Goal: Task Accomplishment & Management: Use online tool/utility

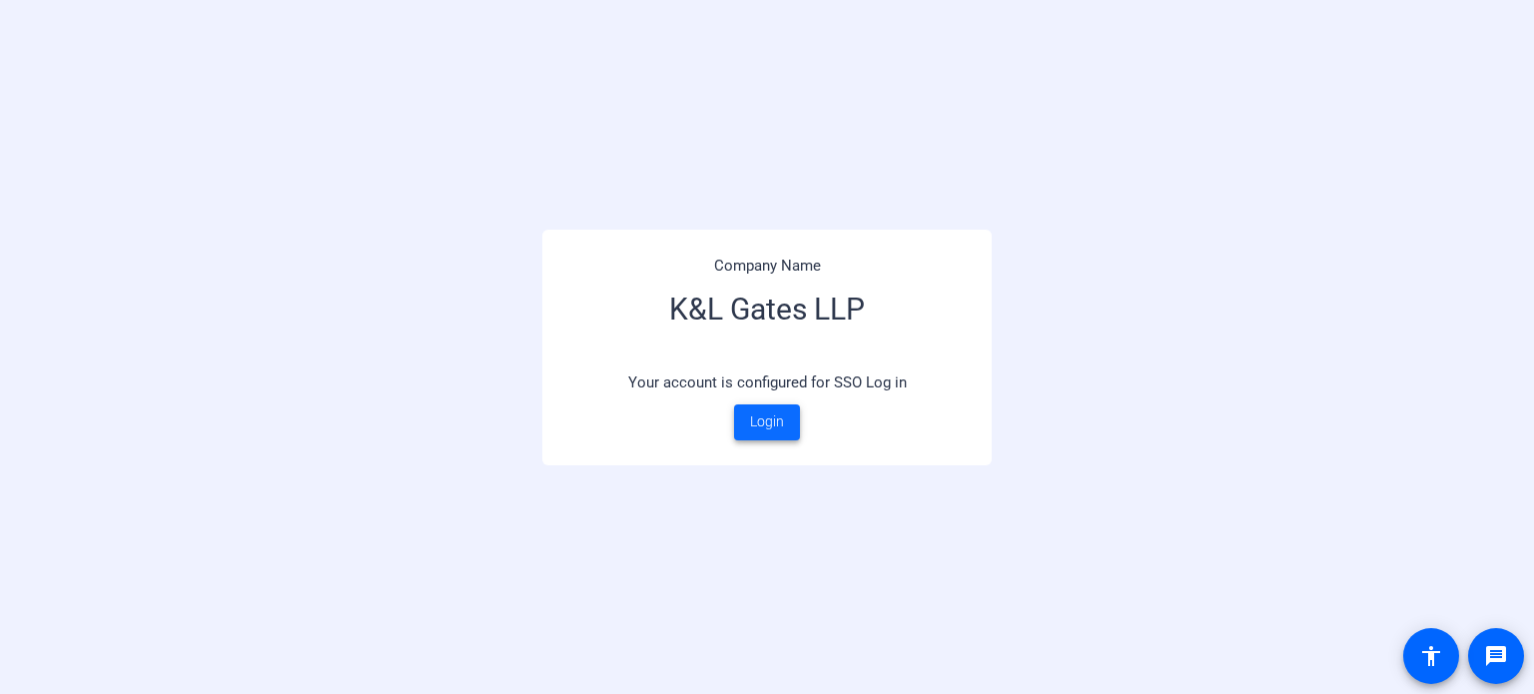
click at [785, 422] on span at bounding box center [767, 422] width 66 height 48
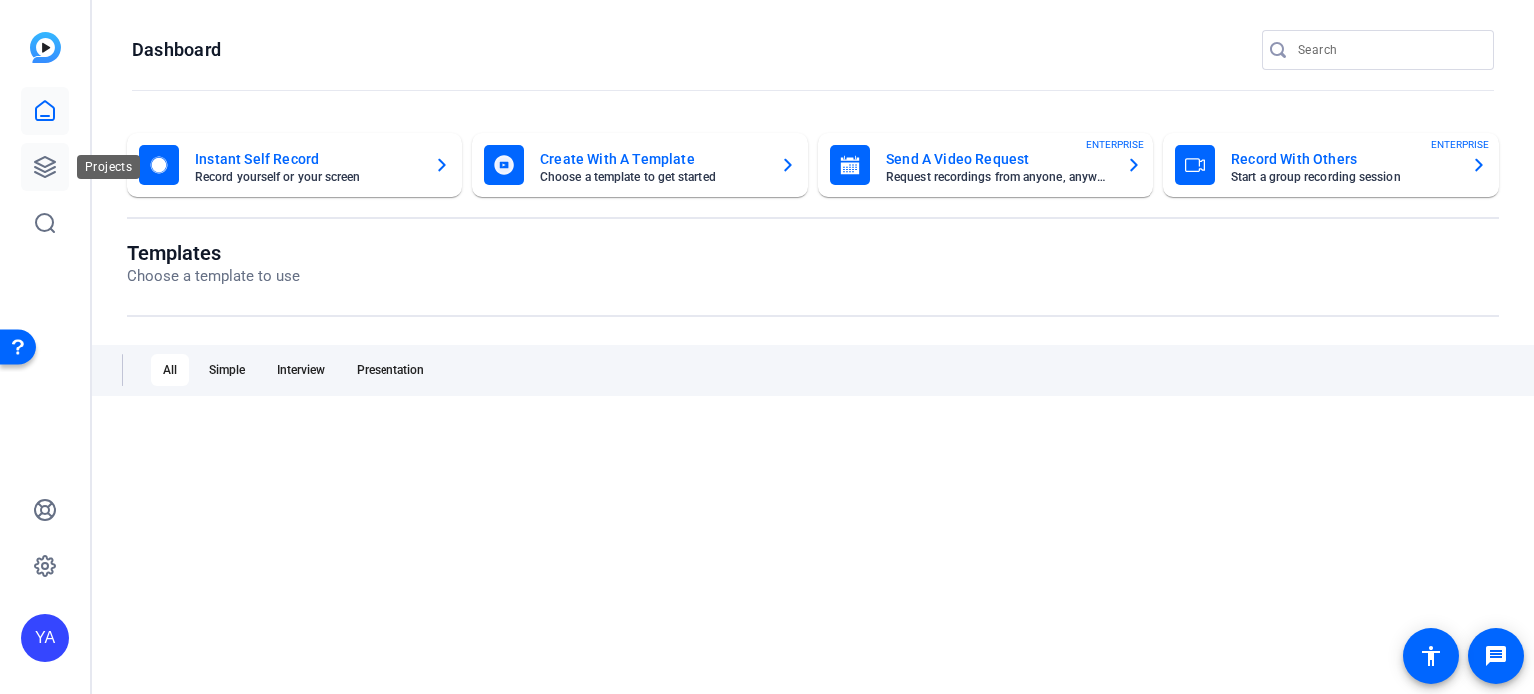
click at [44, 163] on icon at bounding box center [45, 167] width 24 height 24
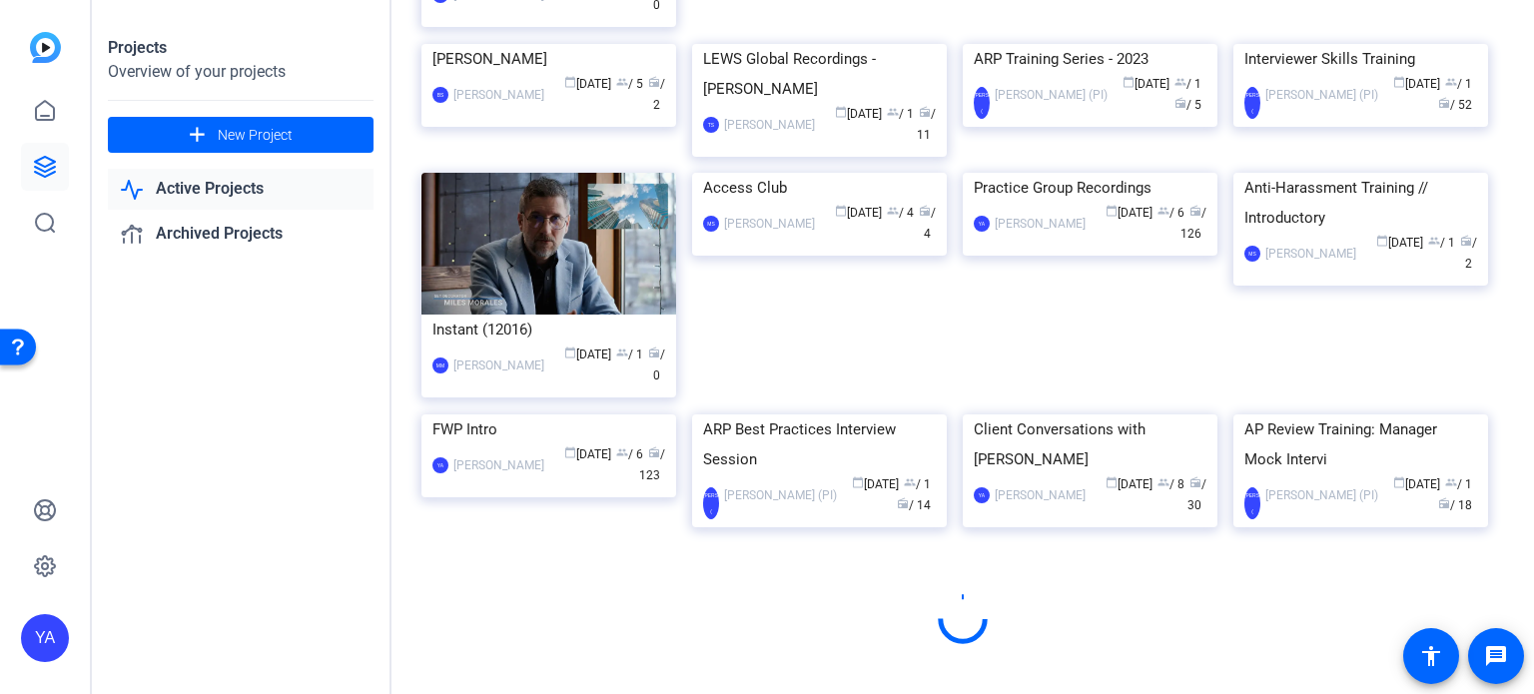
scroll to position [1172, 0]
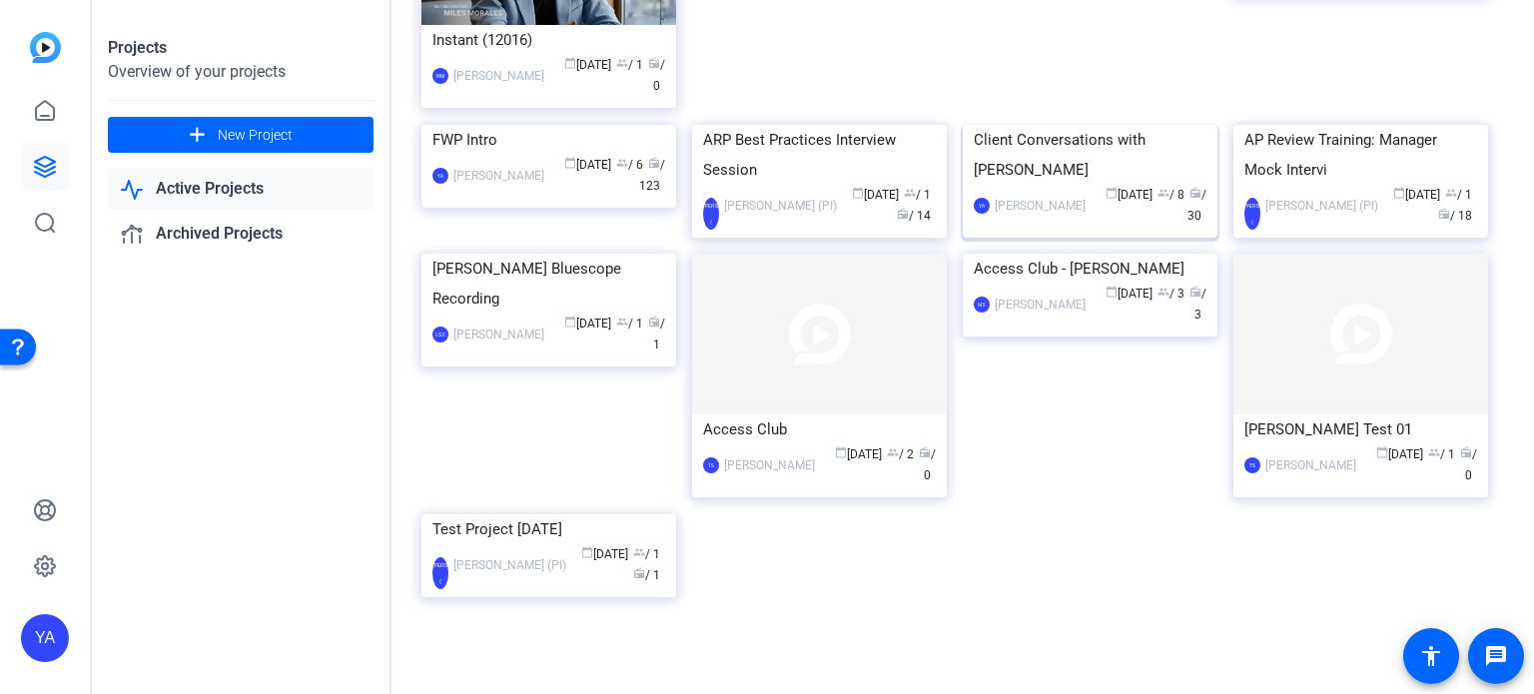
click at [1076, 125] on img at bounding box center [1090, 125] width 255 height 0
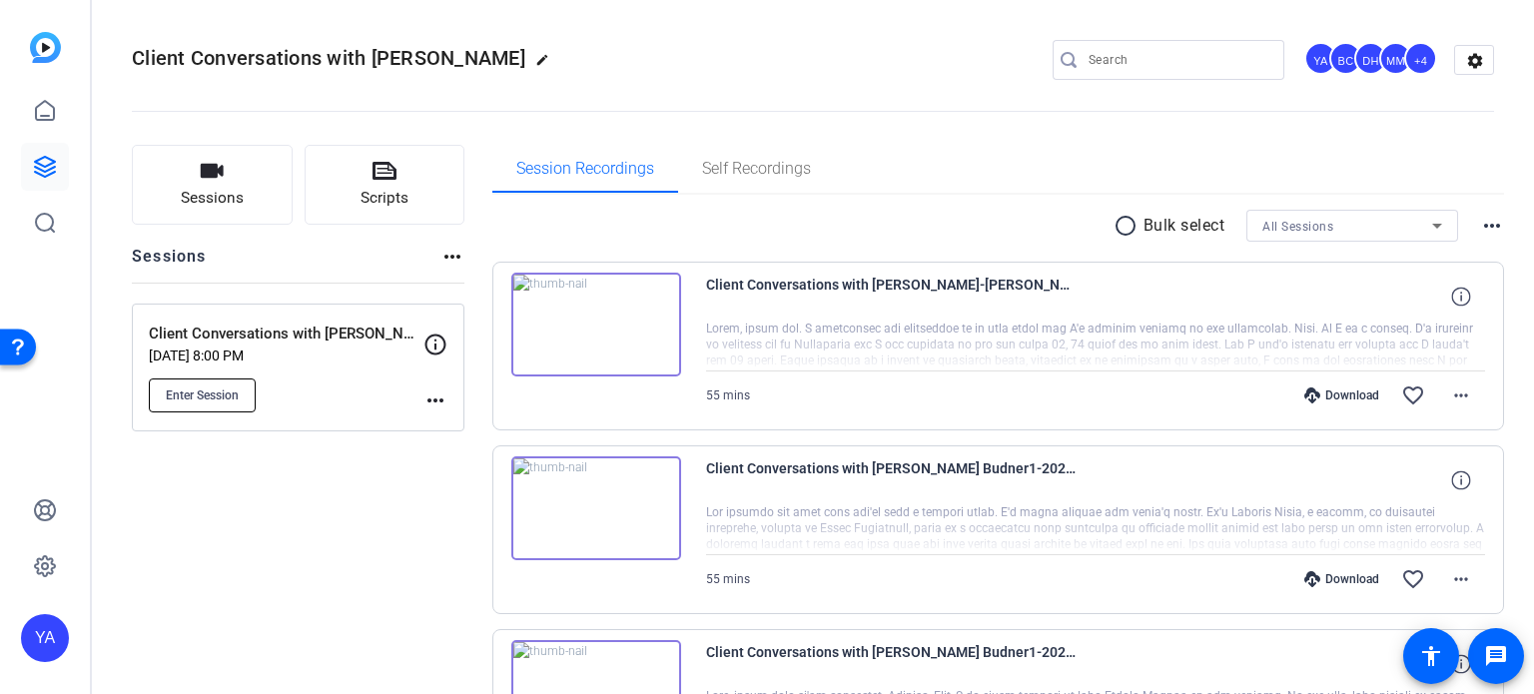
click at [173, 399] on span "Enter Session" at bounding box center [202, 395] width 73 height 16
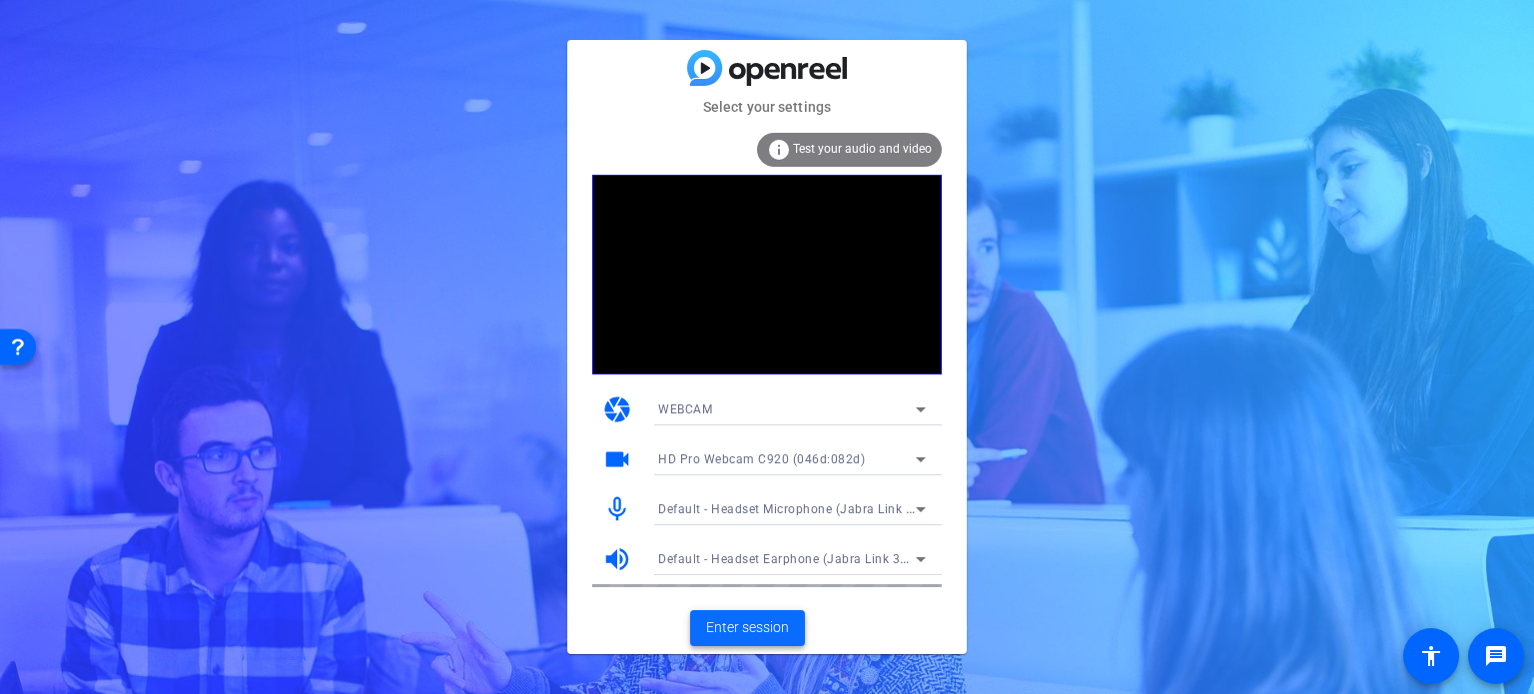
click at [763, 621] on span "Enter session" at bounding box center [747, 627] width 83 height 21
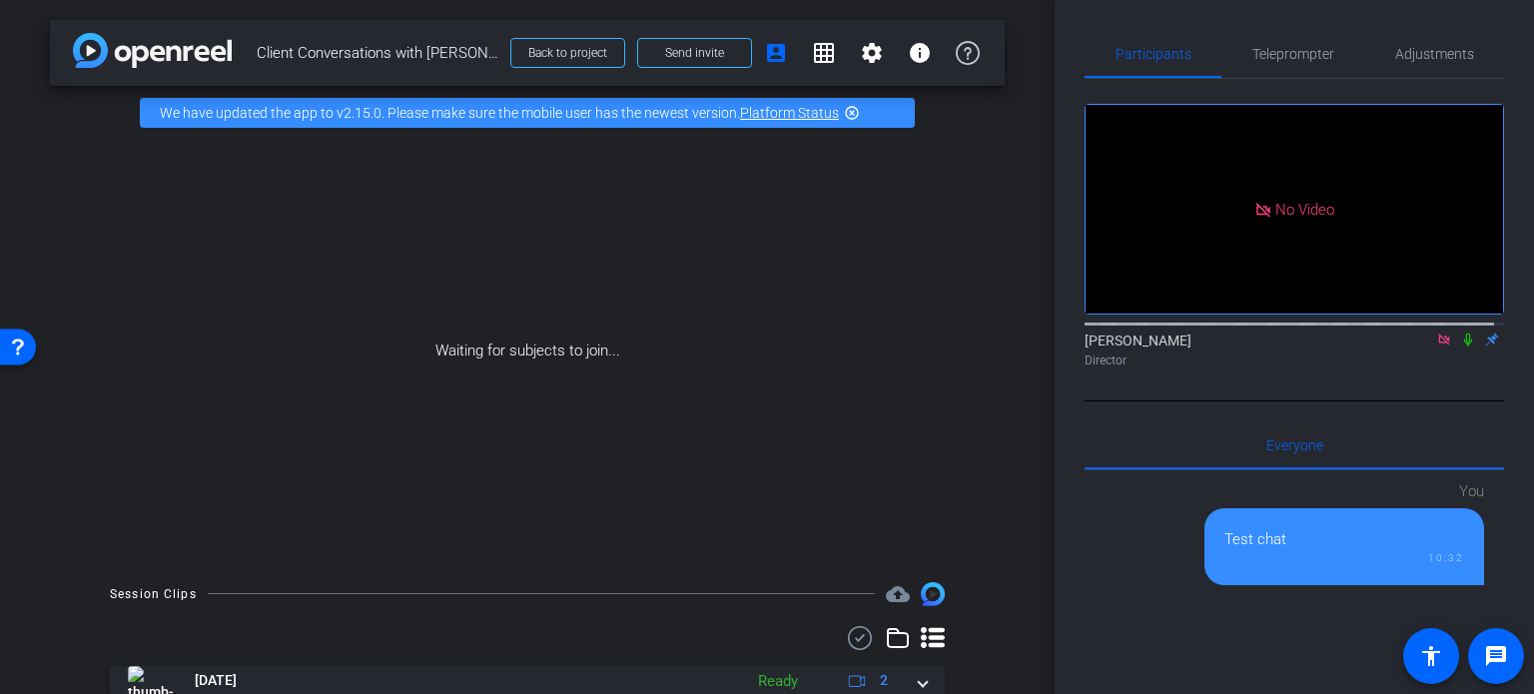
click at [1011, 421] on div "arrow_back Client Conversations with [PERSON_NAME] Back to project Send invite …" at bounding box center [527, 347] width 1055 height 694
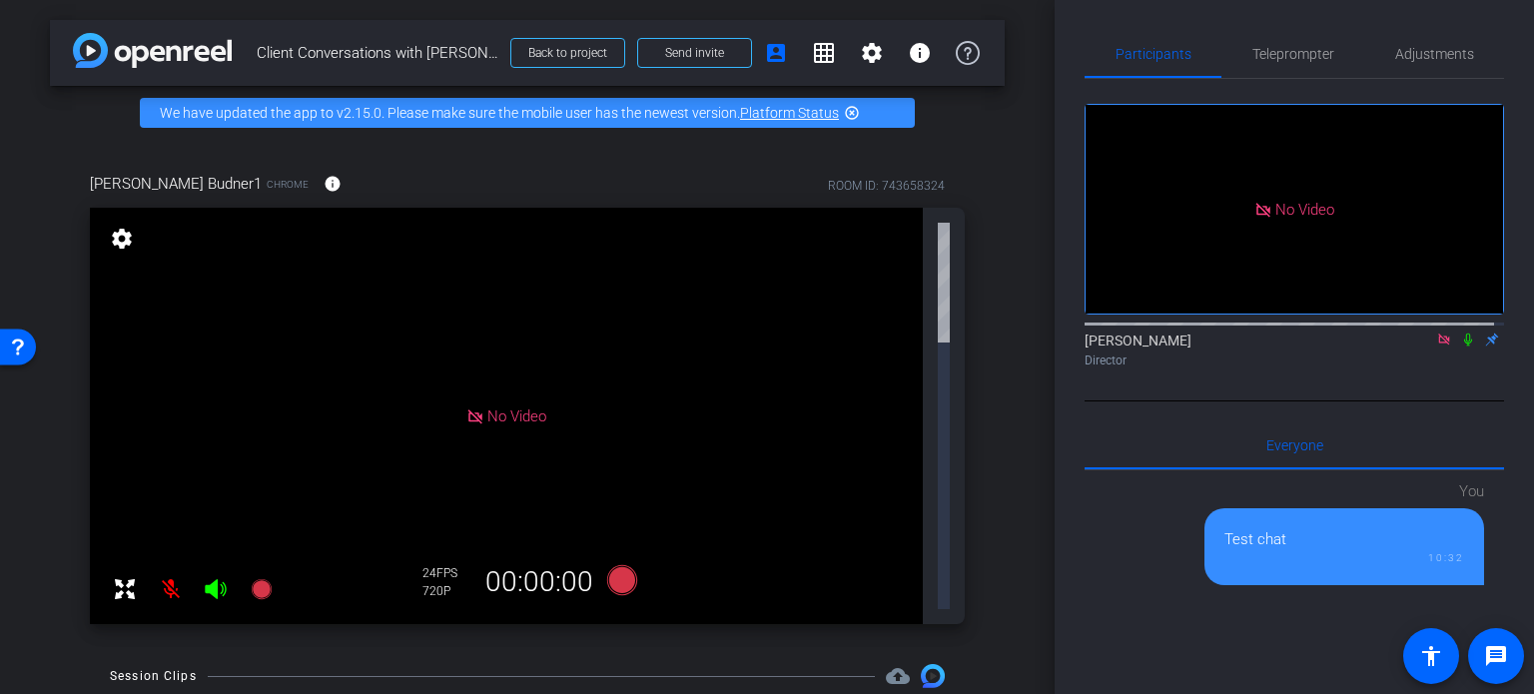
click at [1006, 302] on div "arrow_back Client Conversations with [PERSON_NAME] Back to project Send invite …" at bounding box center [527, 347] width 1055 height 694
click at [997, 315] on div "[PERSON_NAME] Budner1 Chrome info ROOM ID: 743658324 No Video settings 285.6 GB…" at bounding box center [527, 392] width 955 height 504
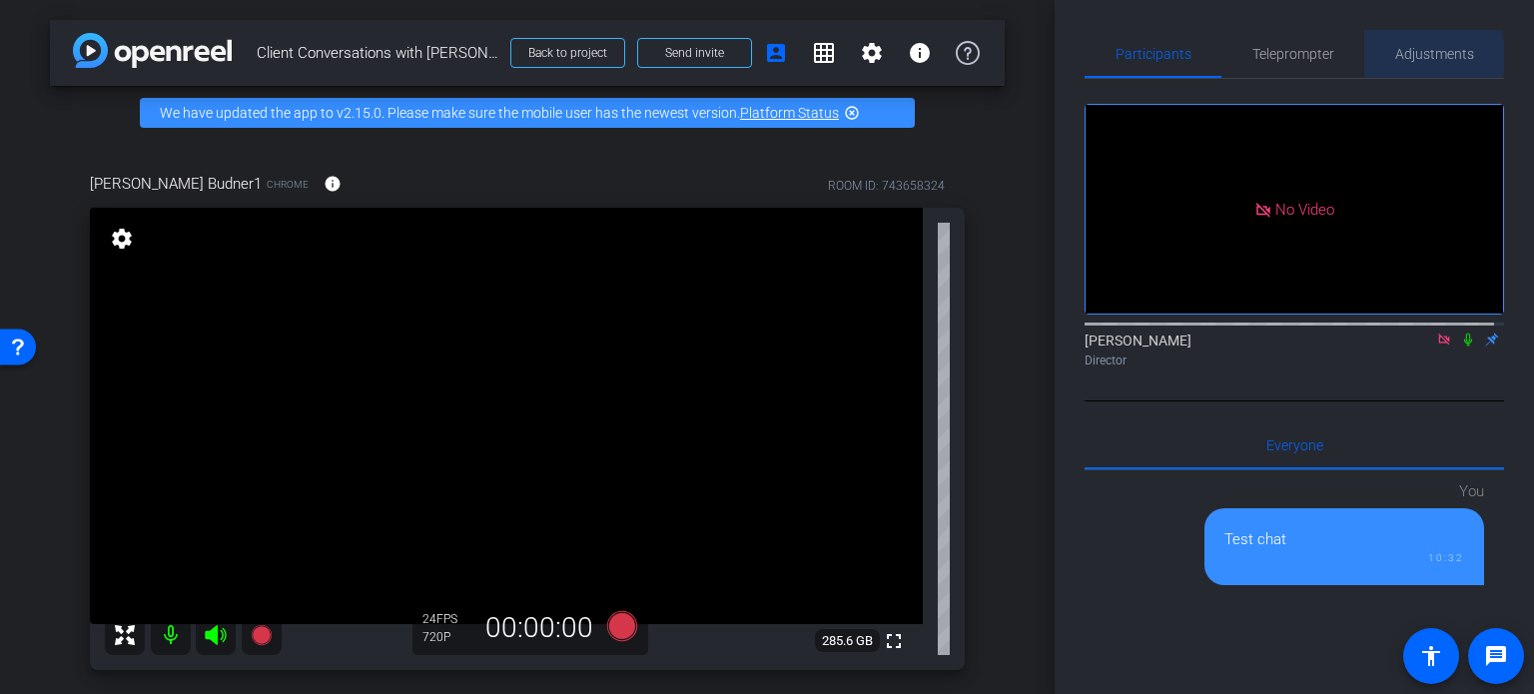
click at [1418, 56] on span "Adjustments" at bounding box center [1434, 54] width 79 height 14
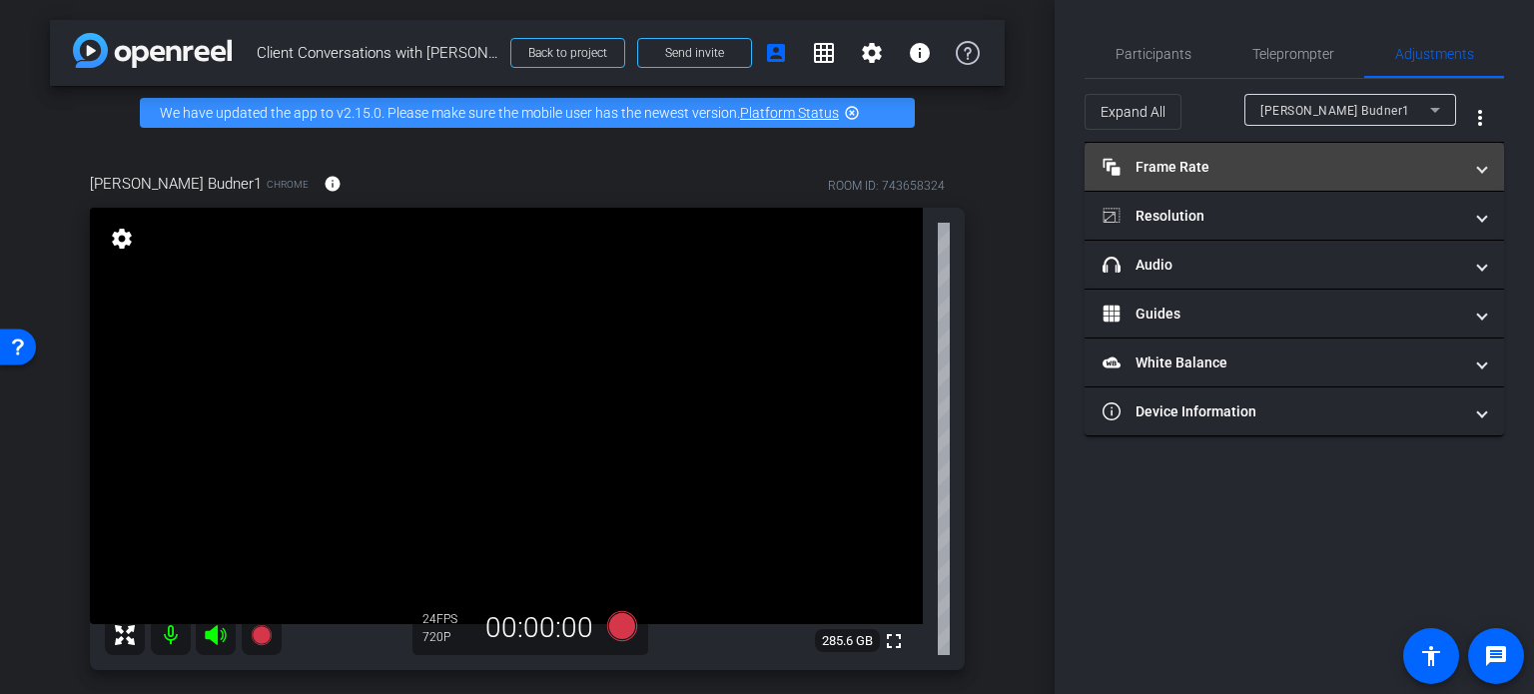
click at [1266, 166] on mat-panel-title "Frame Rate Frame Rate" at bounding box center [1283, 167] width 360 height 21
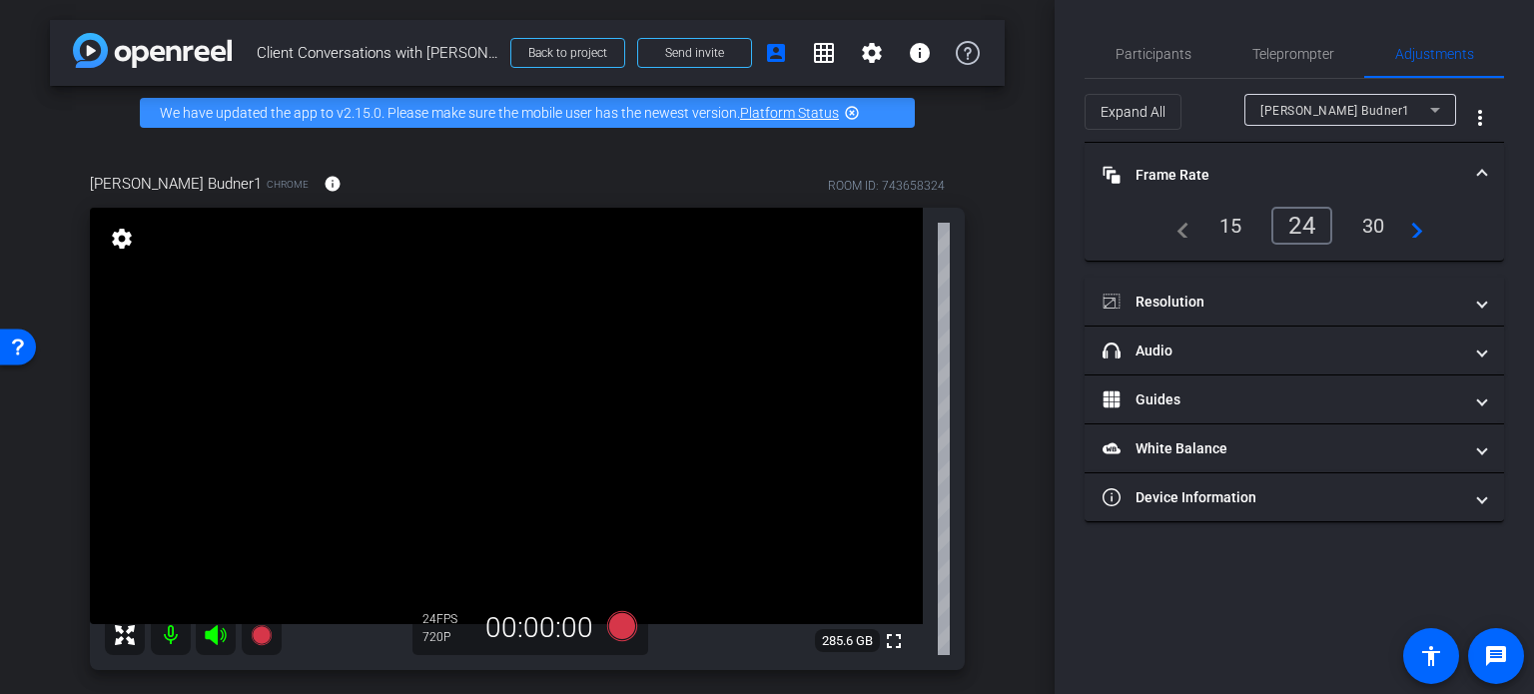
click at [1367, 228] on div "30" at bounding box center [1373, 226] width 53 height 34
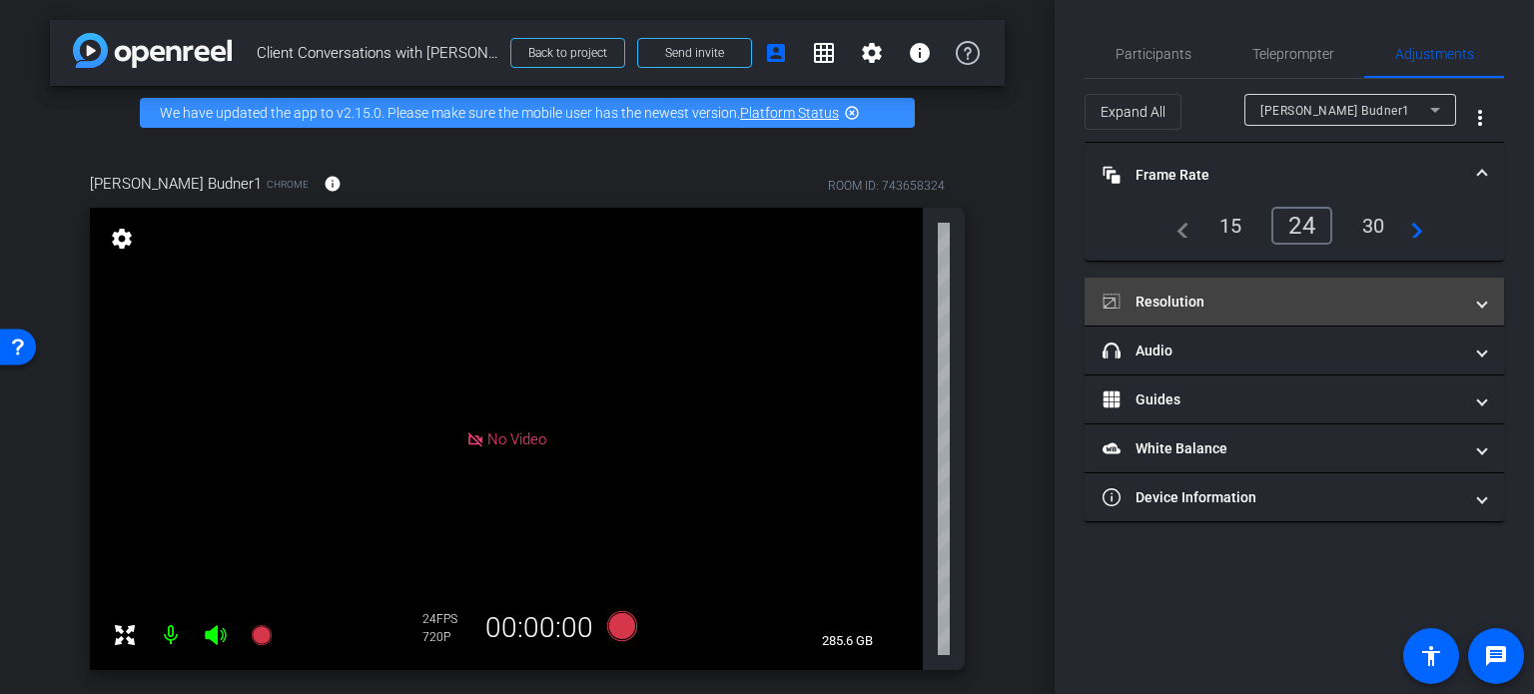
click at [1466, 303] on span "Resolution" at bounding box center [1291, 302] width 376 height 21
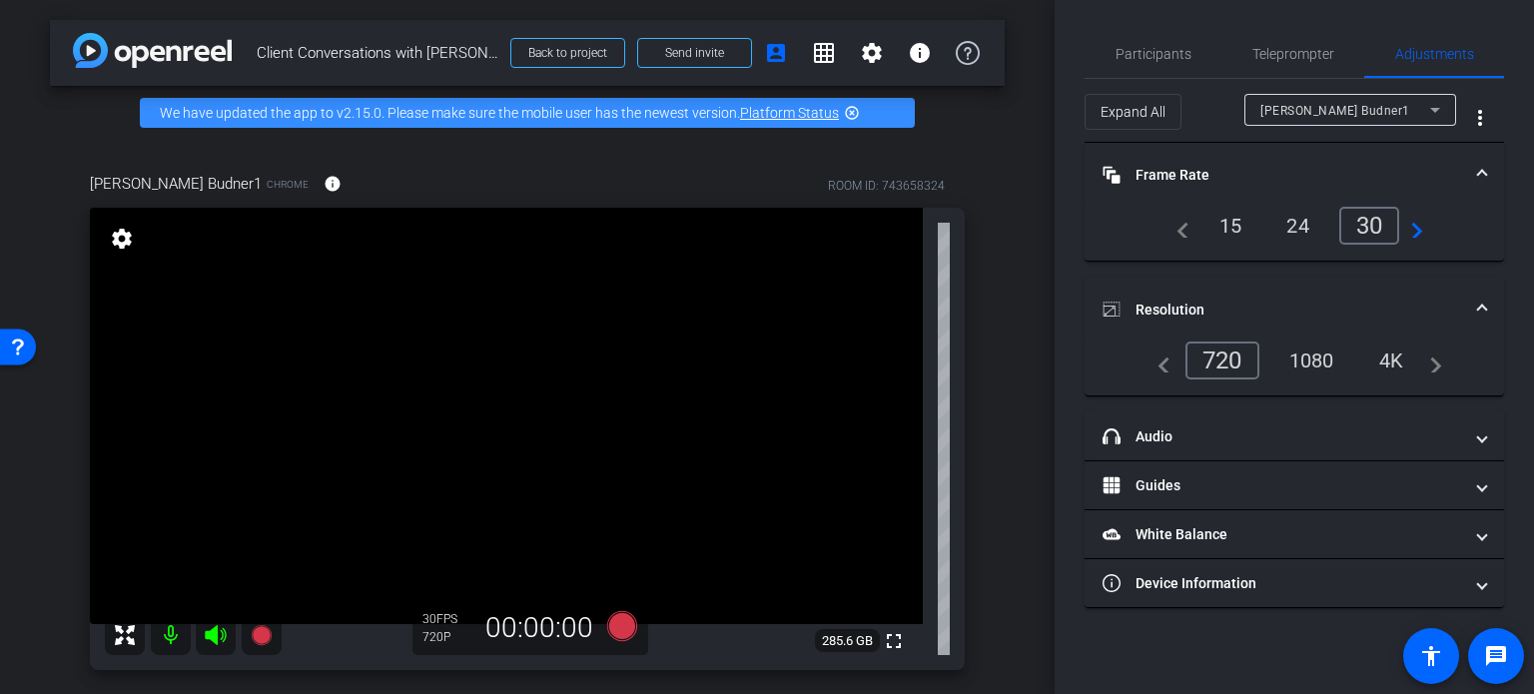
click at [1312, 365] on div "1080" at bounding box center [1311, 361] width 75 height 34
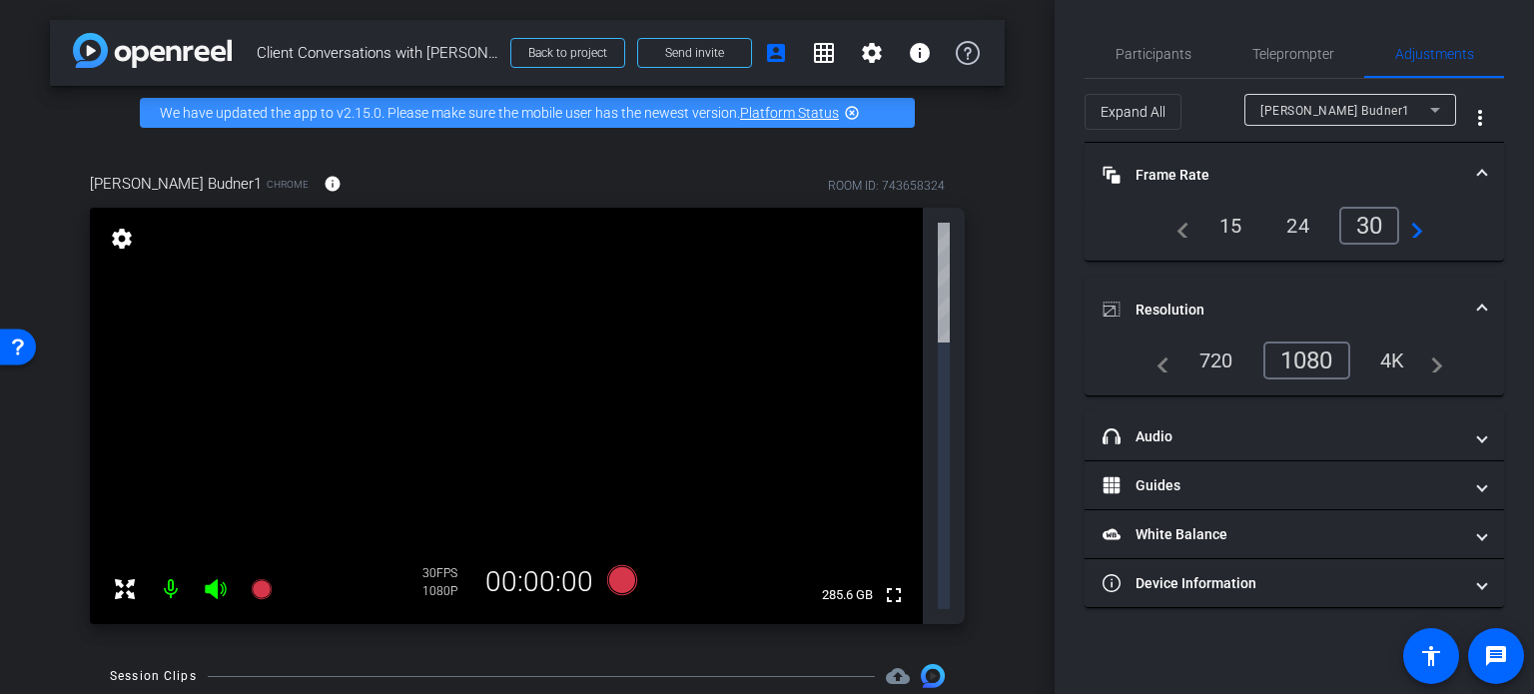
click at [993, 323] on div "[PERSON_NAME] Budner1 Chrome info ROOM ID: 743658324 fullscreen settings 285.6 …" at bounding box center [527, 392] width 955 height 504
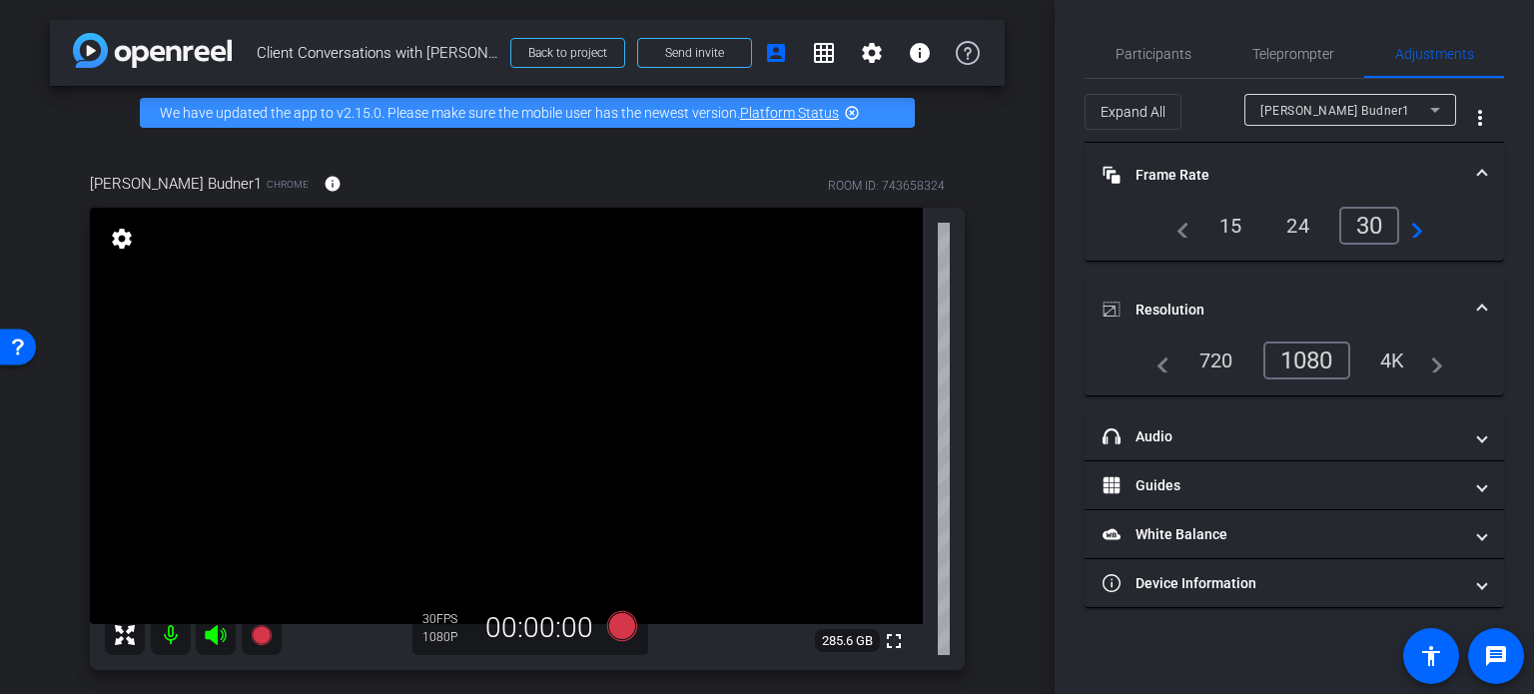
click at [1007, 606] on div "arrow_back Client Conversations with [PERSON_NAME] Back to project Send invite …" at bounding box center [527, 347] width 1055 height 694
click at [972, 152] on div "[PERSON_NAME] Budner1 Chrome info ROOM ID: 743658324 fullscreen settings 285.6 …" at bounding box center [527, 415] width 955 height 550
click at [983, 414] on div "[PERSON_NAME] Budner1 Chrome info ROOM ID: 743658324 fullscreen settings 285.6 …" at bounding box center [527, 415] width 955 height 550
click at [985, 125] on div "arrow_back Client Conversations with [PERSON_NAME] Back to project Send invite …" at bounding box center [527, 347] width 1055 height 694
click at [984, 125] on div "arrow_back Client Conversations with [PERSON_NAME] Back to project Send invite …" at bounding box center [527, 347] width 1055 height 694
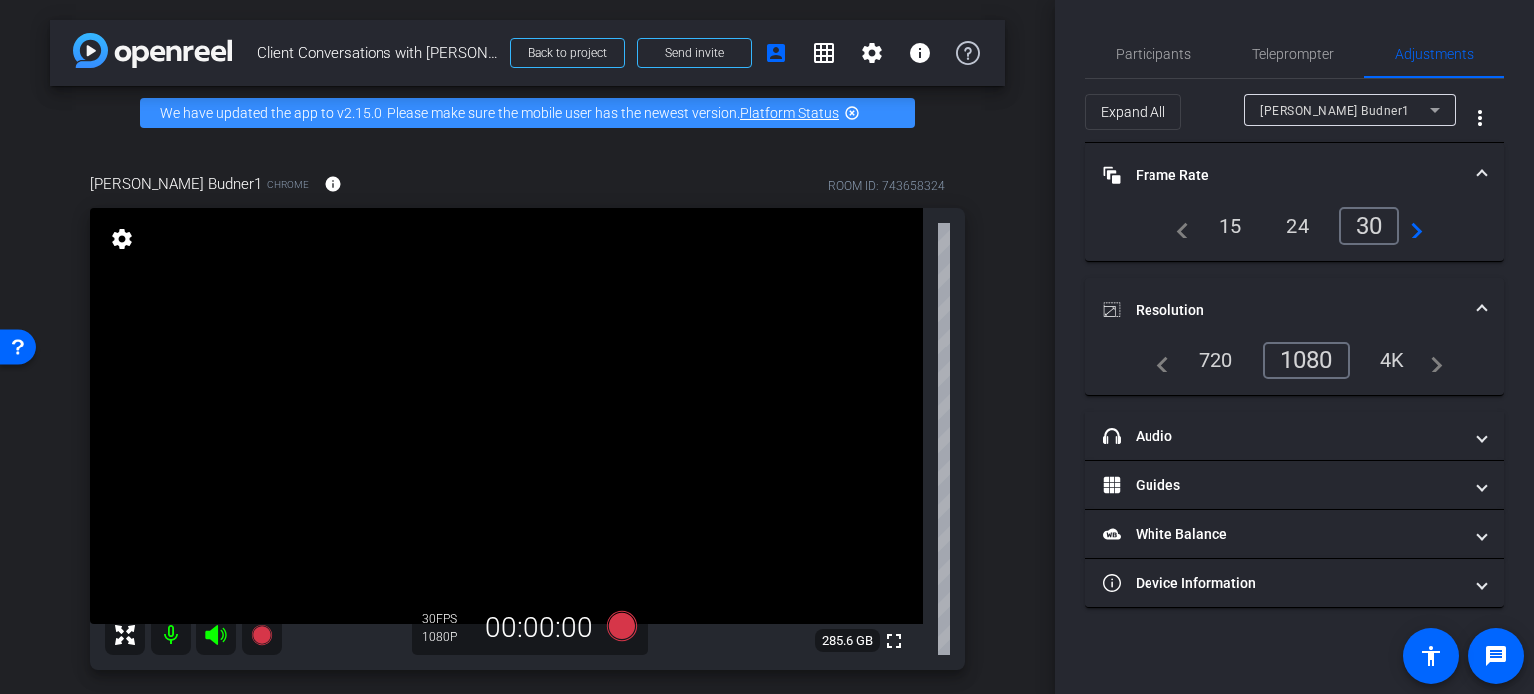
click at [1017, 328] on div "arrow_back Client Conversations with [PERSON_NAME] Back to project Send invite …" at bounding box center [527, 347] width 1055 height 694
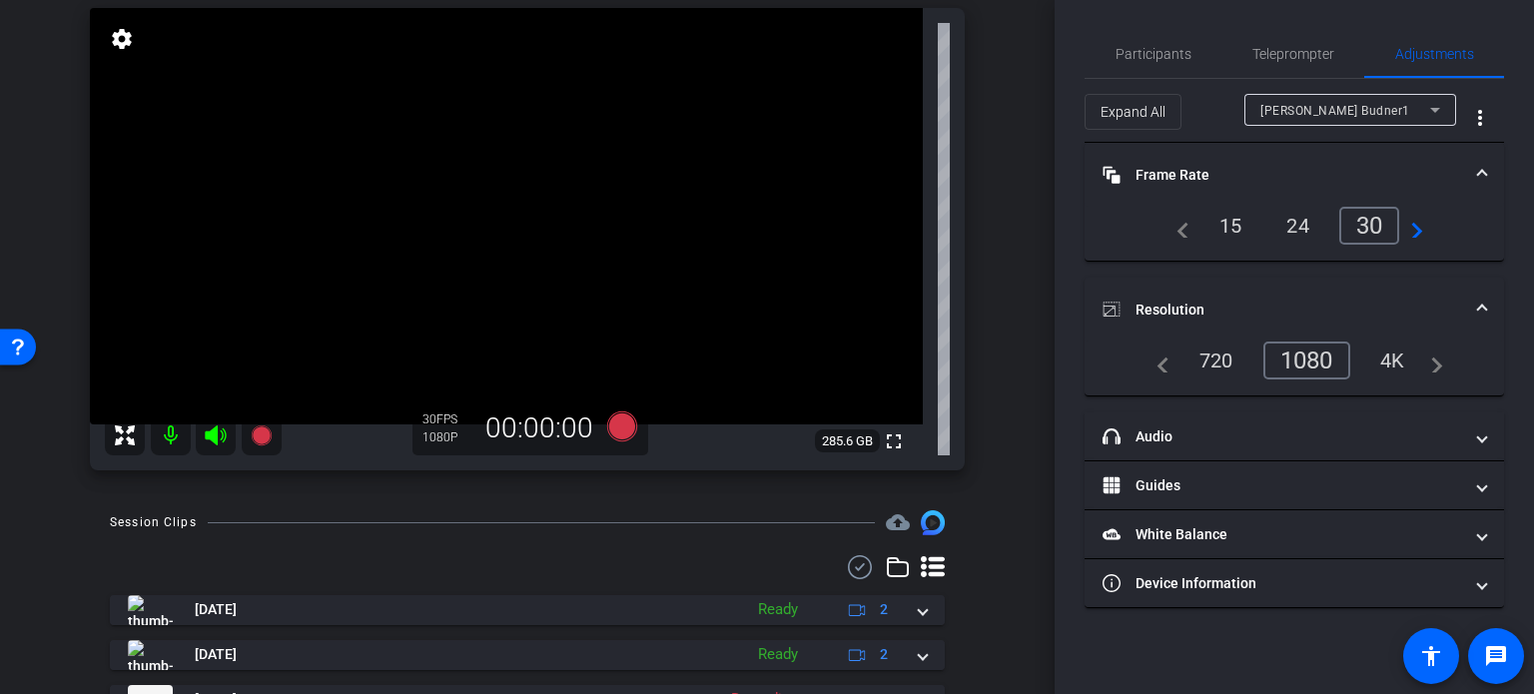
click at [1009, 379] on div "arrow_back Client Conversations with [PERSON_NAME] Back to project Send invite …" at bounding box center [527, 147] width 1055 height 694
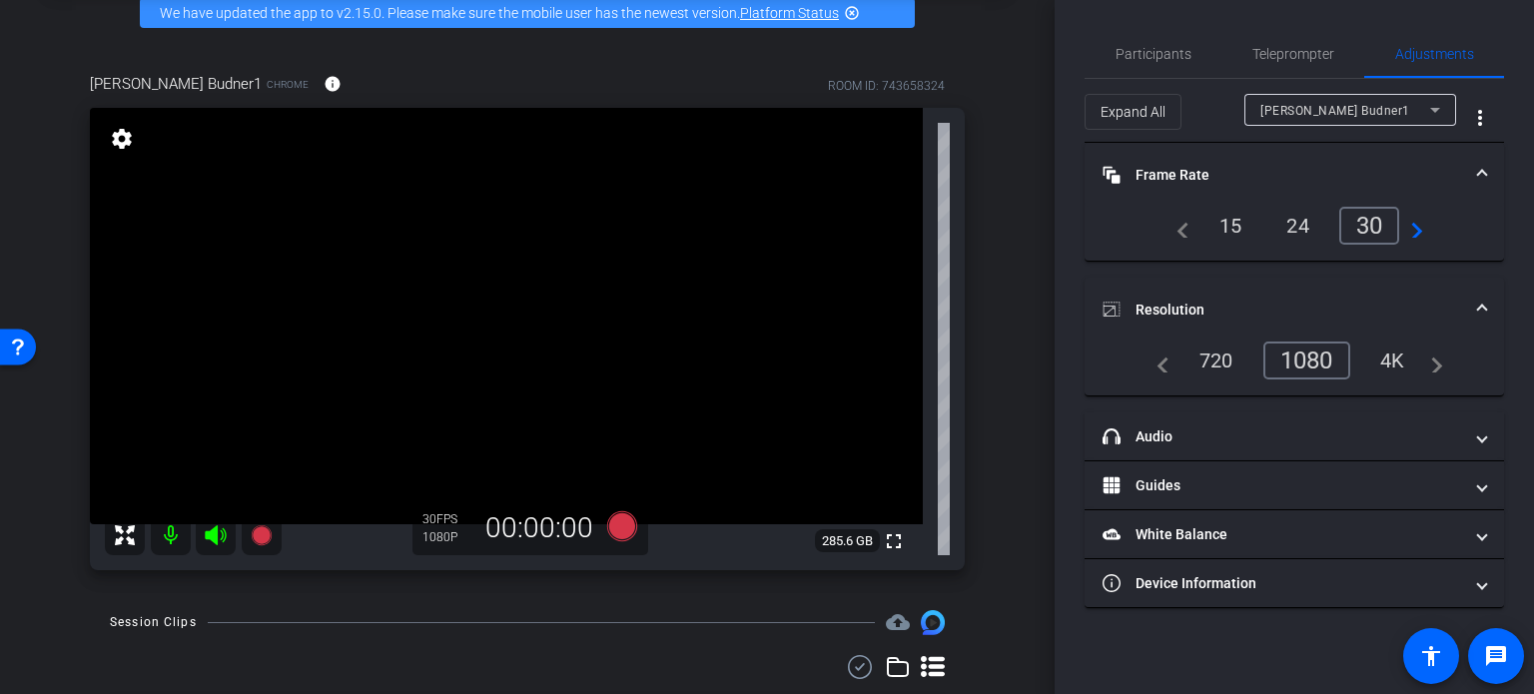
scroll to position [0, 0]
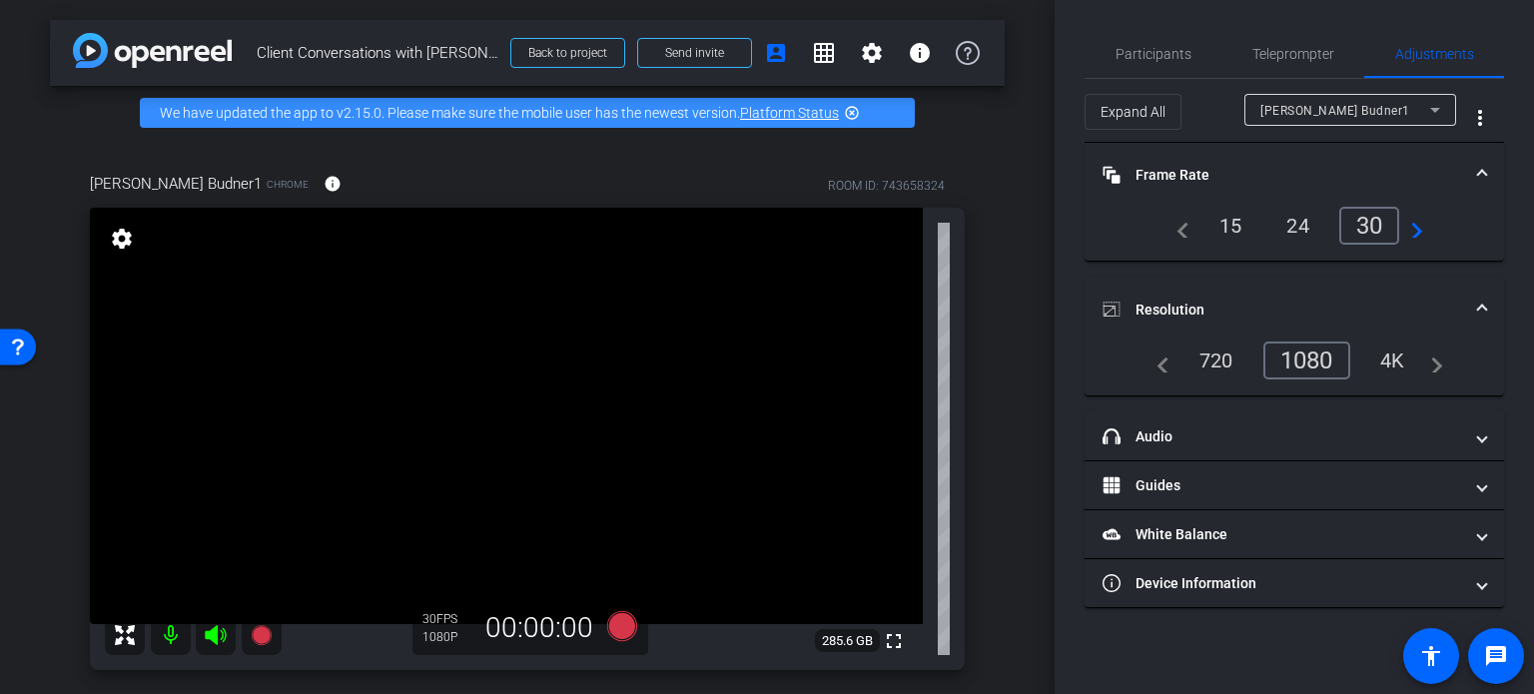
click at [992, 331] on div "[PERSON_NAME] Budner1 Chrome info ROOM ID: 743658324 fullscreen settings 285.6 …" at bounding box center [527, 415] width 955 height 550
click at [993, 331] on div "[PERSON_NAME] Budner1 Chrome info ROOM ID: 743658324 fullscreen settings 285.6 …" at bounding box center [527, 415] width 955 height 550
click at [986, 206] on div "[PERSON_NAME] Budner1 Chrome info ROOM ID: 743658324 fullscreen settings 285.6 …" at bounding box center [527, 415] width 955 height 550
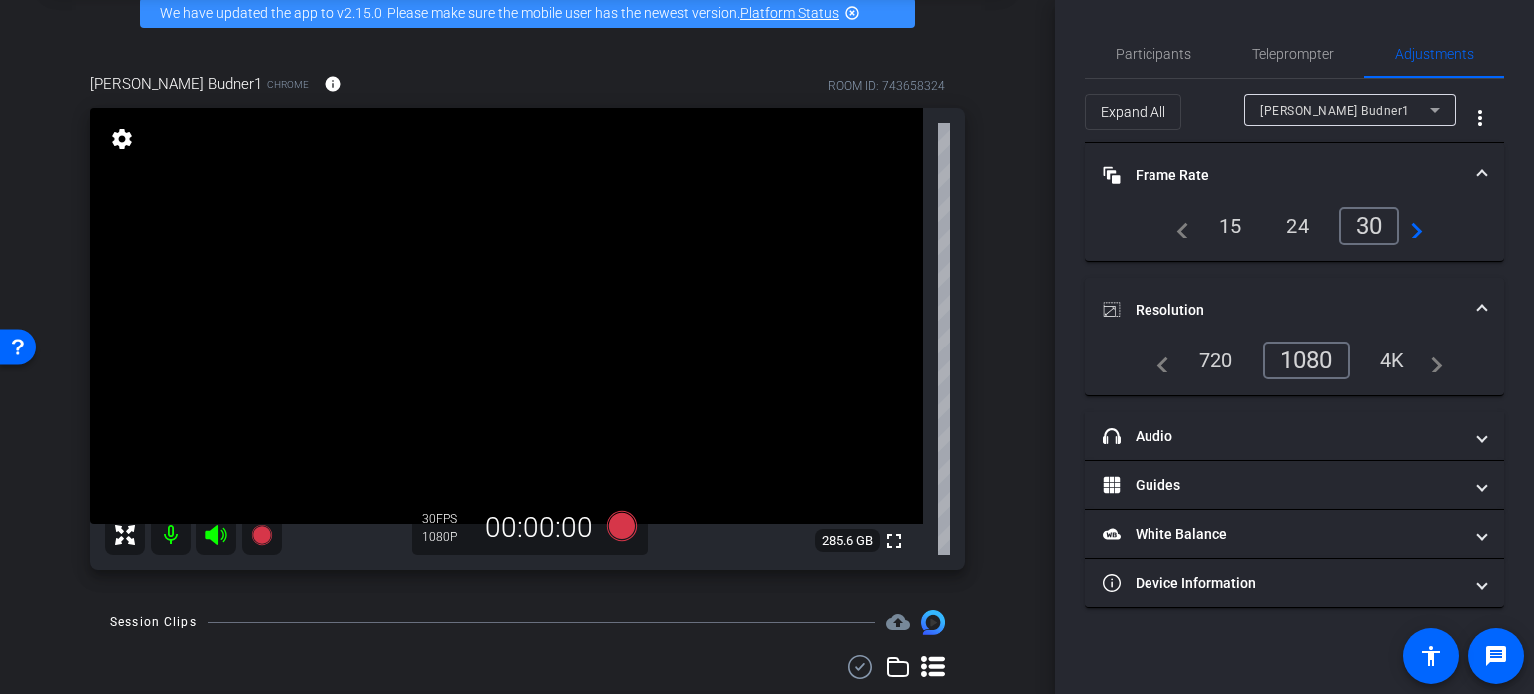
click at [986, 203] on div "[PERSON_NAME] Budner1 Chrome info ROOM ID: 743658324 fullscreen settings 285.6 …" at bounding box center [527, 315] width 955 height 550
click at [986, 206] on div "[PERSON_NAME] Budner1 Chrome info ROOM ID: 743658324 fullscreen settings 285.6 …" at bounding box center [527, 315] width 955 height 550
click at [1018, 341] on div "arrow_back Client Conversations with [PERSON_NAME] Back to project Send invite …" at bounding box center [527, 247] width 1055 height 694
click at [1012, 339] on div "arrow_back Client Conversations with [PERSON_NAME] Back to project Send invite …" at bounding box center [527, 247] width 1055 height 694
click at [1001, 331] on div "arrow_back Client Conversations with [PERSON_NAME] Back to project Send invite …" at bounding box center [527, 247] width 1055 height 694
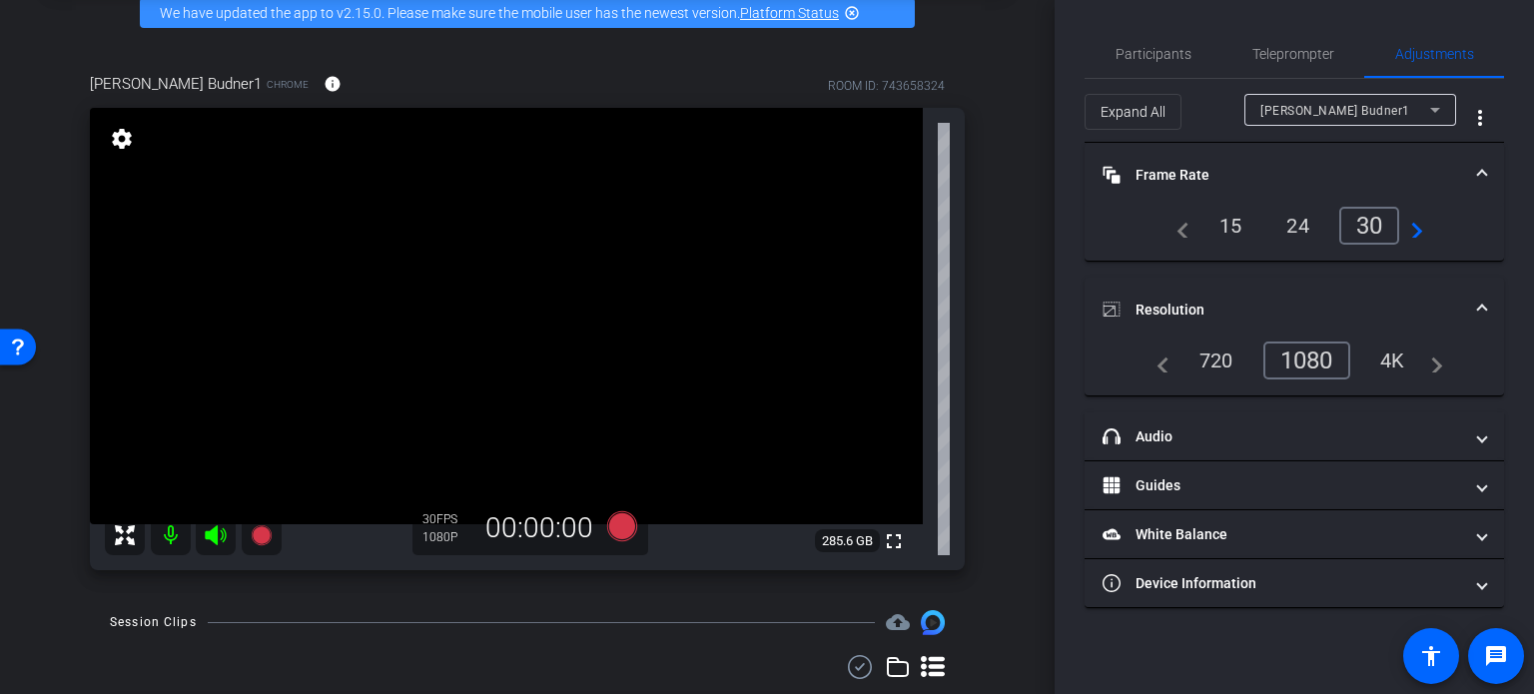
click at [976, 311] on div "[PERSON_NAME] Budner1 Chrome info ROOM ID: 743658324 fullscreen settings 285.6 …" at bounding box center [527, 315] width 955 height 550
click at [976, 309] on div "[PERSON_NAME] Budner1 Chrome info ROOM ID: 743658324 fullscreen settings 285.6 …" at bounding box center [527, 315] width 955 height 550
click at [996, 308] on div "arrow_back Client Conversations with [PERSON_NAME] Back to project Send invite …" at bounding box center [527, 247] width 1055 height 694
click at [976, 341] on div "[PERSON_NAME] Budner1 Chrome info ROOM ID: 743658324 fullscreen settings 285.6 …" at bounding box center [527, 315] width 955 height 550
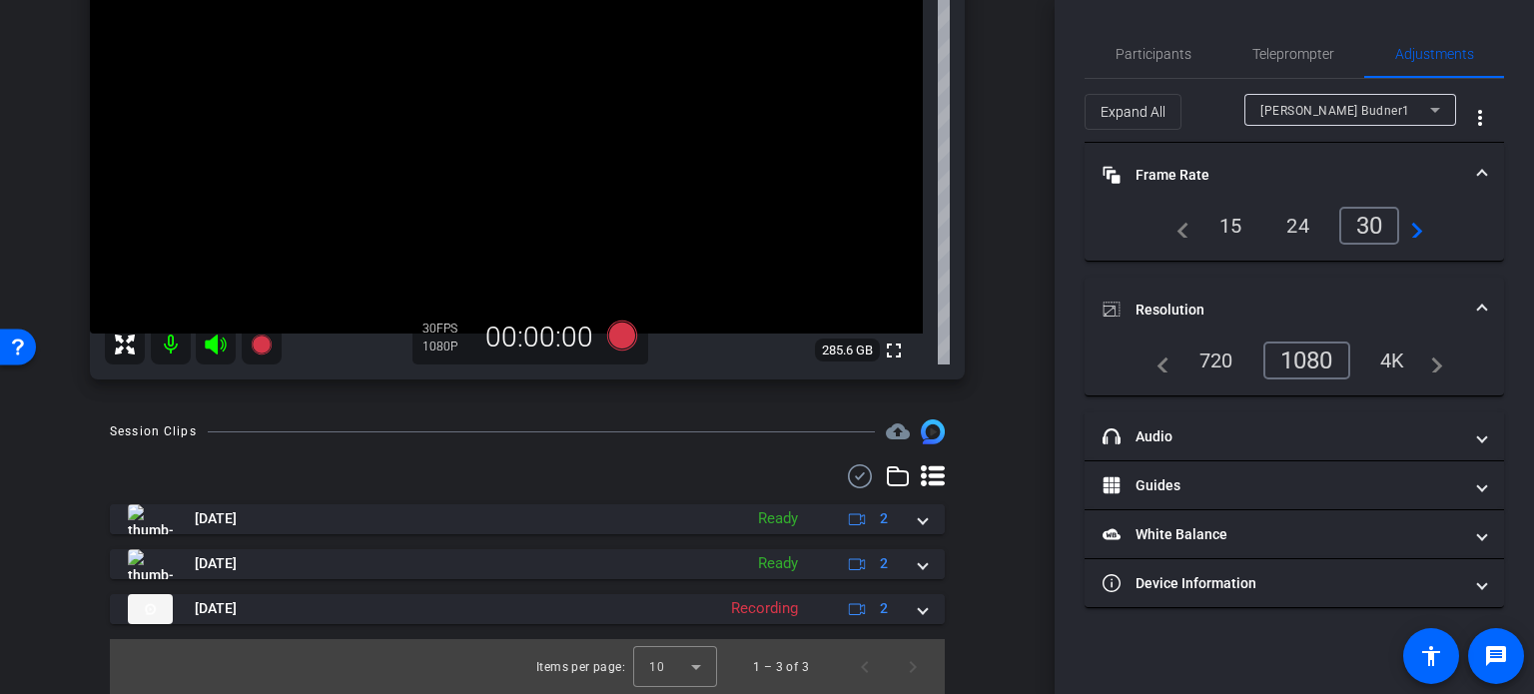
scroll to position [91, 0]
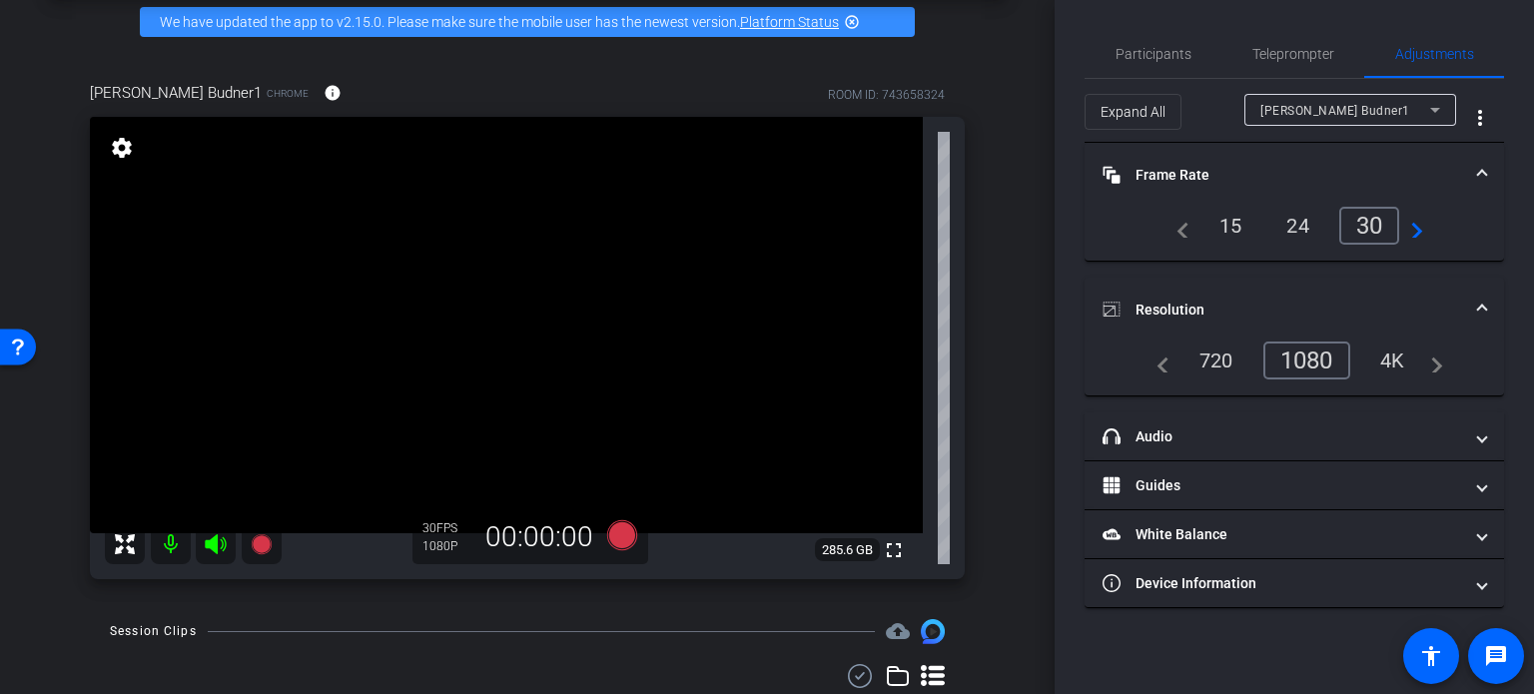
click at [987, 227] on div "[PERSON_NAME] Budner1 Chrome info ROOM ID: 743658324 fullscreen settings 285.6 …" at bounding box center [527, 324] width 955 height 550
click at [1011, 347] on div "arrow_back Client Conversations with [PERSON_NAME] Back to project Send invite …" at bounding box center [527, 256] width 1055 height 694
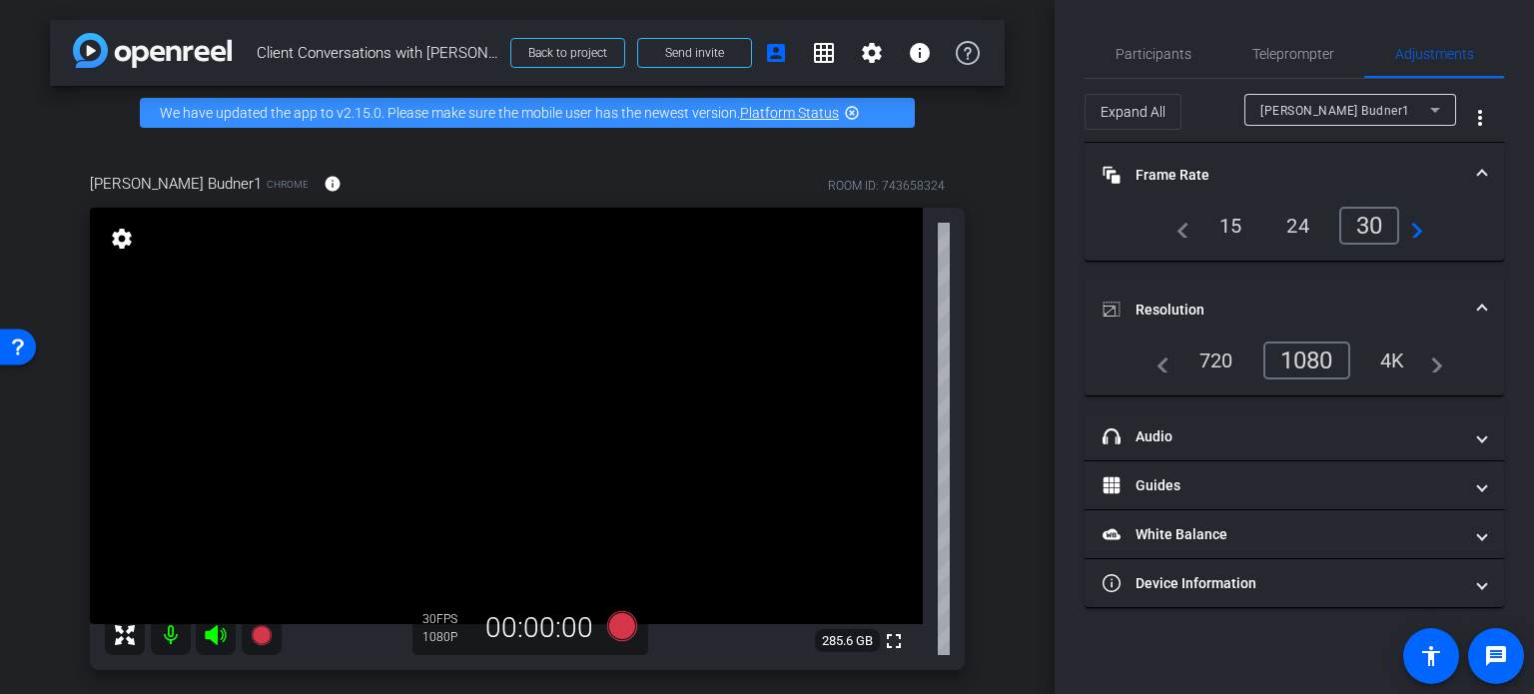
scroll to position [291, 0]
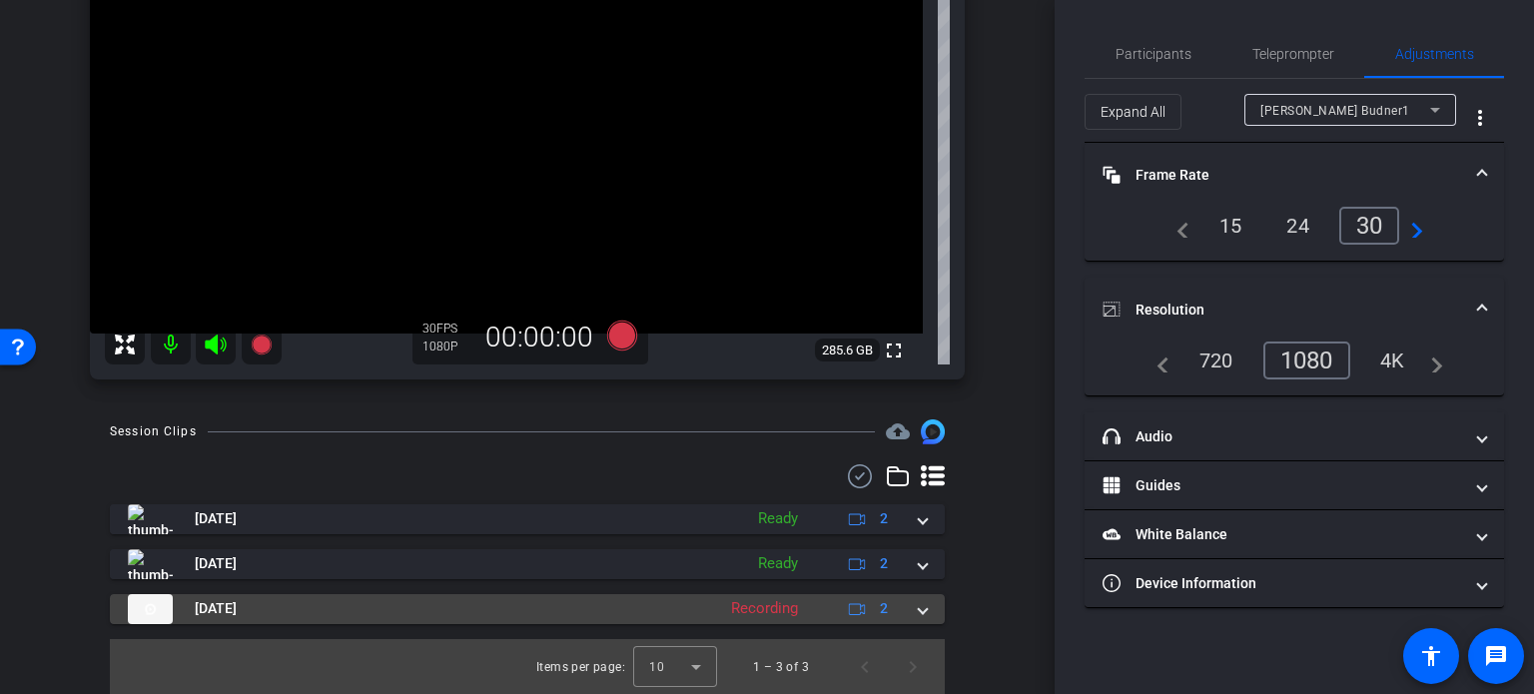
click at [919, 607] on span at bounding box center [923, 608] width 8 height 21
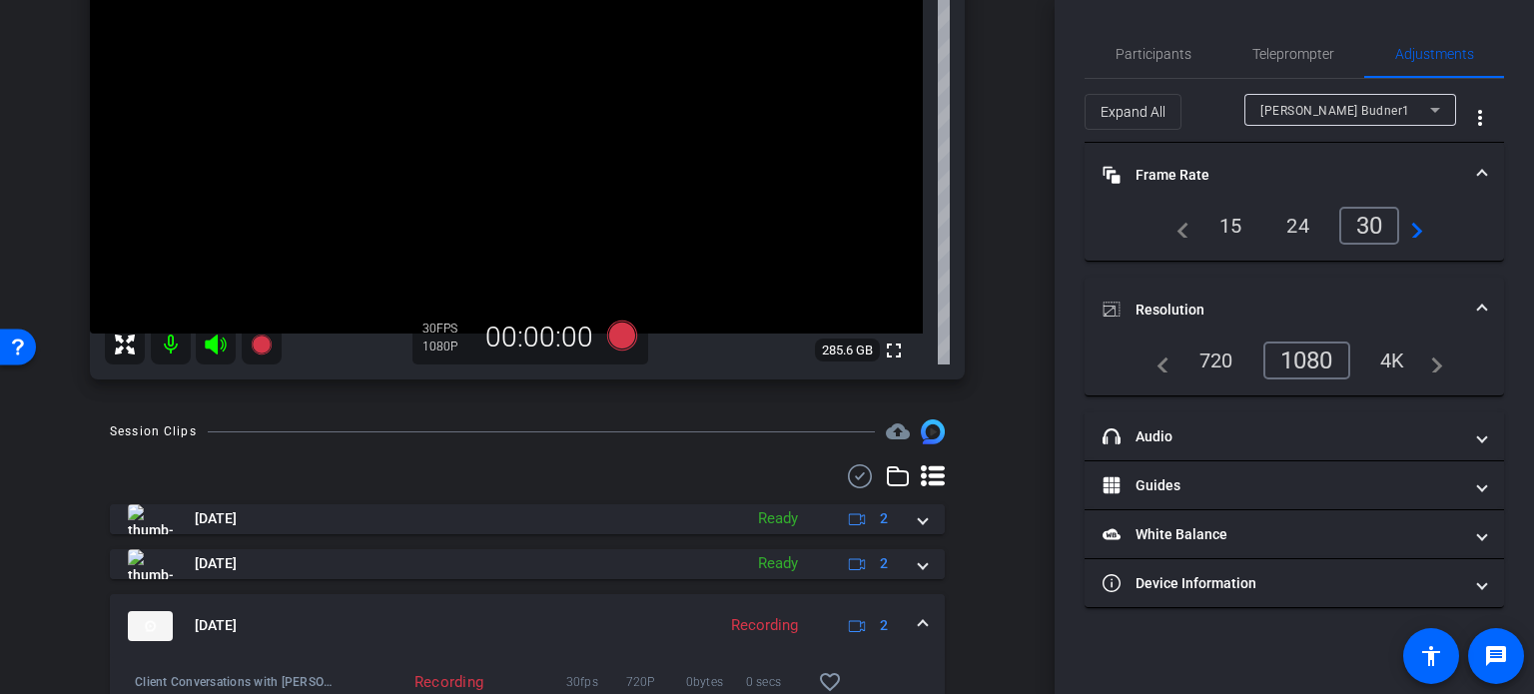
click at [975, 581] on div "Session Clips cloud_upload [DATE] Ready 2 [DATE] Ready 2 [DATE] Recording 2 Cli…" at bounding box center [527, 627] width 955 height 416
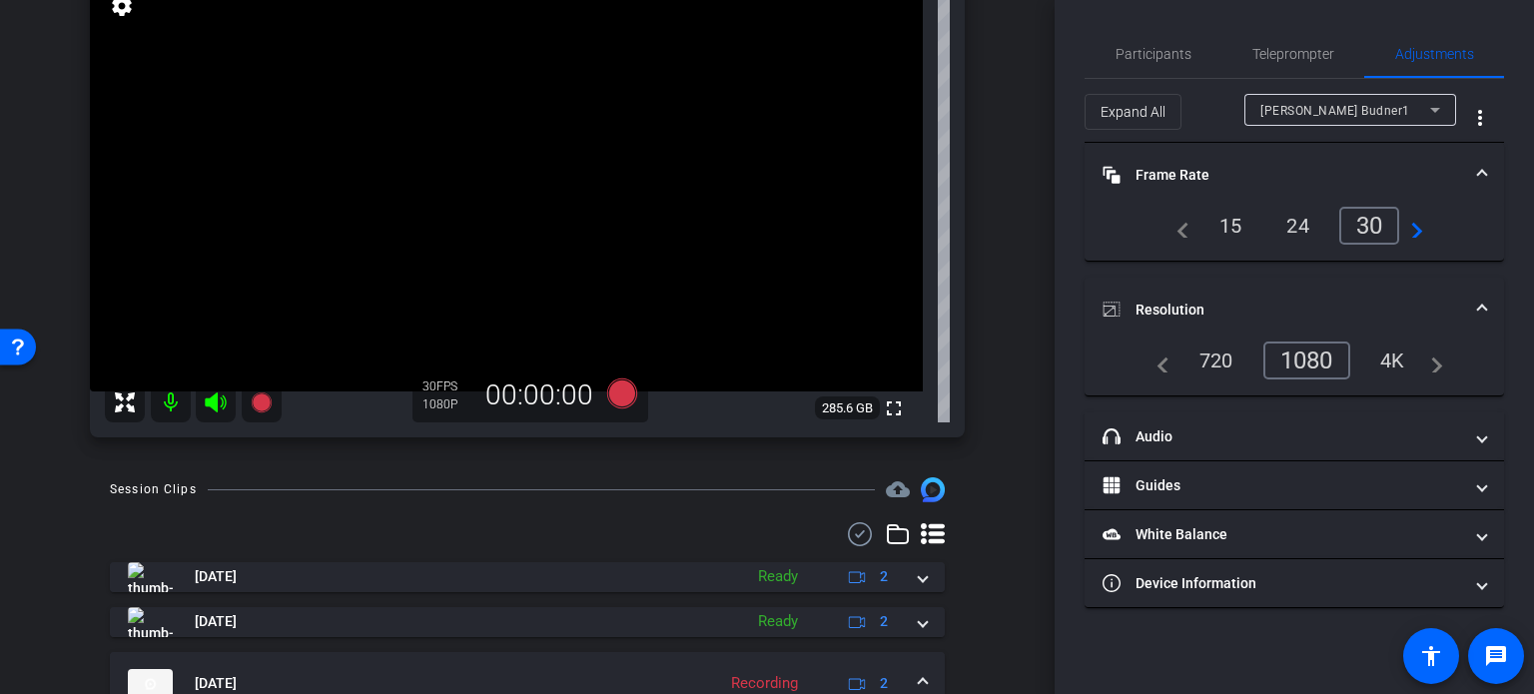
scroll to position [0, 0]
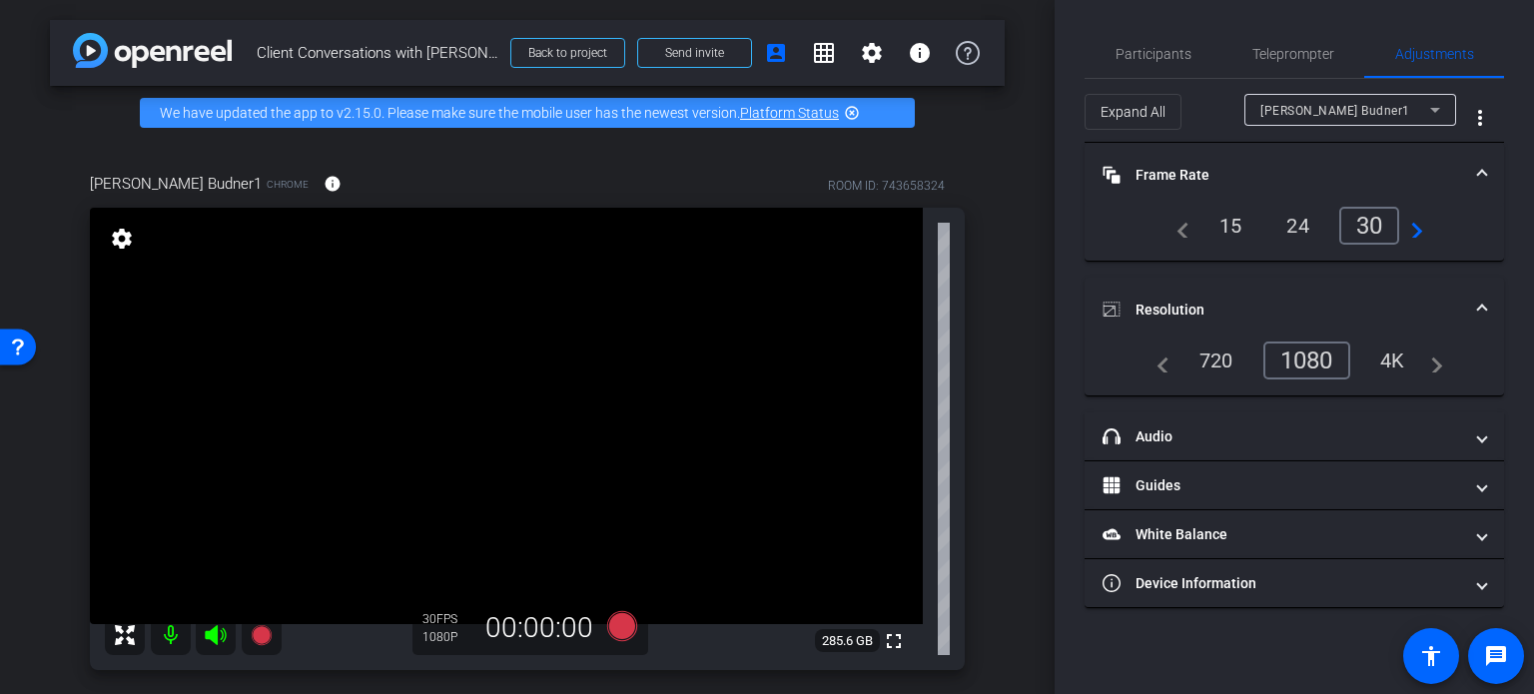
click at [985, 426] on div "[PERSON_NAME] Budner1 Chrome info ROOM ID: 743658324 fullscreen settings 285.6 …" at bounding box center [527, 415] width 955 height 550
click at [967, 510] on div "[PERSON_NAME] Budner1 Chrome info ROOM ID: 743658324 fullscreen settings 285.6 …" at bounding box center [527, 415] width 955 height 550
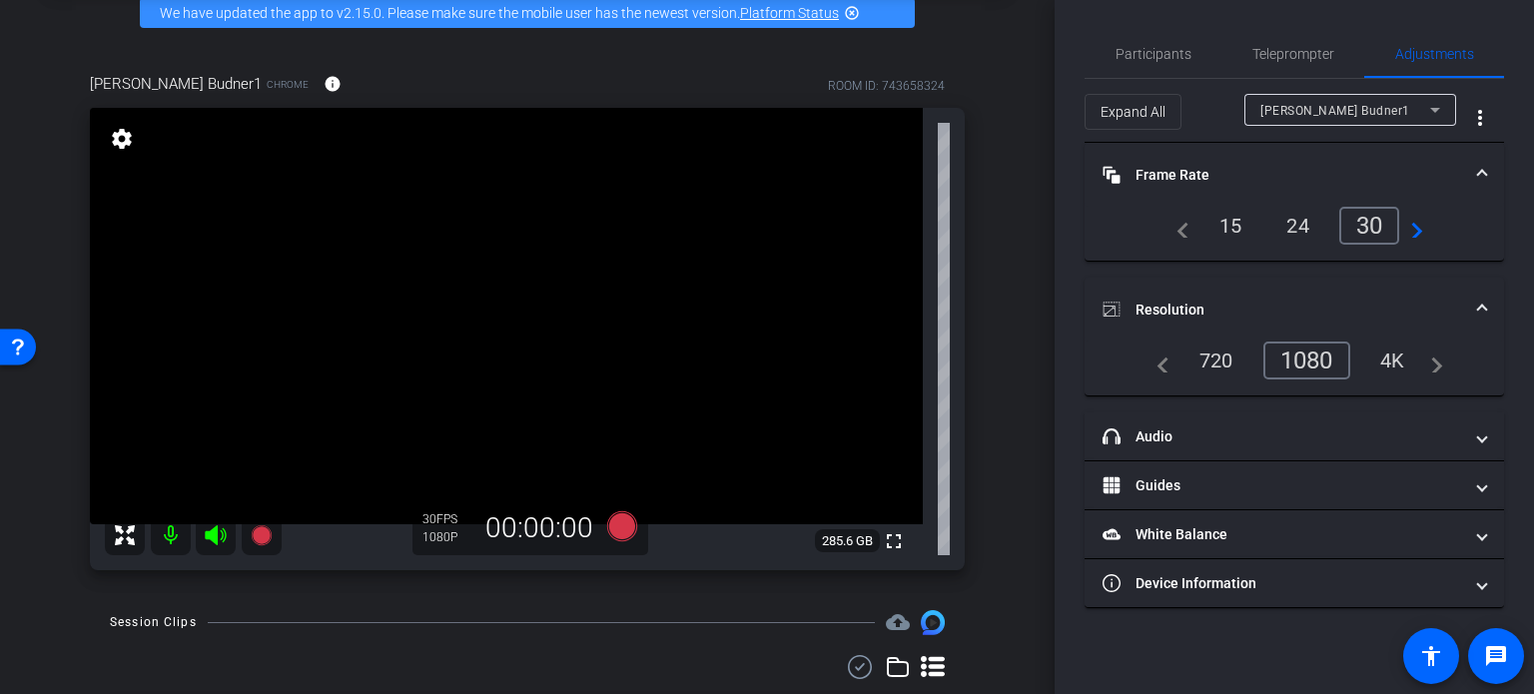
click at [973, 476] on div "[PERSON_NAME] Budner1 Chrome info ROOM ID: 743658324 fullscreen settings 285.6 …" at bounding box center [527, 315] width 955 height 550
click at [1298, 227] on div "24" at bounding box center [1297, 226] width 53 height 34
click at [1215, 354] on div "720" at bounding box center [1216, 361] width 64 height 34
click at [1009, 370] on div "arrow_back Client Conversations with [PERSON_NAME] Back to project Send invite …" at bounding box center [527, 247] width 1055 height 694
click at [971, 379] on div "[PERSON_NAME] Budner1 Chrome info ROOM ID: 743658324 fullscreen settings 285.6 …" at bounding box center [527, 315] width 955 height 550
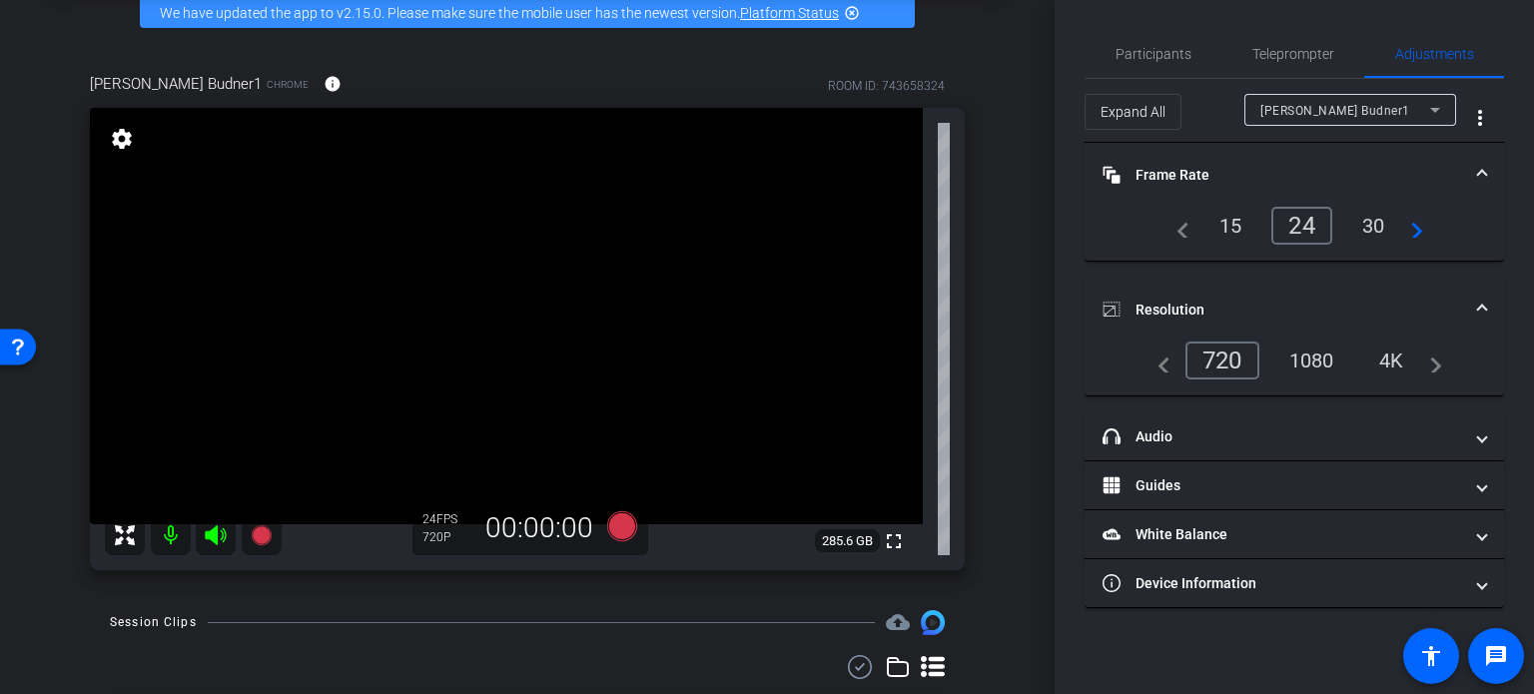
click at [974, 385] on div "[PERSON_NAME] Budner1 Chrome info ROOM ID: 743658324 fullscreen settings 285.6 …" at bounding box center [527, 315] width 955 height 550
click at [1015, 460] on div "arrow_back Client Conversations with [PERSON_NAME] Back to project Send invite …" at bounding box center [527, 247] width 1055 height 694
click at [1015, 458] on div "arrow_back Client Conversations with [PERSON_NAME] Back to project Send invite …" at bounding box center [527, 247] width 1055 height 694
click at [997, 446] on div "arrow_back Client Conversations with [PERSON_NAME] Back to project Send invite …" at bounding box center [527, 247] width 1055 height 694
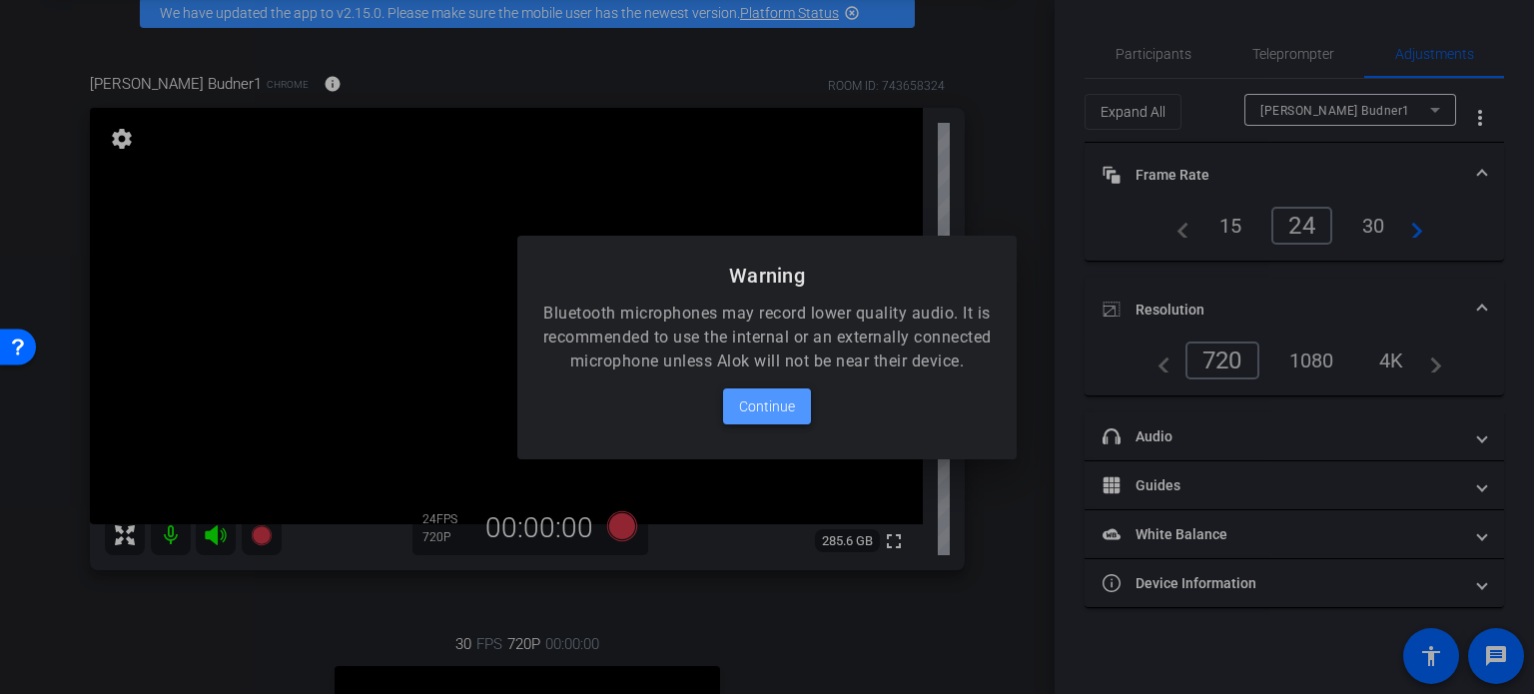
click at [803, 406] on span at bounding box center [767, 407] width 88 height 48
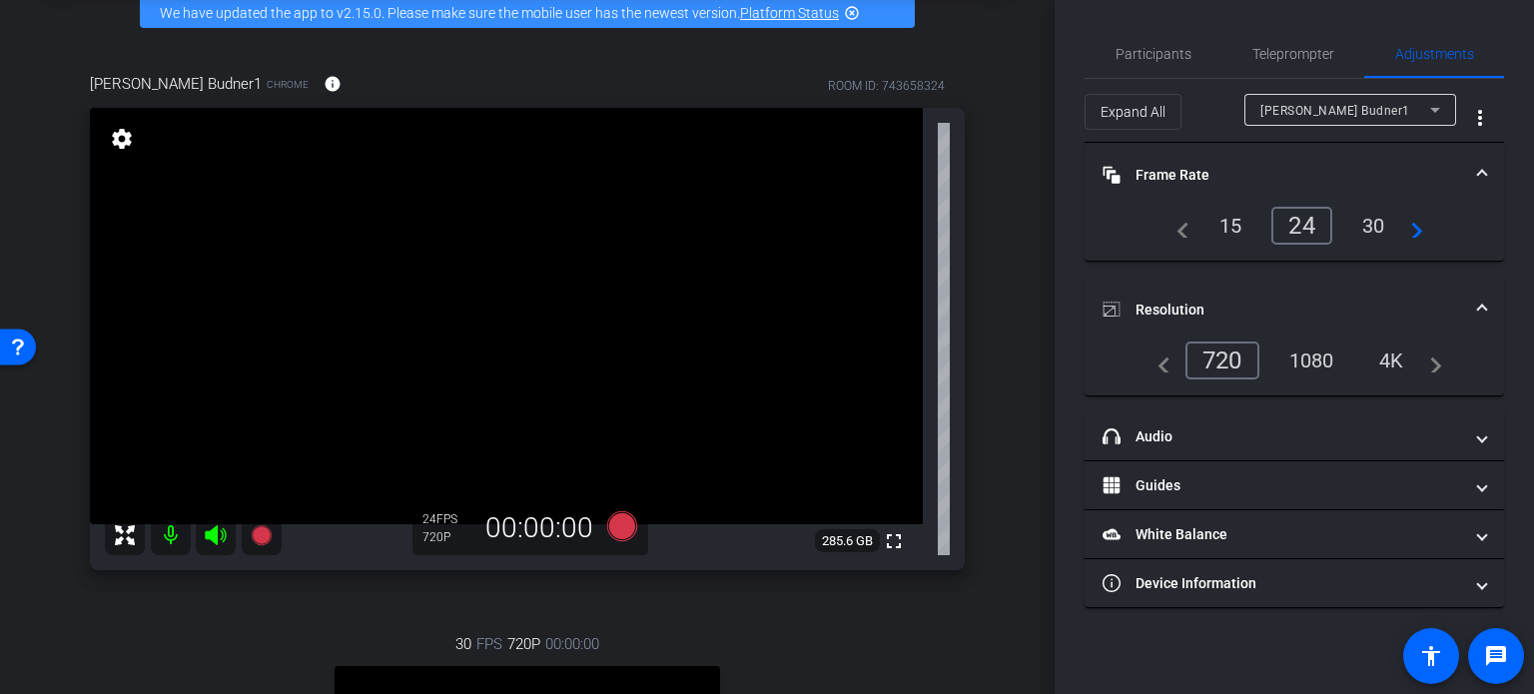
click at [993, 298] on div "[PERSON_NAME] Budner1 Chrome info ROOM ID: 743658324 fullscreen settings 285.6 …" at bounding box center [527, 536] width 955 height 993
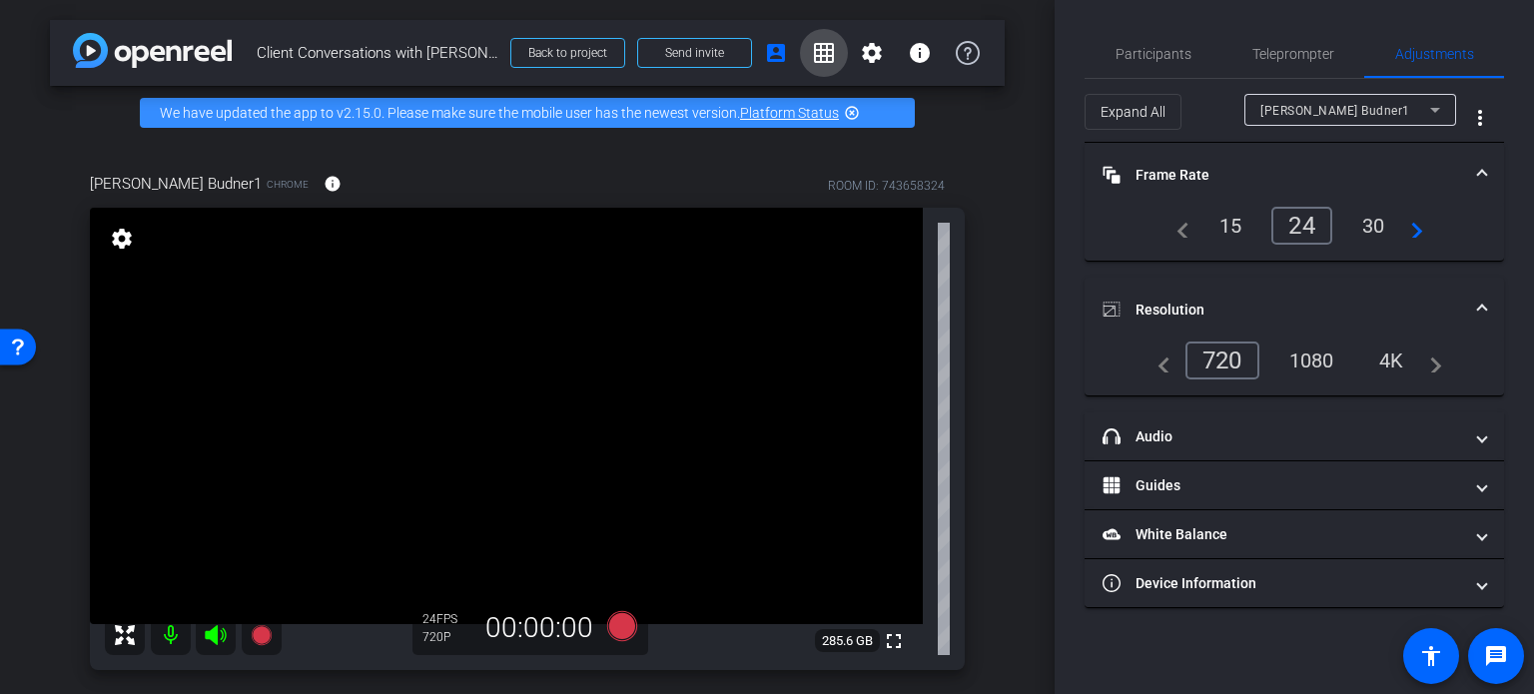
click at [815, 59] on mat-icon "grid_on" at bounding box center [824, 53] width 24 height 24
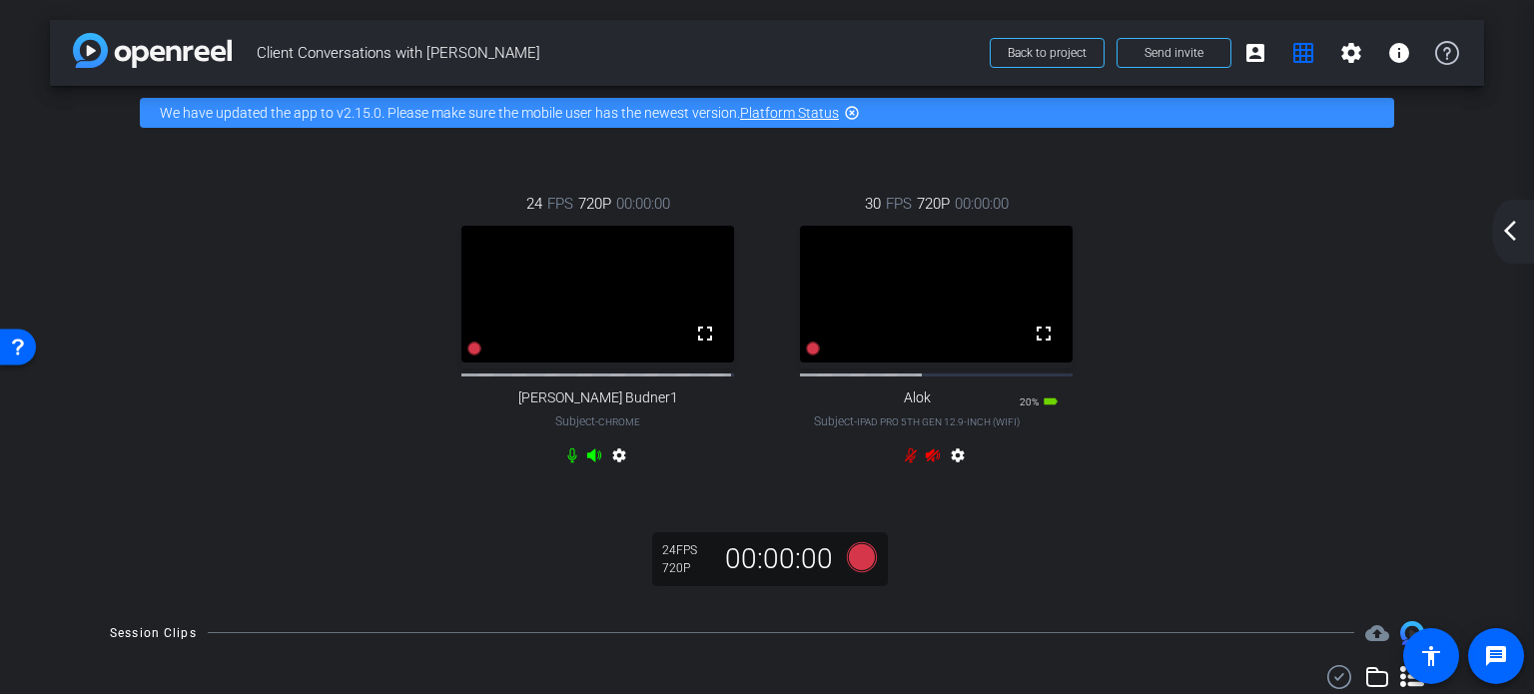
click at [1160, 315] on div "24 FPS 720P 00:00:00 fullscreen [PERSON_NAME] Budner1 Subject - Chrome settings…" at bounding box center [767, 332] width 1354 height 345
click at [1293, 47] on mat-icon "grid_on" at bounding box center [1303, 53] width 24 height 24
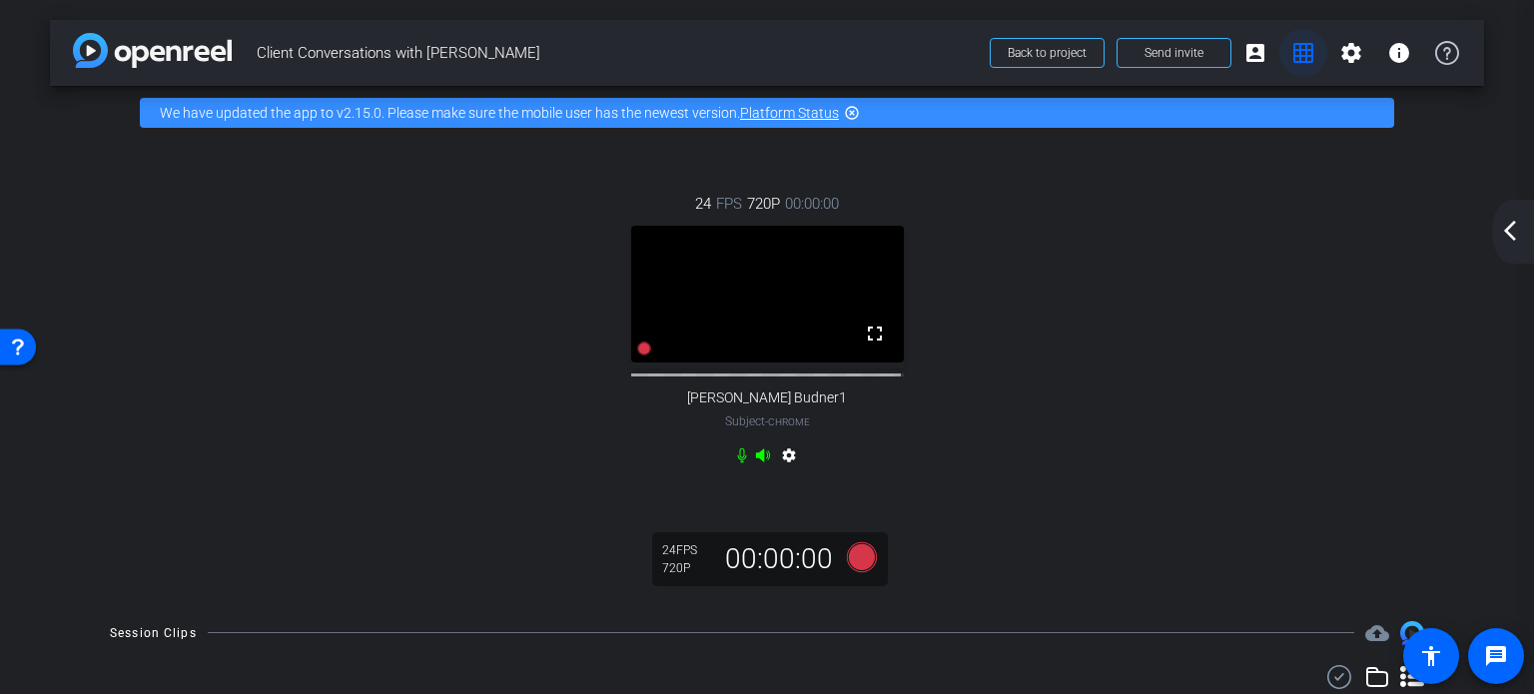
click at [1293, 47] on mat-icon "grid_on" at bounding box center [1303, 53] width 24 height 24
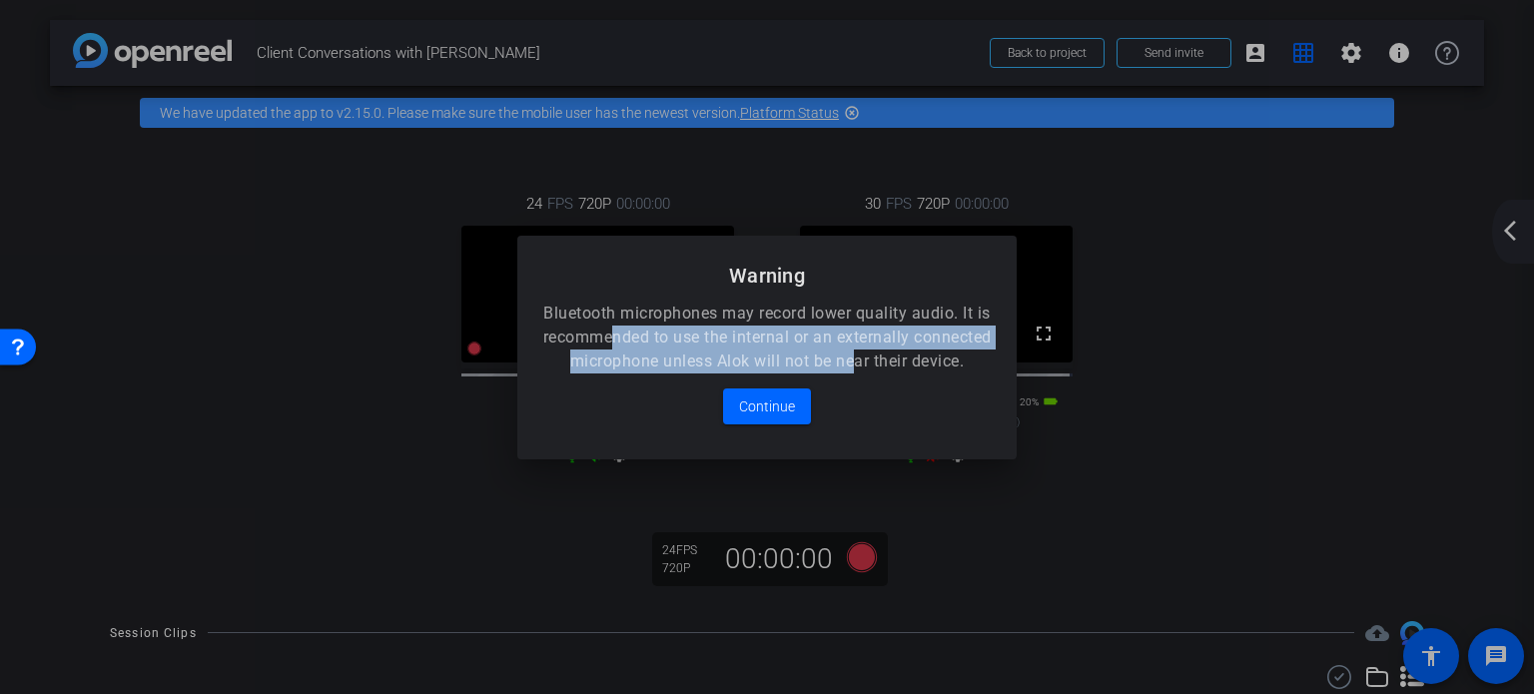
drag, startPoint x: 650, startPoint y: 320, endPoint x: 924, endPoint y: 346, distance: 274.9
click at [924, 346] on p "Bluetooth microphones may record lower quality audio. It is recommended to use …" at bounding box center [766, 338] width 451 height 72
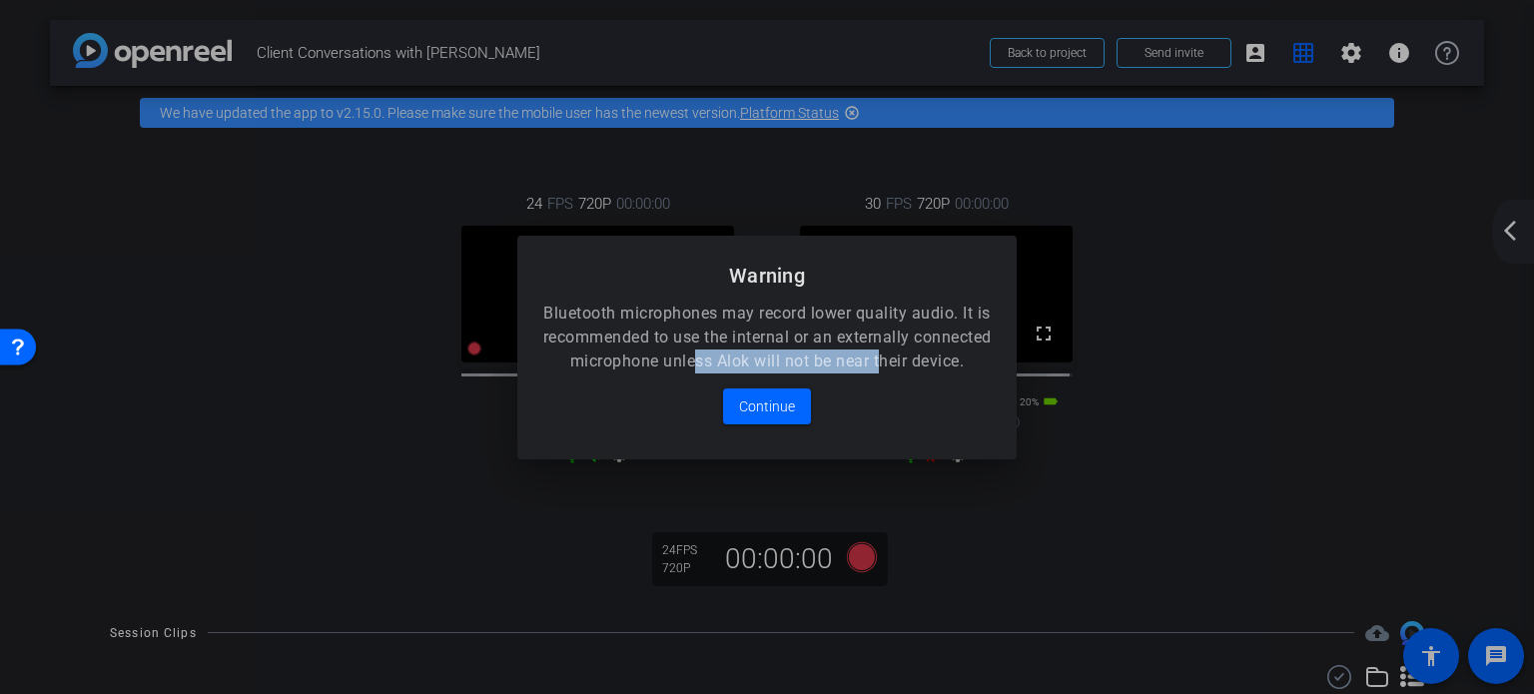
drag, startPoint x: 763, startPoint y: 348, endPoint x: 948, endPoint y: 352, distance: 184.8
click at [948, 352] on p "Bluetooth microphones may record lower quality audio. It is recommended to use …" at bounding box center [766, 338] width 451 height 72
click at [1209, 352] on div at bounding box center [767, 347] width 1534 height 694
click at [758, 418] on span "Continue" at bounding box center [767, 406] width 56 height 24
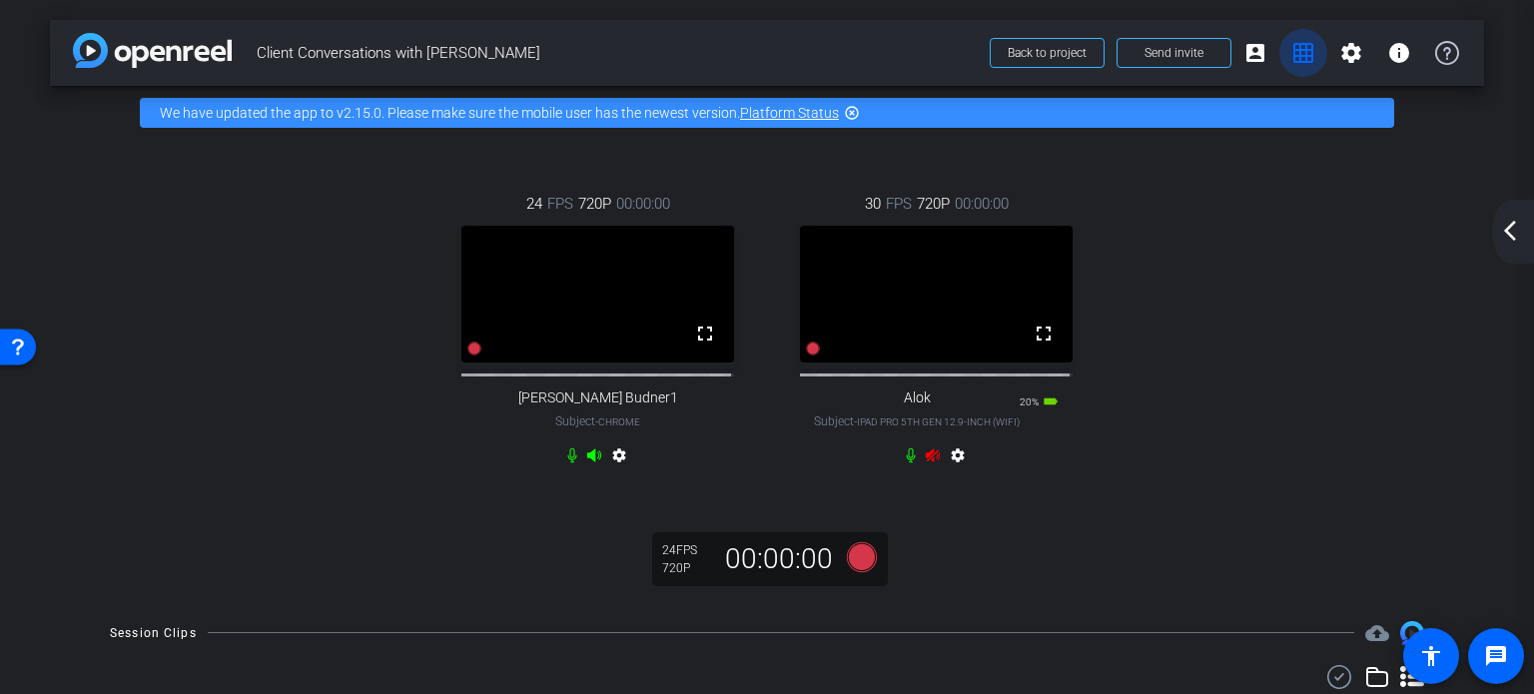
click at [925, 461] on icon at bounding box center [932, 454] width 14 height 13
click at [1257, 51] on span at bounding box center [1255, 53] width 48 height 48
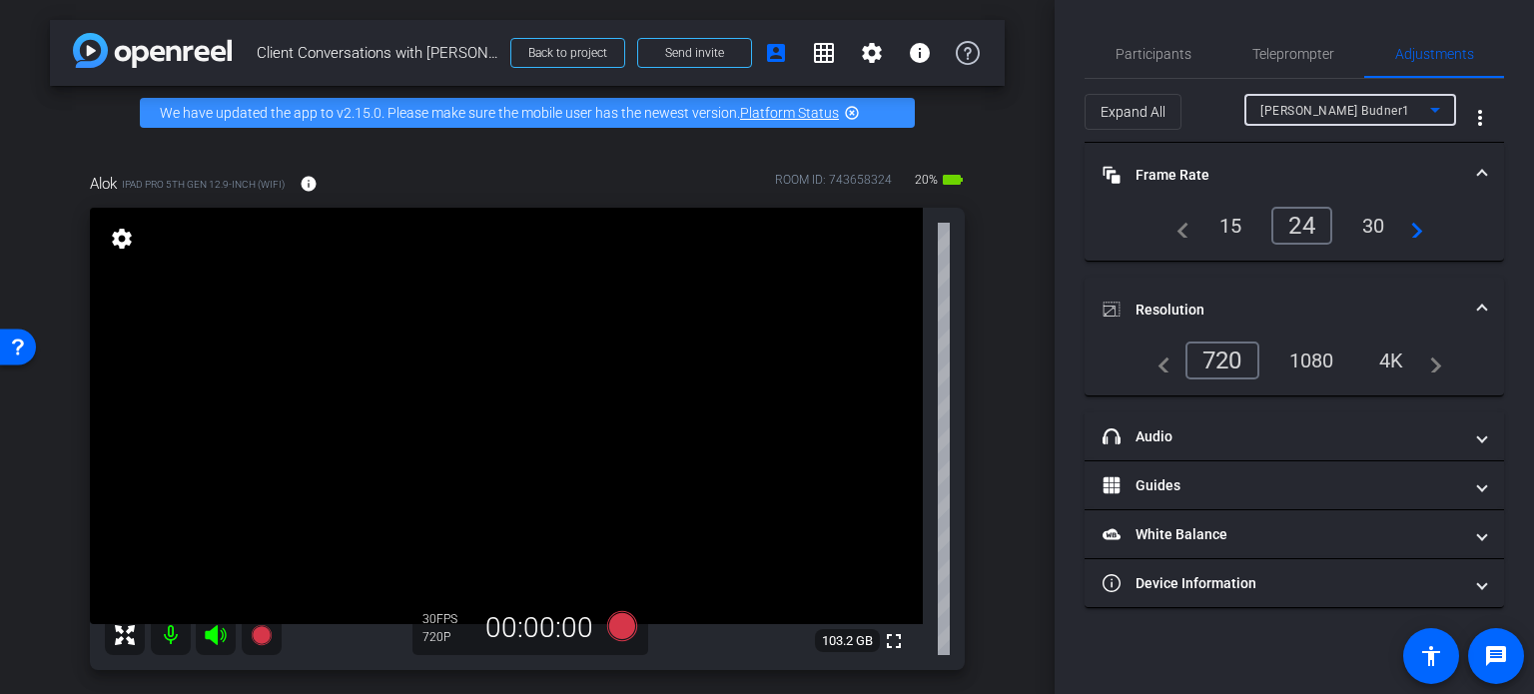
click at [1373, 107] on div "[PERSON_NAME] Budner1" at bounding box center [1345, 110] width 170 height 25
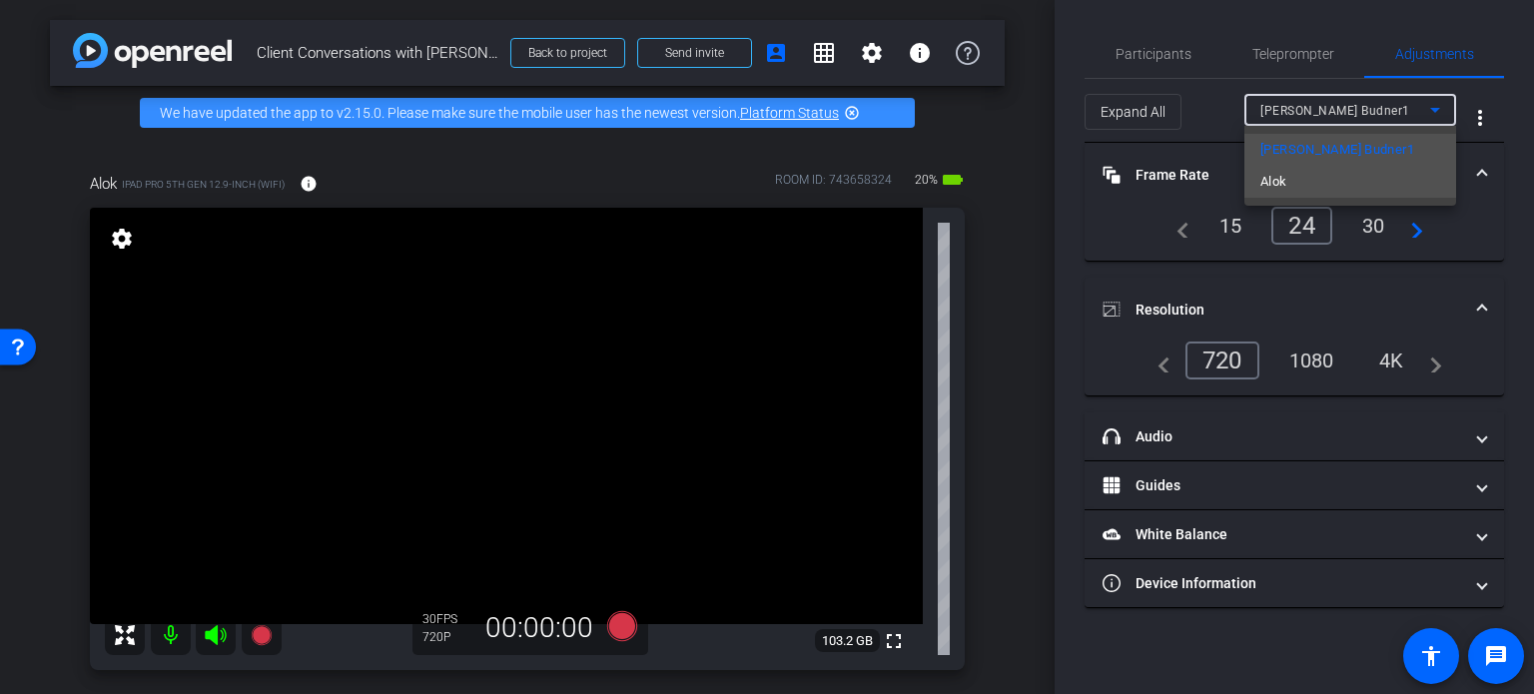
click at [1359, 177] on mat-option "Alok" at bounding box center [1350, 182] width 212 height 32
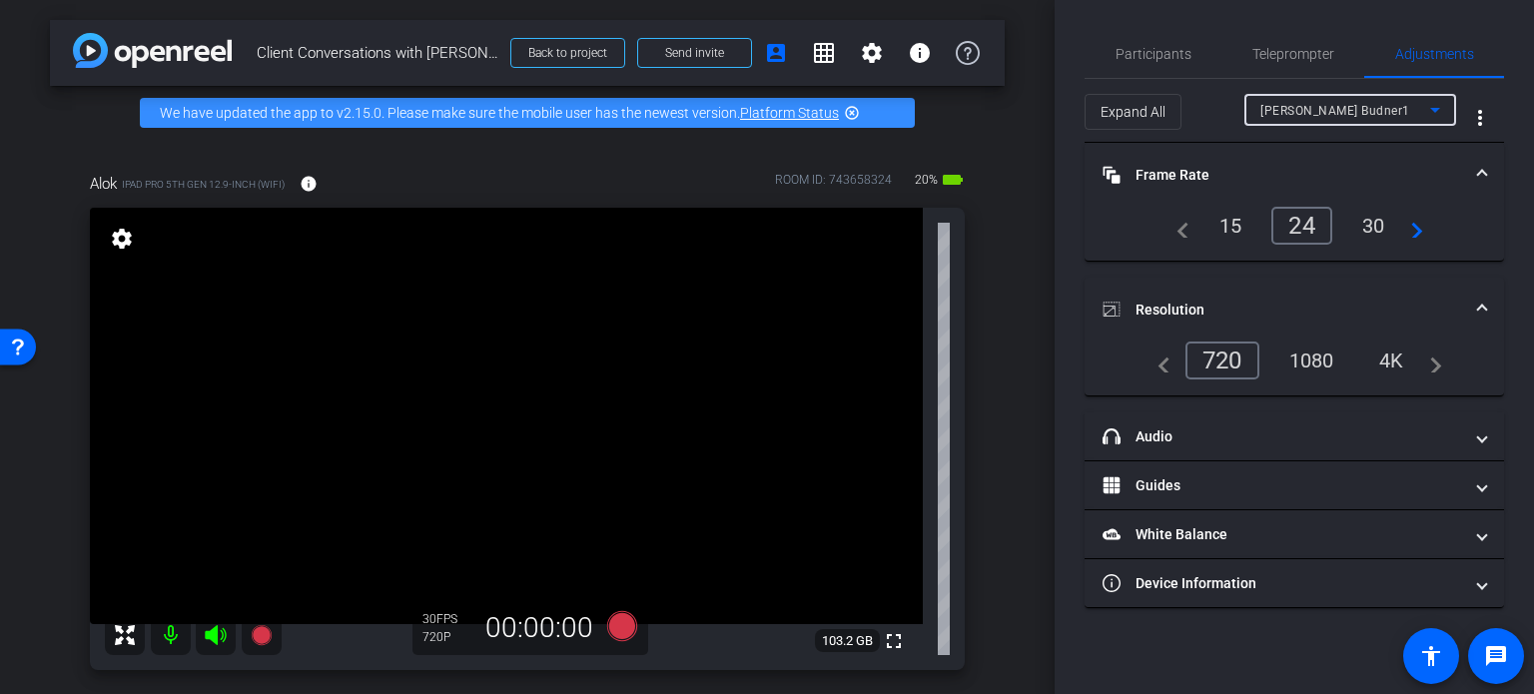
type input "1000"
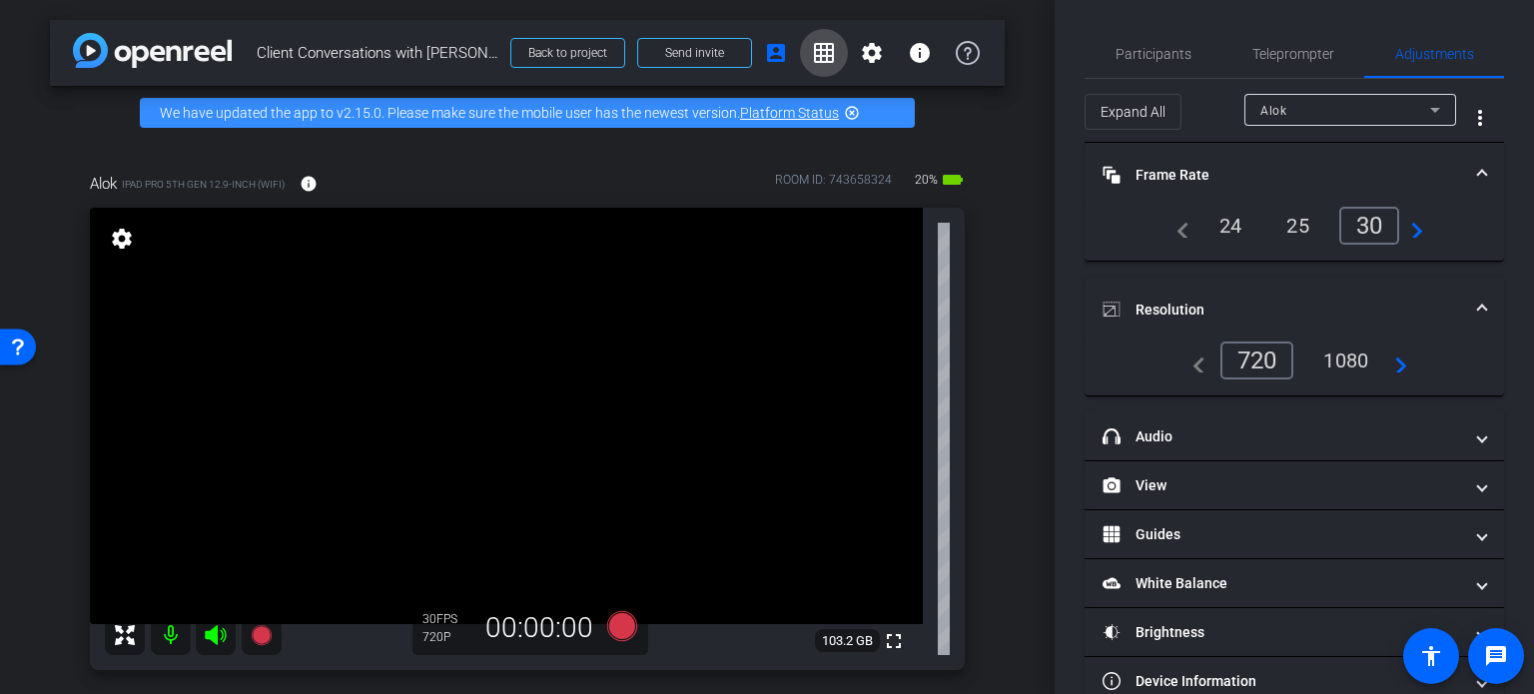
click at [820, 37] on span at bounding box center [824, 53] width 48 height 48
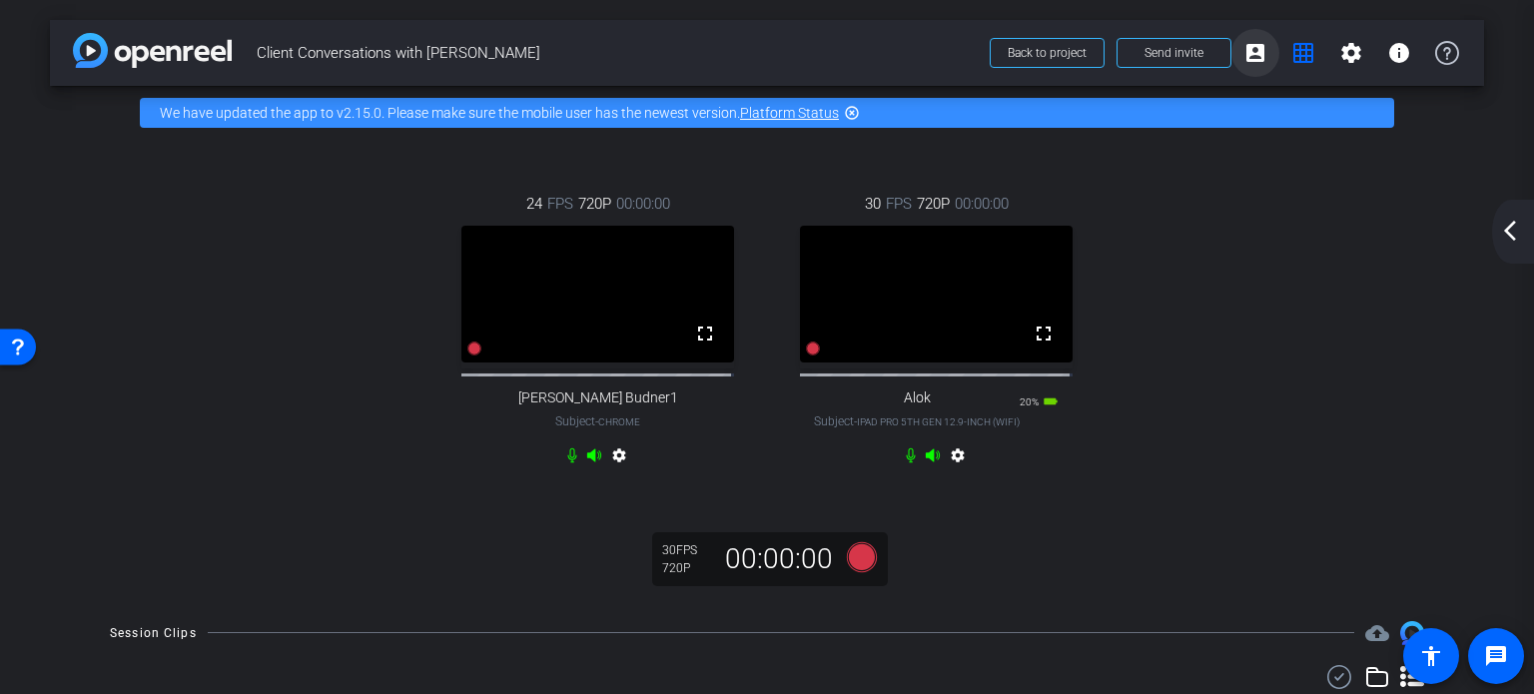
click at [1245, 57] on mat-icon "account_box" at bounding box center [1255, 53] width 24 height 24
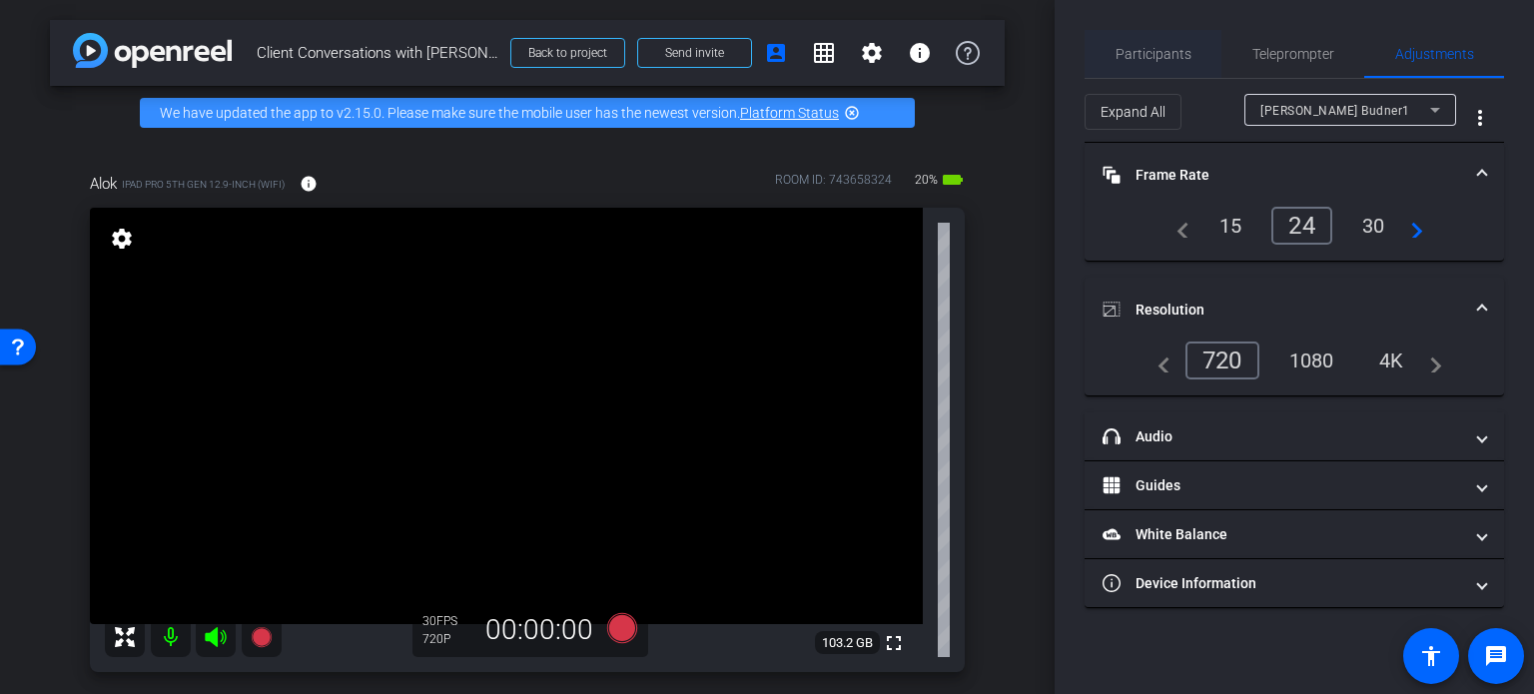
click at [1166, 67] on span "Participants" at bounding box center [1154, 54] width 76 height 48
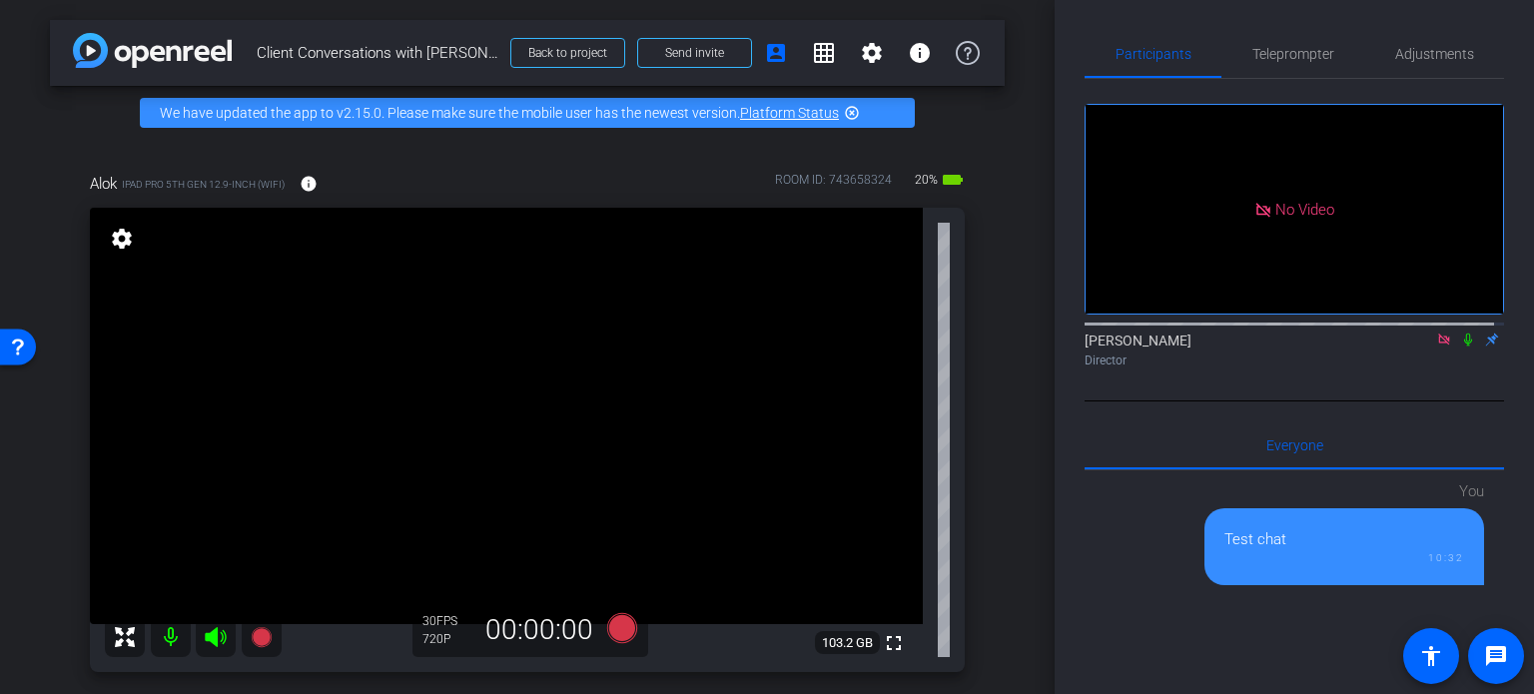
click at [1462, 333] on icon at bounding box center [1468, 340] width 16 height 14
click at [814, 47] on mat-icon "grid_on" at bounding box center [824, 53] width 24 height 24
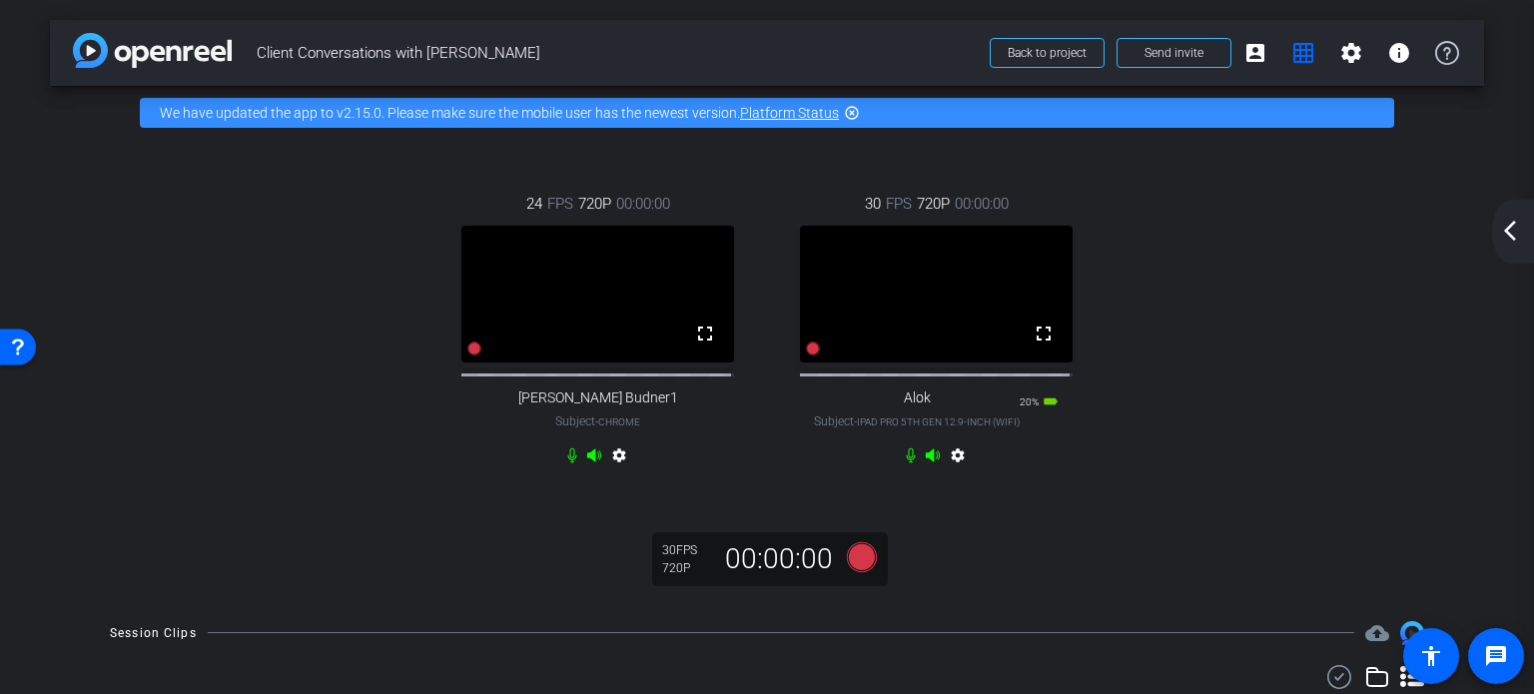
click at [1174, 215] on div "24 FPS 720P 00:00:00 fullscreen [PERSON_NAME] Budner1 Subject - Chrome settings…" at bounding box center [767, 332] width 1354 height 345
click at [1243, 50] on mat-icon "account_box" at bounding box center [1255, 53] width 24 height 24
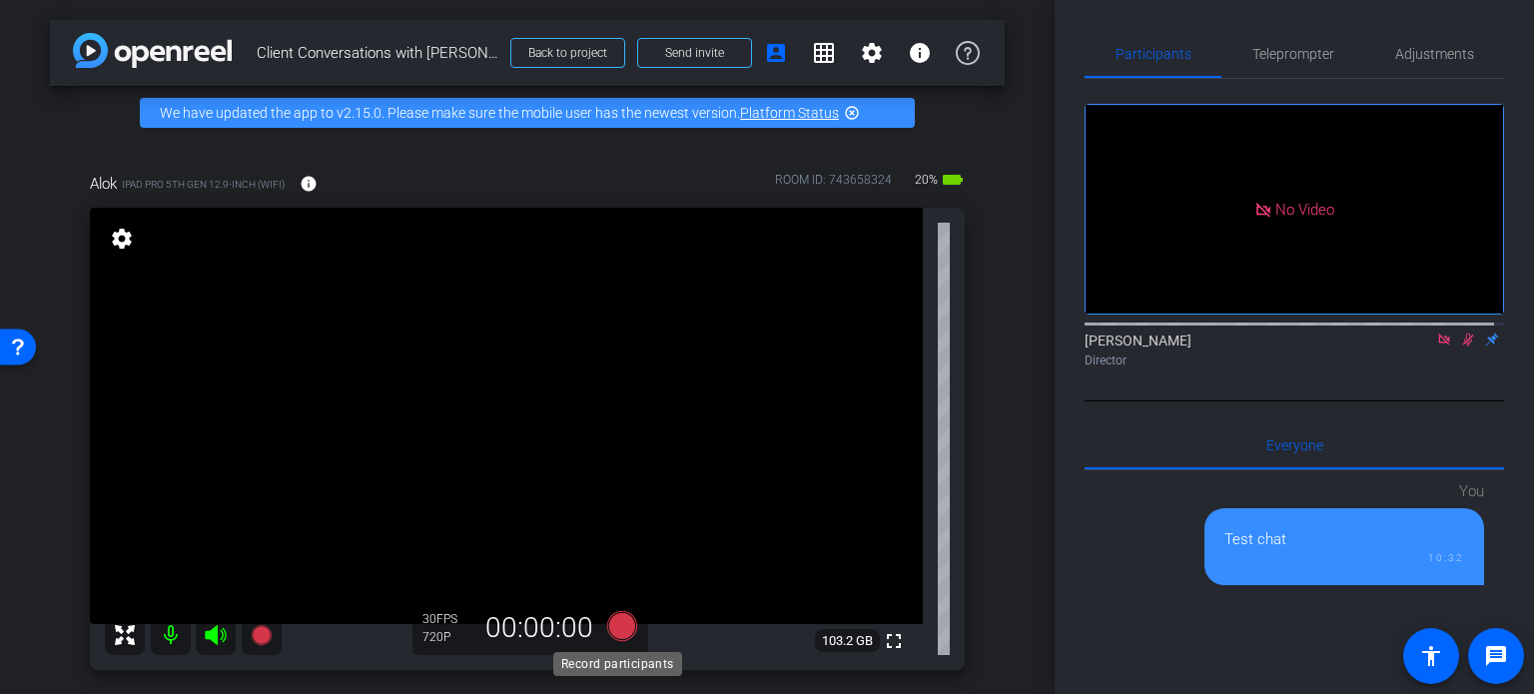
click at [609, 622] on icon at bounding box center [622, 626] width 30 height 30
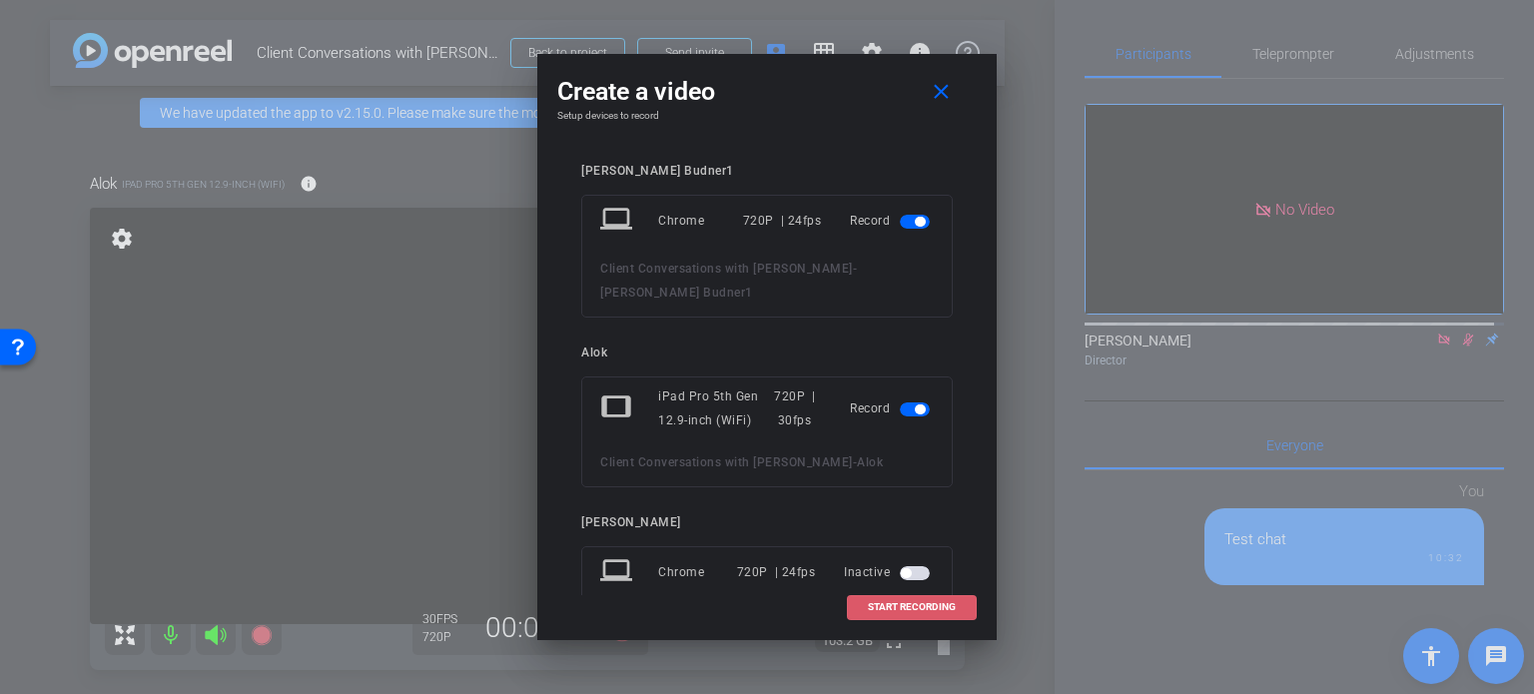
click at [904, 609] on span "START RECORDING" at bounding box center [912, 607] width 88 height 10
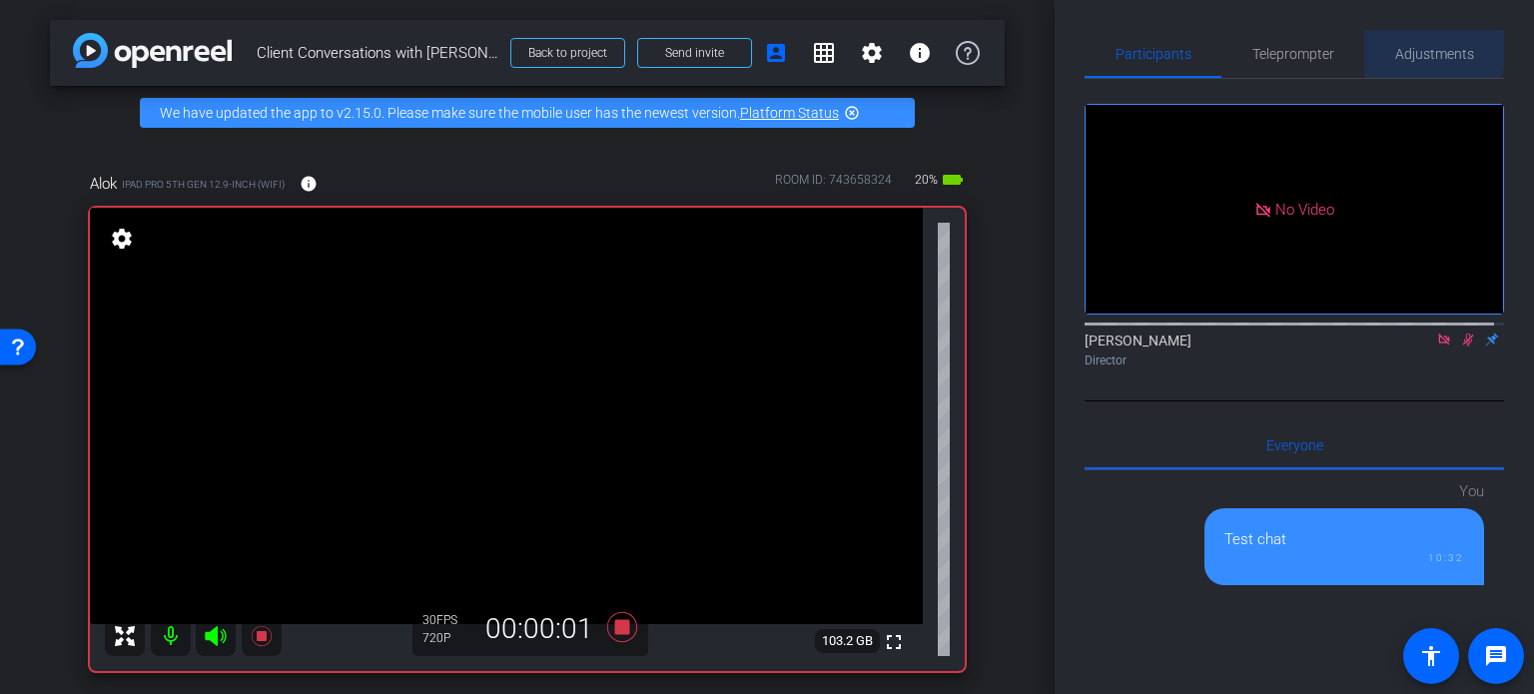
click at [1412, 47] on span "Adjustments" at bounding box center [1434, 54] width 79 height 14
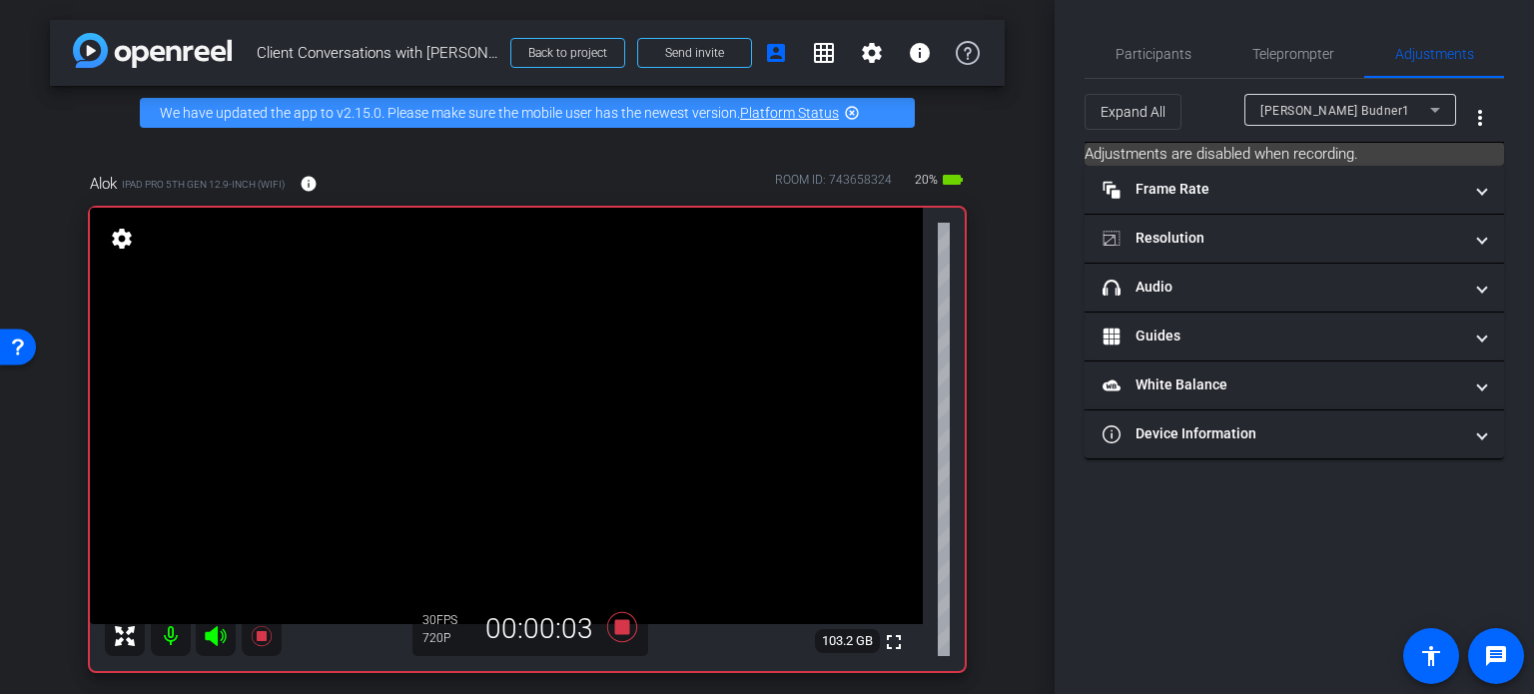
click at [812, 51] on mat-icon "grid_on" at bounding box center [824, 53] width 24 height 24
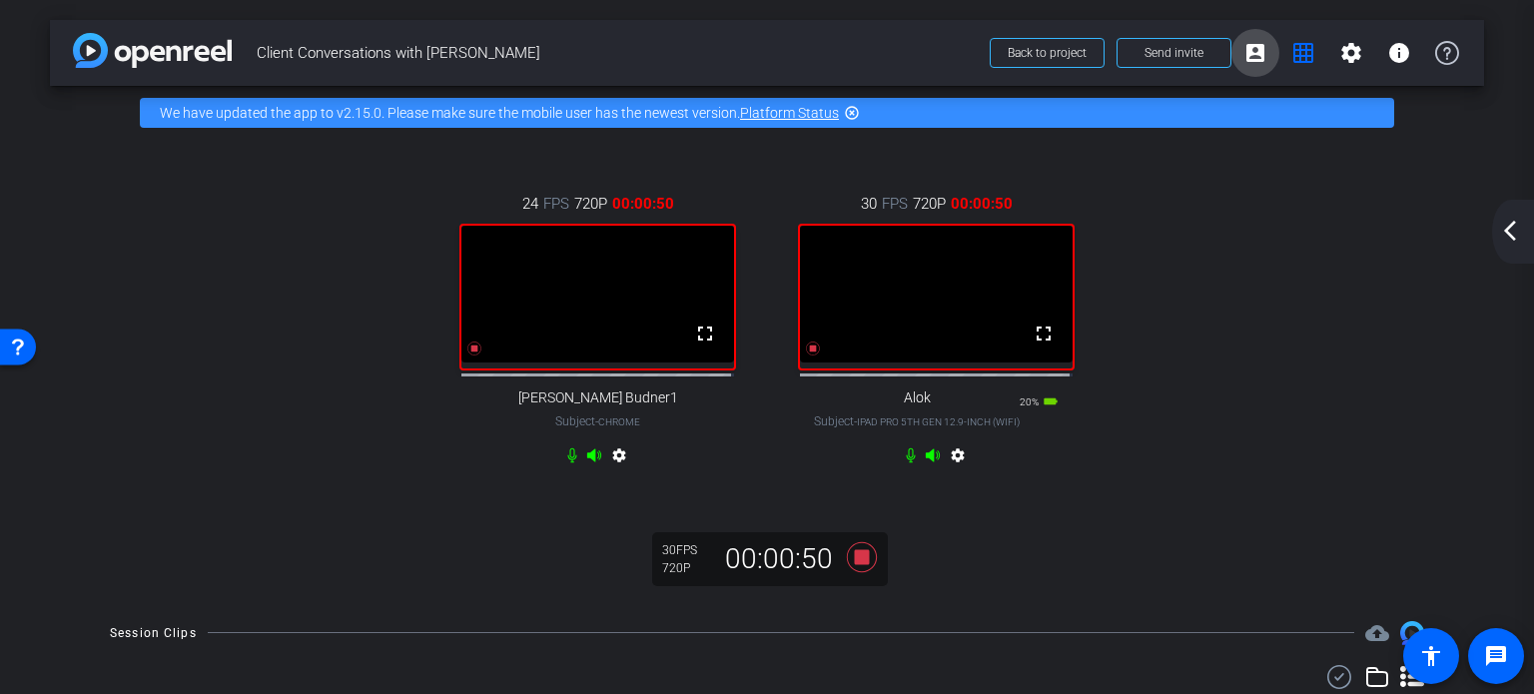
click at [1243, 54] on mat-icon "account_box" at bounding box center [1255, 53] width 24 height 24
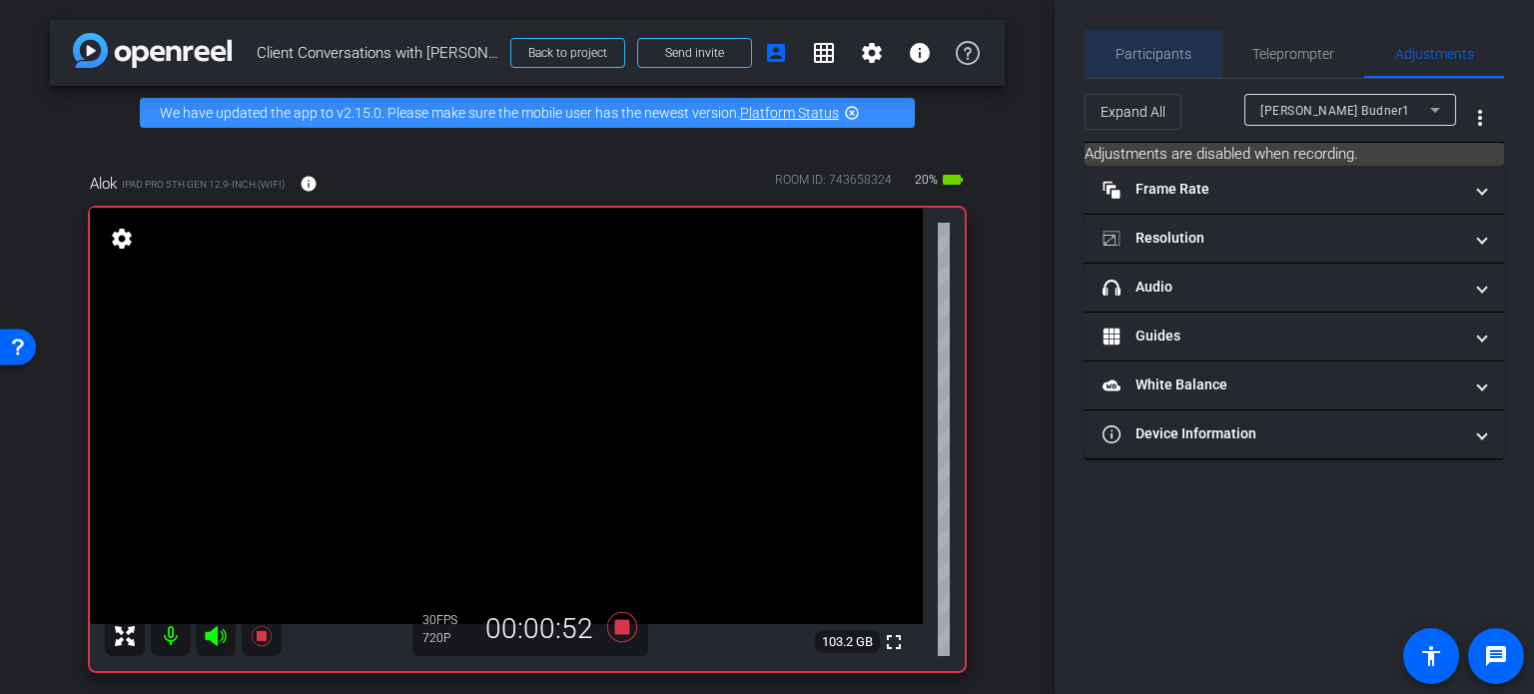
click at [1160, 47] on span "Participants" at bounding box center [1154, 54] width 76 height 14
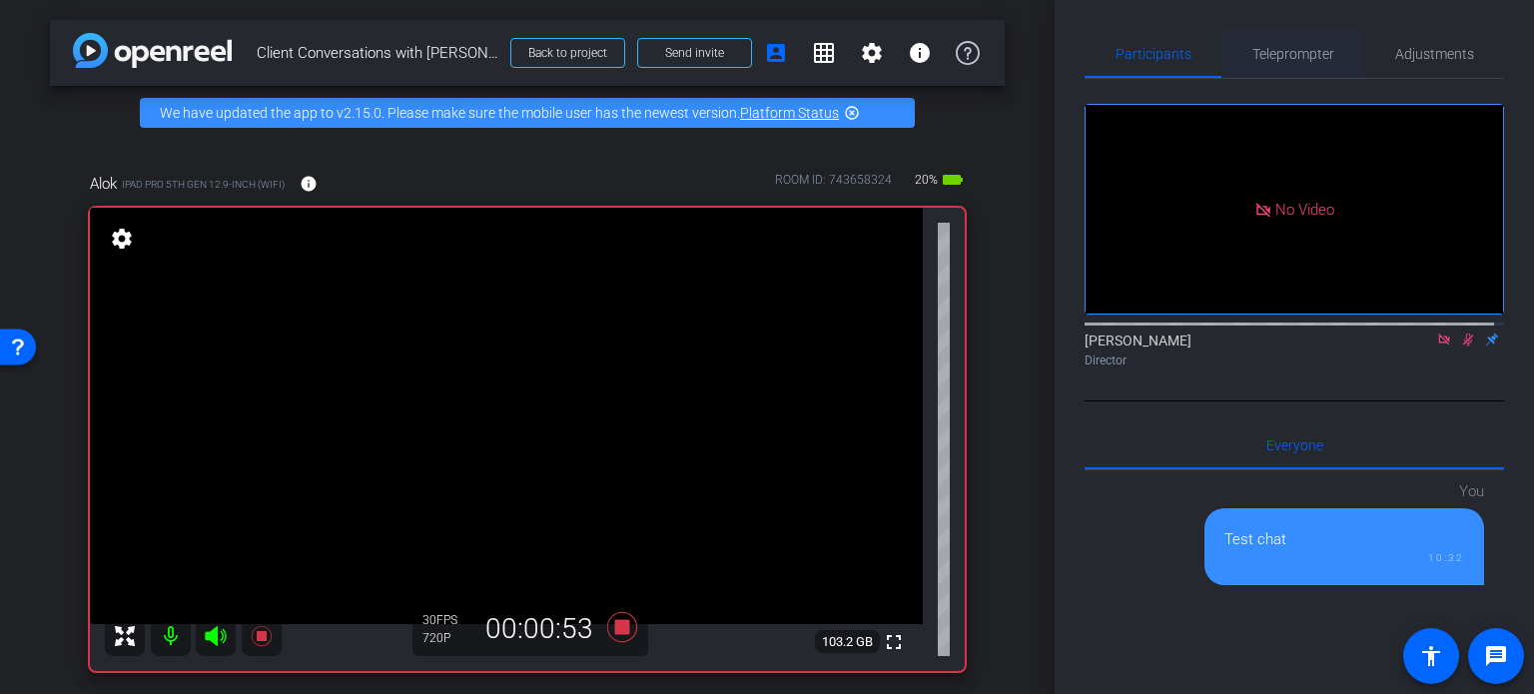
click at [1317, 44] on span "Teleprompter" at bounding box center [1293, 54] width 82 height 48
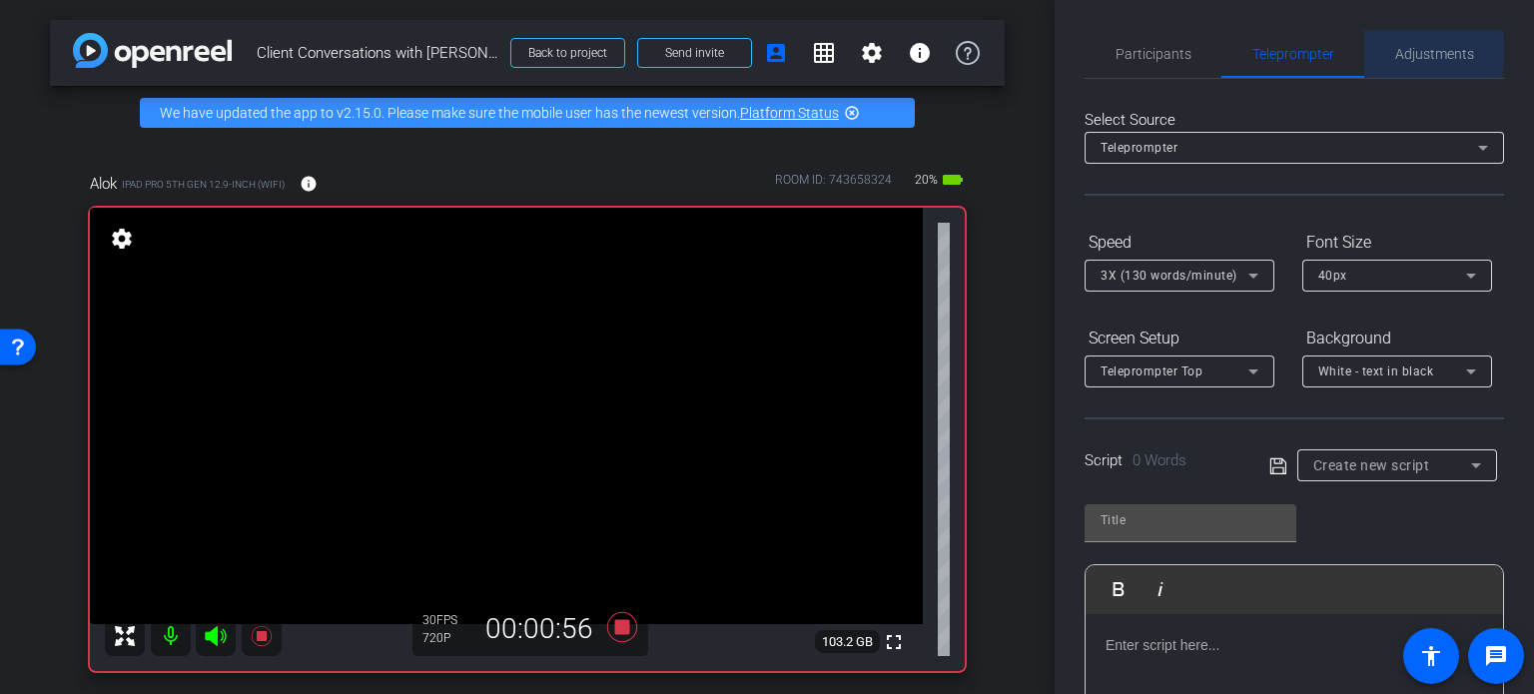
click at [1410, 51] on span "Adjustments" at bounding box center [1434, 54] width 79 height 14
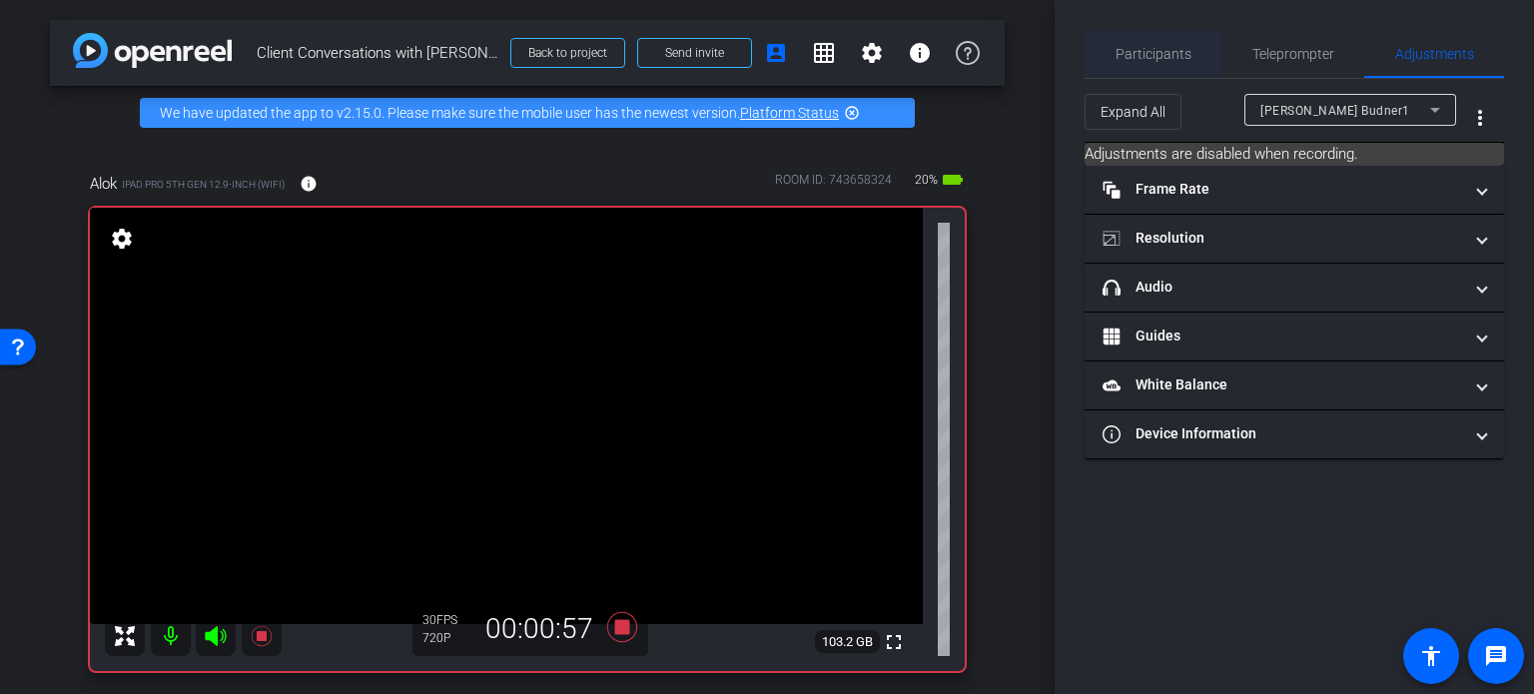
click at [1152, 52] on span "Participants" at bounding box center [1154, 54] width 76 height 14
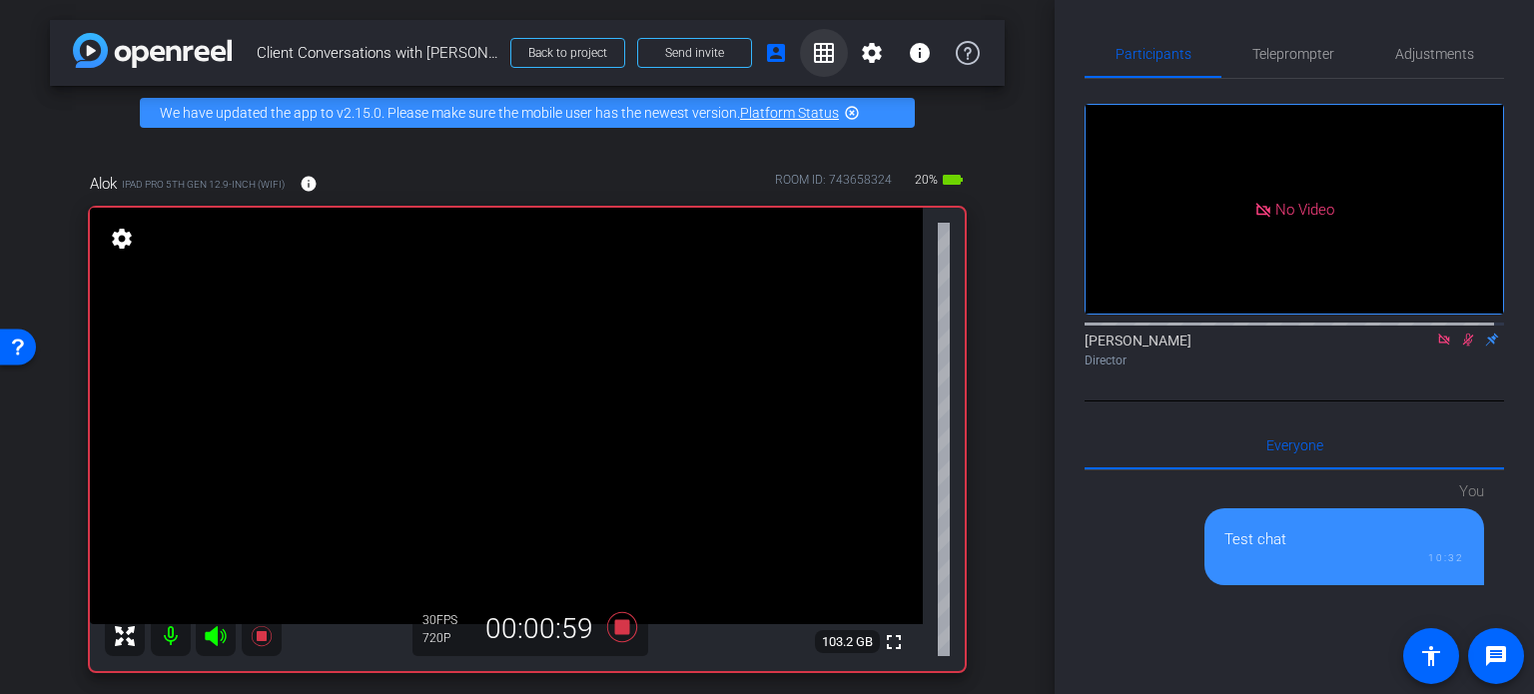
click at [812, 43] on mat-icon "grid_on" at bounding box center [824, 53] width 24 height 24
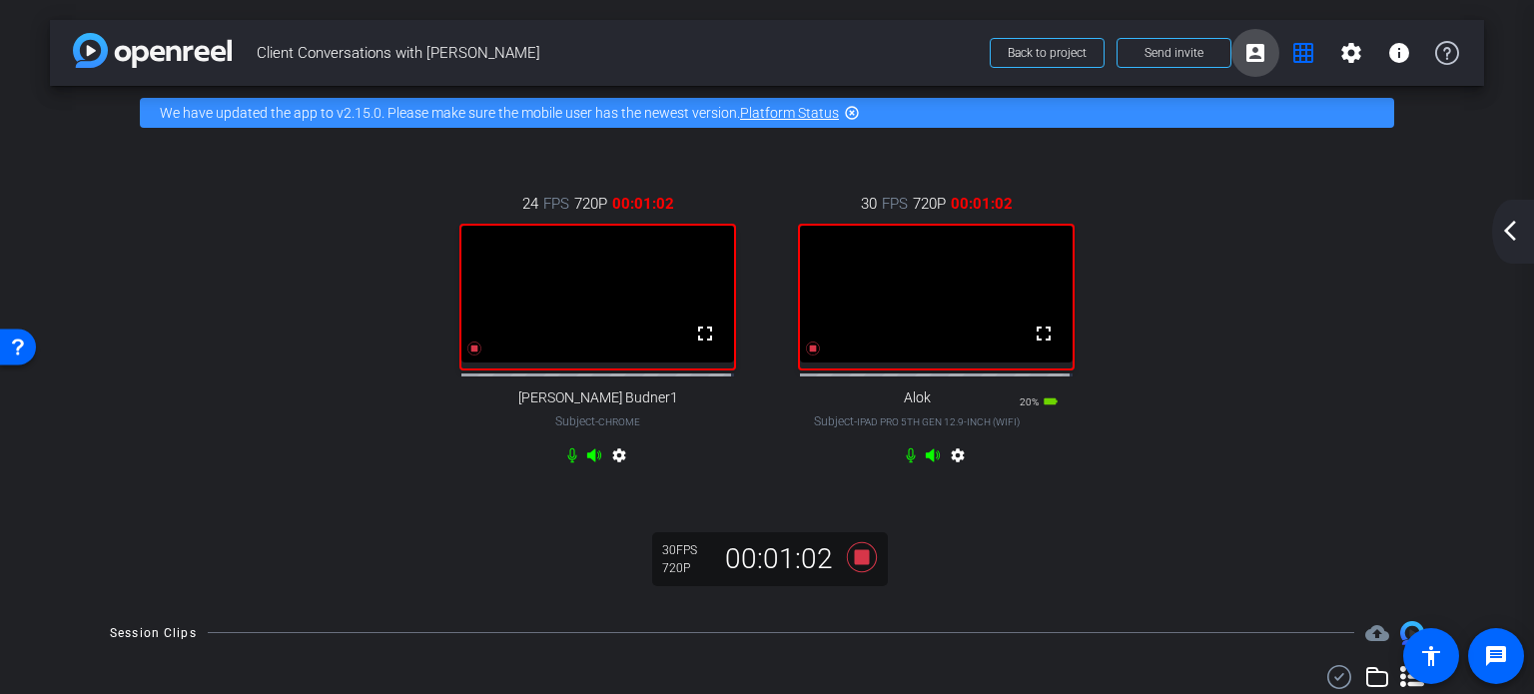
click at [1253, 60] on mat-icon "account_box" at bounding box center [1255, 53] width 24 height 24
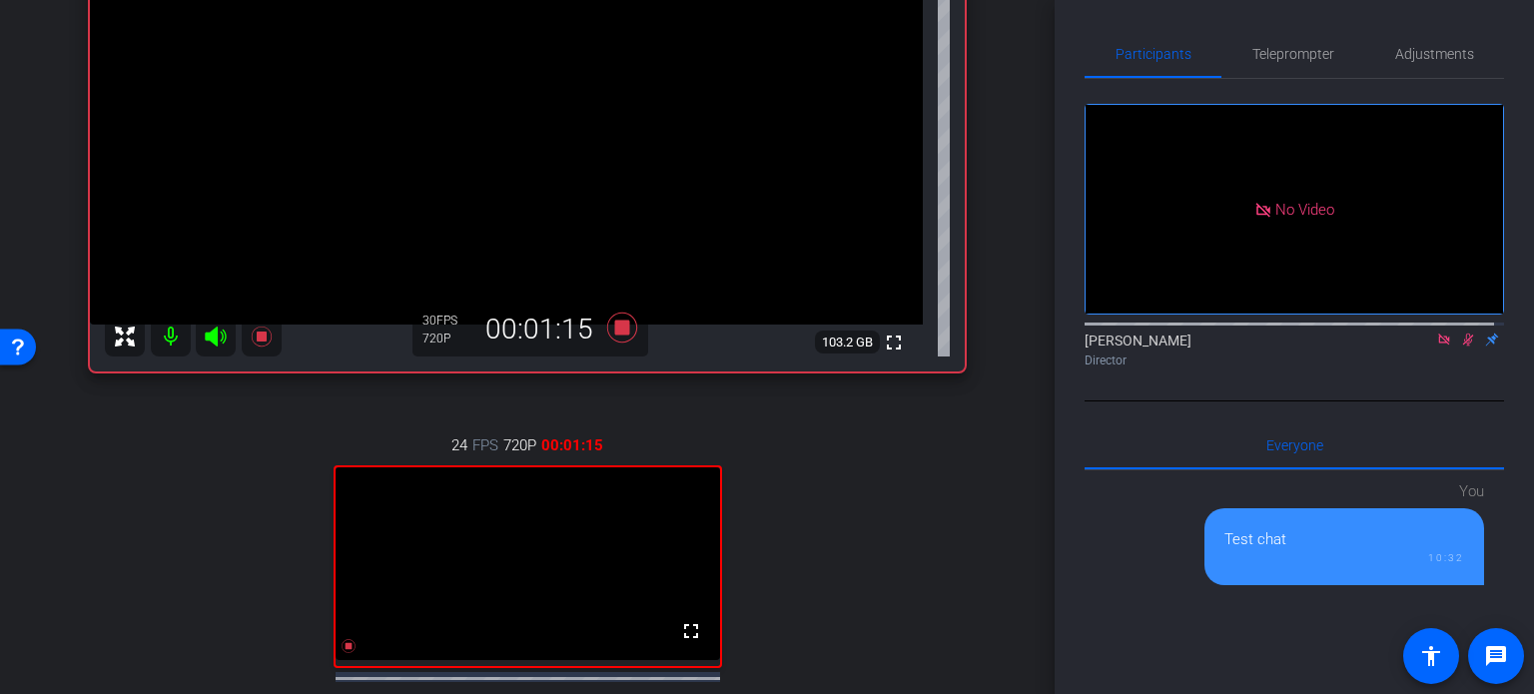
scroll to position [100, 0]
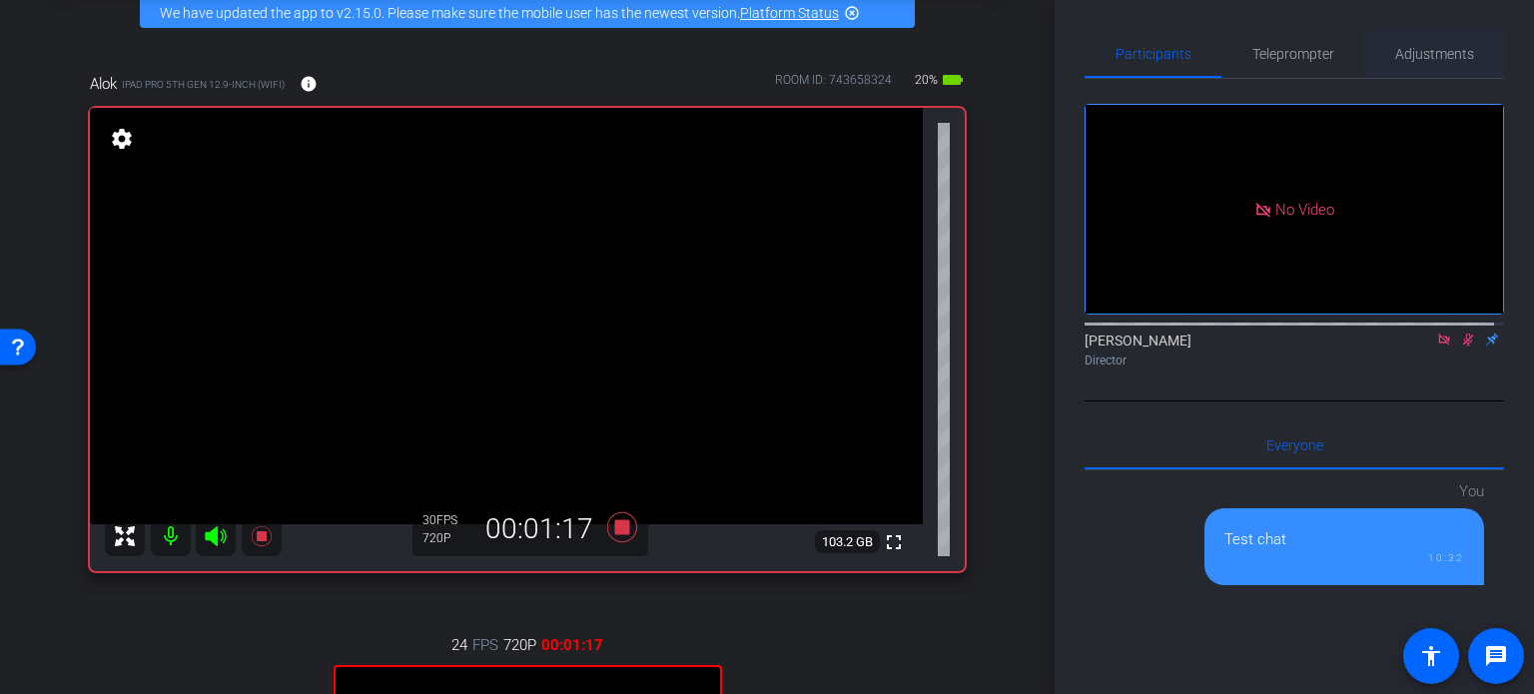
click at [1446, 47] on span "Adjustments" at bounding box center [1434, 54] width 79 height 14
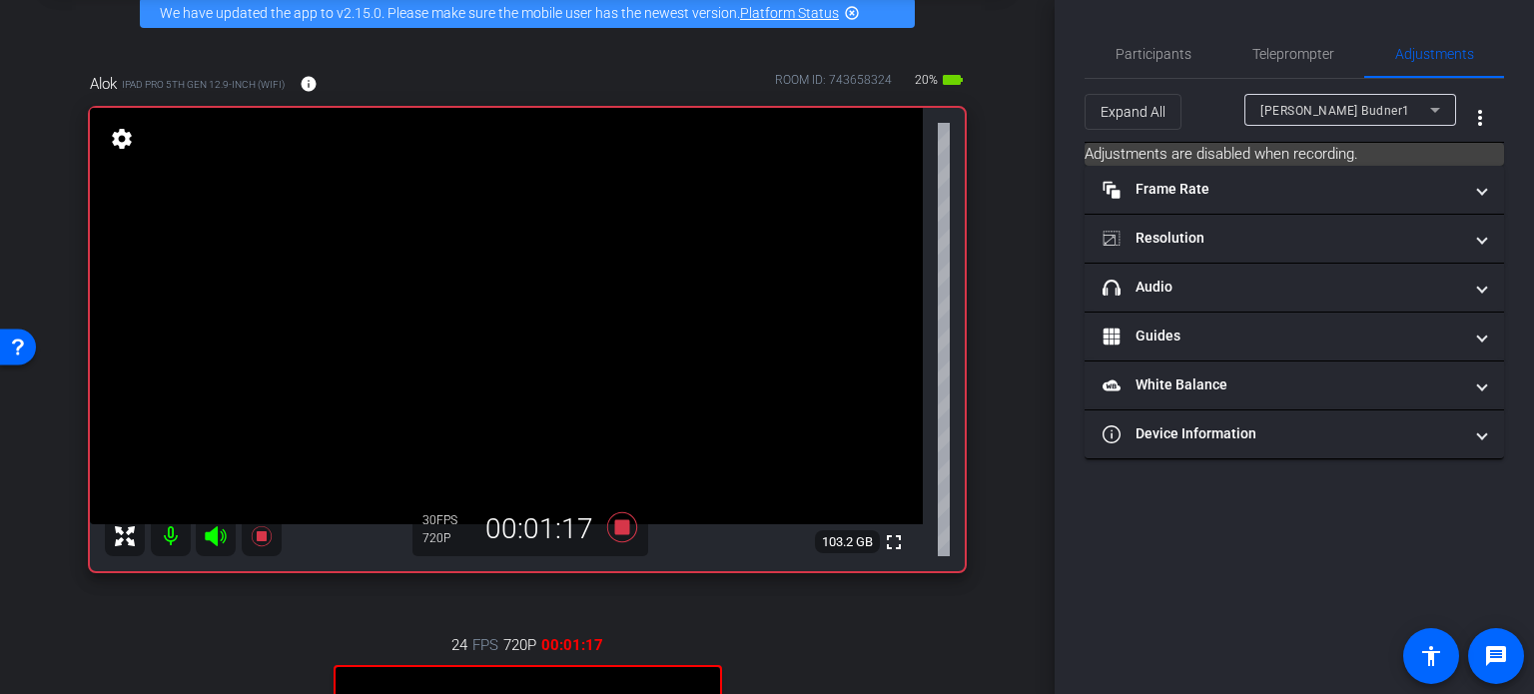
click at [1340, 107] on span "[PERSON_NAME] Budner1" at bounding box center [1335, 111] width 150 height 14
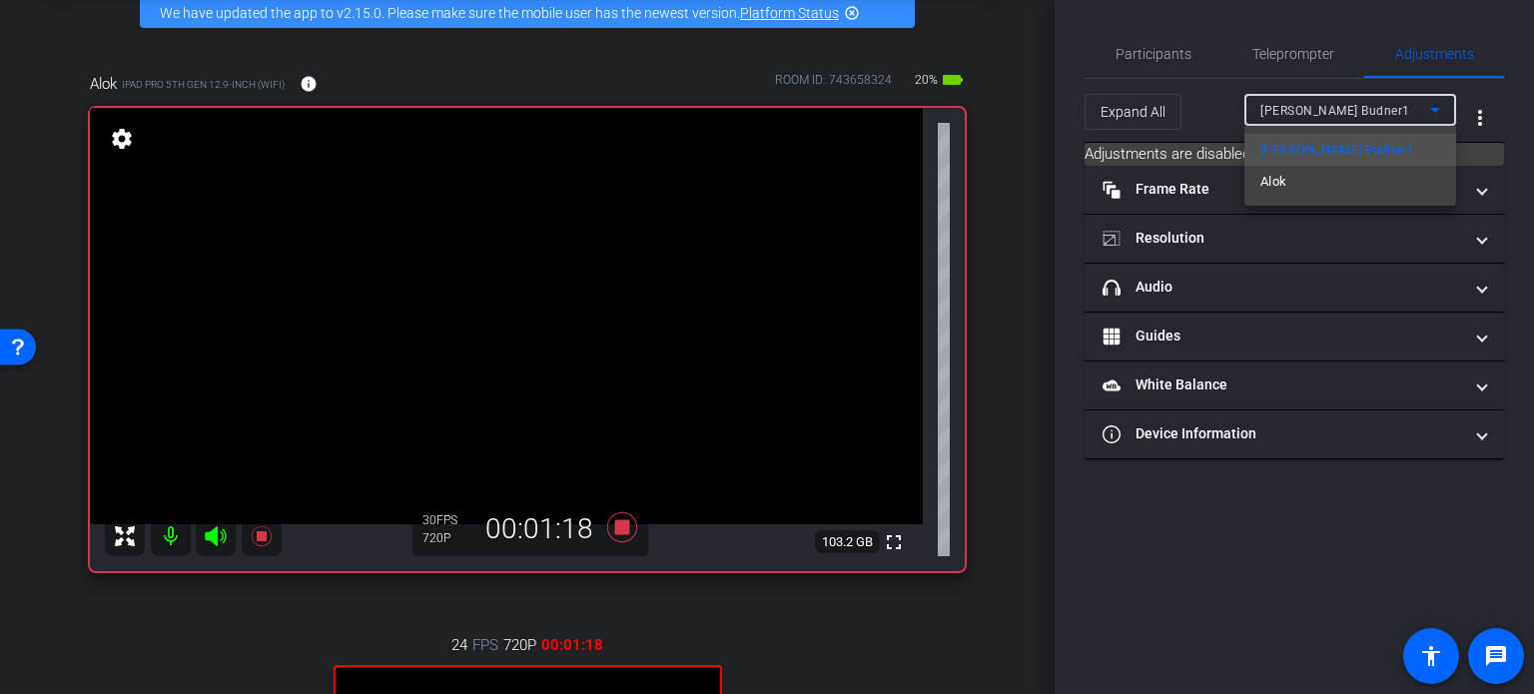
click at [1304, 179] on mat-option "Alok" at bounding box center [1350, 182] width 212 height 32
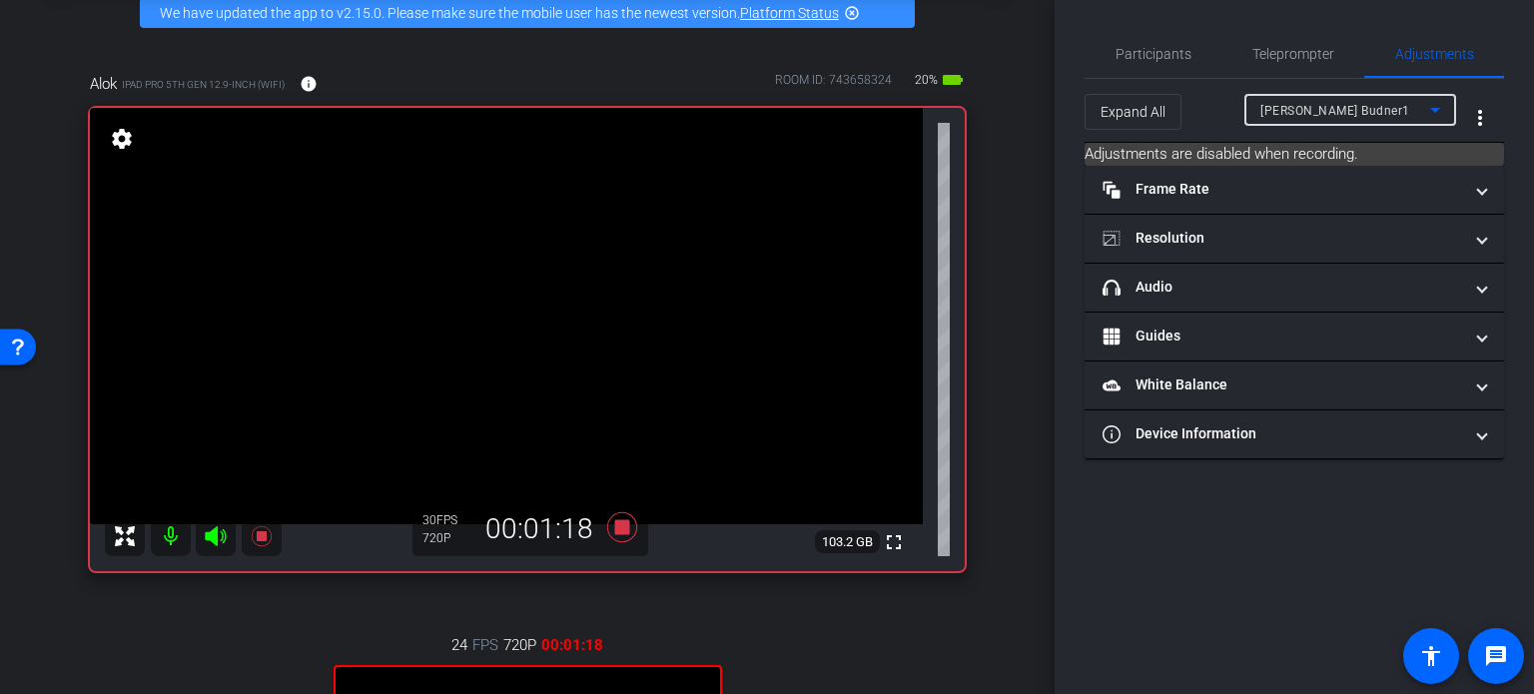
type input "1000"
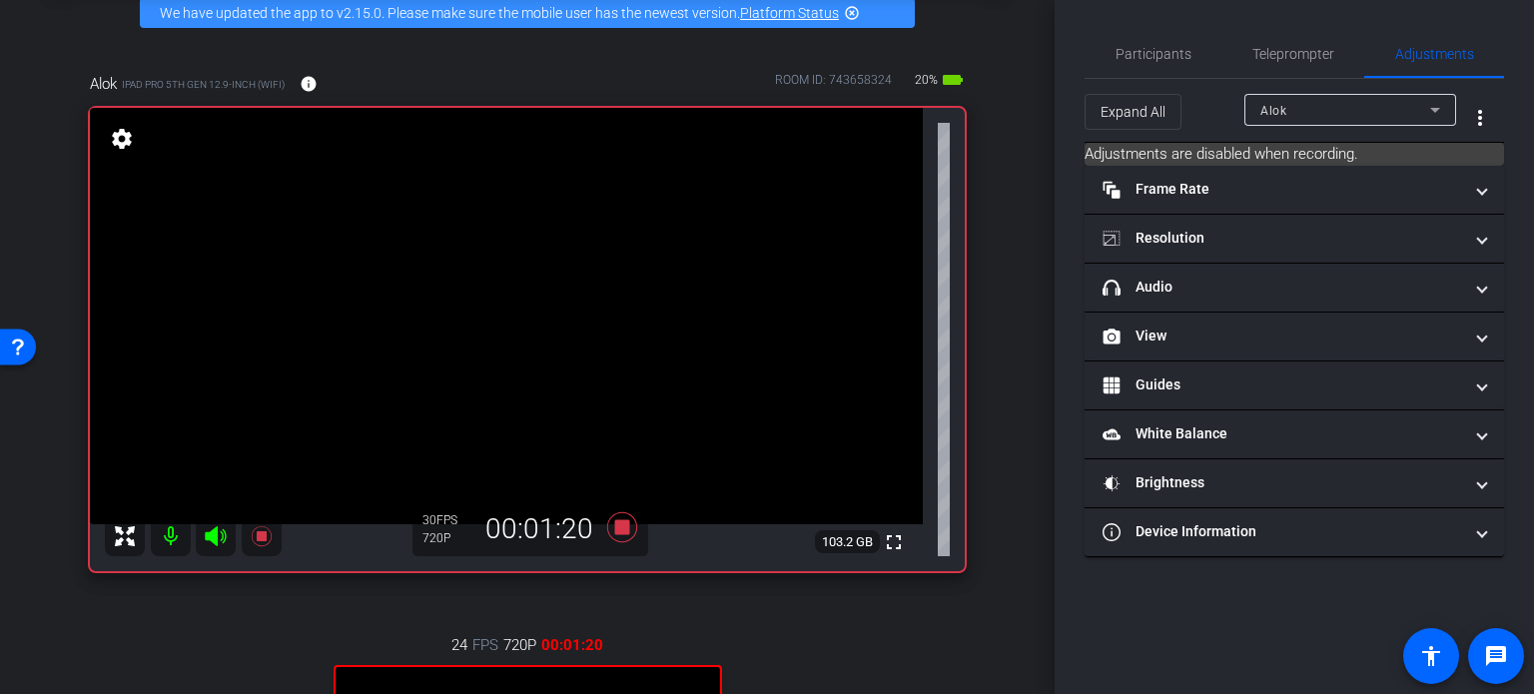
click at [1011, 366] on div "arrow_back Client Conversations with [PERSON_NAME] Back to project Send invite …" at bounding box center [527, 247] width 1055 height 694
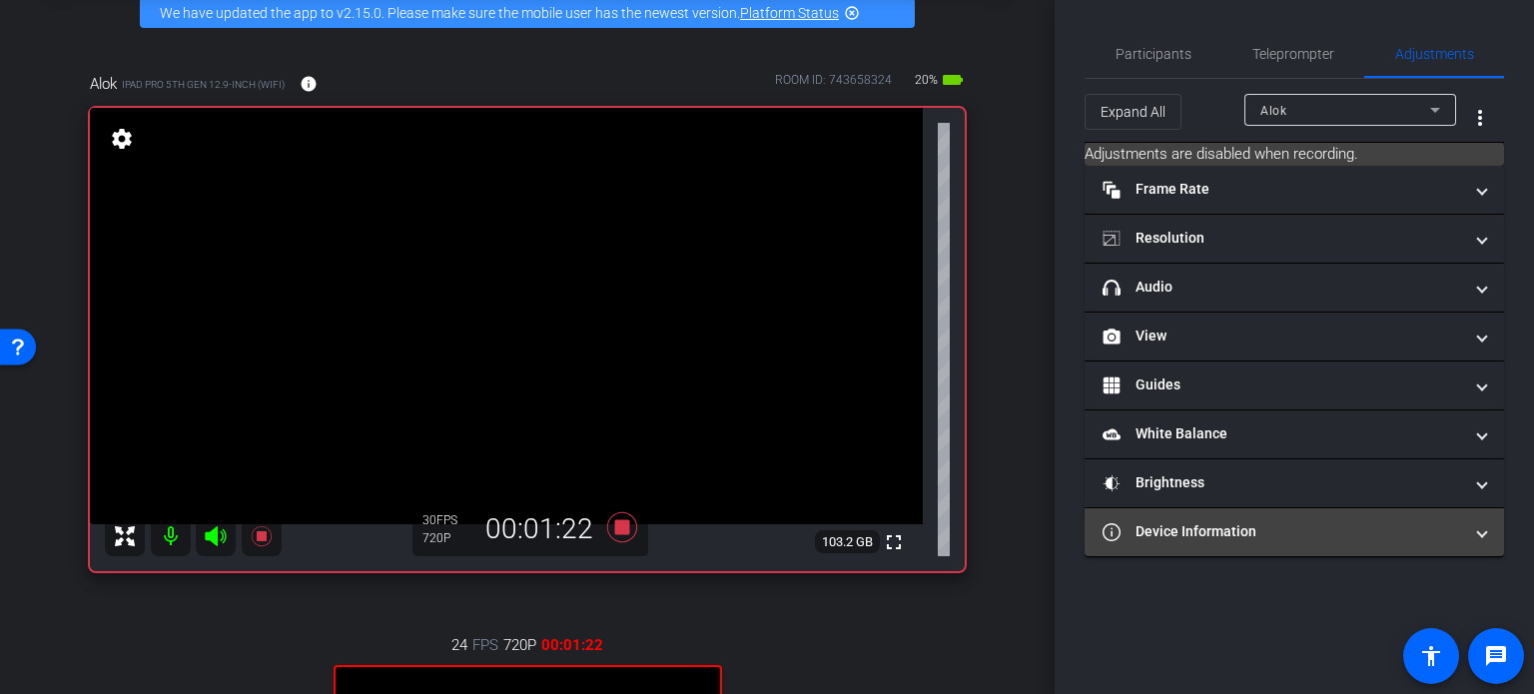
click at [1477, 531] on span "Device Information" at bounding box center [1291, 531] width 376 height 21
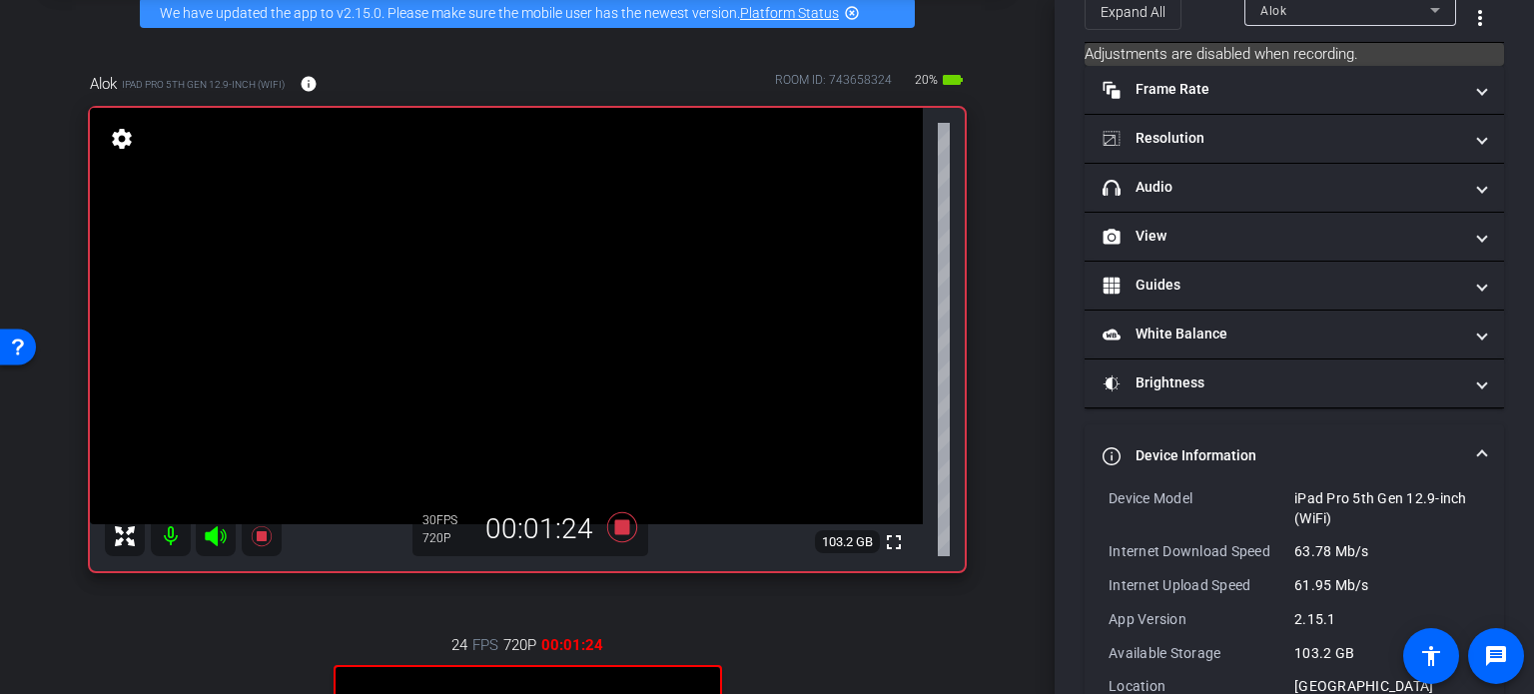
scroll to position [147, 0]
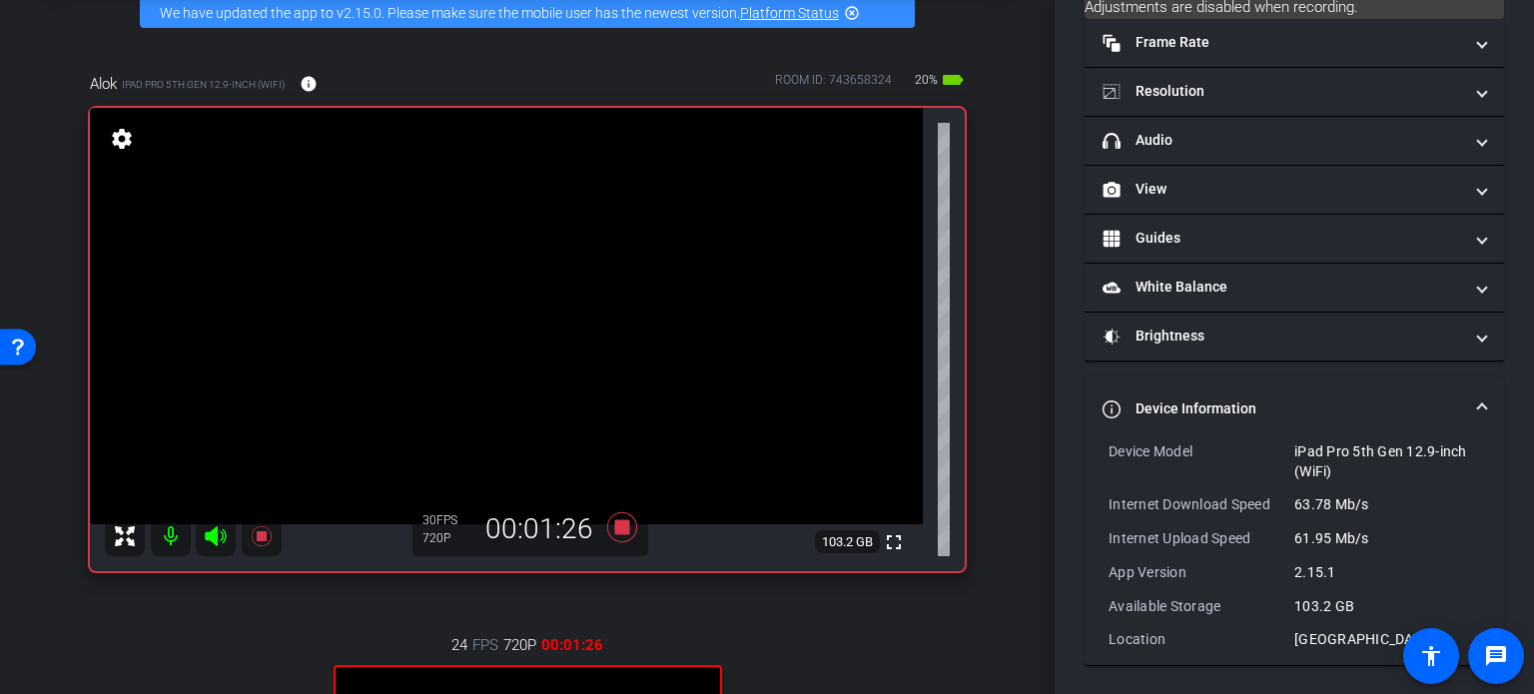
click at [1470, 391] on mat-expansion-panel-header "Device Information" at bounding box center [1294, 410] width 419 height 64
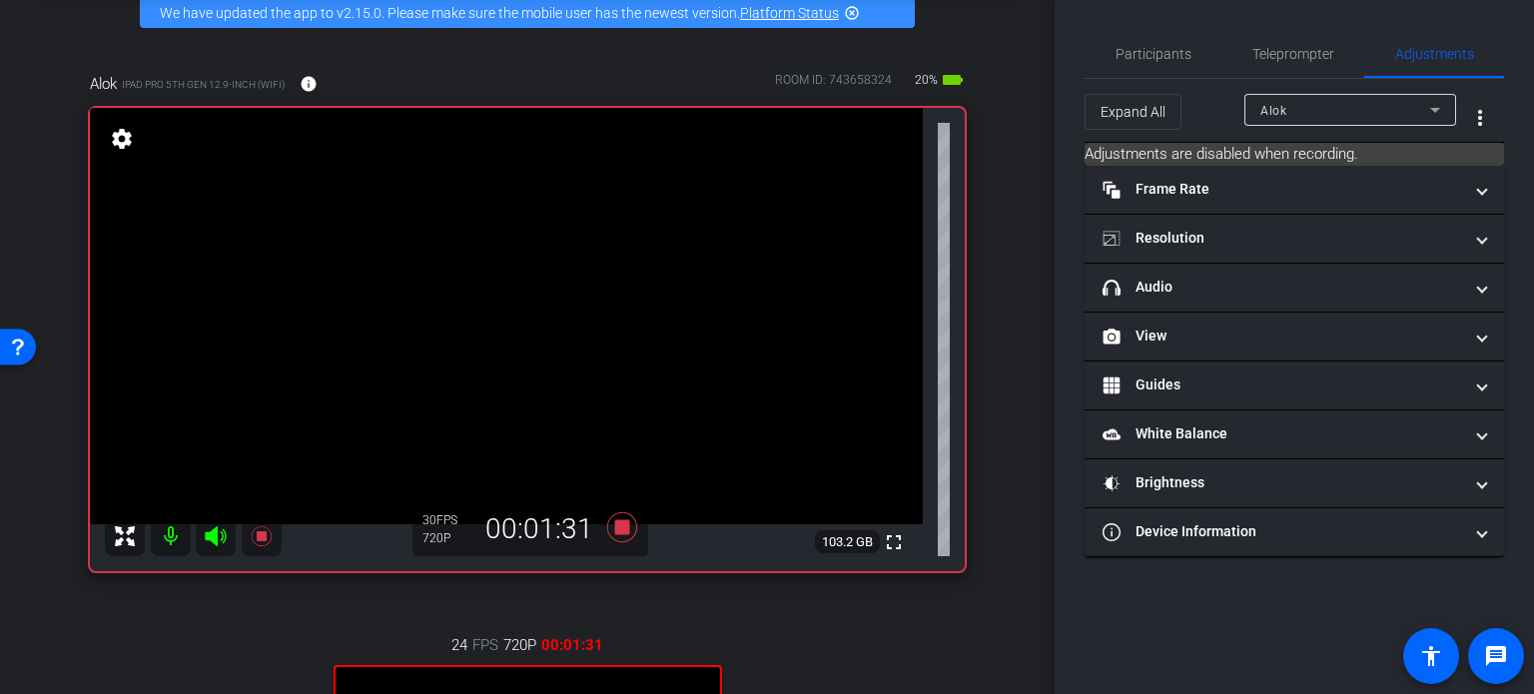
click at [944, 78] on mat-icon "battery_std" at bounding box center [953, 80] width 24 height 24
click at [923, 80] on span "20%" at bounding box center [926, 80] width 29 height 32
click at [973, 67] on div "Alok iPad Pro 5th Gen 12.9-inch (WiFi) info ROOM ID: 743658324 20% battery_std …" at bounding box center [527, 537] width 955 height 994
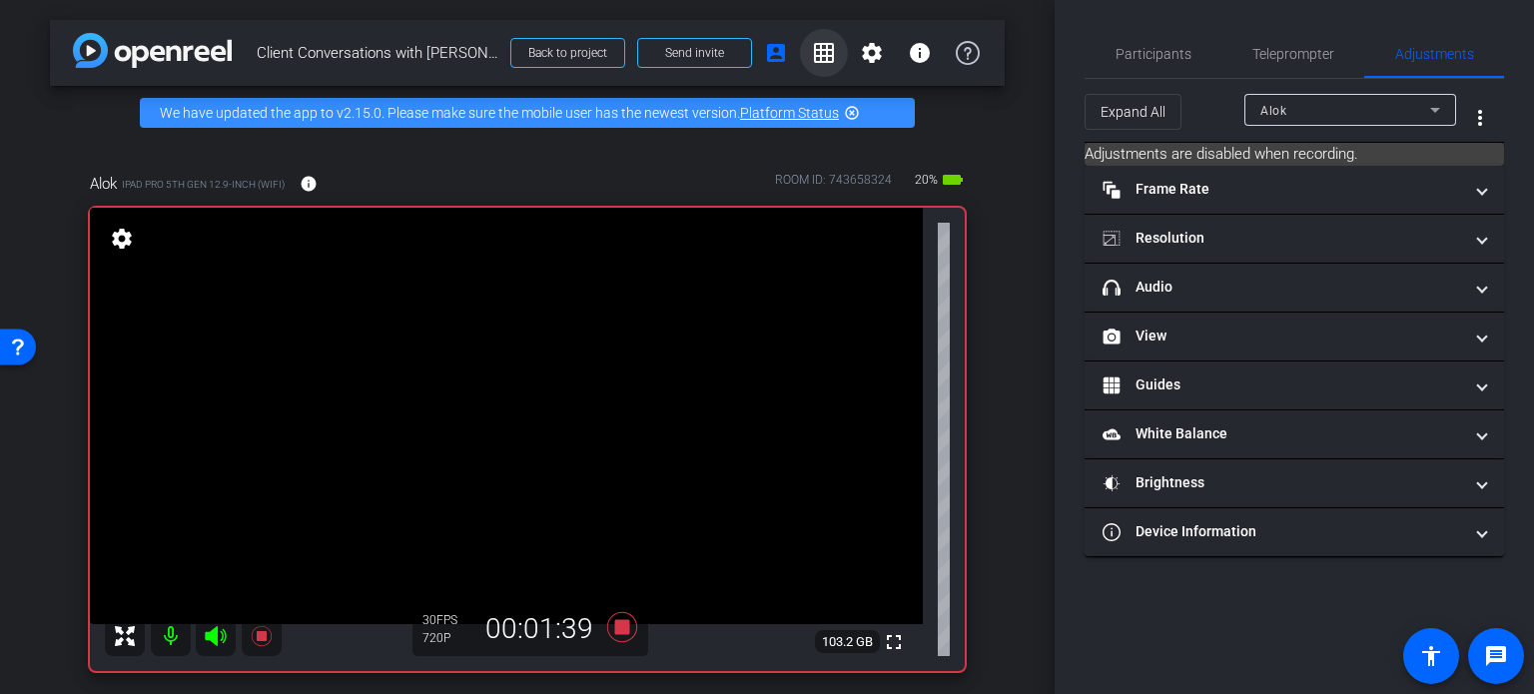
click at [812, 44] on mat-icon "grid_on" at bounding box center [824, 53] width 24 height 24
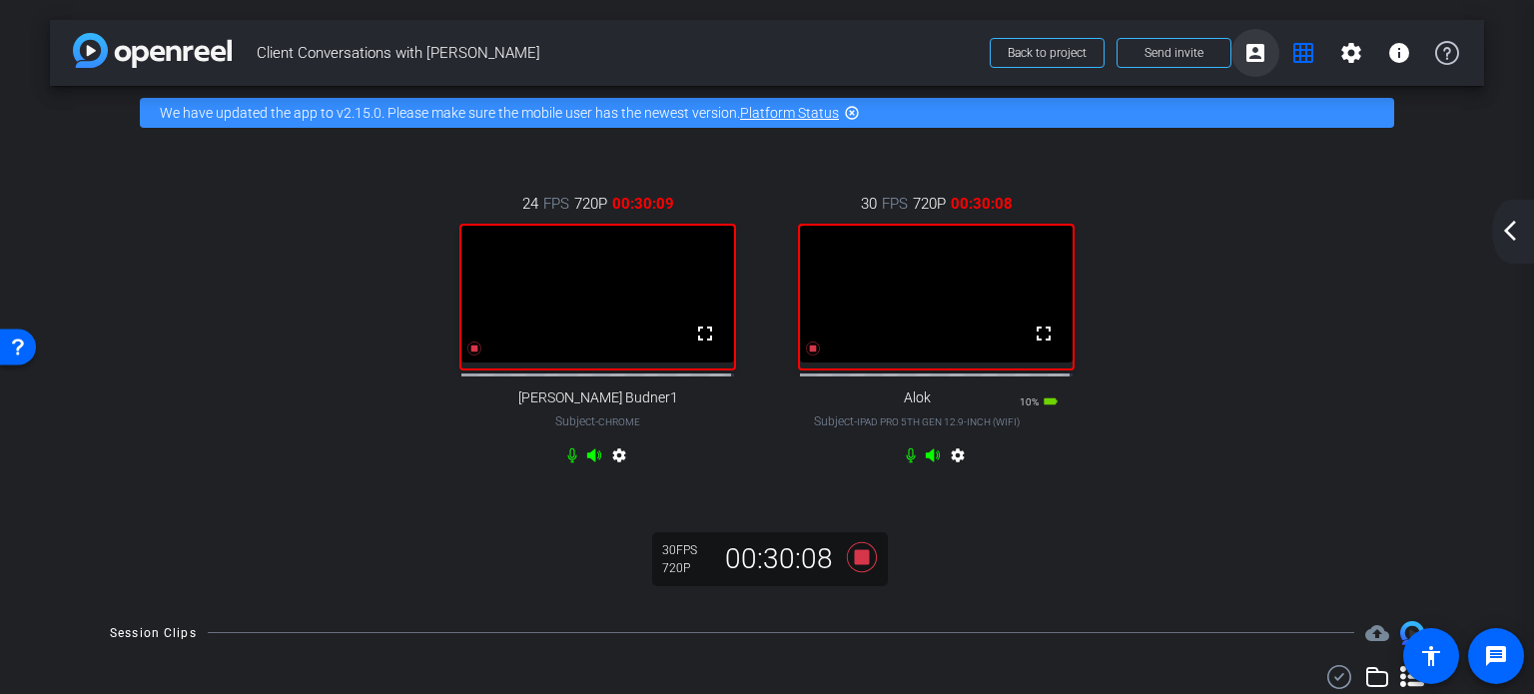
click at [1253, 49] on mat-icon "account_box" at bounding box center [1255, 53] width 24 height 24
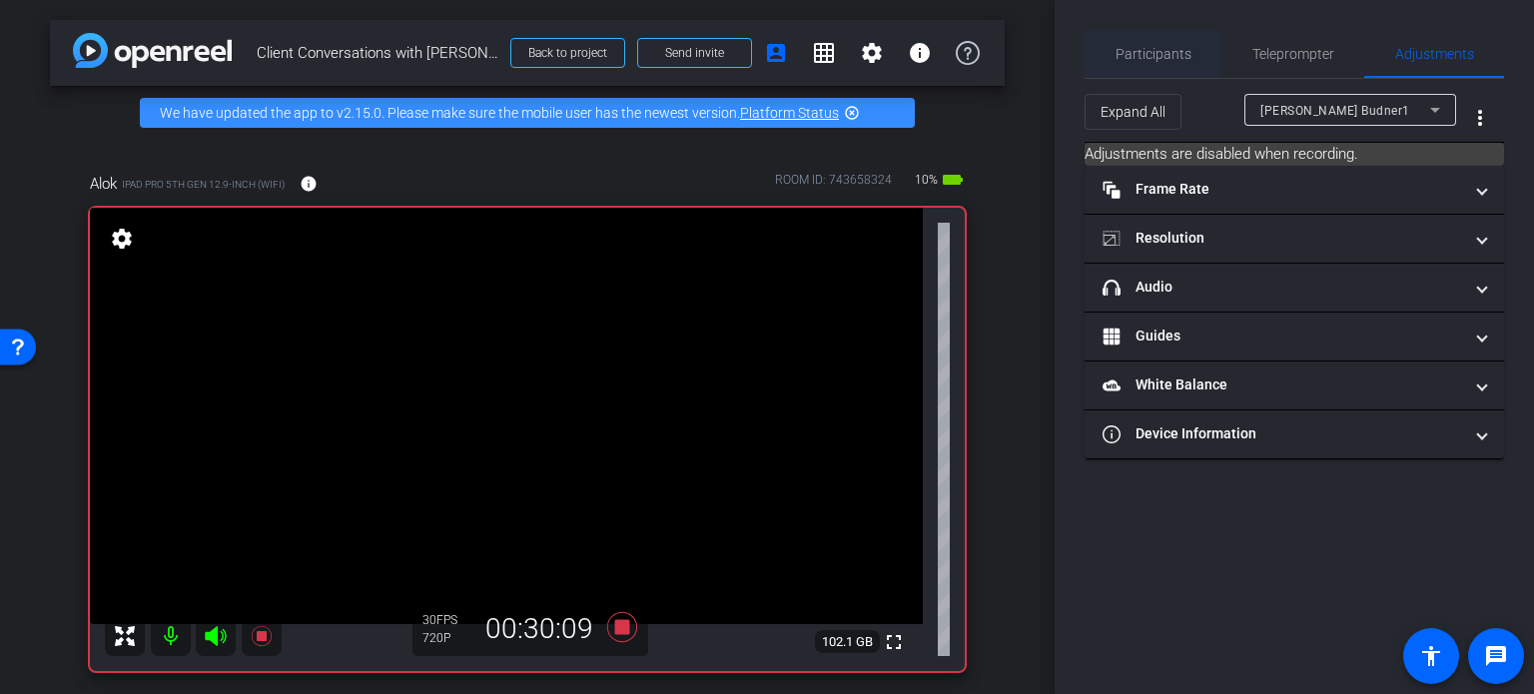
click at [1165, 51] on span "Participants" at bounding box center [1154, 54] width 76 height 14
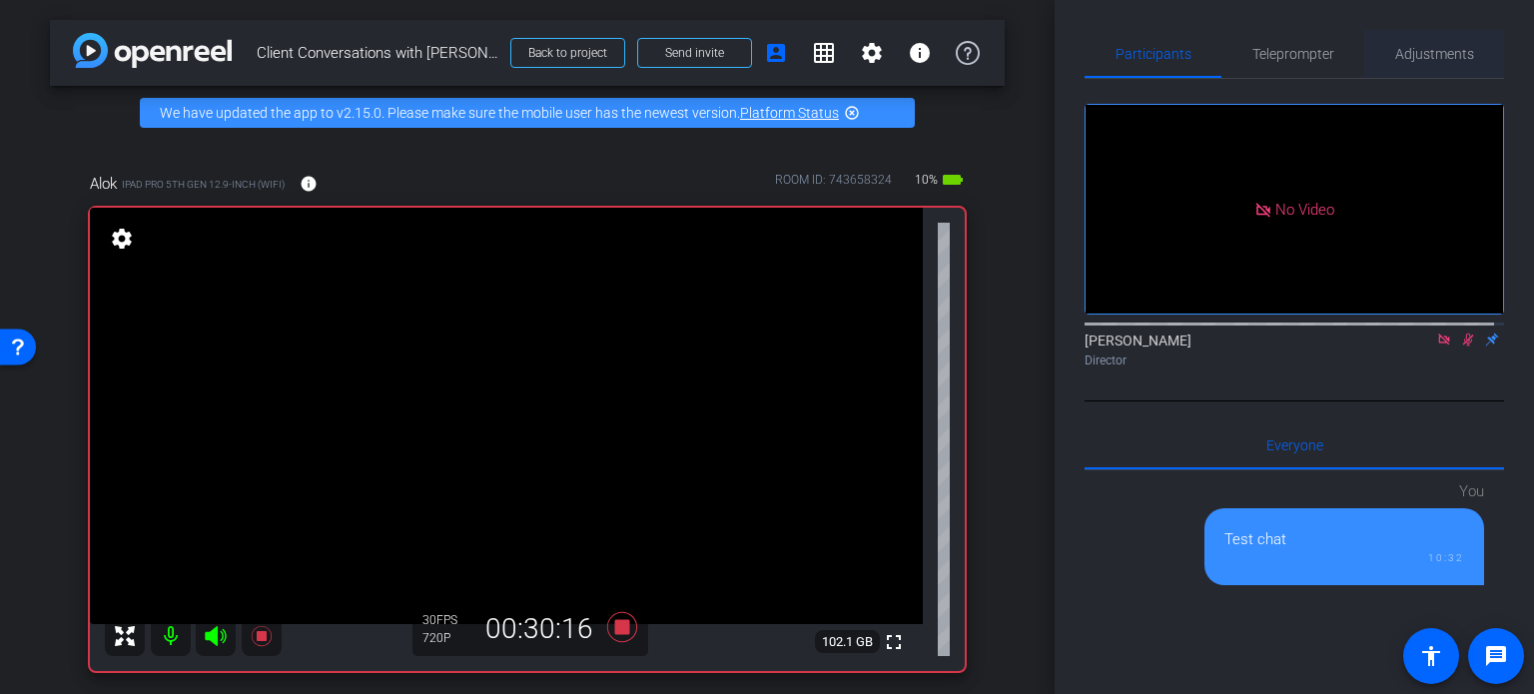
click at [1459, 47] on span "Adjustments" at bounding box center [1434, 54] width 79 height 14
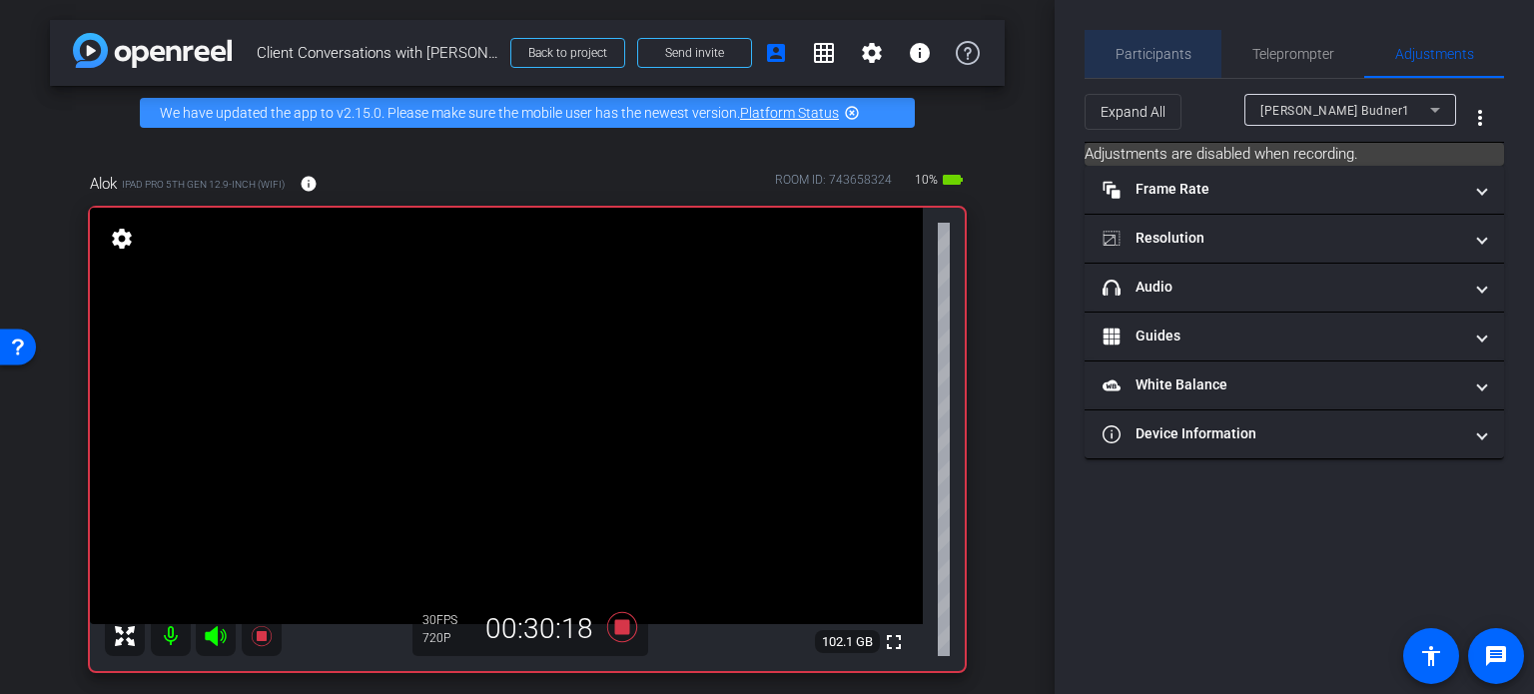
click at [1178, 48] on span "Participants" at bounding box center [1154, 54] width 76 height 14
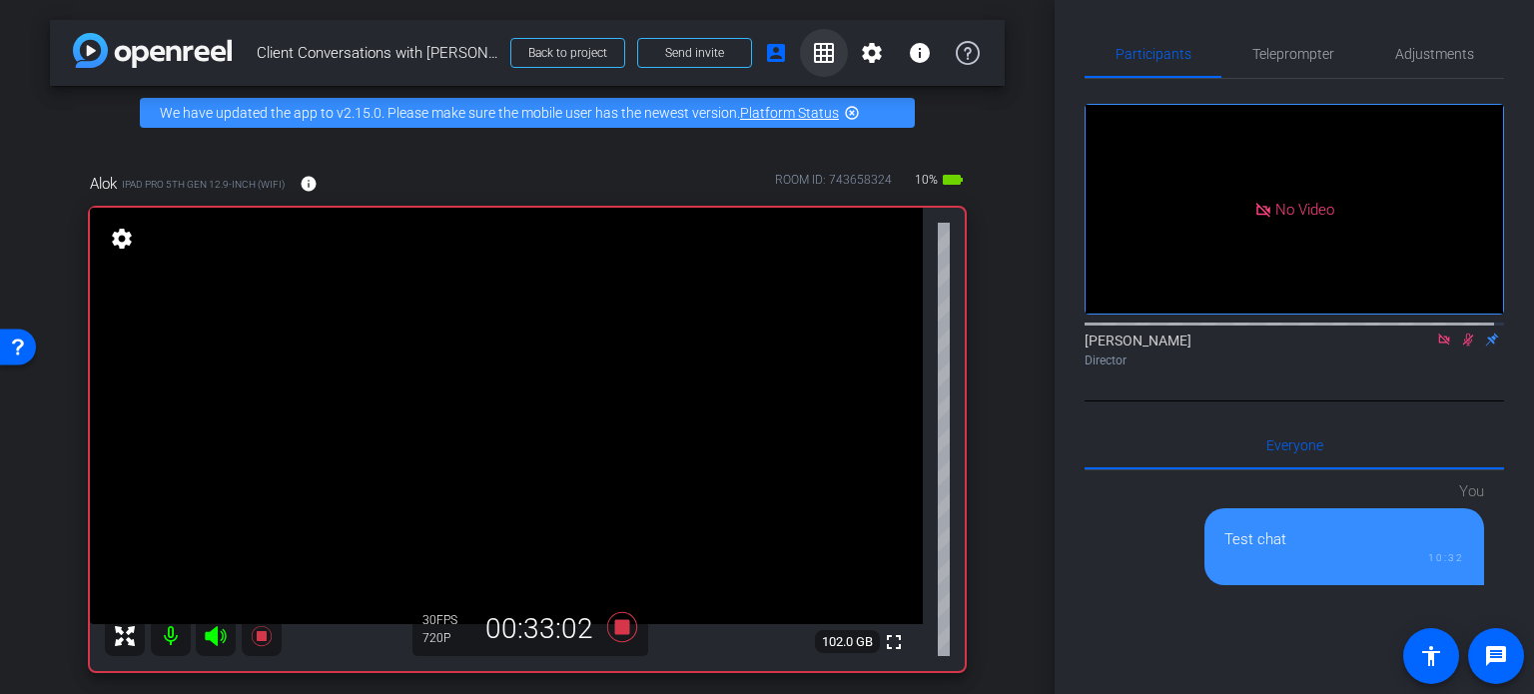
click at [812, 55] on mat-icon "grid_on" at bounding box center [824, 53] width 24 height 24
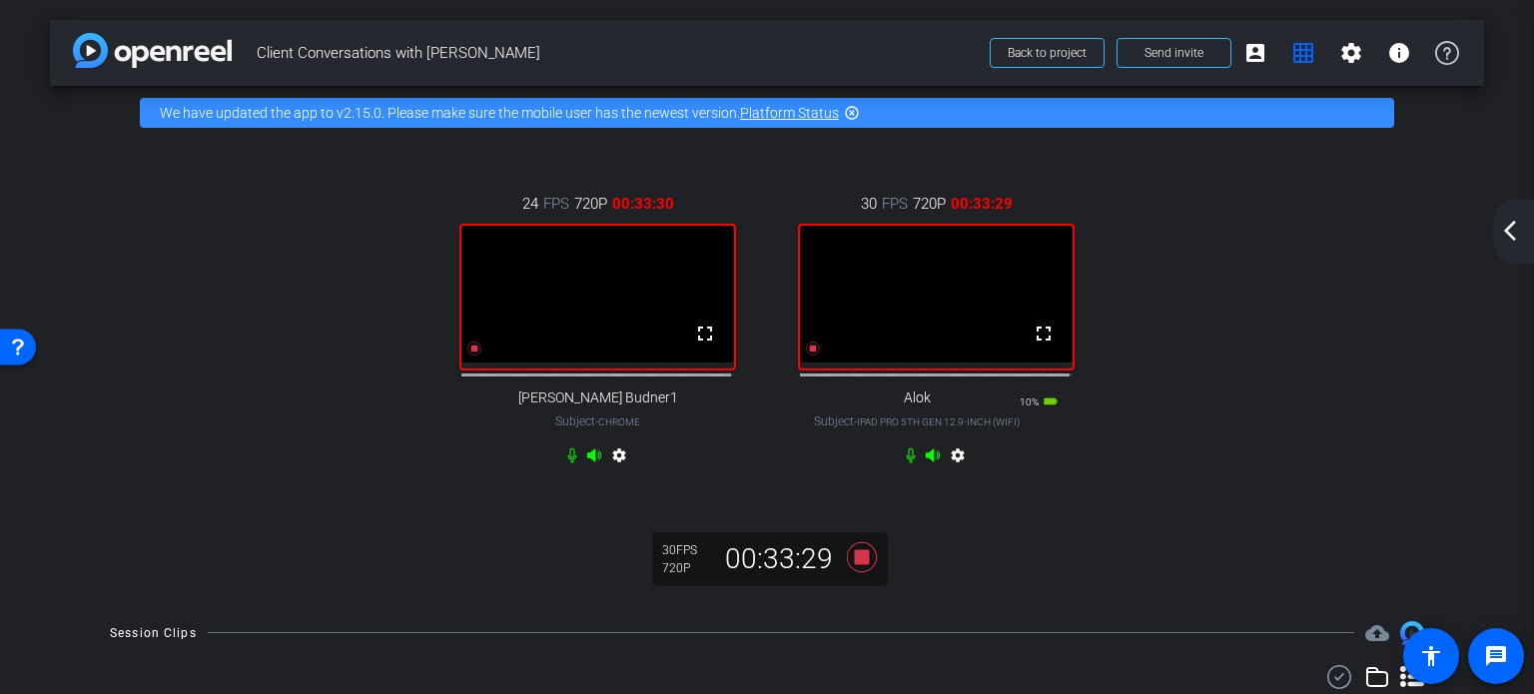
click at [1157, 343] on div "24 FPS 720P 00:33:30 fullscreen [PERSON_NAME] Budner1 Subject - Chrome settings…" at bounding box center [767, 332] width 1354 height 345
click at [1231, 336] on div "24 FPS 720P 00:36:00 fullscreen [PERSON_NAME] Budner1 Subject - Chrome settings…" at bounding box center [767, 332] width 1354 height 345
click at [1139, 243] on div "24 FPS 720P 00:41:14 fullscreen [PERSON_NAME] Budner1 Subject - Chrome settings…" at bounding box center [767, 332] width 1354 height 345
click at [1206, 227] on div "24 FPS 720P 00:44:05 fullscreen [PERSON_NAME] Budner1 Subject - Chrome settings…" at bounding box center [767, 332] width 1354 height 345
click at [1214, 363] on div "24 FPS 720P 00:45:16 fullscreen [PERSON_NAME] Budner1 Subject - Chrome settings…" at bounding box center [767, 332] width 1354 height 345
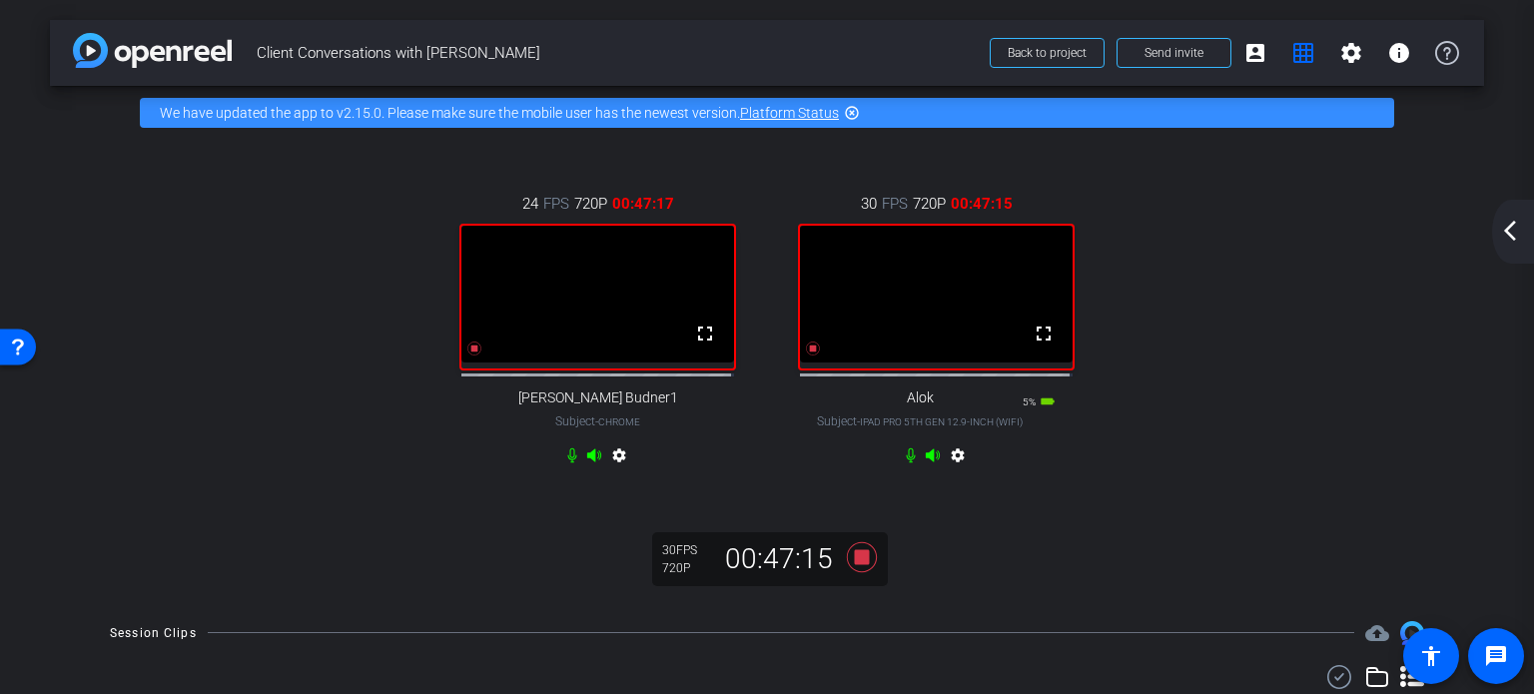
click at [1057, 228] on video at bounding box center [936, 294] width 273 height 137
click at [1117, 293] on div "24 FPS 720P 00:48:24 fullscreen [PERSON_NAME] Budner1 Subject - Chrome settings…" at bounding box center [767, 332] width 1354 height 345
click at [1248, 55] on mat-icon "account_box" at bounding box center [1255, 53] width 24 height 24
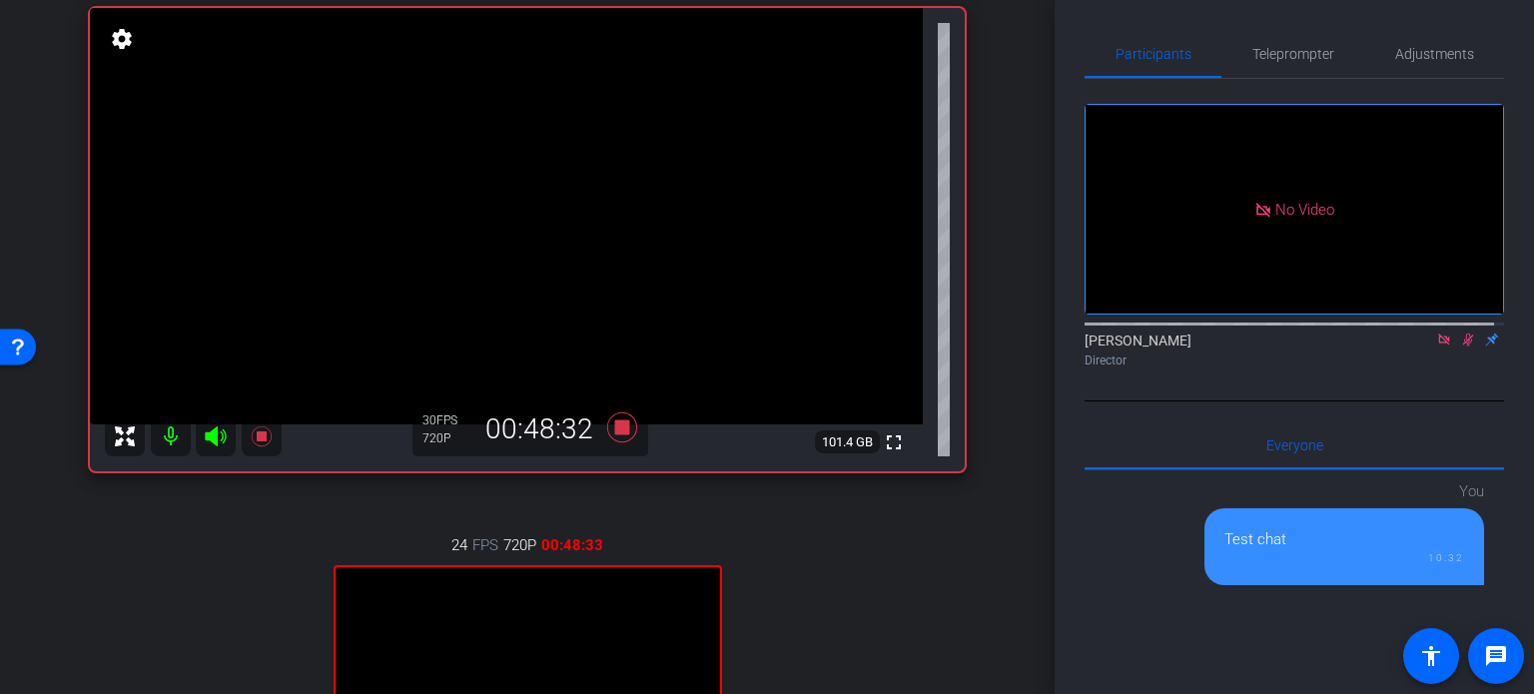
scroll to position [100, 0]
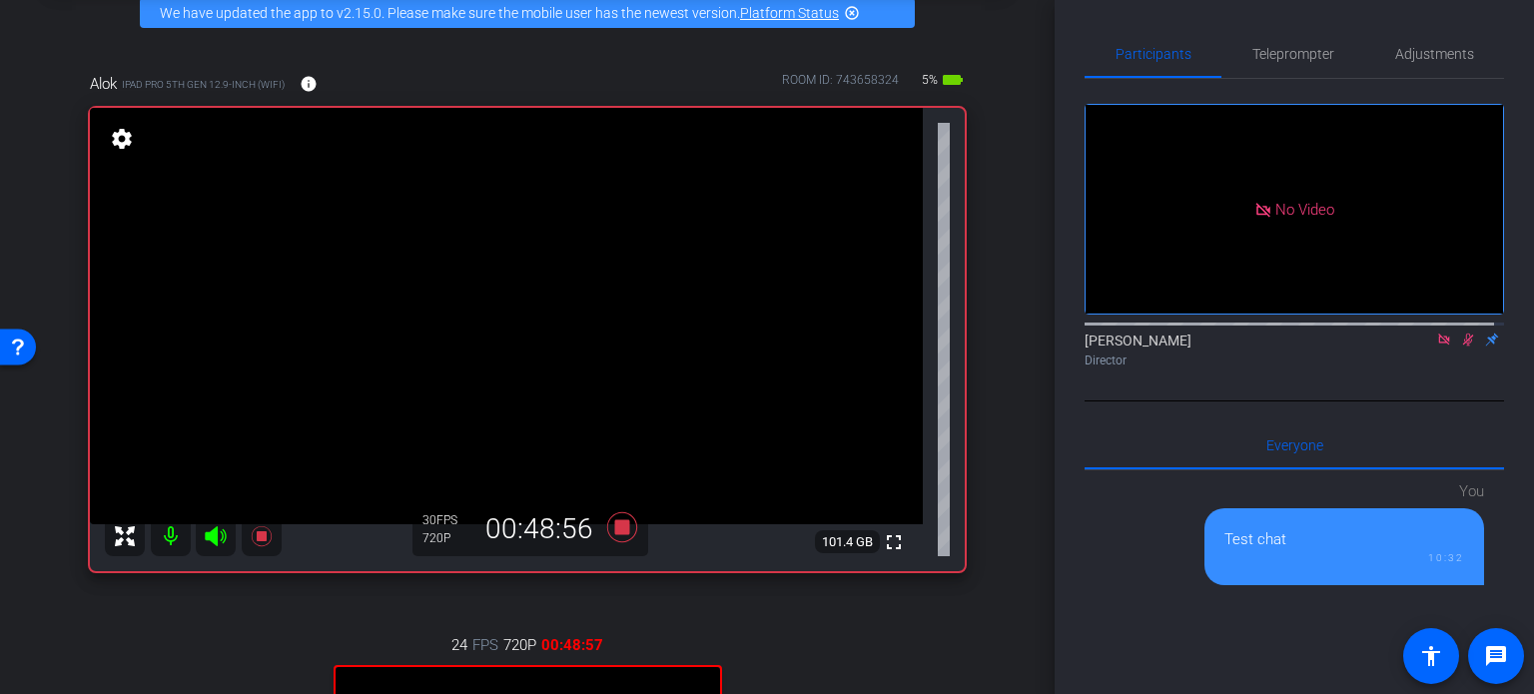
click at [1001, 239] on div "arrow_back Client Conversations with [PERSON_NAME] Back to project Send invite …" at bounding box center [527, 247] width 1055 height 694
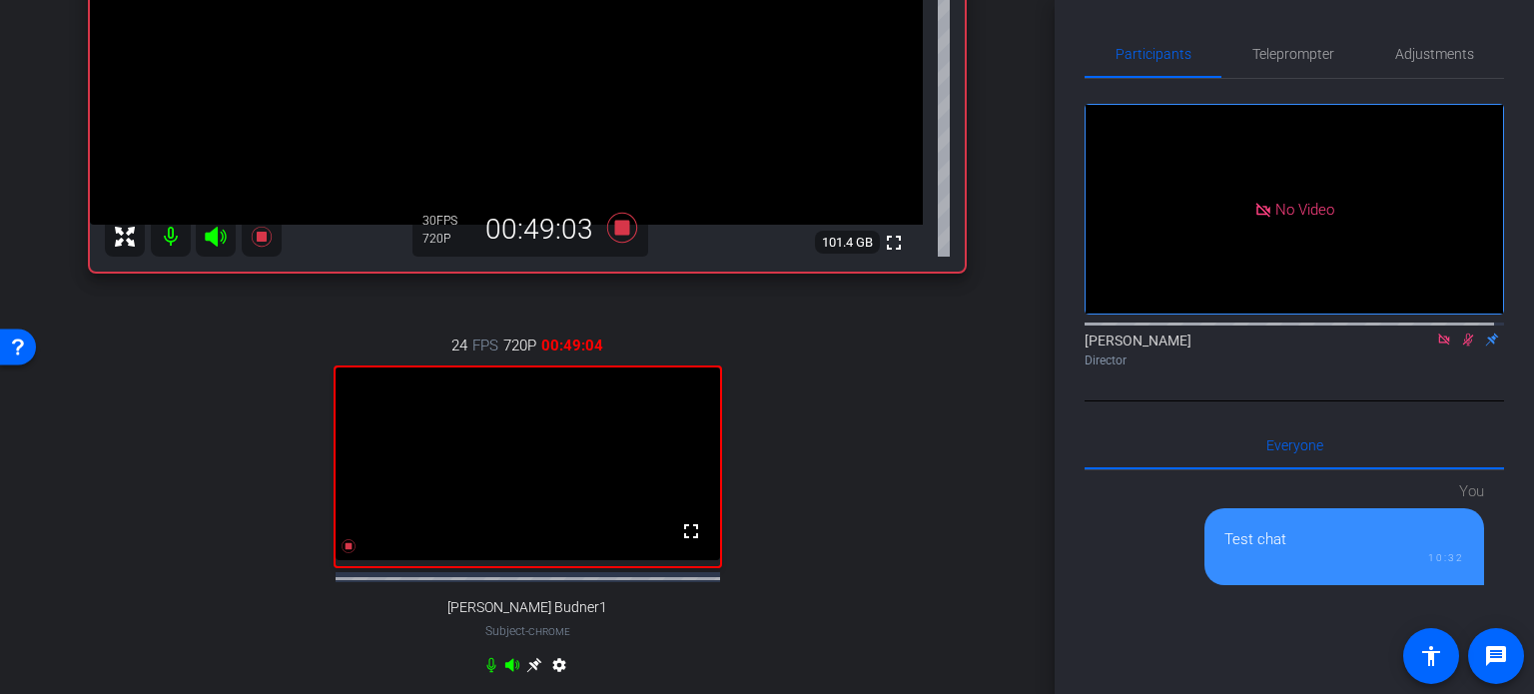
scroll to position [300, 0]
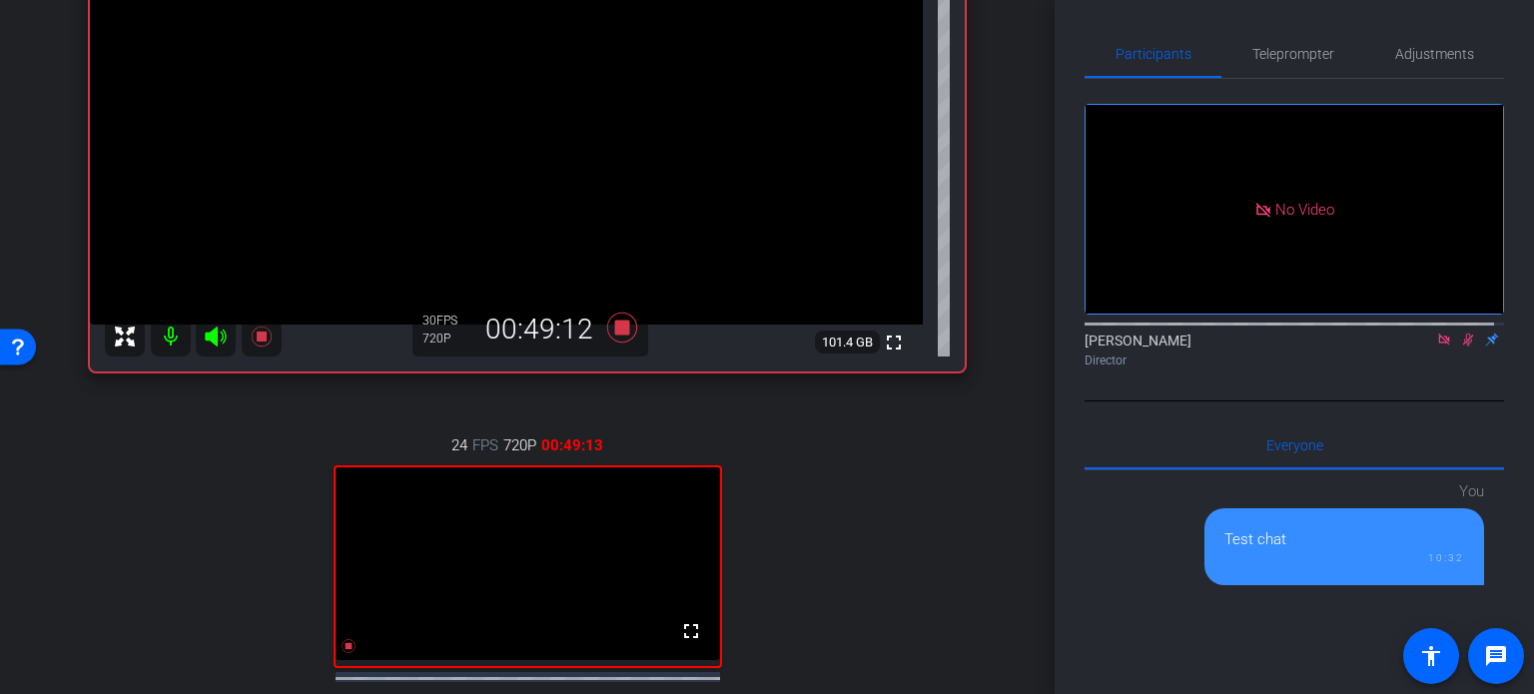
click at [929, 474] on div "24 FPS 720P 00:49:13 fullscreen [PERSON_NAME] Budner1 Subject - Chrome settings" at bounding box center [527, 607] width 875 height 412
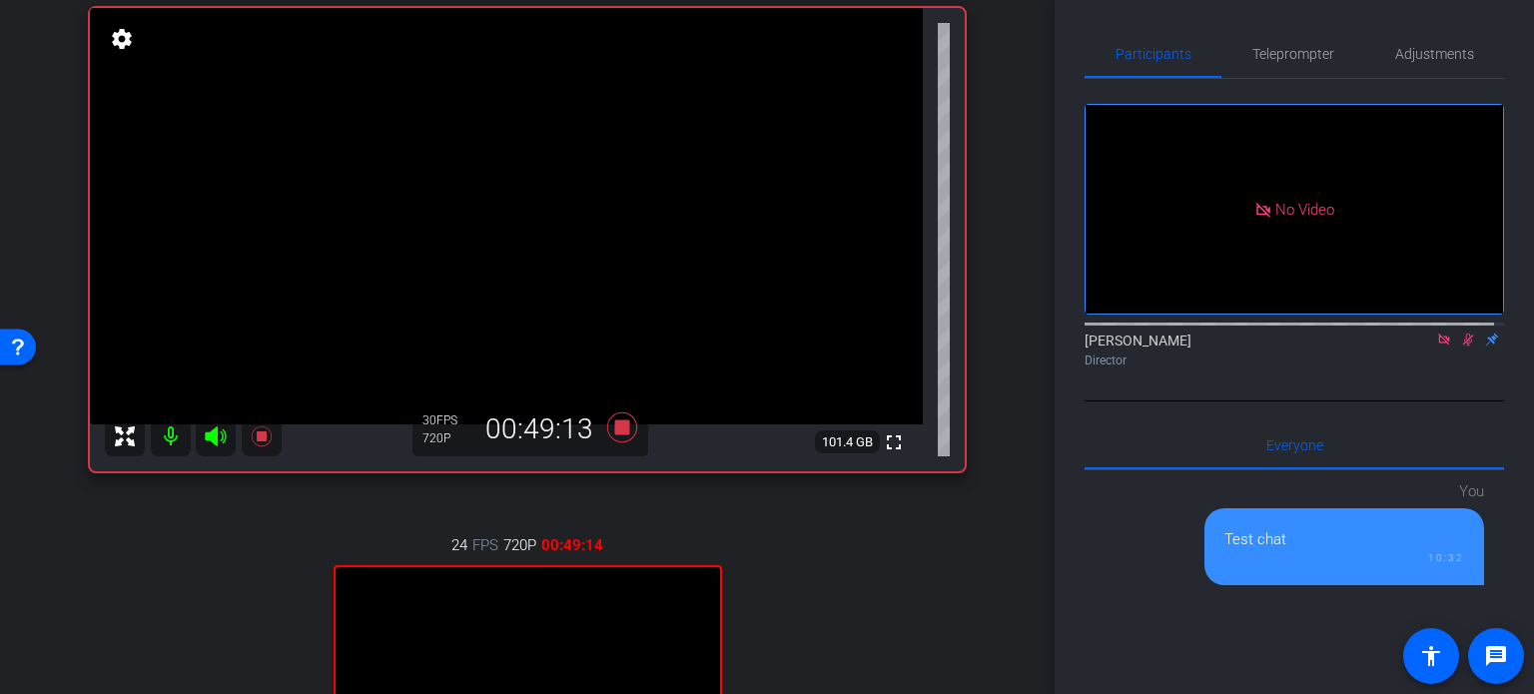
scroll to position [0, 0]
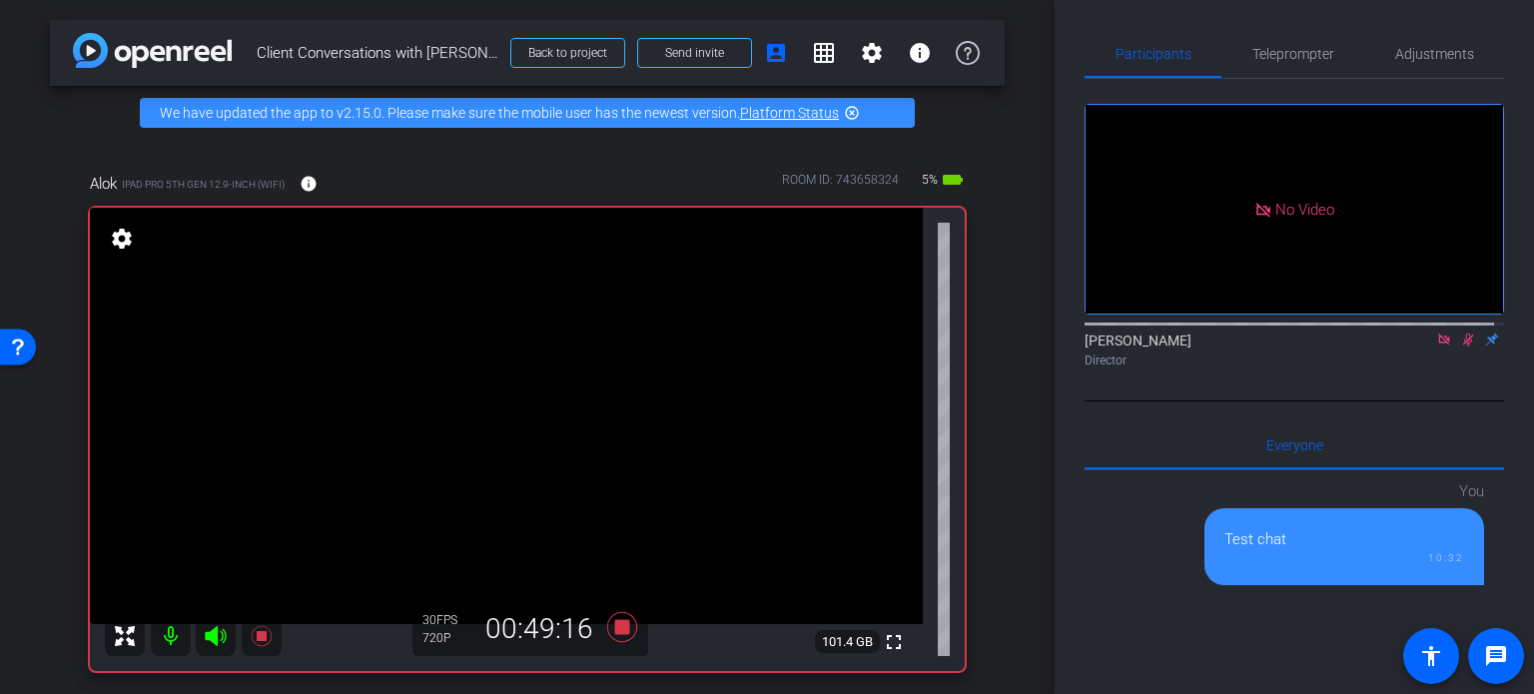
click at [1017, 233] on div "arrow_back Client Conversations with [PERSON_NAME] Back to project Send invite …" at bounding box center [527, 347] width 1055 height 694
click at [812, 49] on mat-icon "grid_on" at bounding box center [824, 53] width 24 height 24
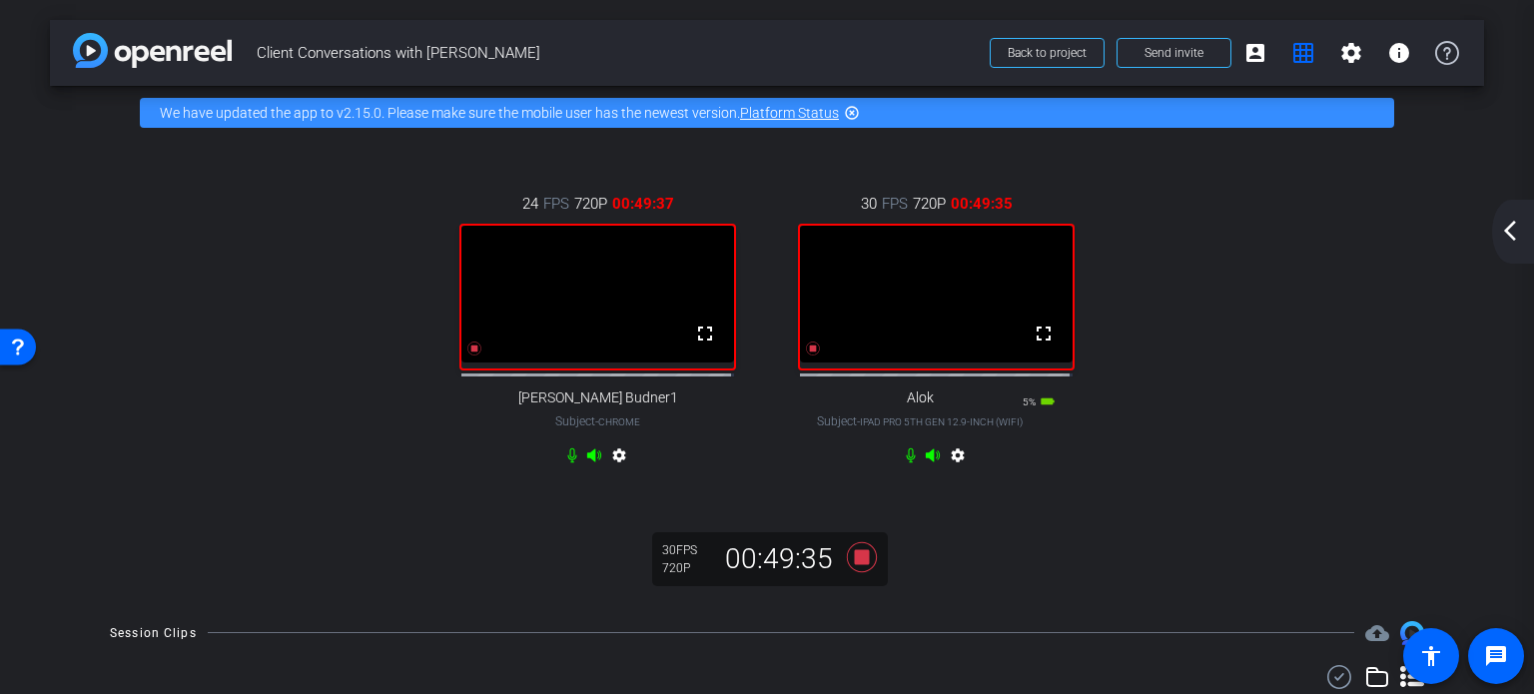
click at [1124, 338] on div "24 FPS 720P 00:49:37 fullscreen [PERSON_NAME] Budner1 Subject - Chrome settings…" at bounding box center [767, 332] width 1354 height 345
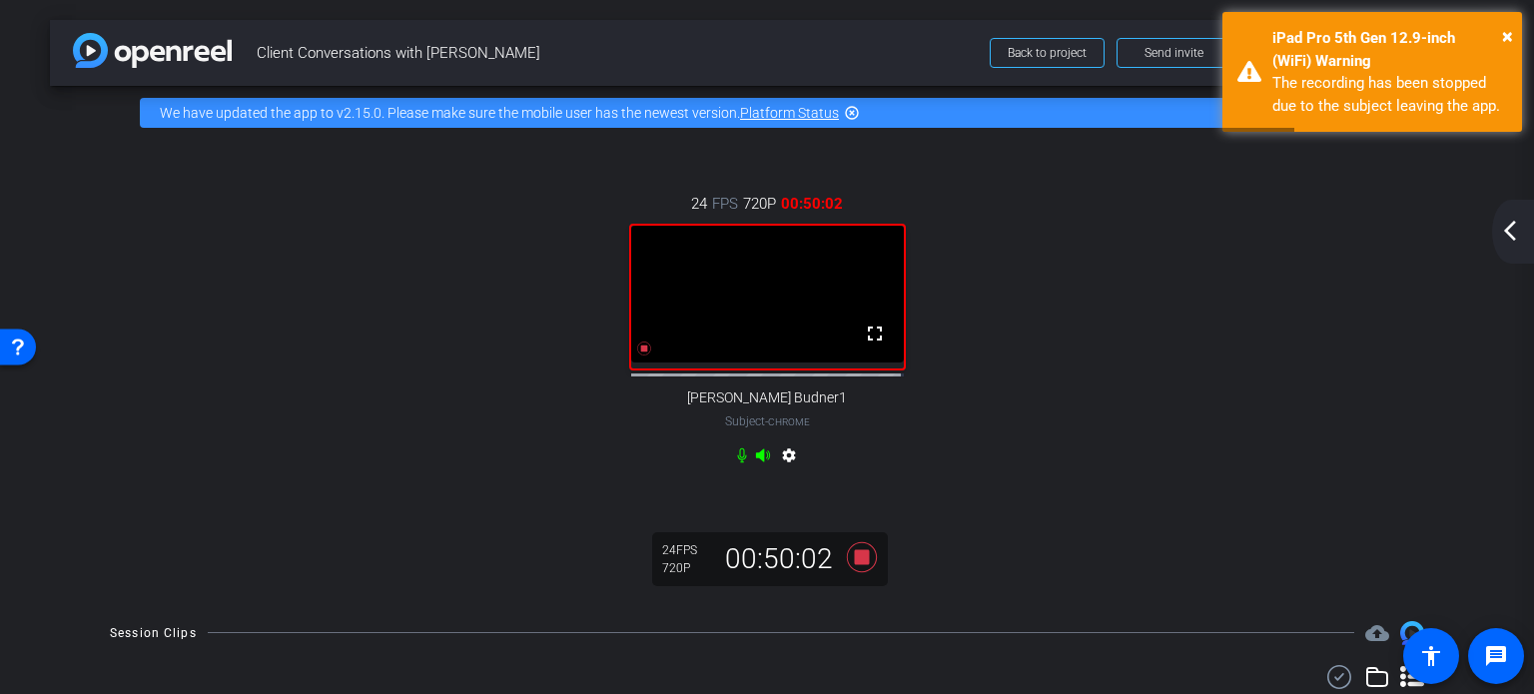
click at [1118, 251] on div "24 FPS 720P 00:50:02 fullscreen [PERSON_NAME] Budner1 Subject - Chrome settings" at bounding box center [767, 332] width 1354 height 345
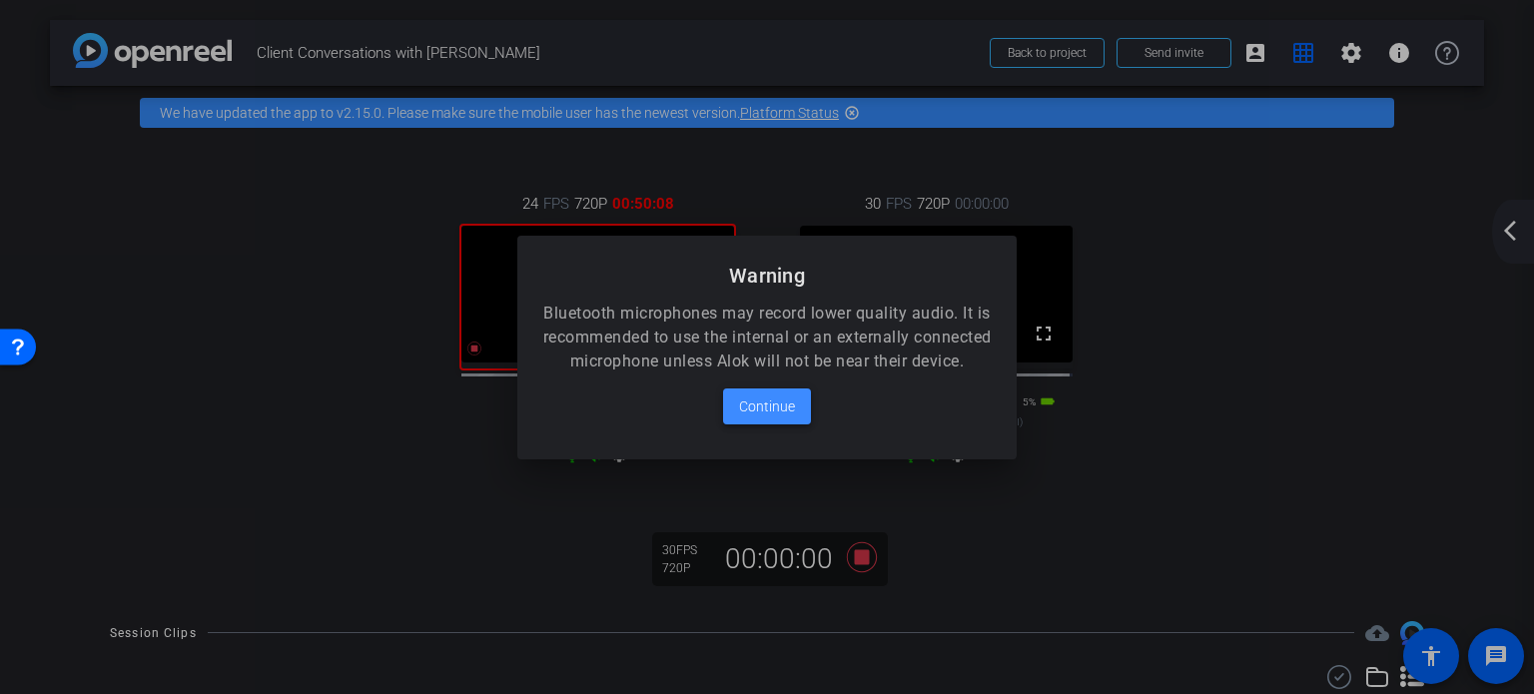
click at [756, 398] on span at bounding box center [767, 407] width 88 height 48
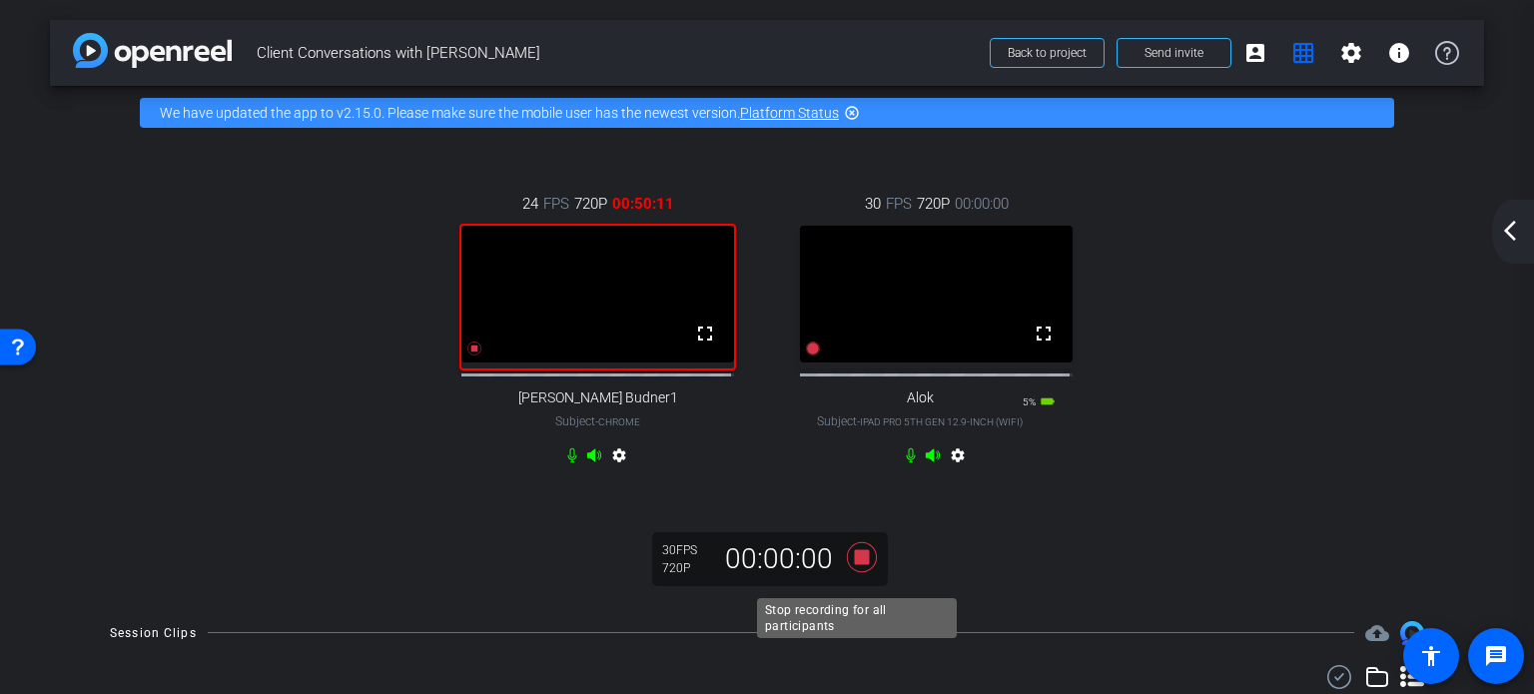
click at [855, 575] on icon at bounding box center [862, 557] width 48 height 36
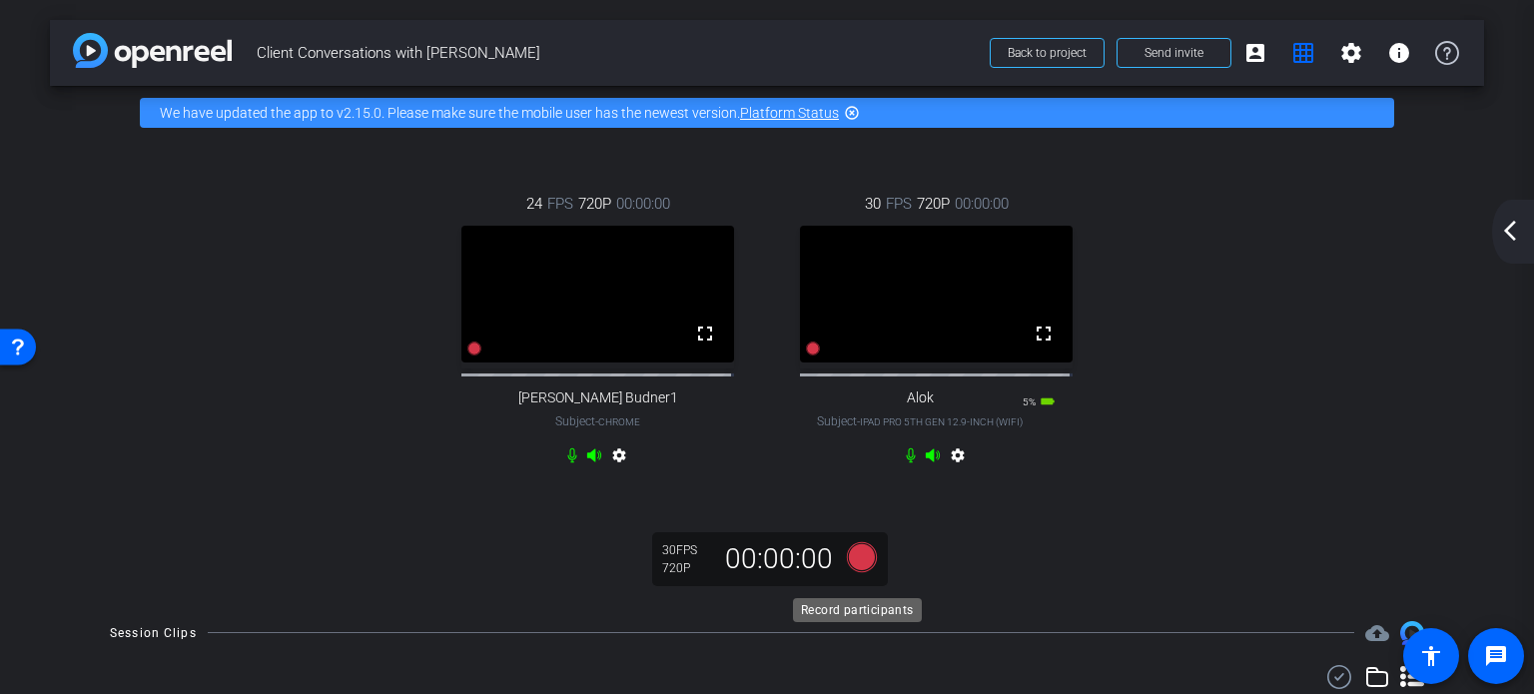
click at [851, 570] on icon at bounding box center [862, 556] width 30 height 30
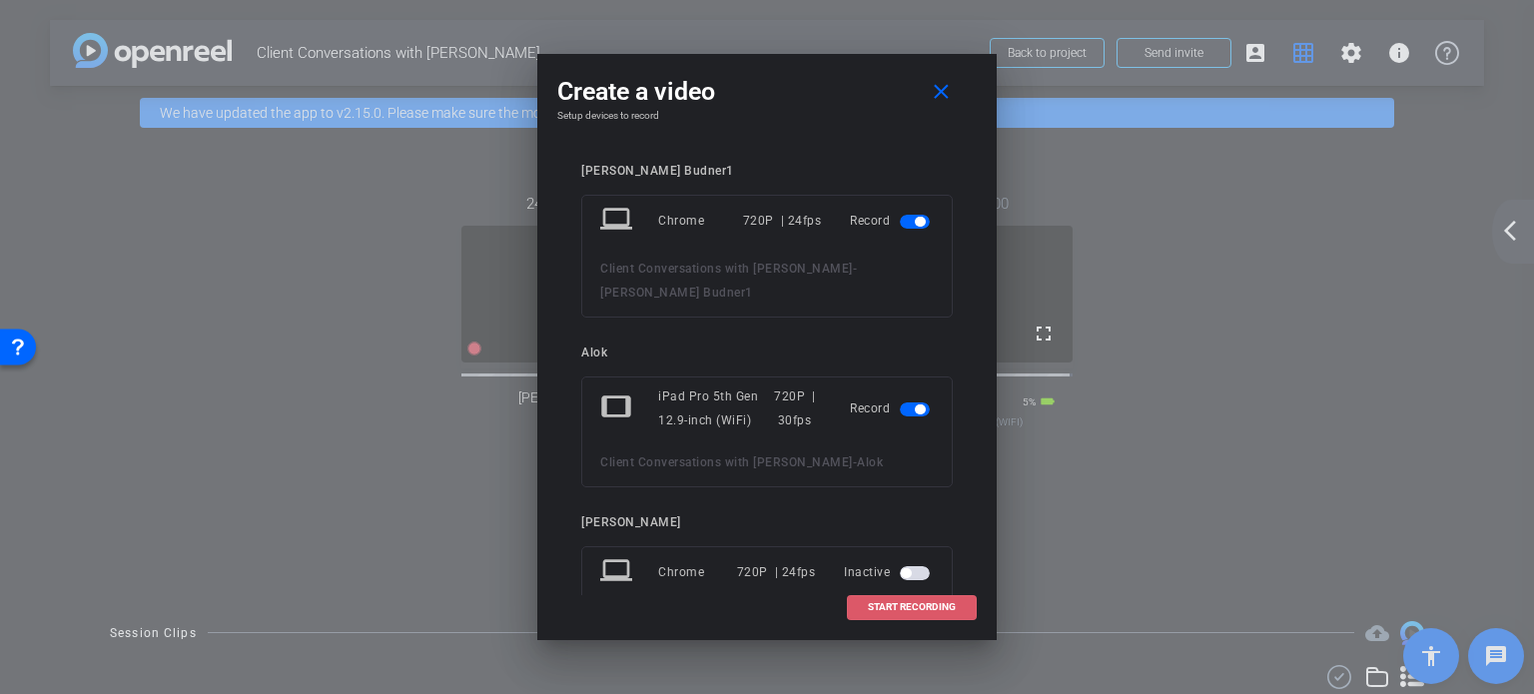
click at [921, 607] on span "START RECORDING" at bounding box center [912, 607] width 88 height 10
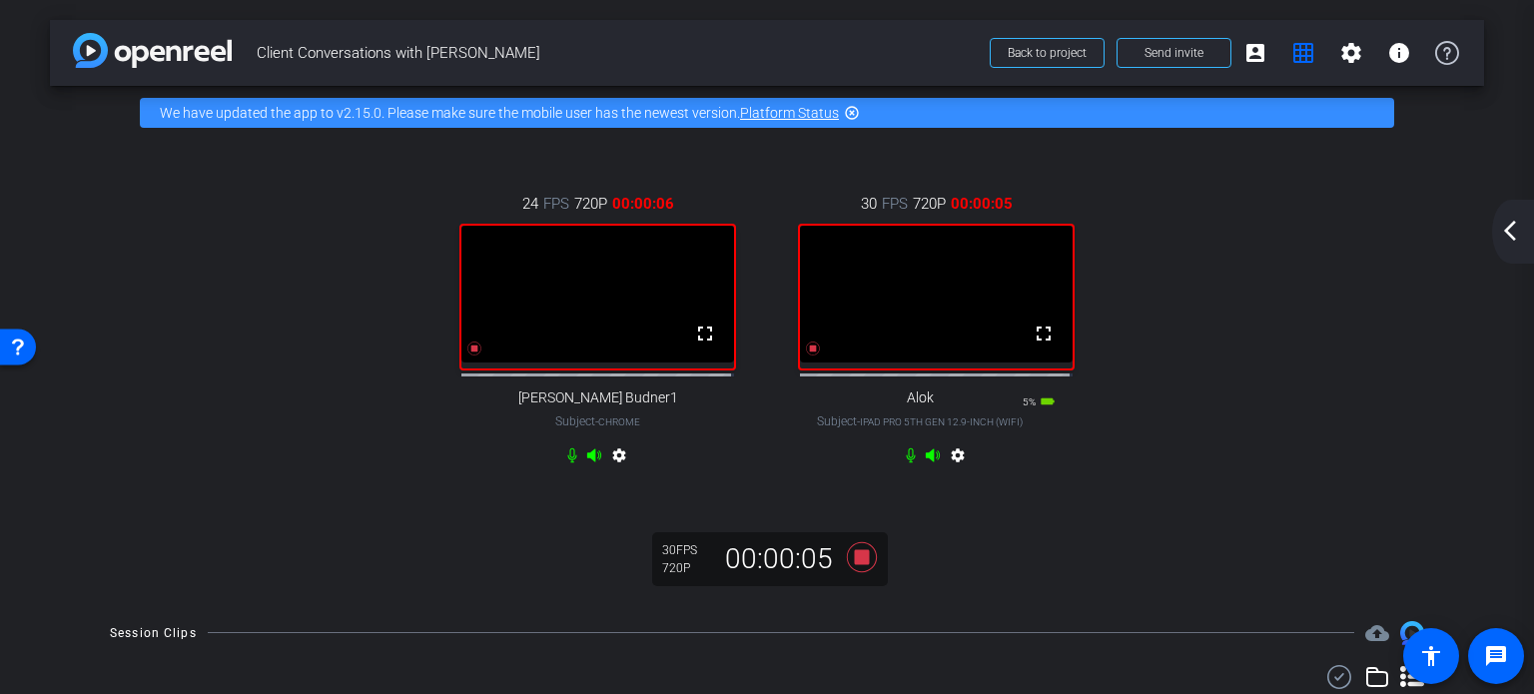
click at [1202, 446] on div "24 FPS 720P 00:00:06 fullscreen [PERSON_NAME] Budner1 Subject - Chrome settings…" at bounding box center [767, 332] width 1354 height 345
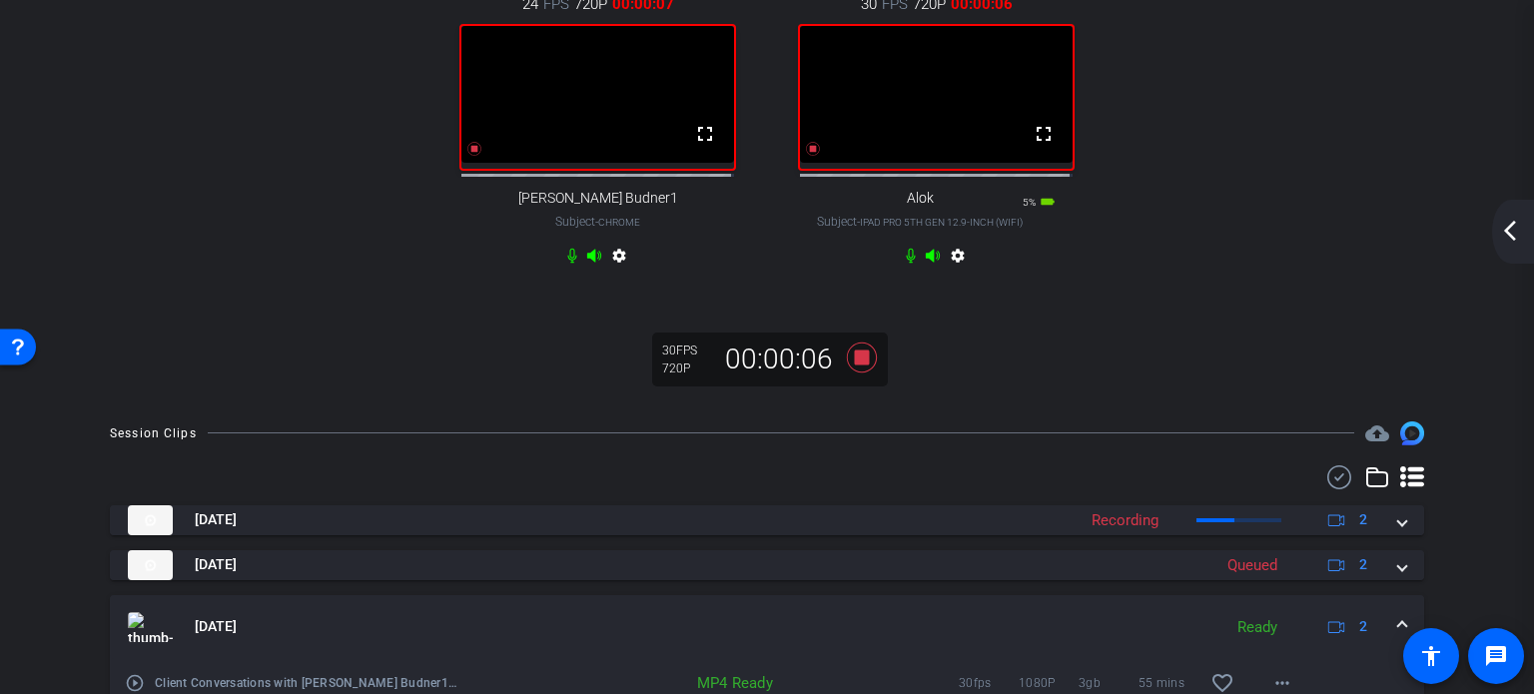
scroll to position [300, 0]
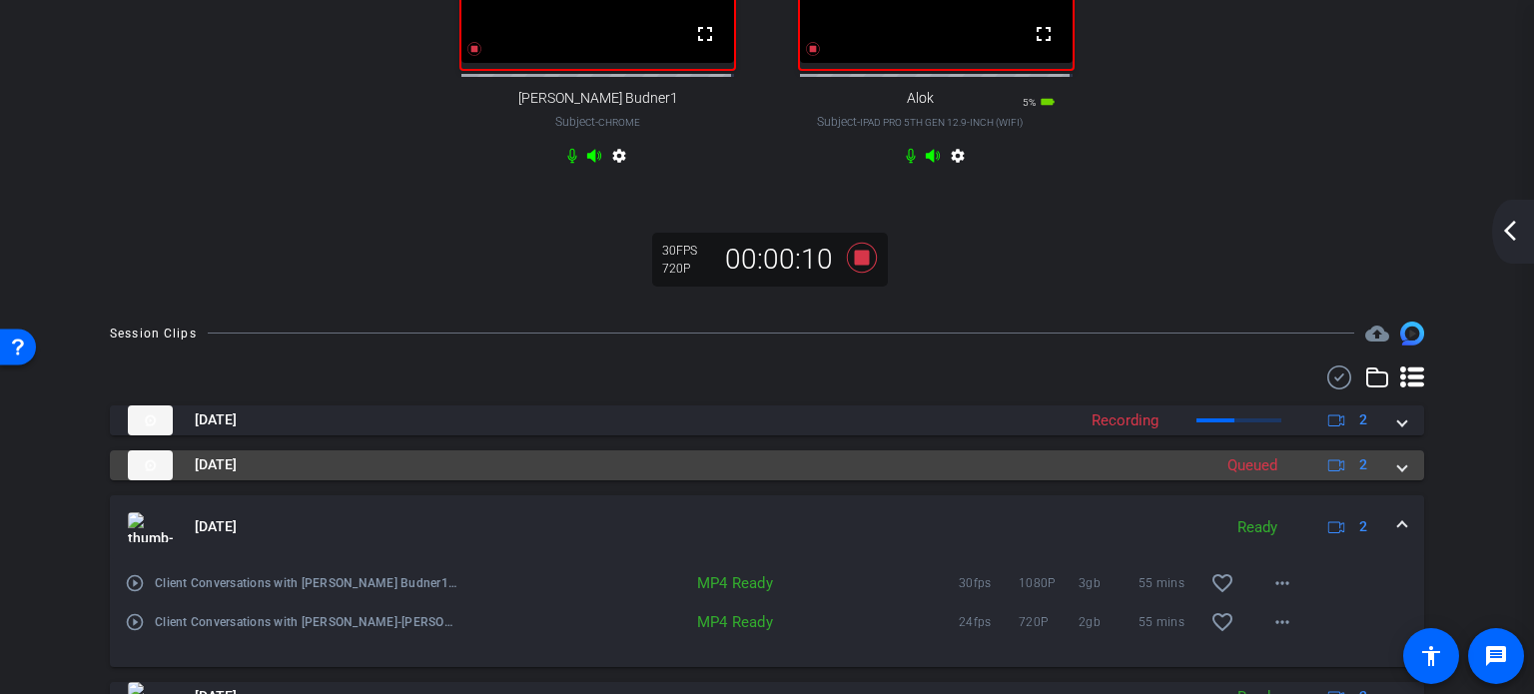
click at [1398, 475] on span at bounding box center [1402, 464] width 8 height 21
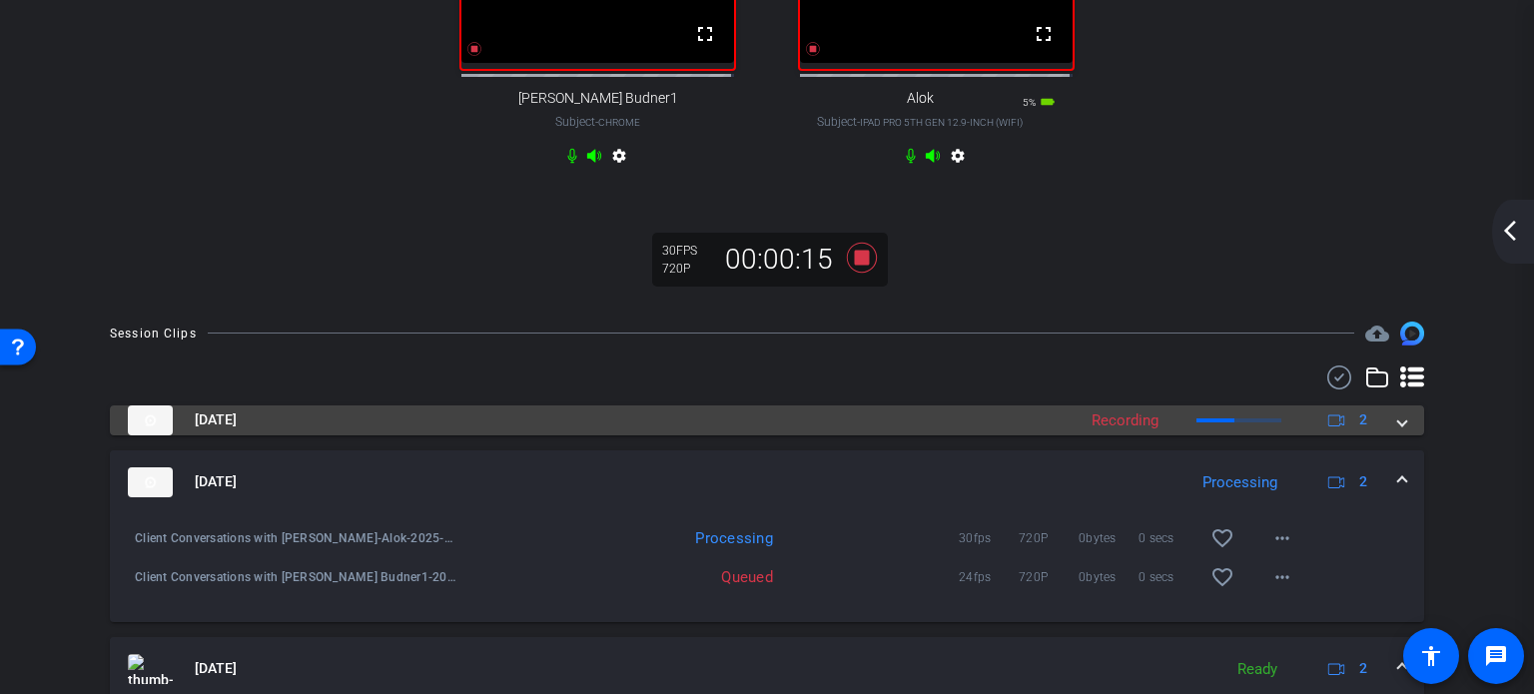
click at [1398, 430] on span at bounding box center [1402, 419] width 8 height 21
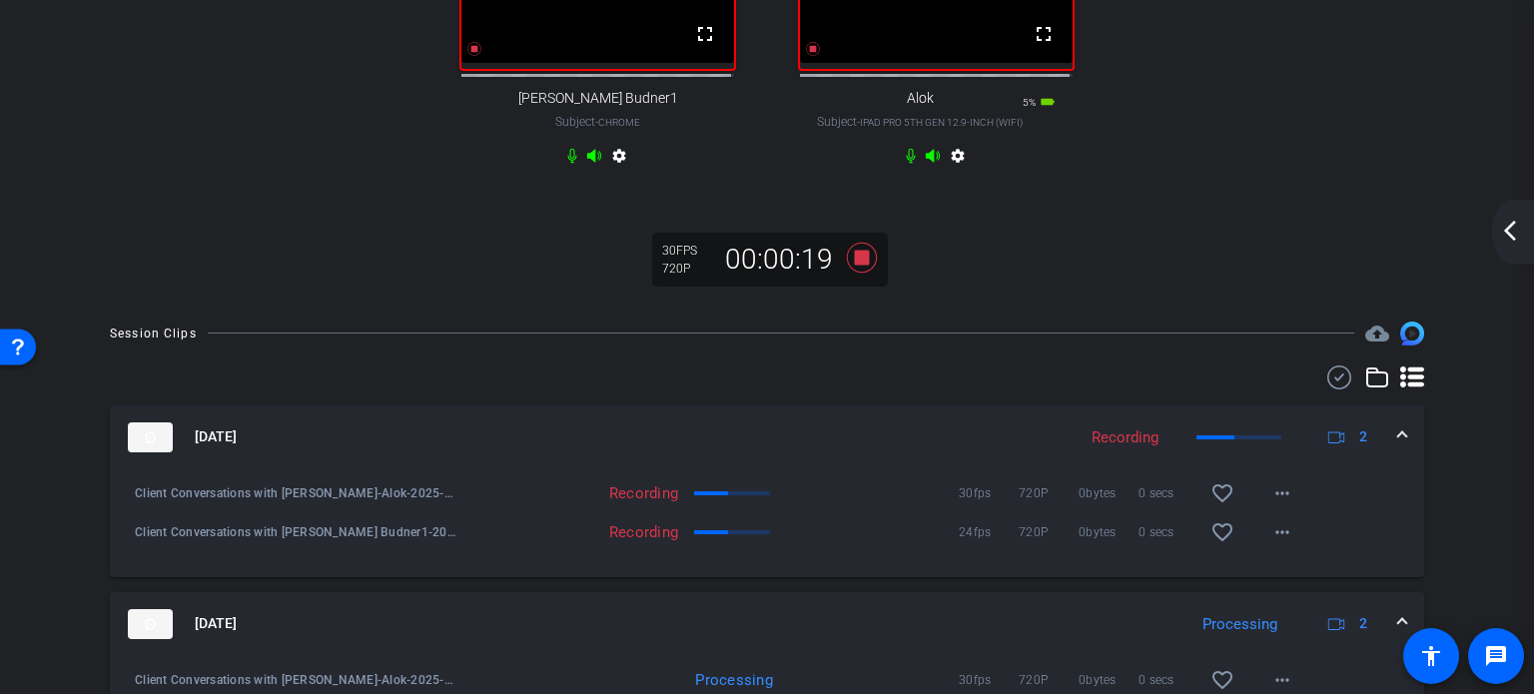
click at [1144, 279] on div "24 FPS 720P 00:00:20 fullscreen [PERSON_NAME] Budner1 Subject - Chrome settings…" at bounding box center [767, 70] width 1434 height 461
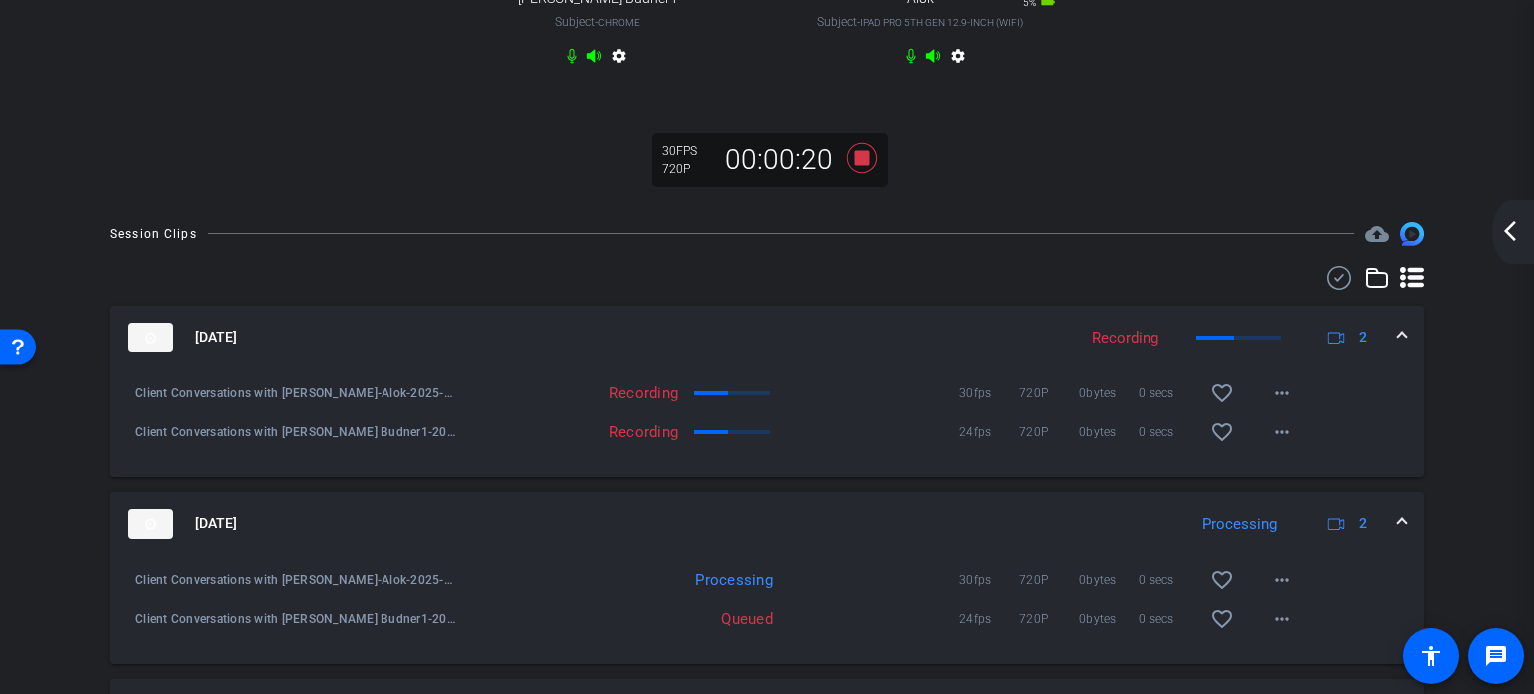
scroll to position [499, 0]
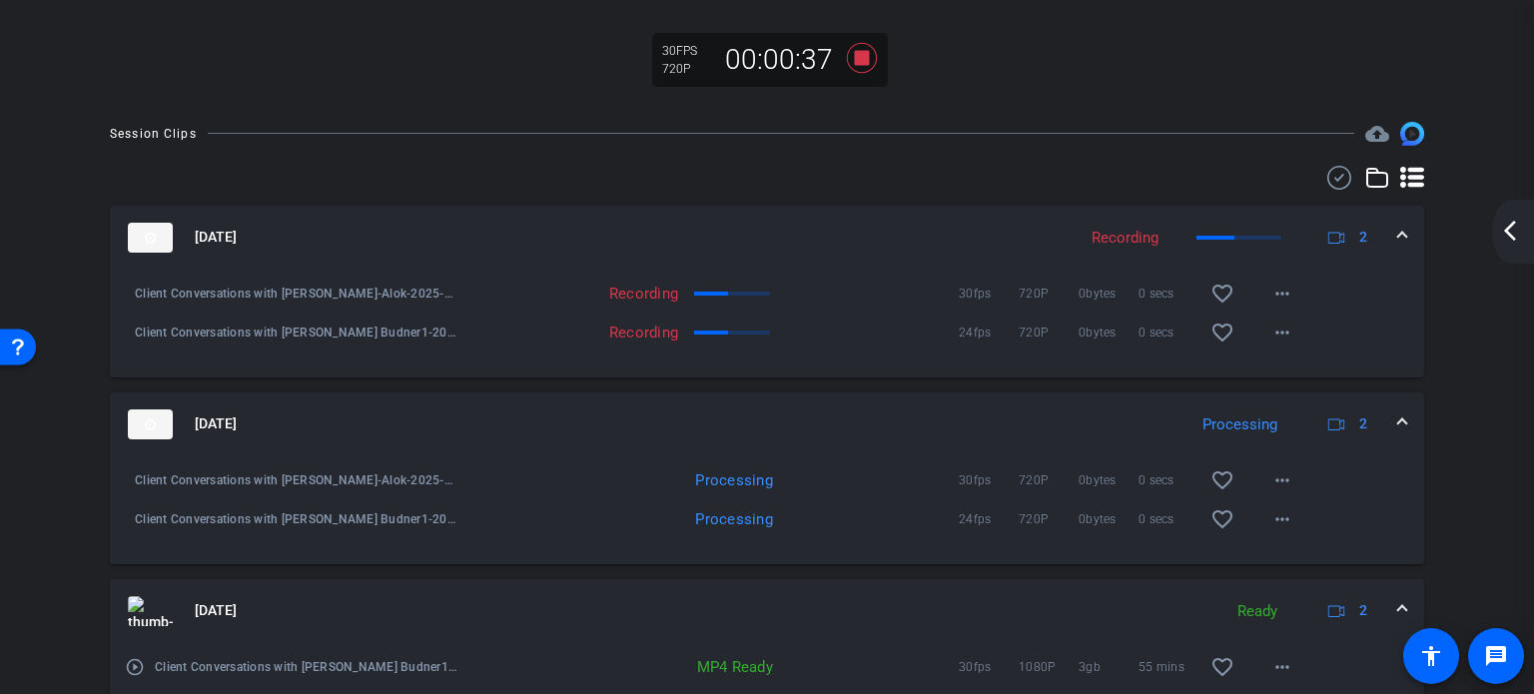
click at [963, 183] on div at bounding box center [767, 178] width 1314 height 24
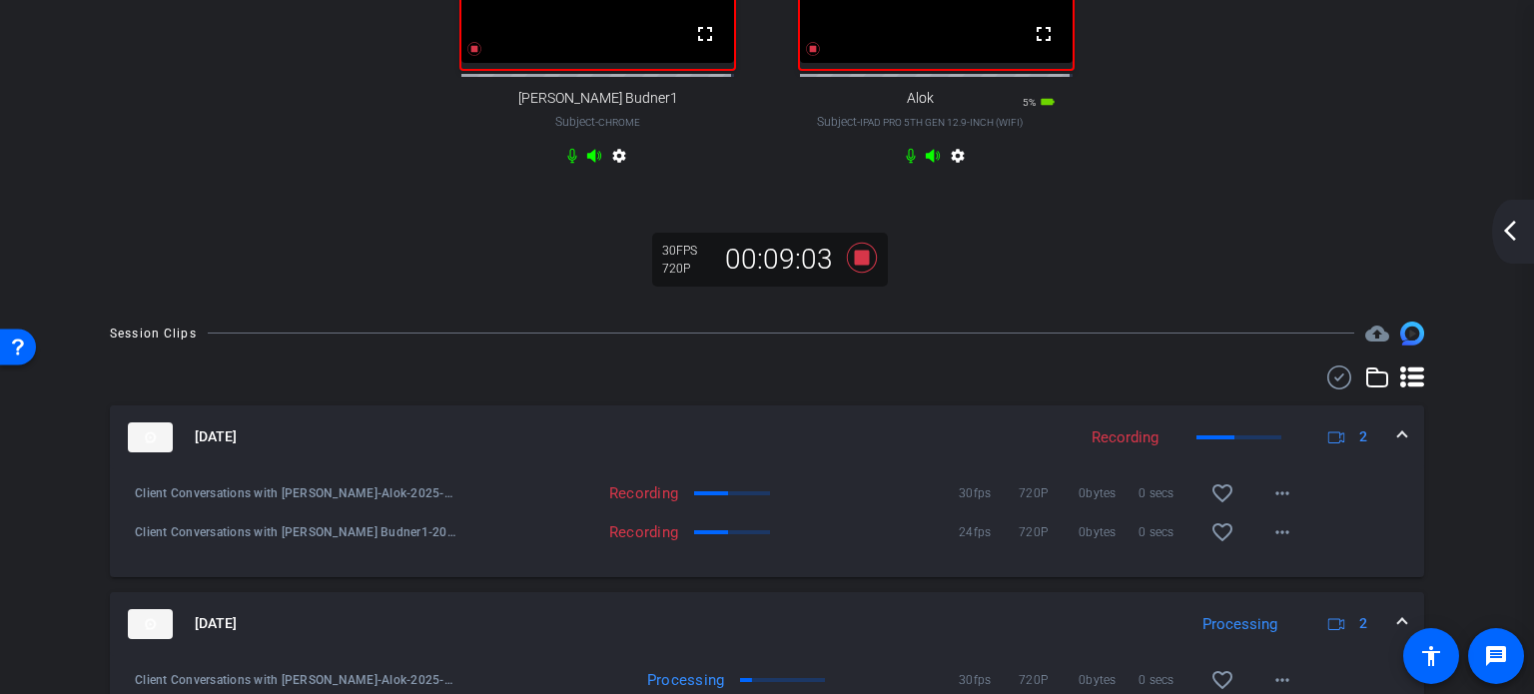
scroll to position [399, 0]
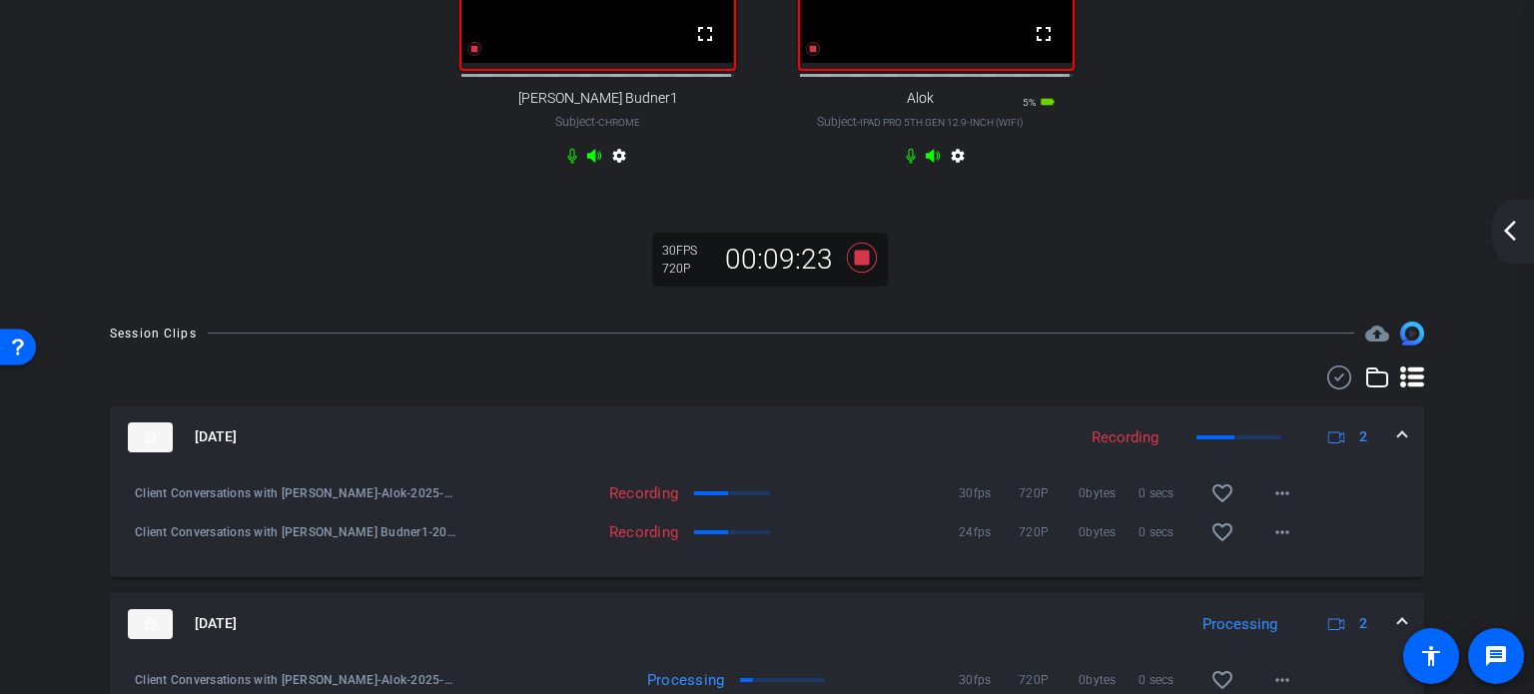
scroll to position [499, 0]
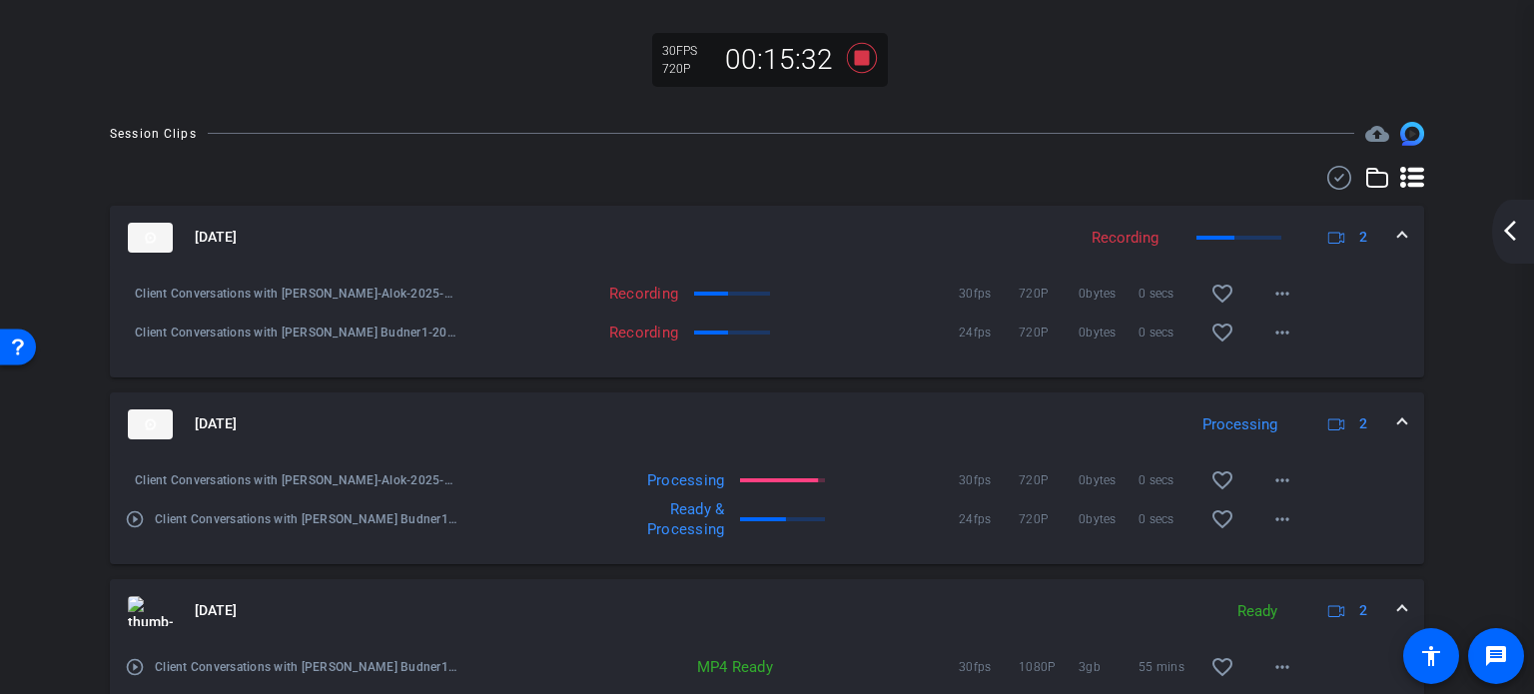
click at [994, 184] on div at bounding box center [767, 178] width 1314 height 24
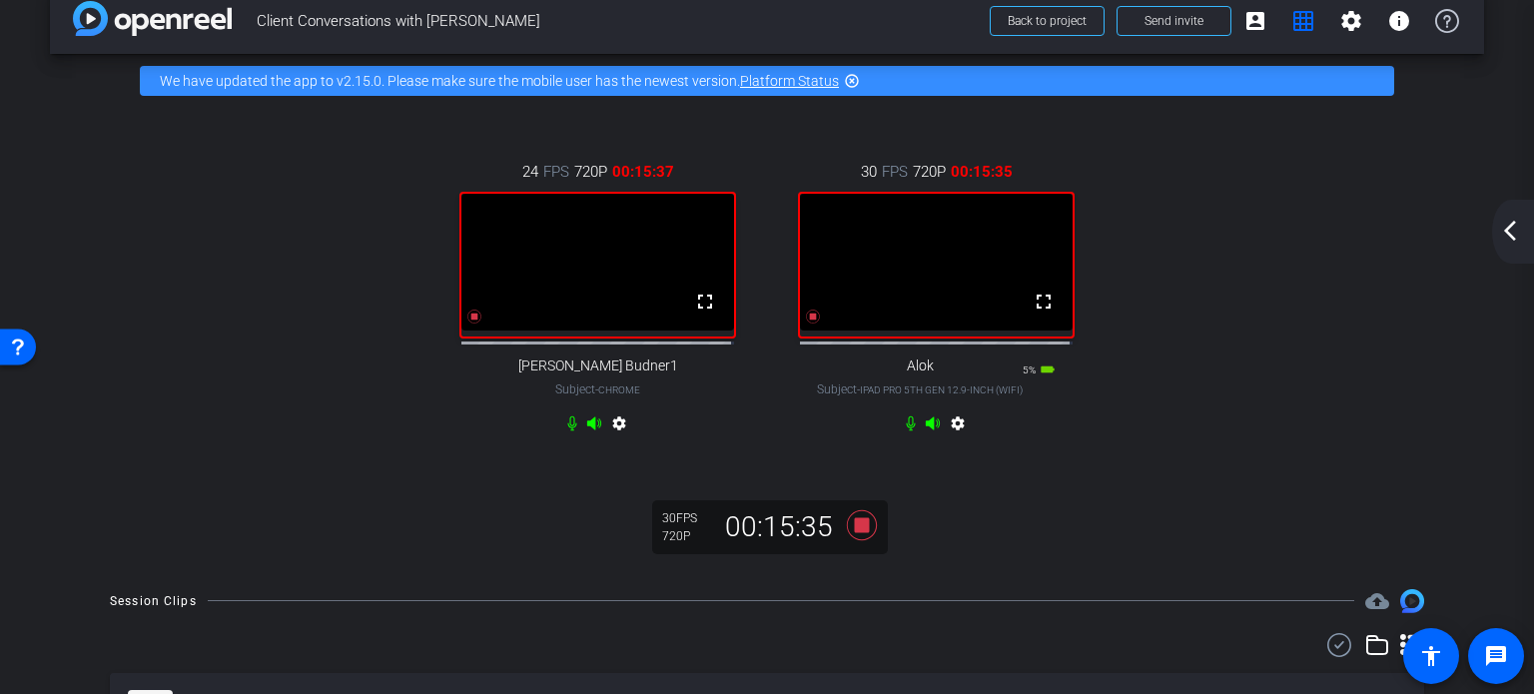
scroll to position [0, 0]
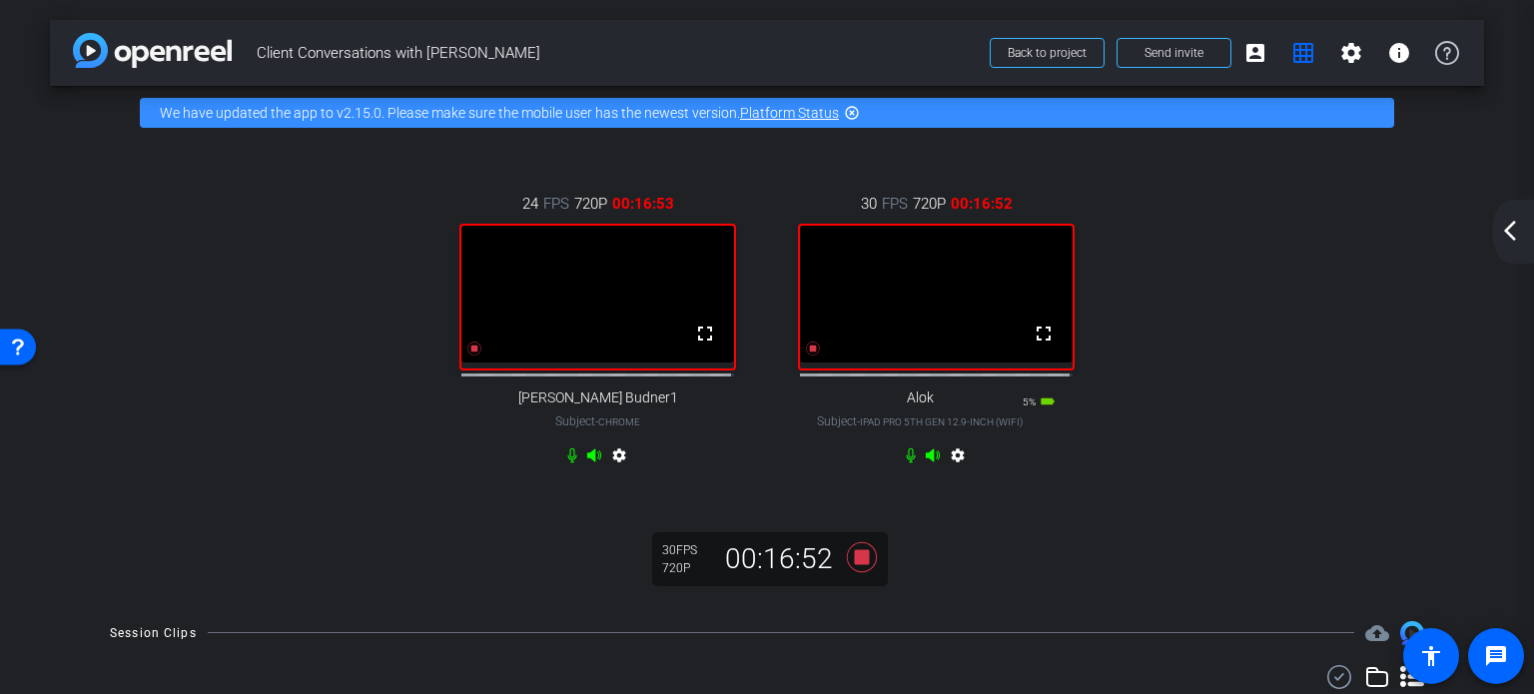
click at [1123, 410] on div "24 FPS 720P 00:16:53 fullscreen [PERSON_NAME] Budner1 Subject - Chrome settings…" at bounding box center [767, 332] width 1354 height 345
click at [857, 569] on icon at bounding box center [862, 556] width 30 height 30
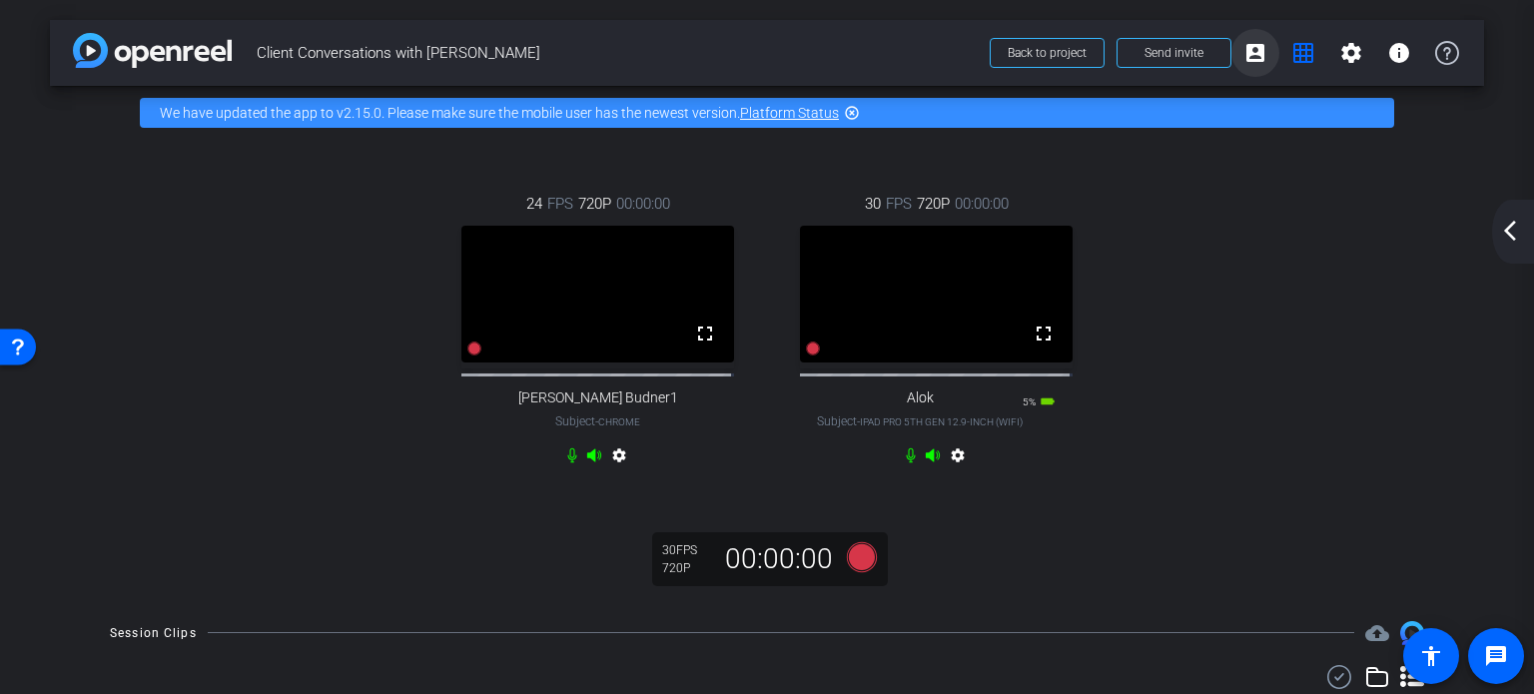
click at [1246, 52] on mat-icon "account_box" at bounding box center [1255, 53] width 24 height 24
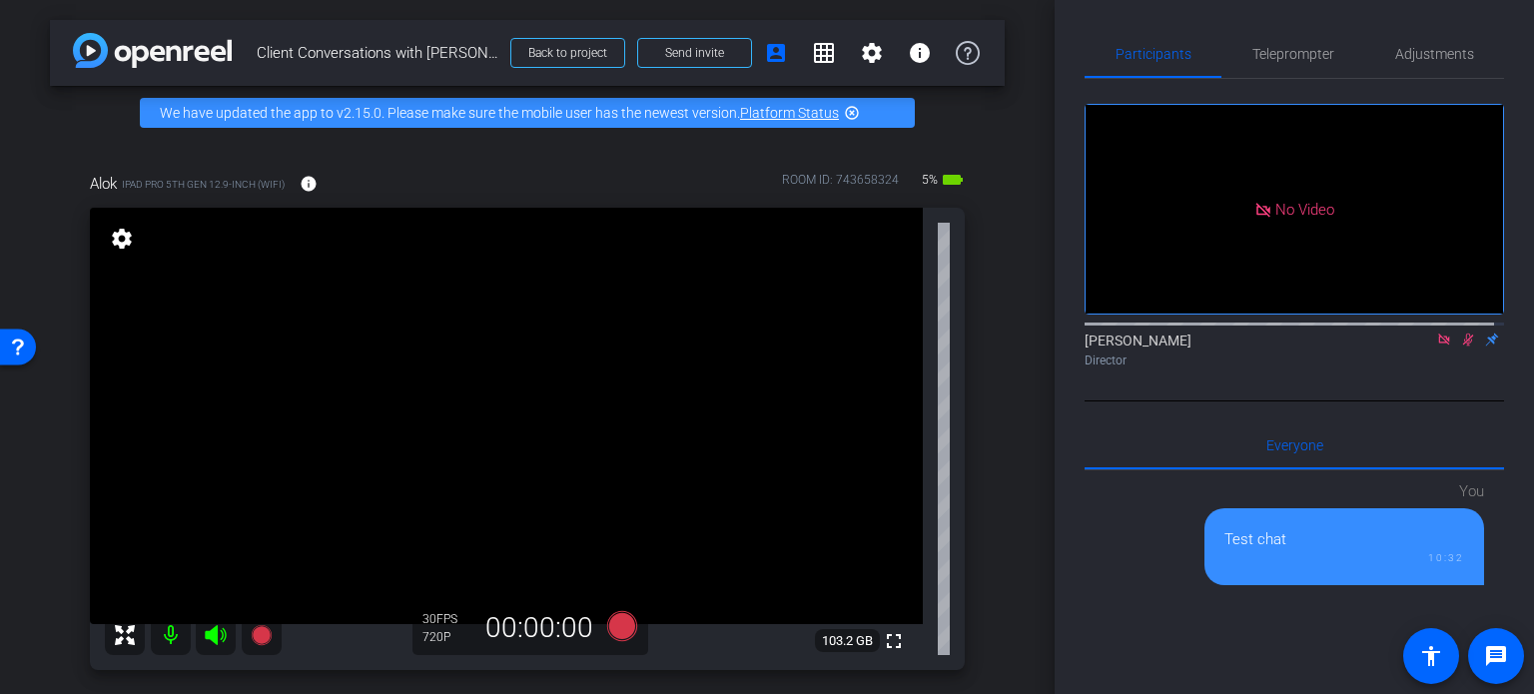
click at [1460, 333] on icon at bounding box center [1468, 340] width 16 height 14
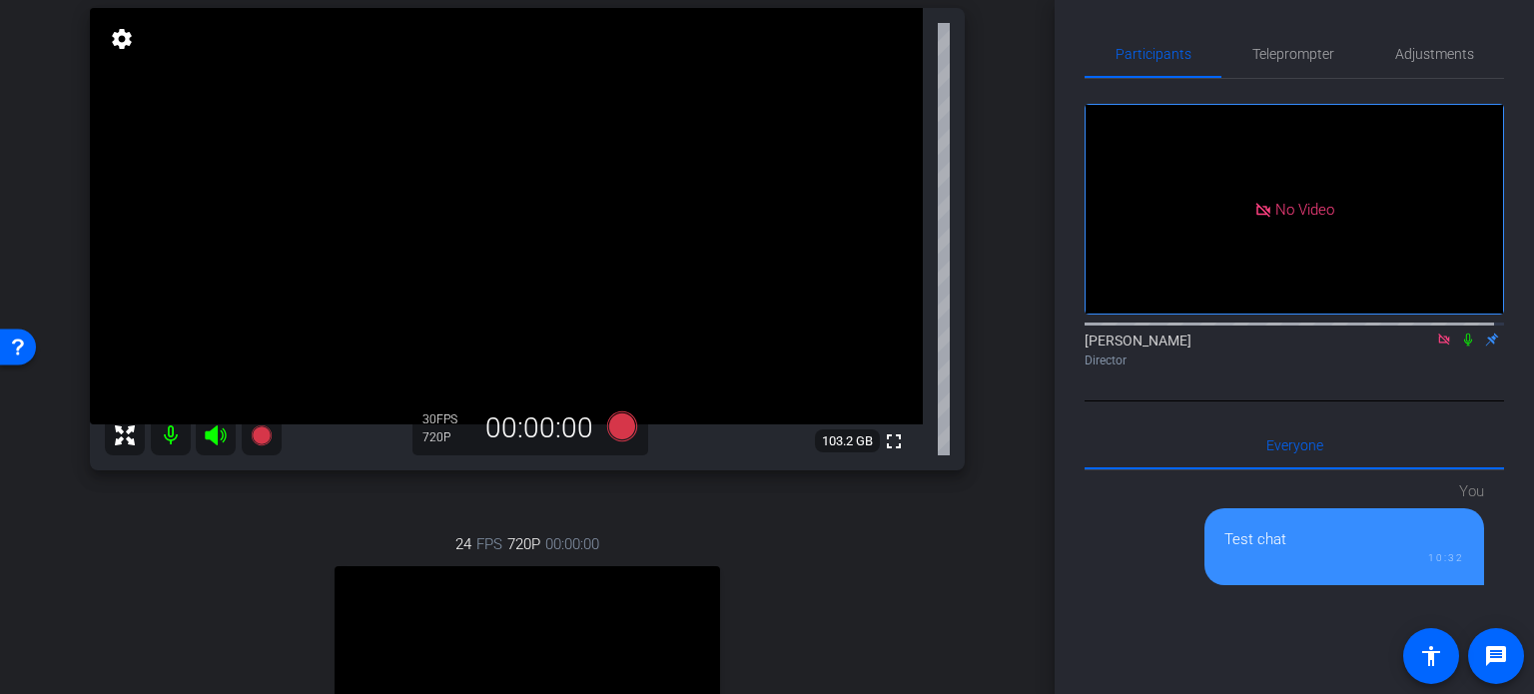
scroll to position [300, 0]
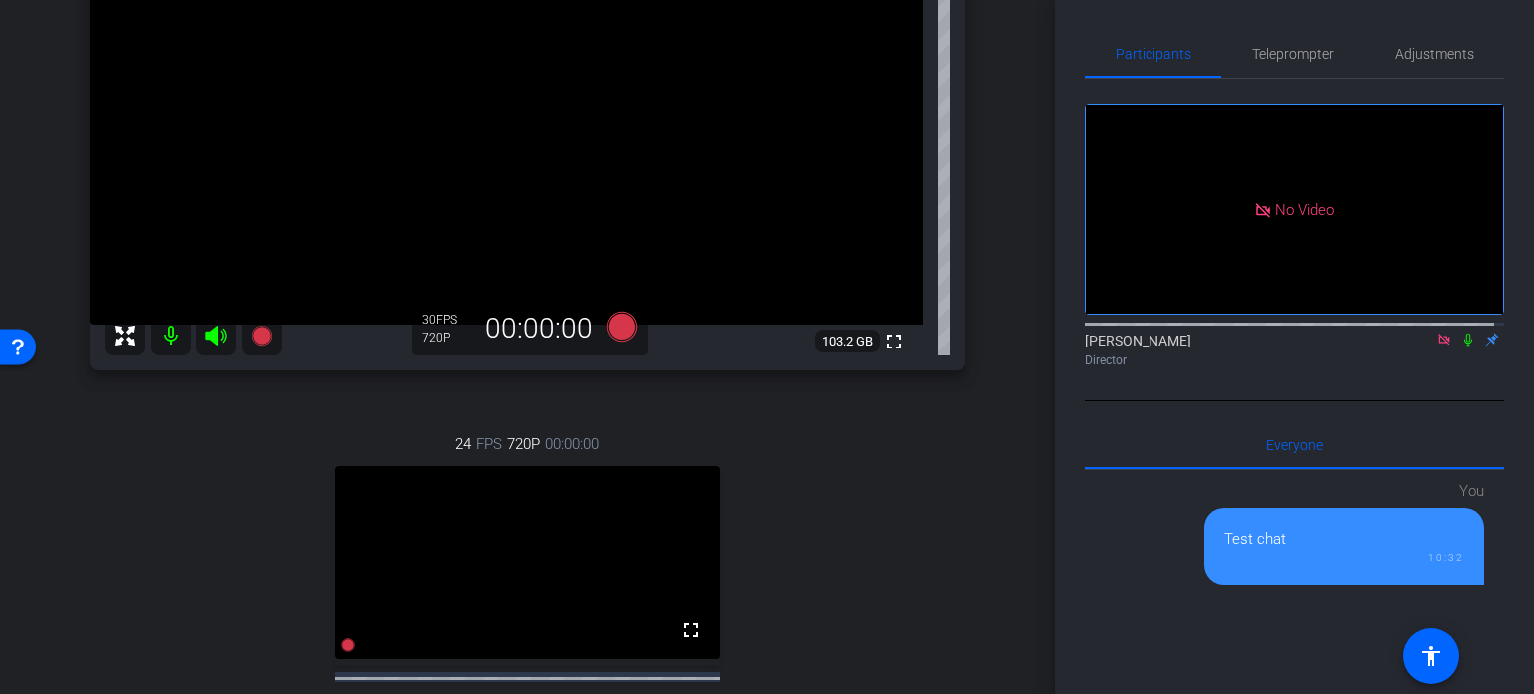
click at [944, 477] on div "24 FPS 720P 00:00:00 fullscreen [PERSON_NAME] Budner1 Subject - Chrome settings" at bounding box center [527, 606] width 875 height 412
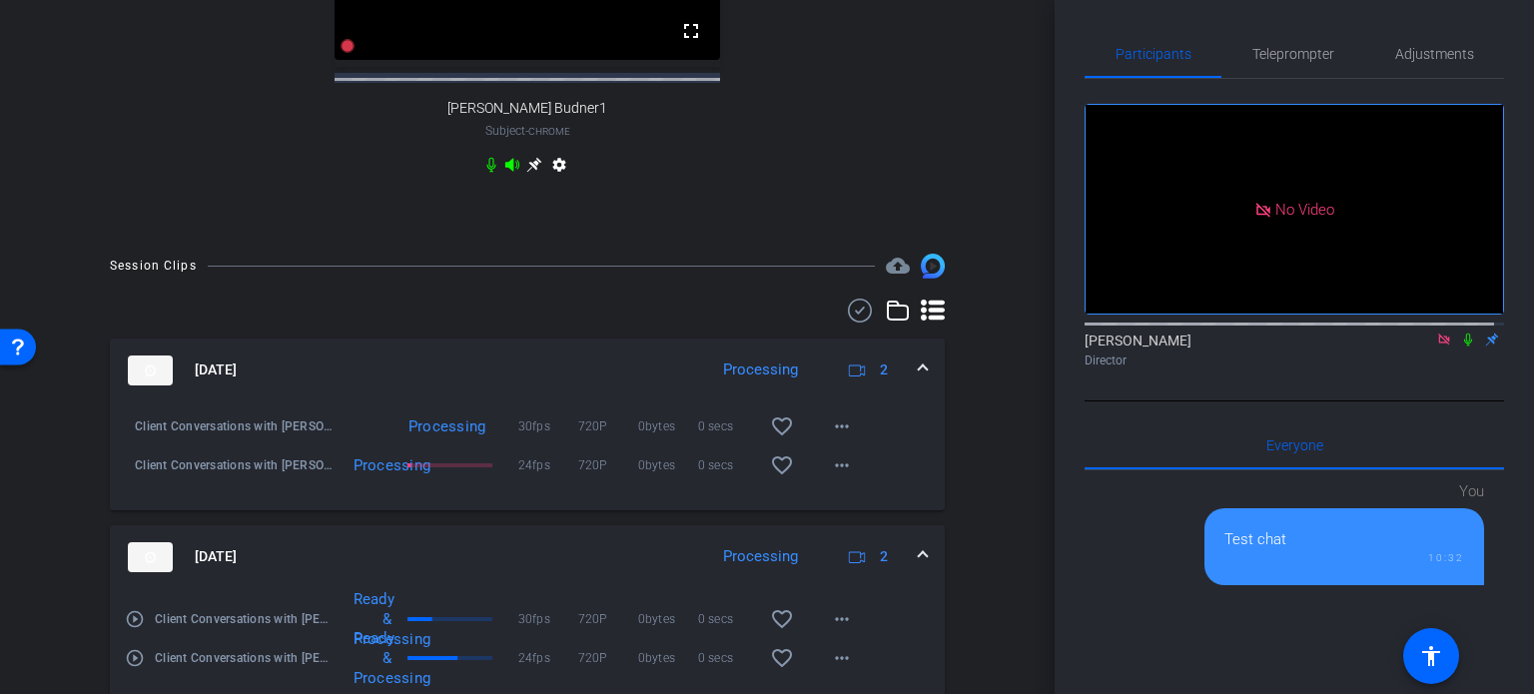
scroll to position [999, 0]
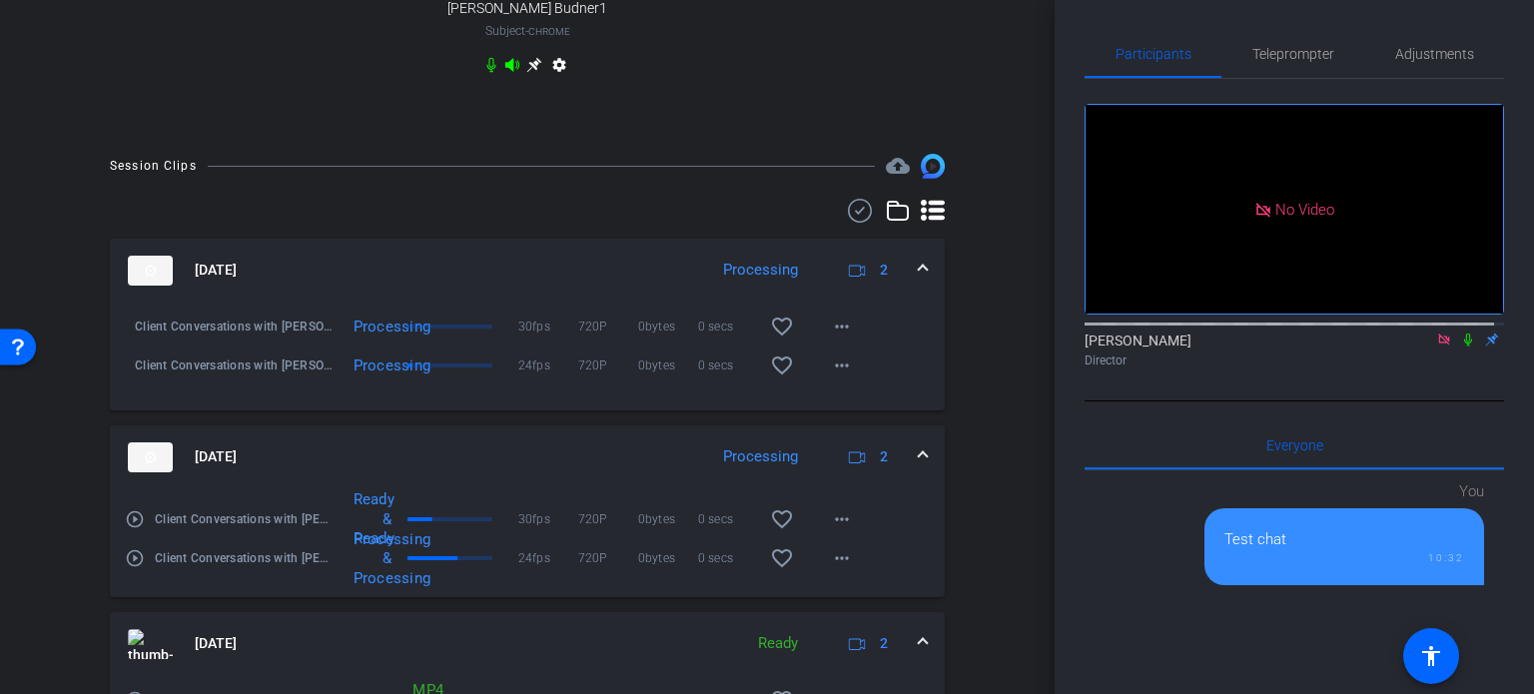
click at [991, 366] on div "Session Clips cloud_upload [DATE] Processing 2 Client Conversations with [PERSO…" at bounding box center [527, 549] width 955 height 790
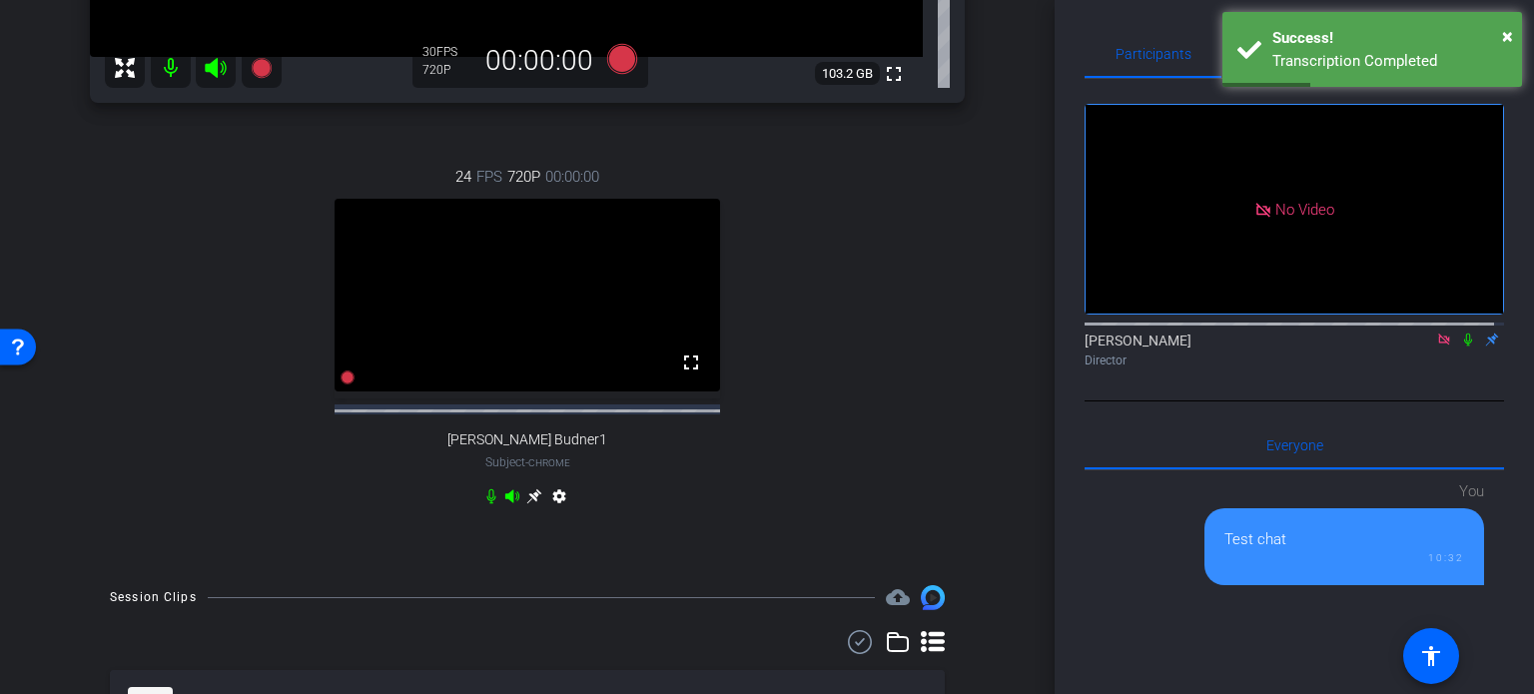
scroll to position [168, 0]
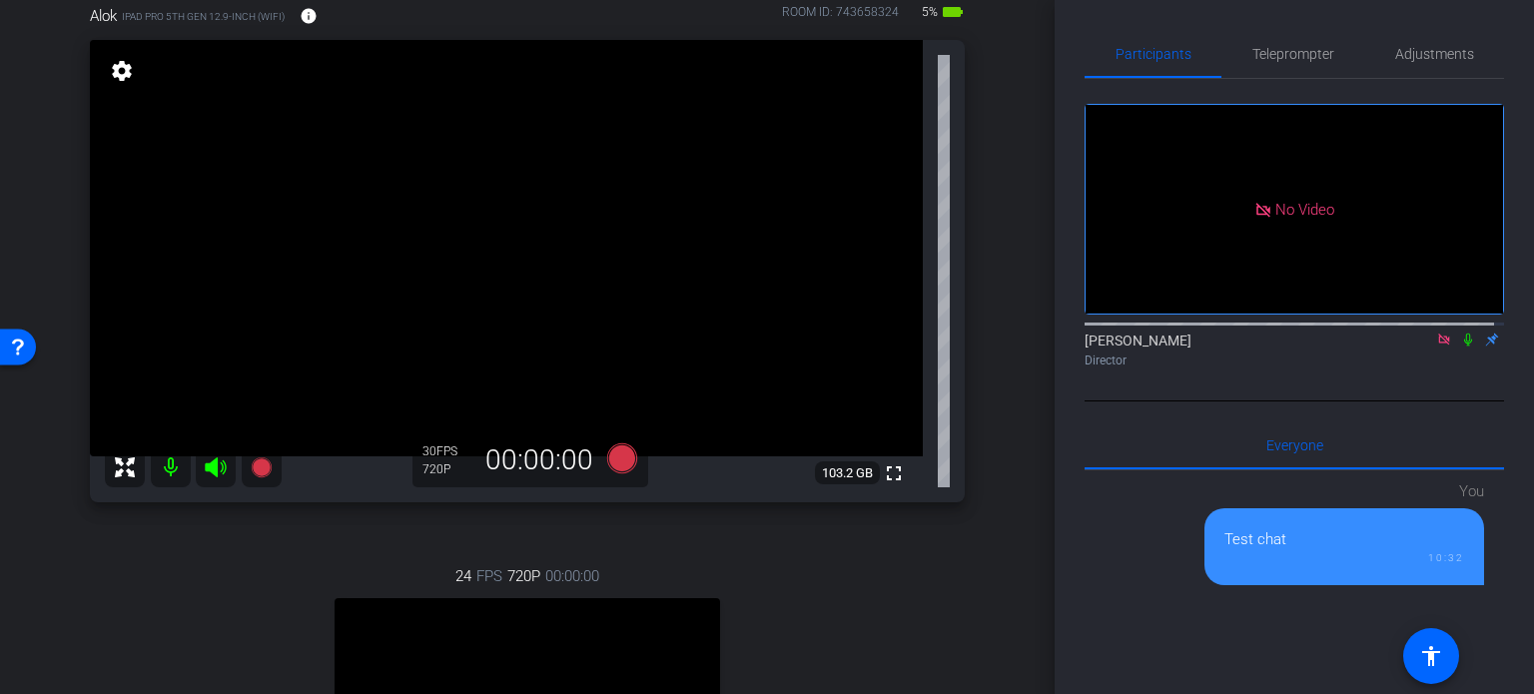
click at [995, 386] on div "arrow_back Client Conversations with [PERSON_NAME] Back to project Send invite …" at bounding box center [527, 179] width 1055 height 694
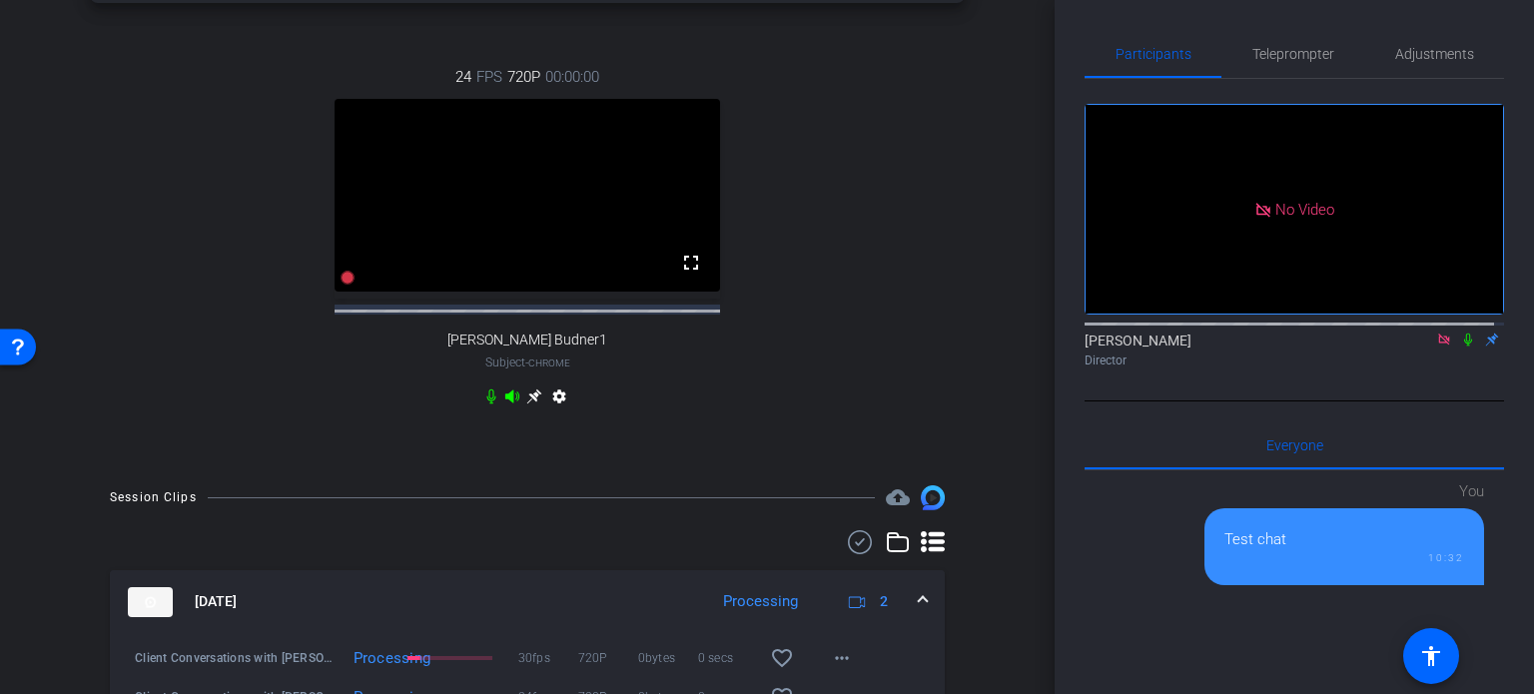
scroll to position [467, 0]
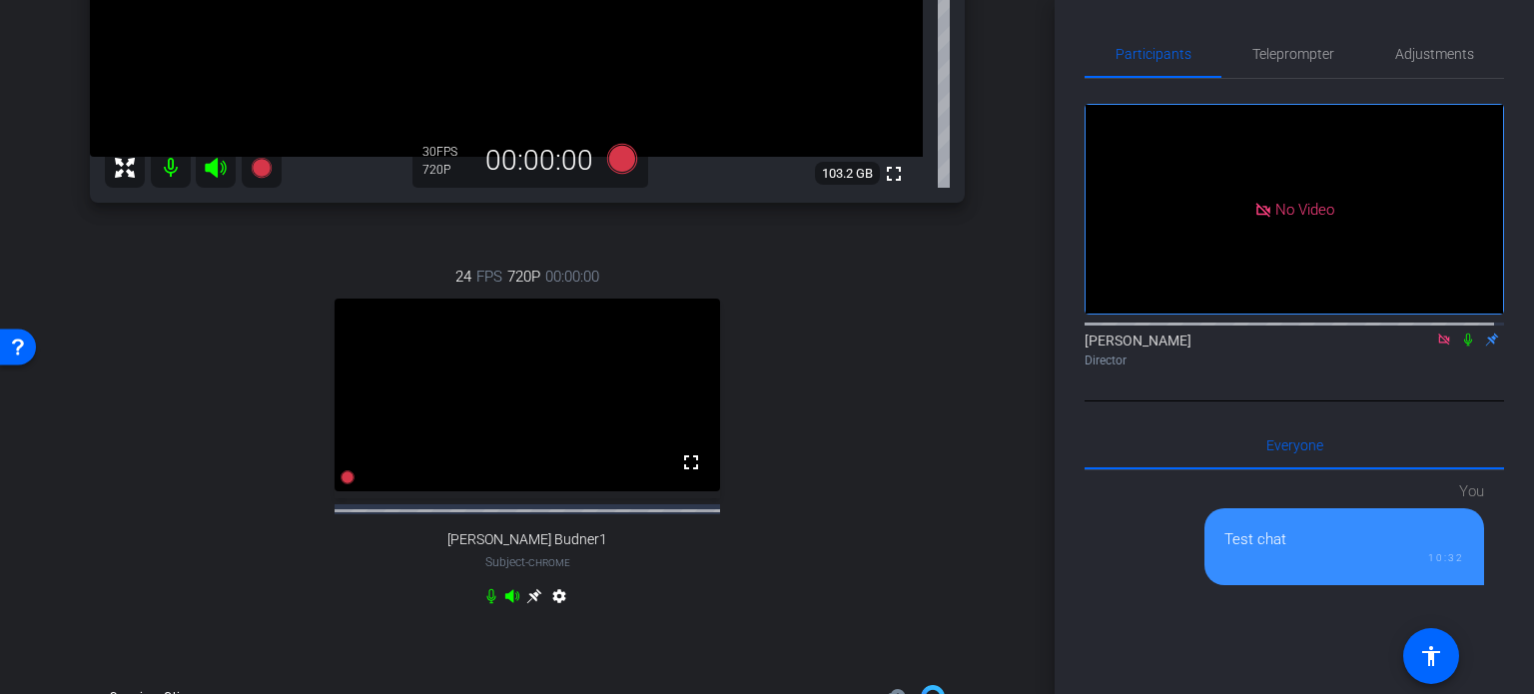
click at [1006, 457] on div "arrow_back Client Conversations with [PERSON_NAME] Back to project Send invite …" at bounding box center [527, 347] width 1055 height 694
click at [994, 437] on div "Alok iPad Pro 5th Gen 12.9-inch (WiFi) info ROOM ID: 743658324 5% battery_std f…" at bounding box center [527, 168] width 955 height 993
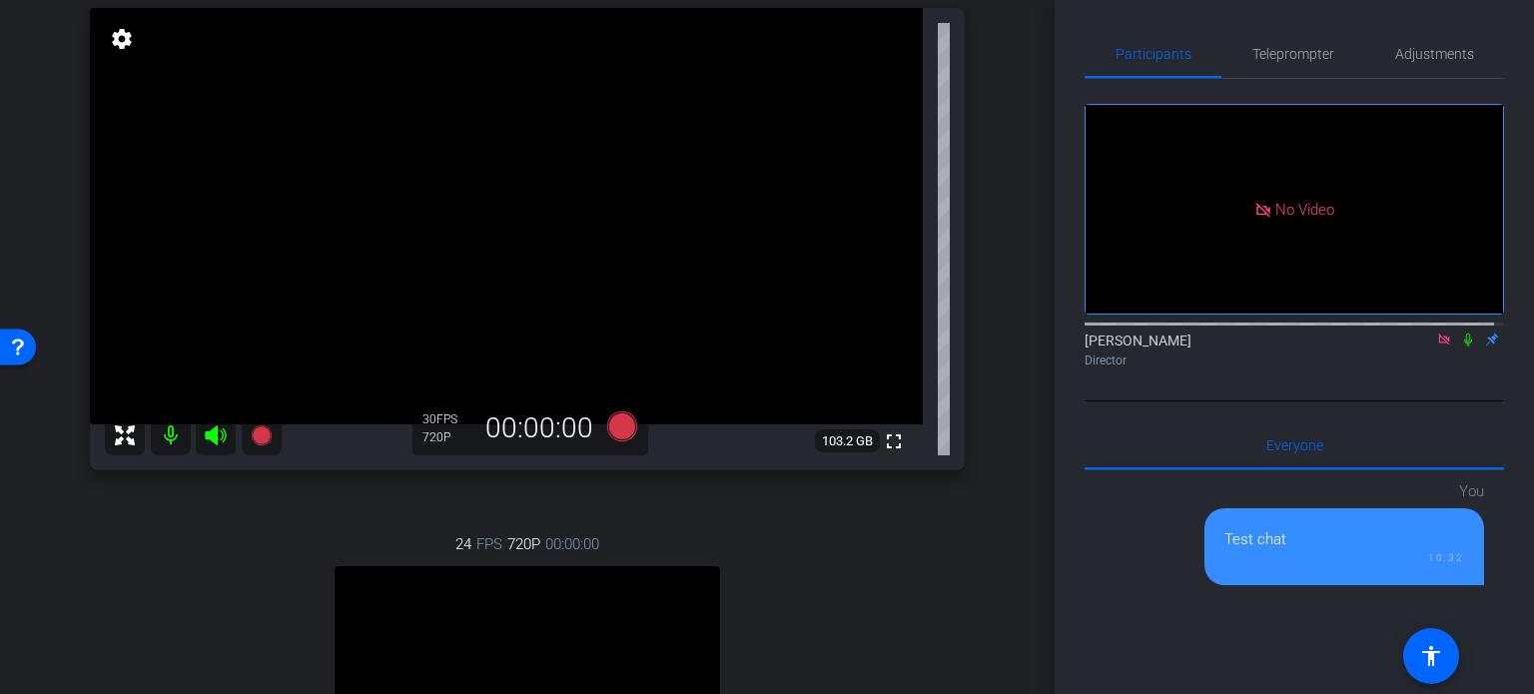
scroll to position [300, 0]
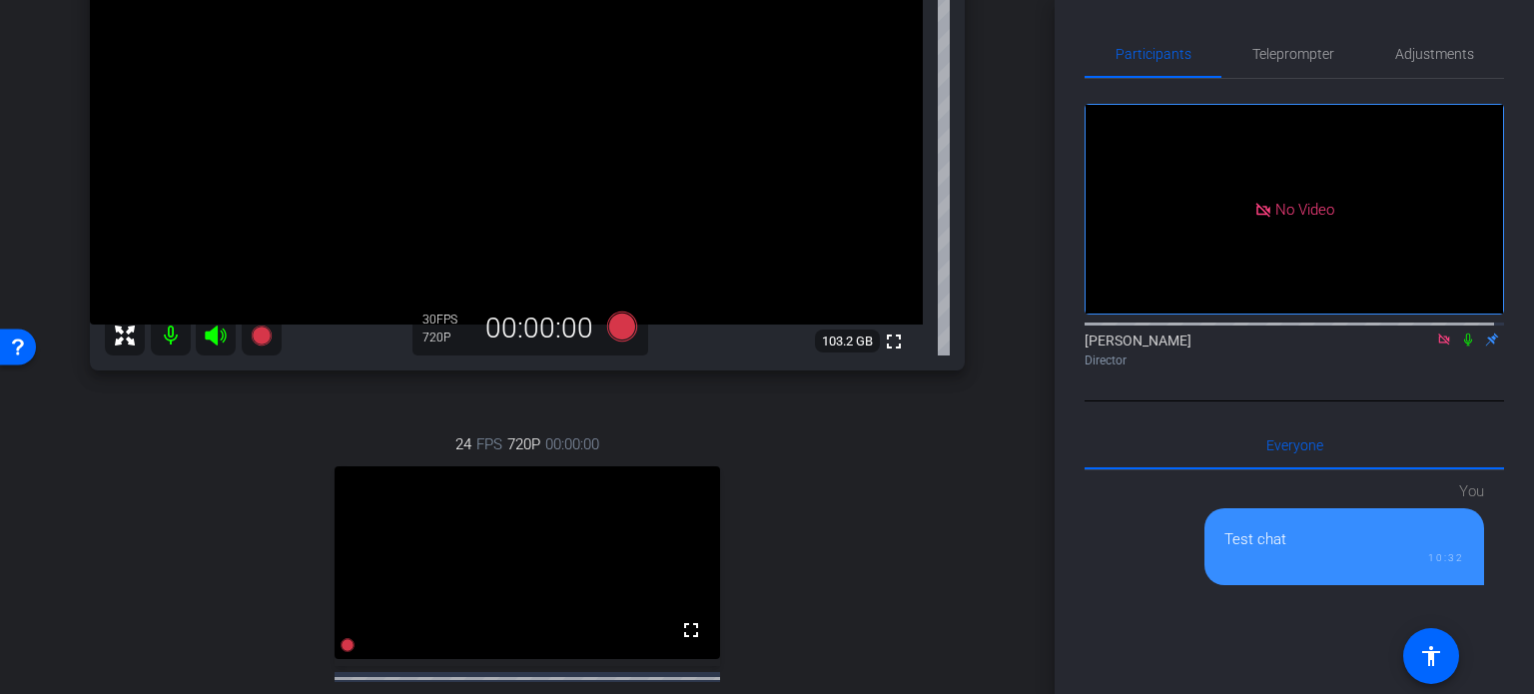
click at [1460, 333] on icon at bounding box center [1468, 340] width 16 height 14
click at [861, 487] on div "24 FPS 720P 00:00:00 fullscreen [PERSON_NAME] Budner1 Subject - Chrome settings" at bounding box center [527, 606] width 875 height 412
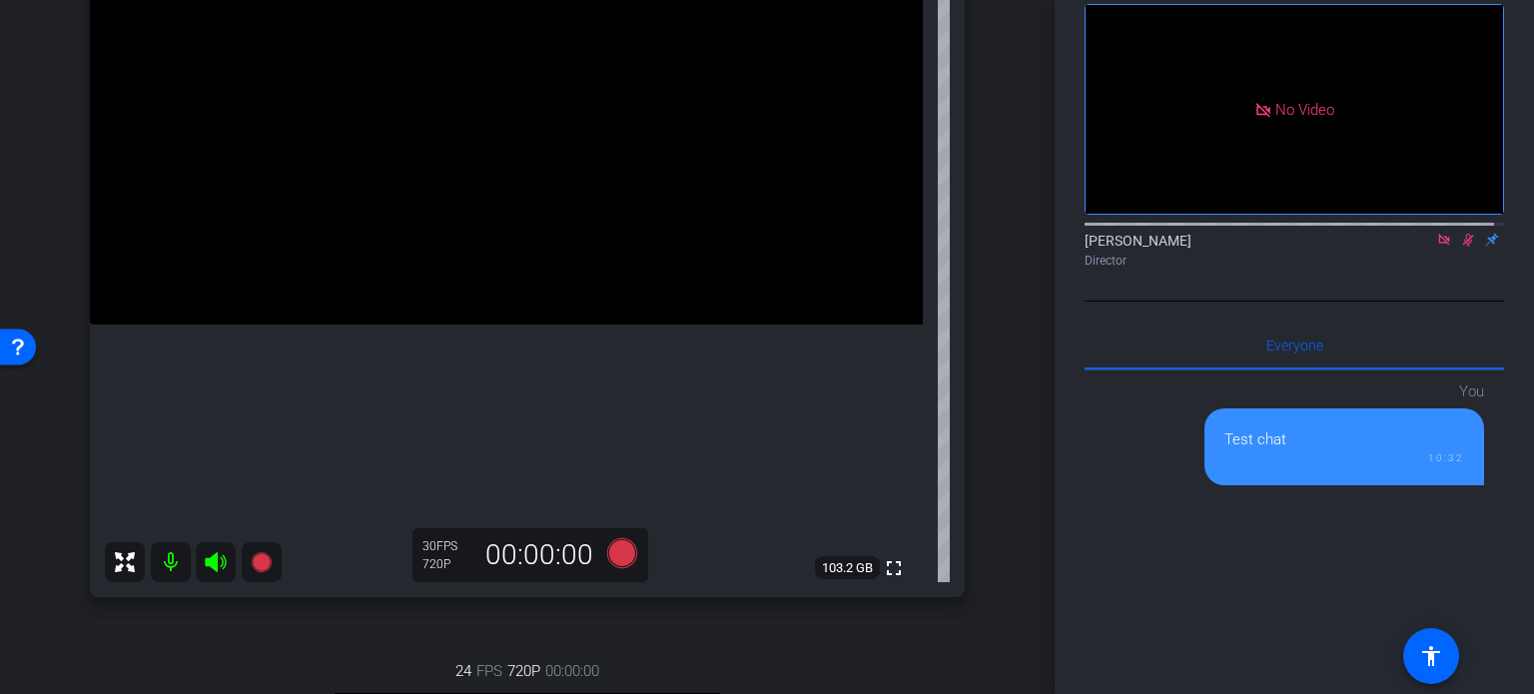
click at [217, 562] on icon at bounding box center [215, 562] width 21 height 20
click at [174, 558] on mat-icon at bounding box center [171, 562] width 40 height 40
click at [1022, 438] on div "arrow_back Client Conversations with [PERSON_NAME] Back to project Send invite …" at bounding box center [527, 347] width 1055 height 694
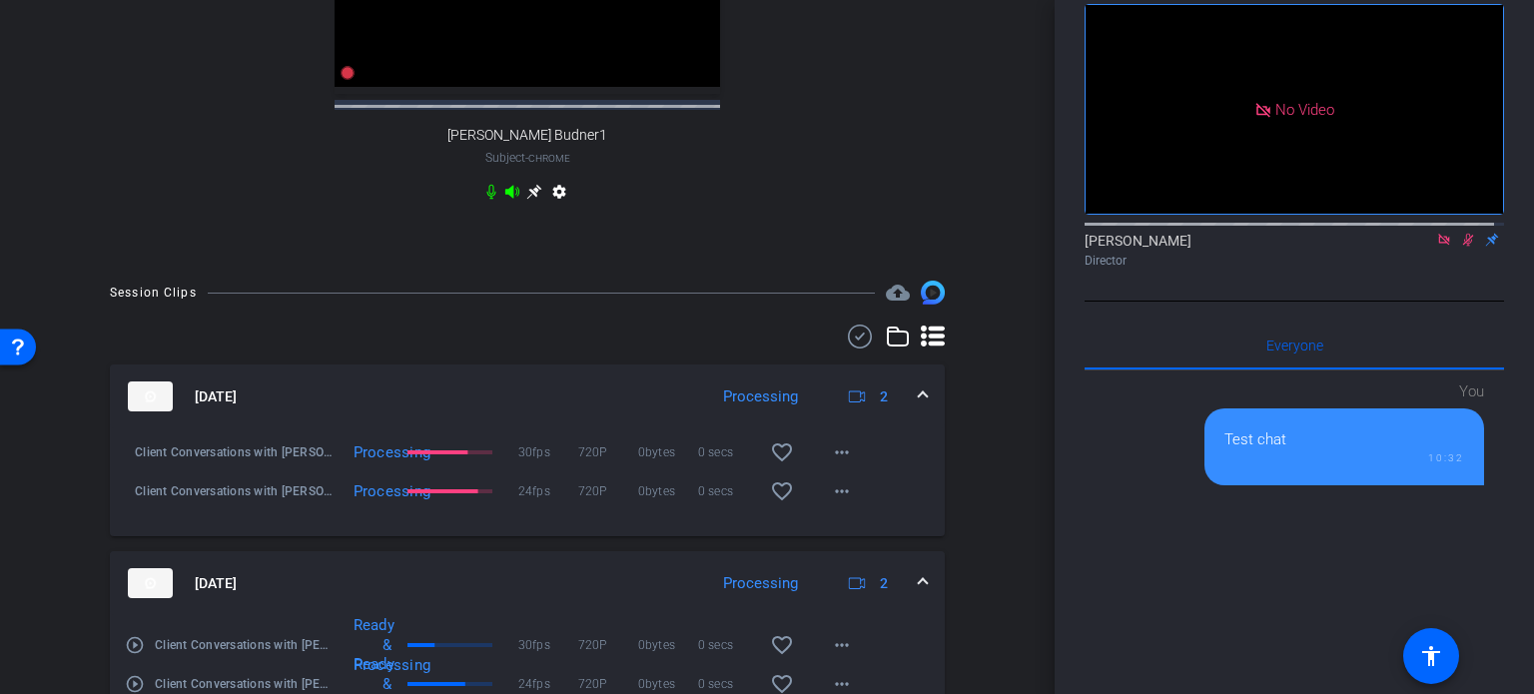
scroll to position [1198, 0]
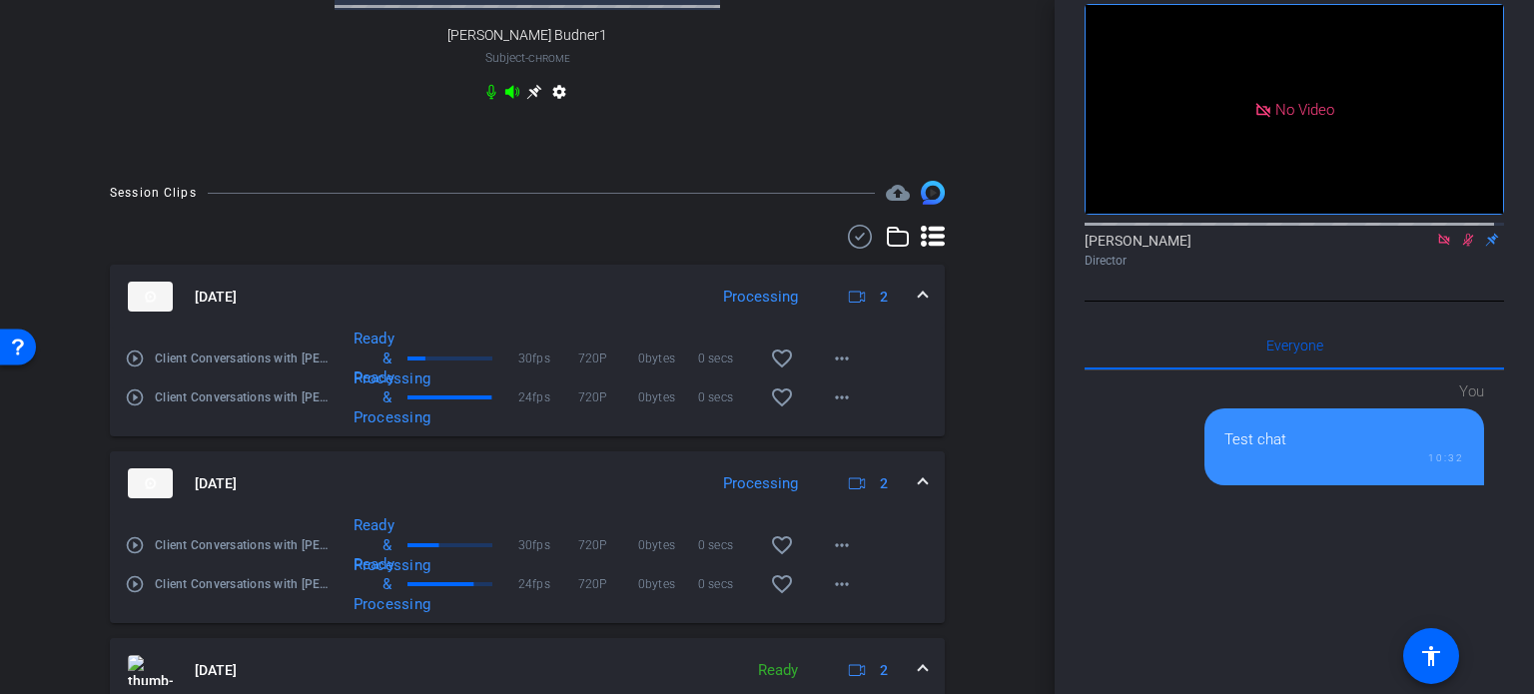
click at [967, 438] on div "Session Clips cloud_upload [DATE] Processing 2 play_circle_outline Client Conve…" at bounding box center [527, 576] width 955 height 790
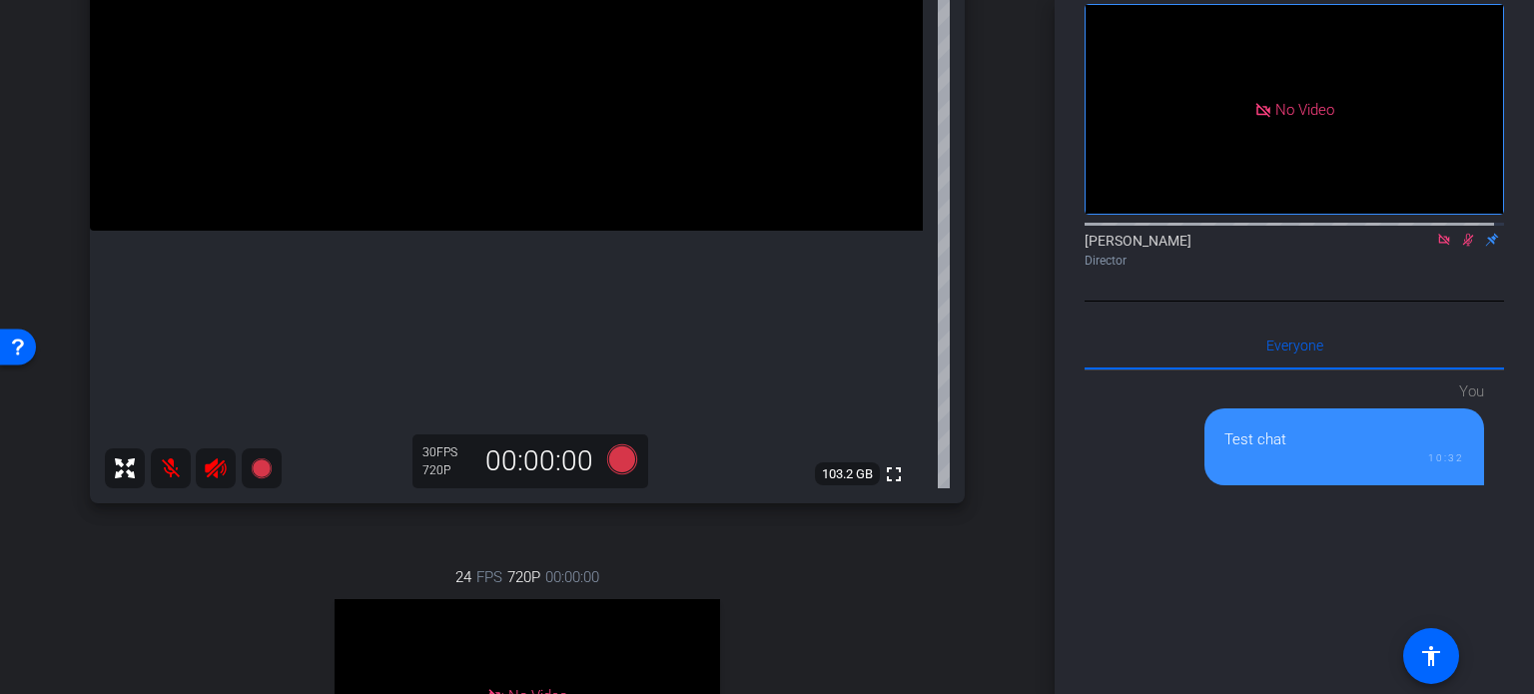
scroll to position [294, 0]
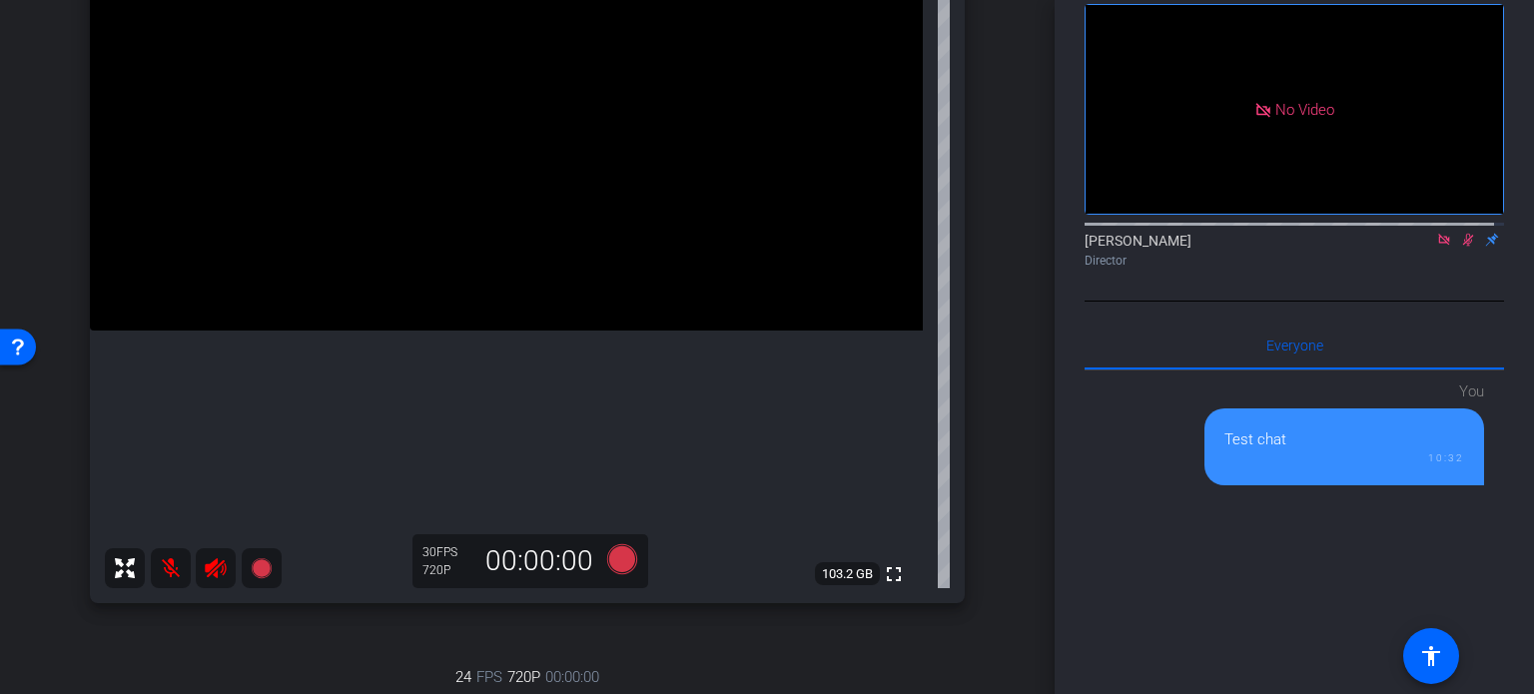
click at [984, 405] on div "Alok iPad Pro 5th Gen 12.9-inch (WiFi) info ROOM ID: 743658324 5% battery_std f…" at bounding box center [527, 455] width 955 height 1219
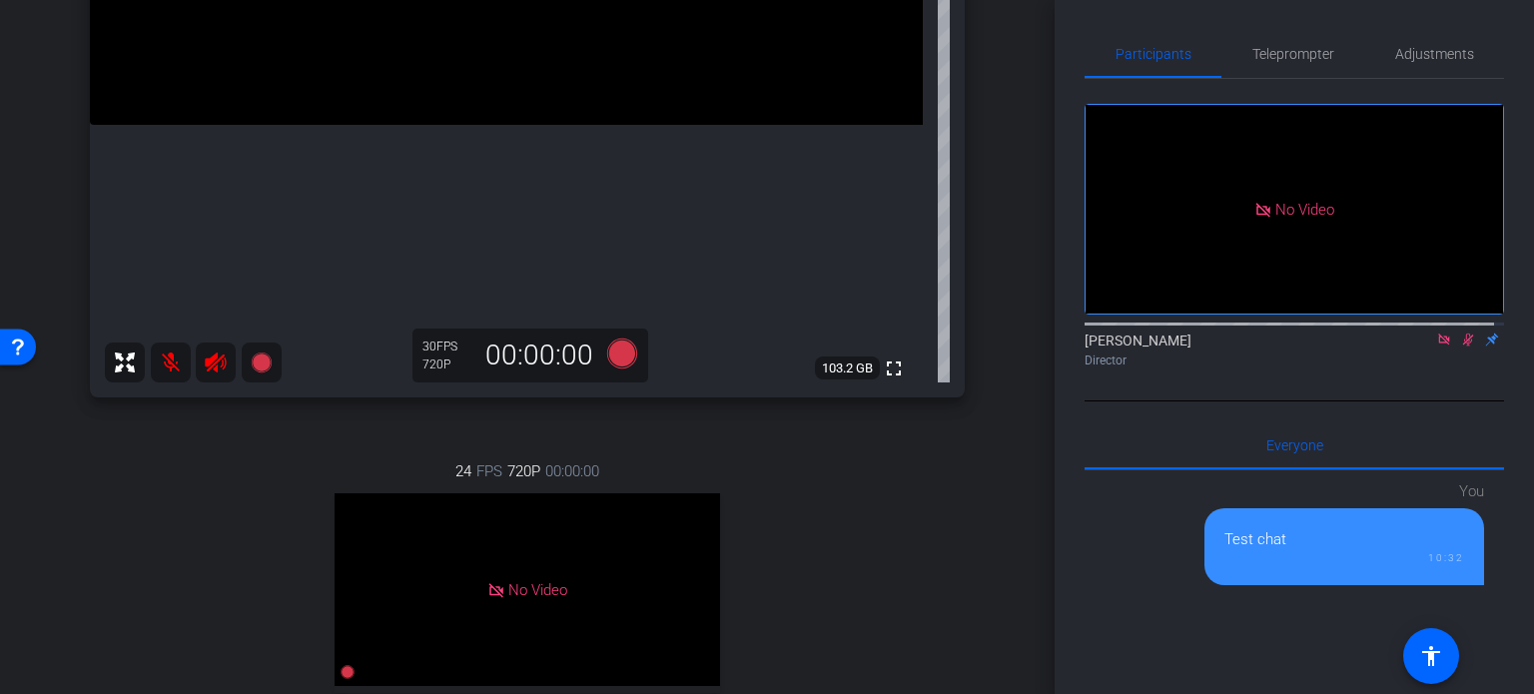
scroll to position [599, 0]
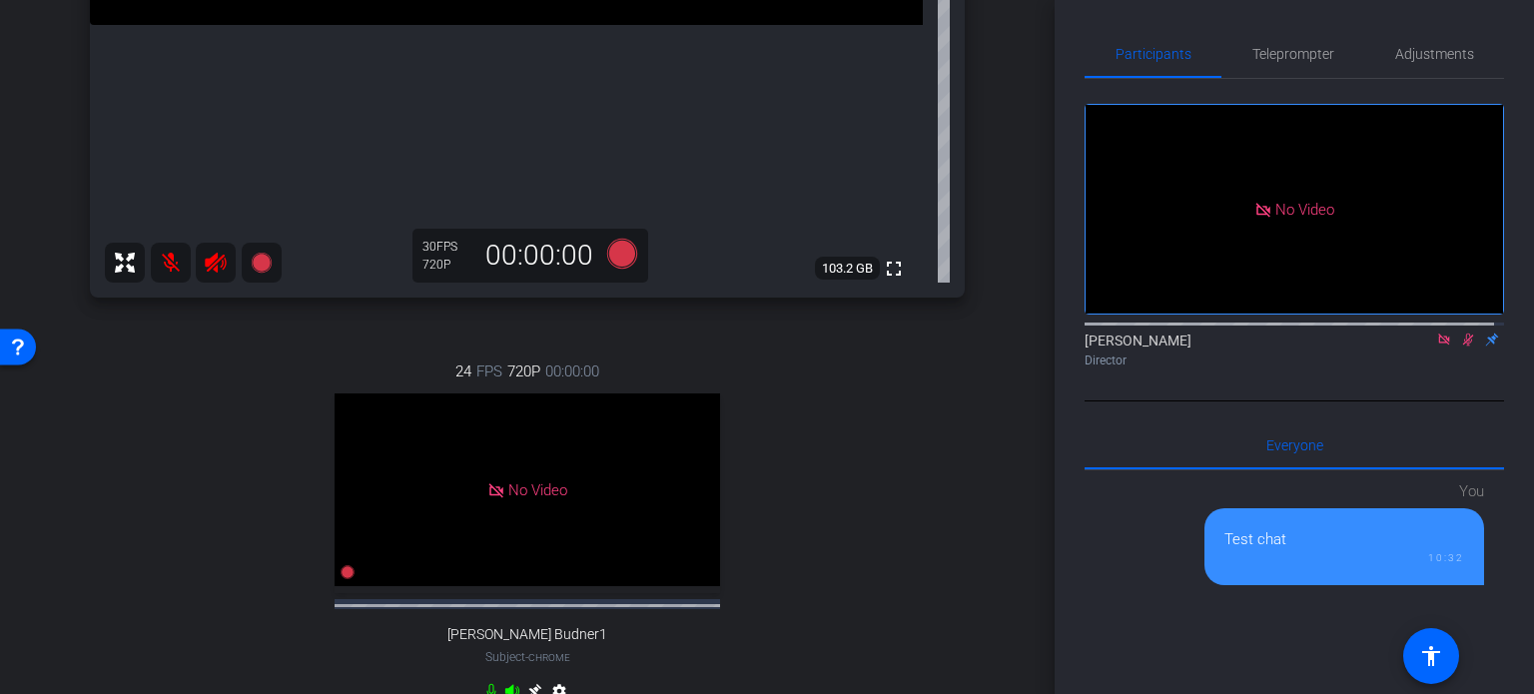
click at [894, 343] on div "24 FPS 720P 00:00:00 No Video [PERSON_NAME] Budner1 Subject - Chrome settings" at bounding box center [527, 534] width 875 height 412
click at [1000, 158] on div "arrow_back Client Conversations with [PERSON_NAME] Back to project Send invite …" at bounding box center [527, 347] width 1055 height 694
click at [559, 475] on div "No Video" at bounding box center [528, 489] width 386 height 193
click at [863, 506] on div "24 FPS 720P 00:00:00 No Video [PERSON_NAME] Budner1 Subject - Chrome settings" at bounding box center [527, 534] width 875 height 412
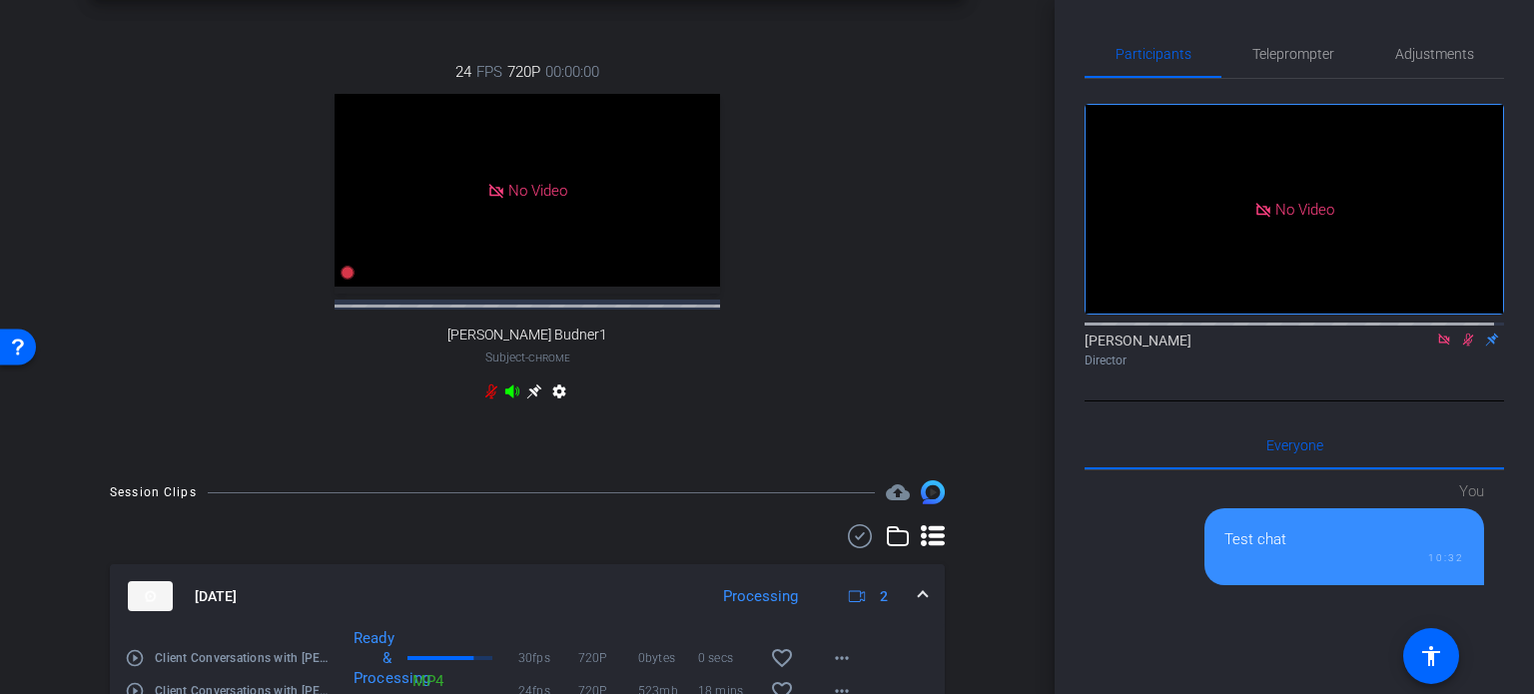
scroll to position [1198, 0]
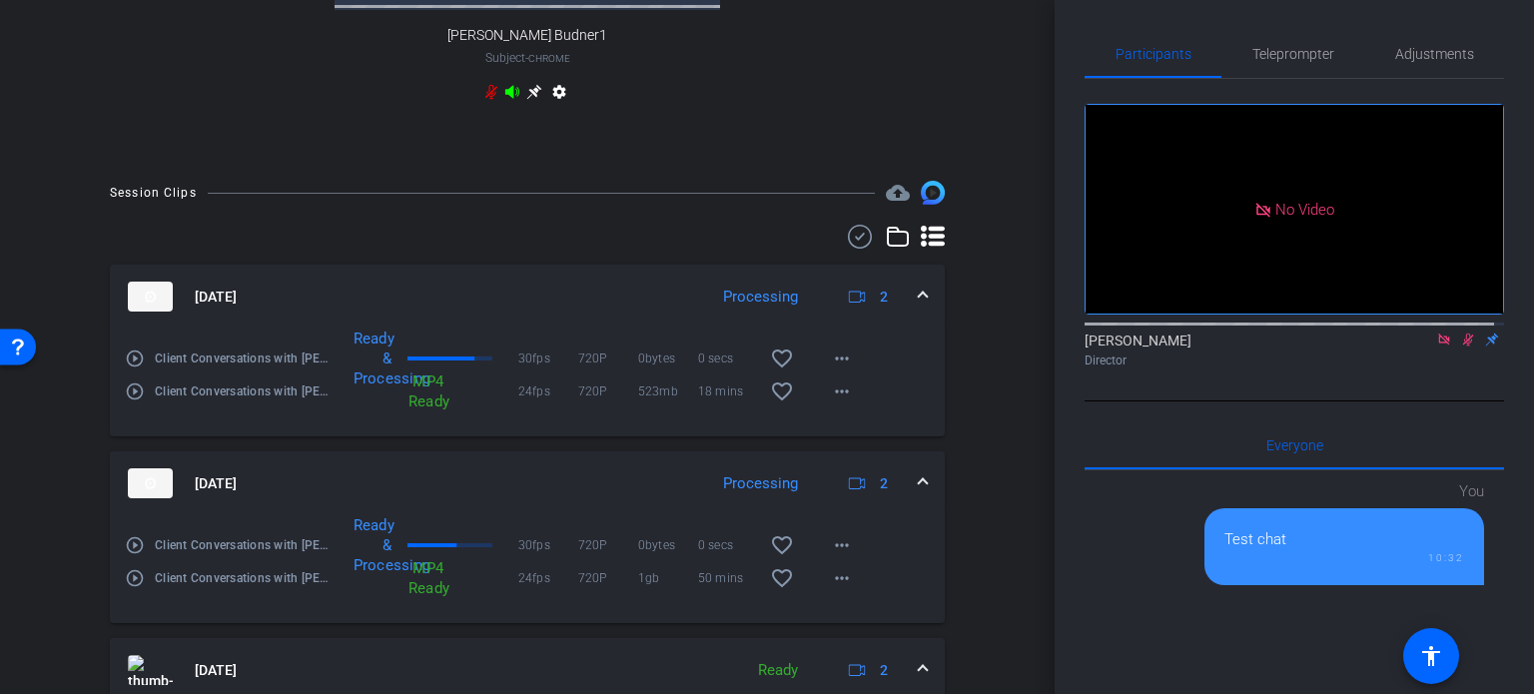
click at [1460, 333] on icon at bounding box center [1468, 340] width 16 height 14
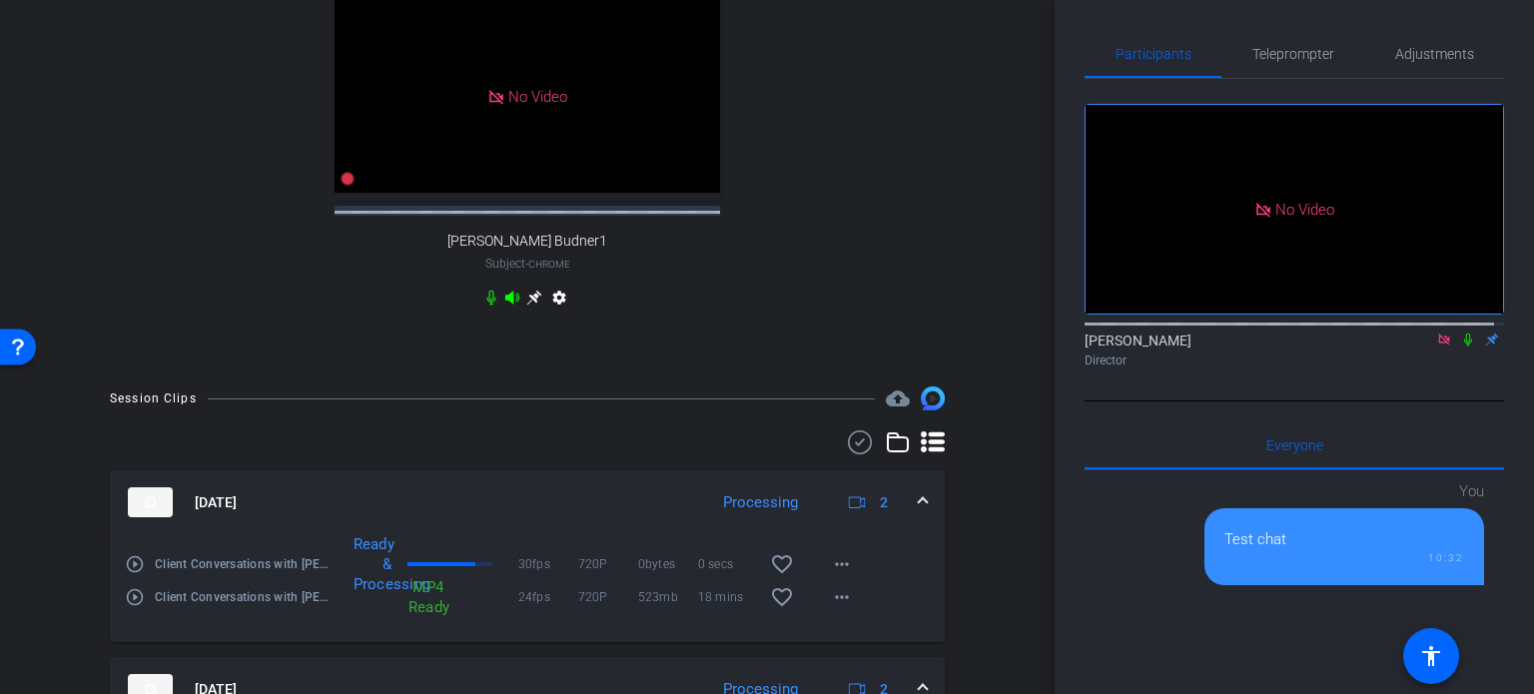
scroll to position [1093, 0]
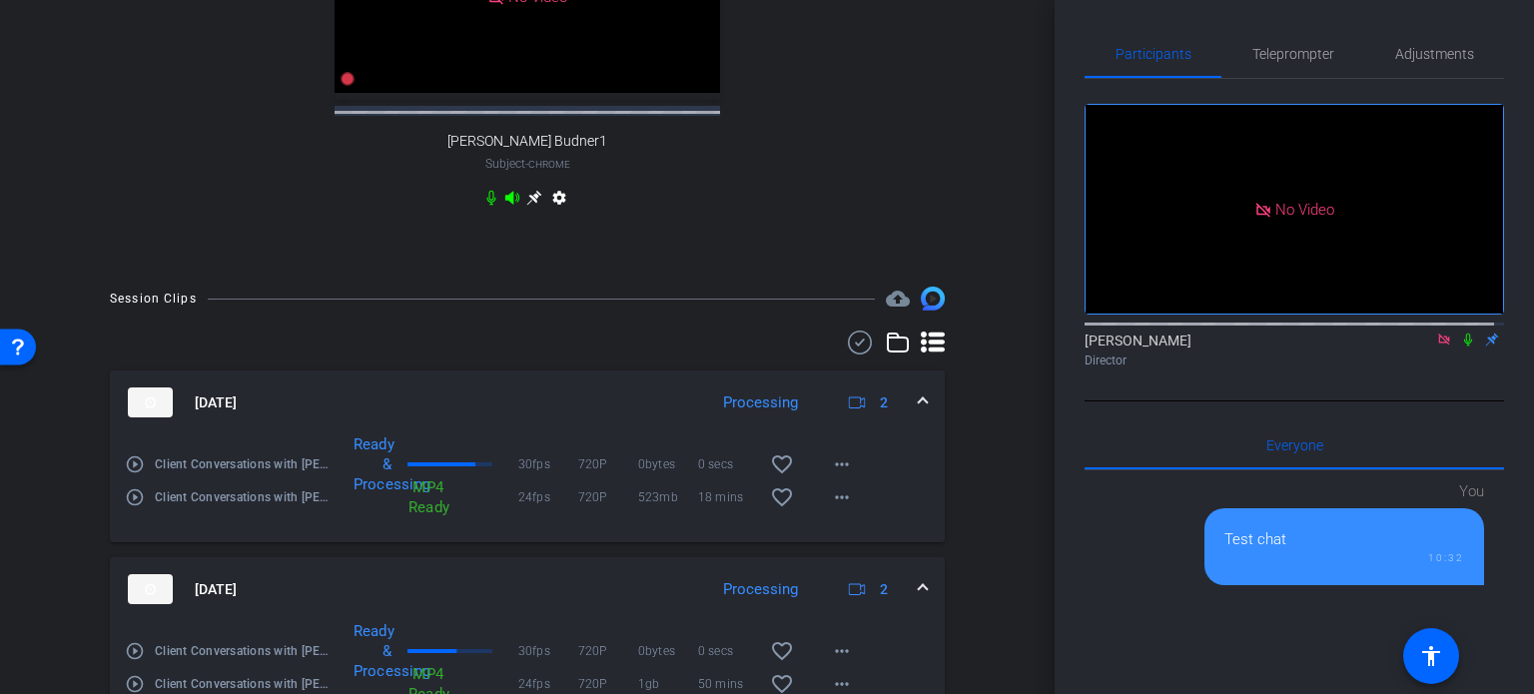
click at [1464, 334] on icon at bounding box center [1468, 340] width 8 height 13
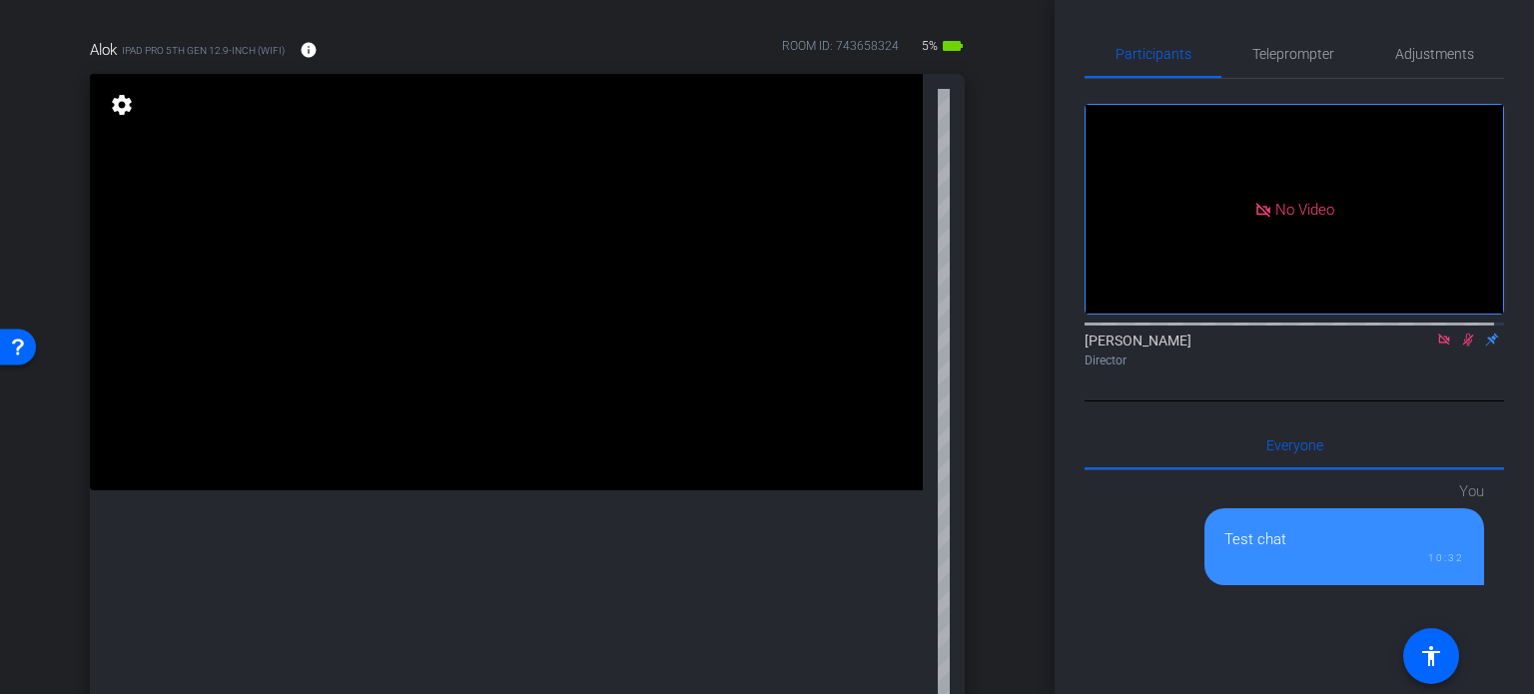
scroll to position [0, 0]
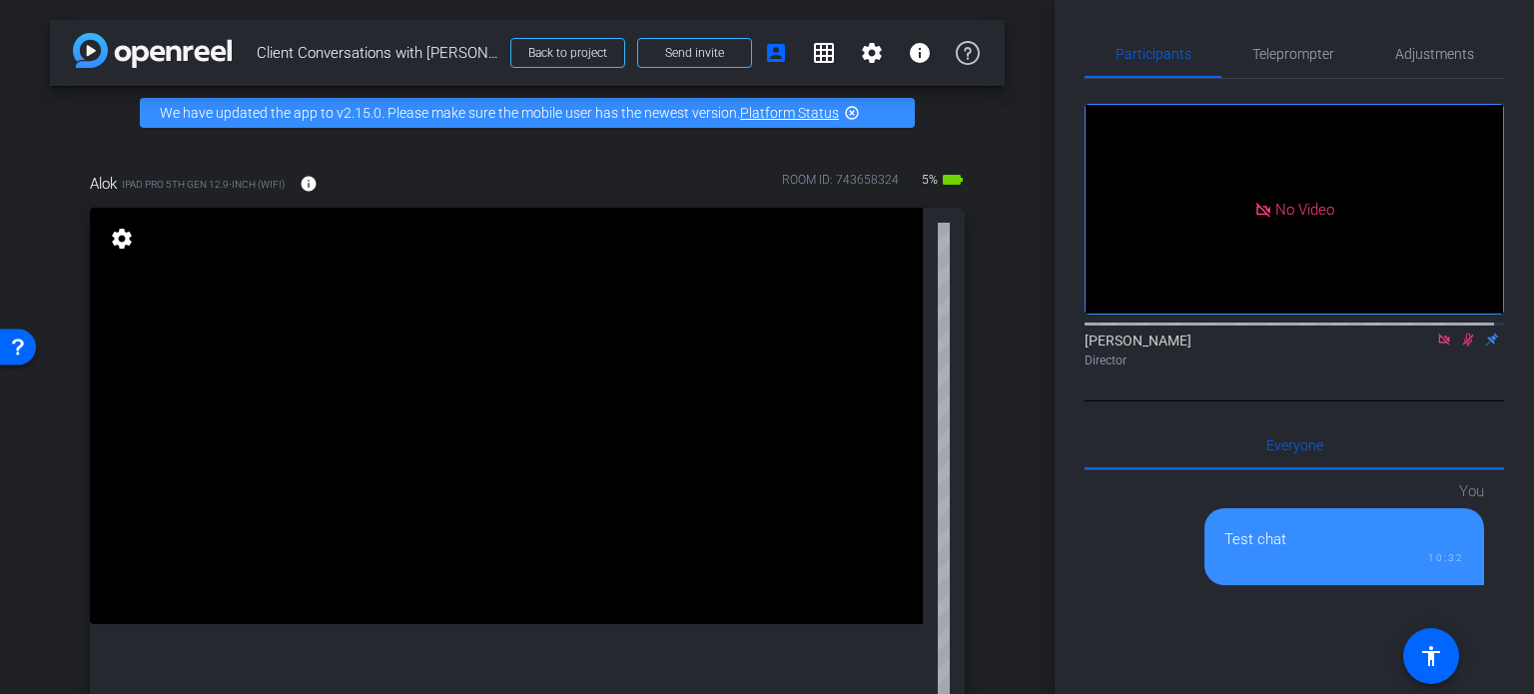
click at [991, 312] on div "Alok iPad Pro 5th Gen 12.9-inch (WiFi) info ROOM ID: 743658324 5% battery_std f…" at bounding box center [527, 528] width 955 height 777
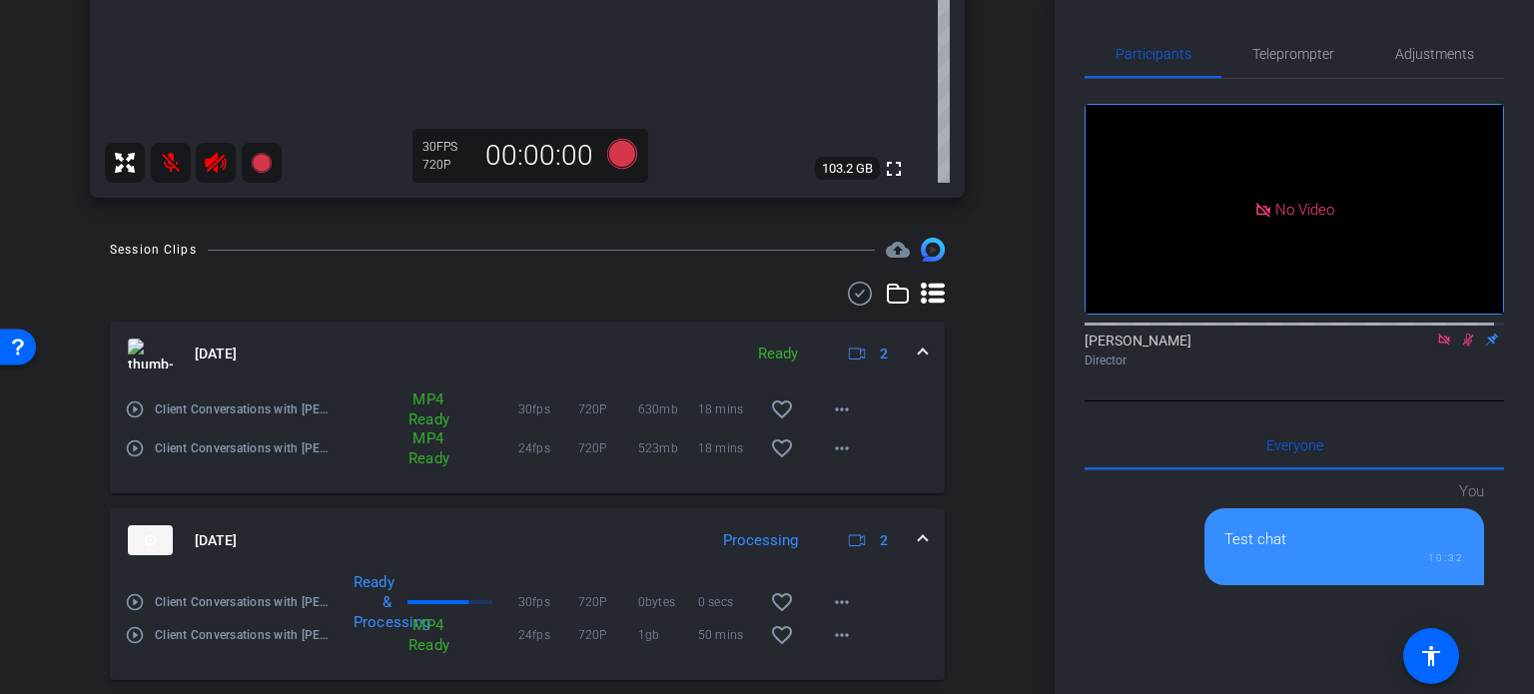
scroll to position [799, 0]
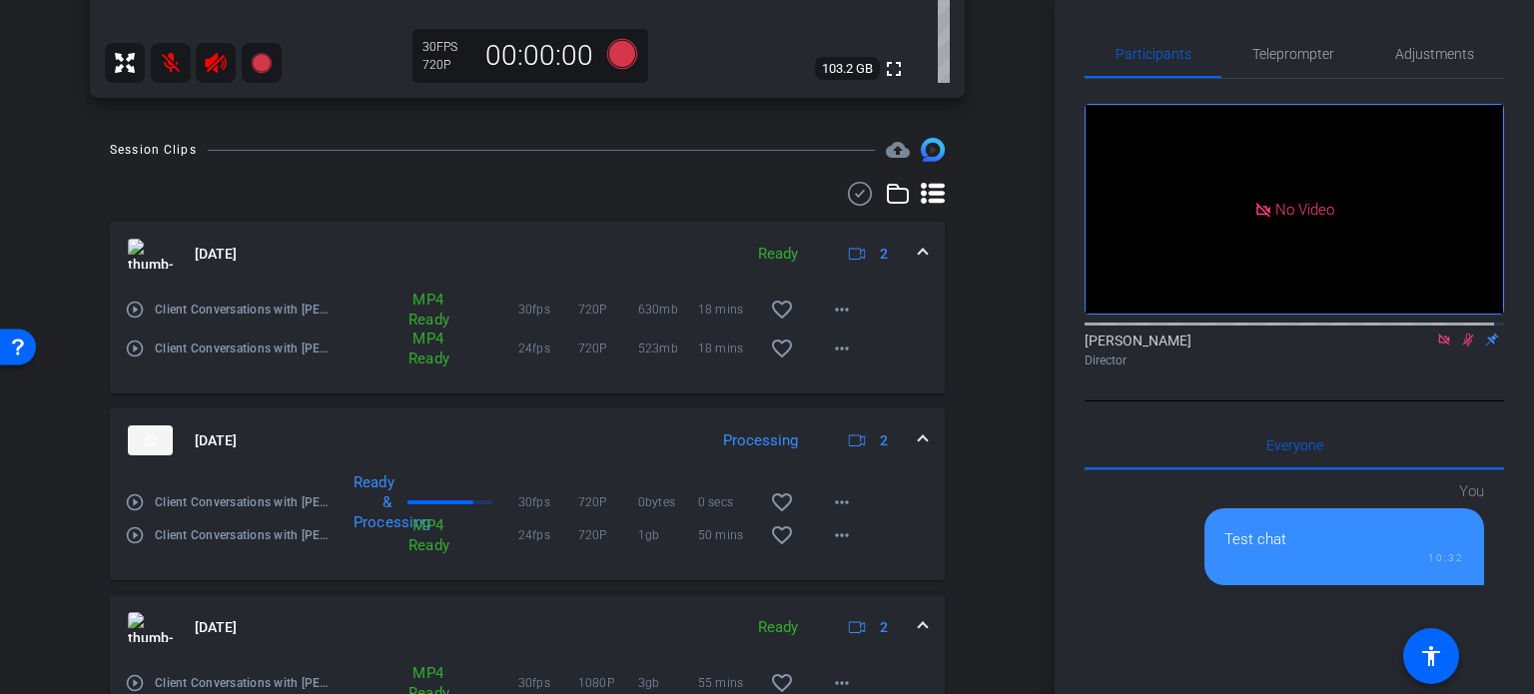
click at [963, 362] on div "Session Clips cloud_upload [DATE] Ready 2 play_circle_outline Client Conversati…" at bounding box center [527, 533] width 955 height 790
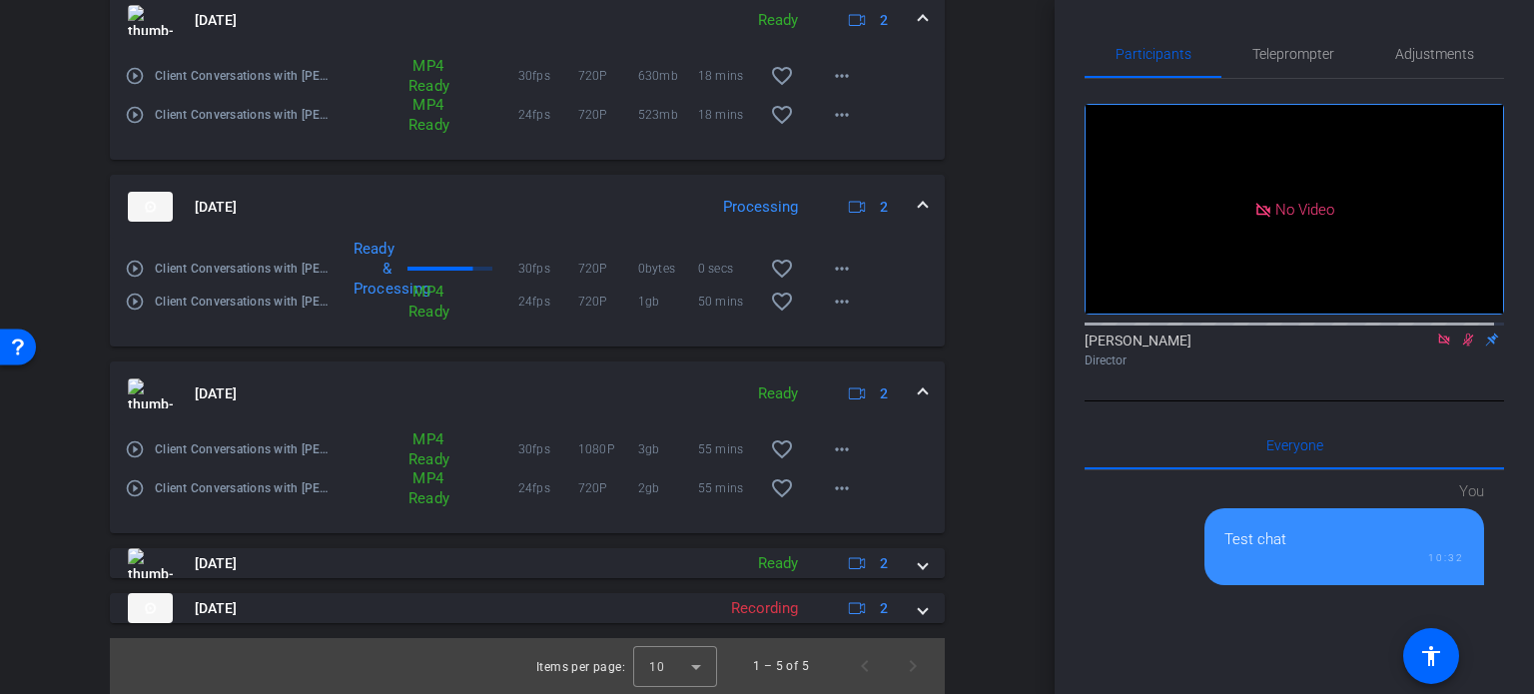
scroll to position [733, 0]
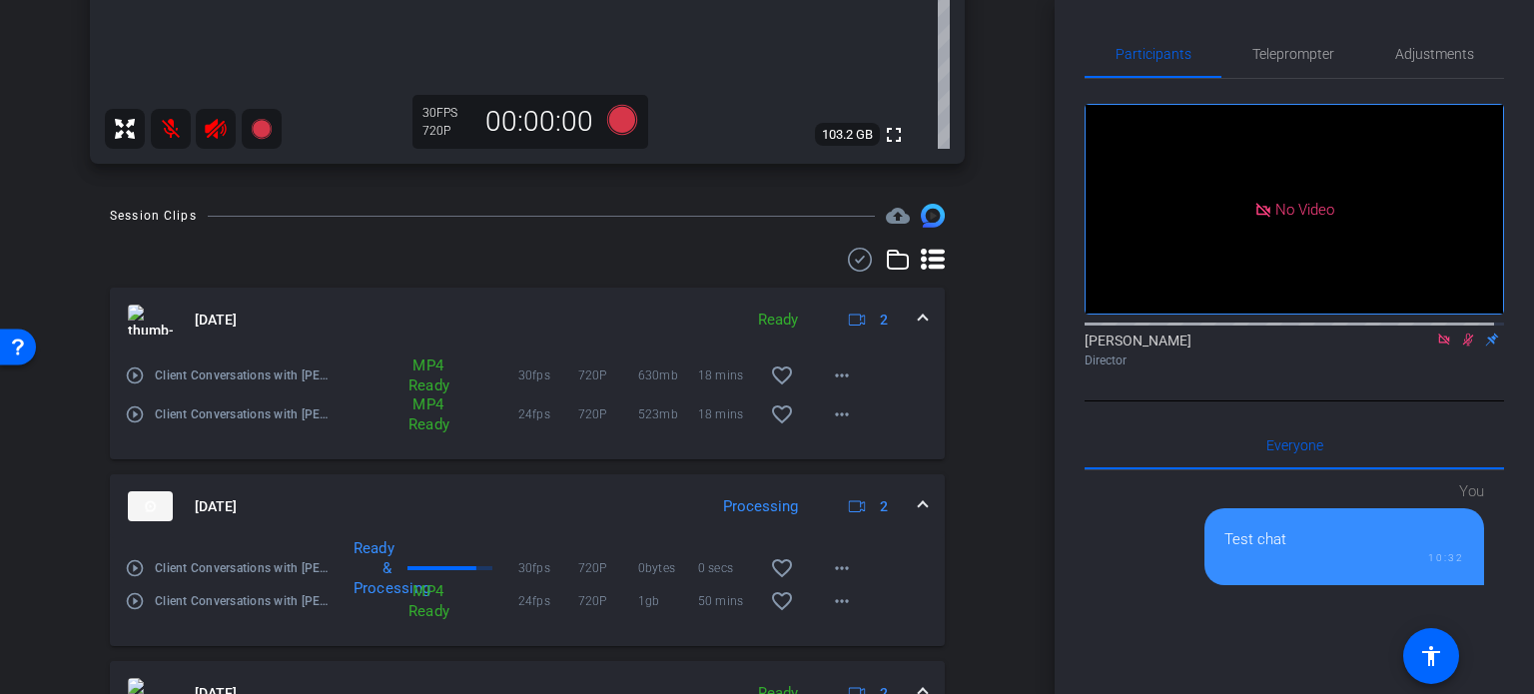
click at [963, 466] on div "Session Clips cloud_upload [DATE] Ready 2 play_circle_outline Client Conversati…" at bounding box center [527, 599] width 955 height 790
click at [979, 424] on div "Session Clips cloud_upload [DATE] Ready 2 play_circle_outline Client Conversati…" at bounding box center [527, 599] width 955 height 790
click at [979, 530] on div "Session Clips cloud_upload [DATE] Ready 2 play_circle_outline Client Conversati…" at bounding box center [527, 599] width 955 height 790
click at [991, 460] on div "Session Clips cloud_upload [DATE] Ready 2 play_circle_outline Client Conversati…" at bounding box center [527, 599] width 955 height 790
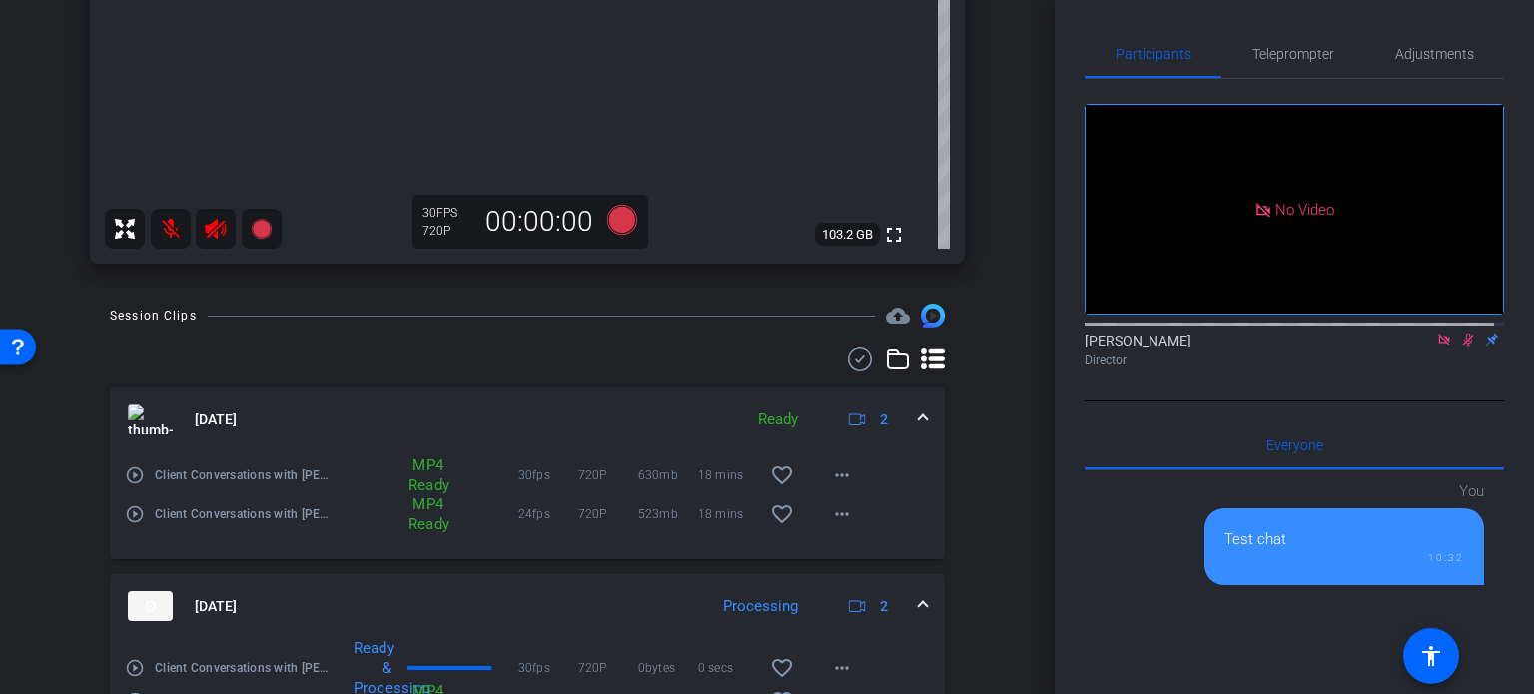
scroll to position [833, 0]
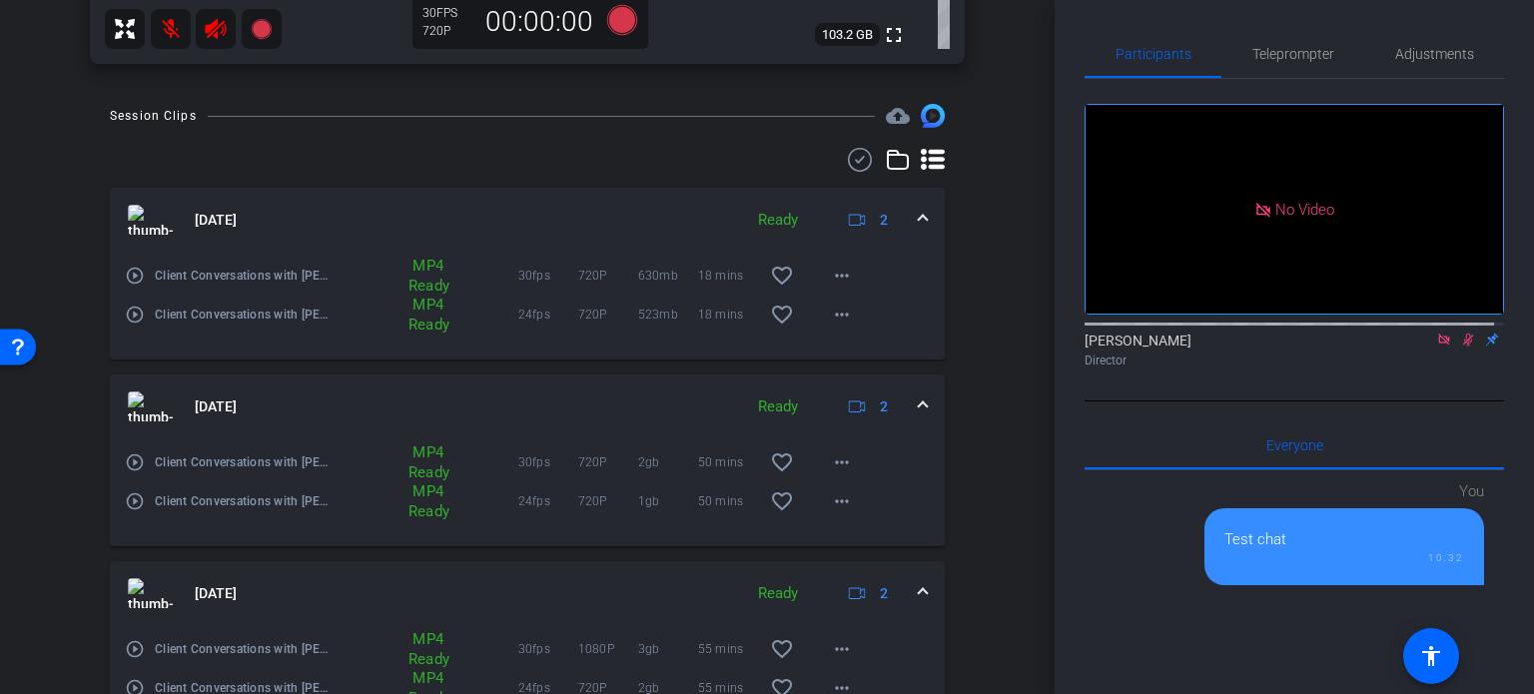
click at [1010, 247] on div "arrow_back Client Conversations with [PERSON_NAME] Back to project Send invite …" at bounding box center [527, 347] width 1055 height 694
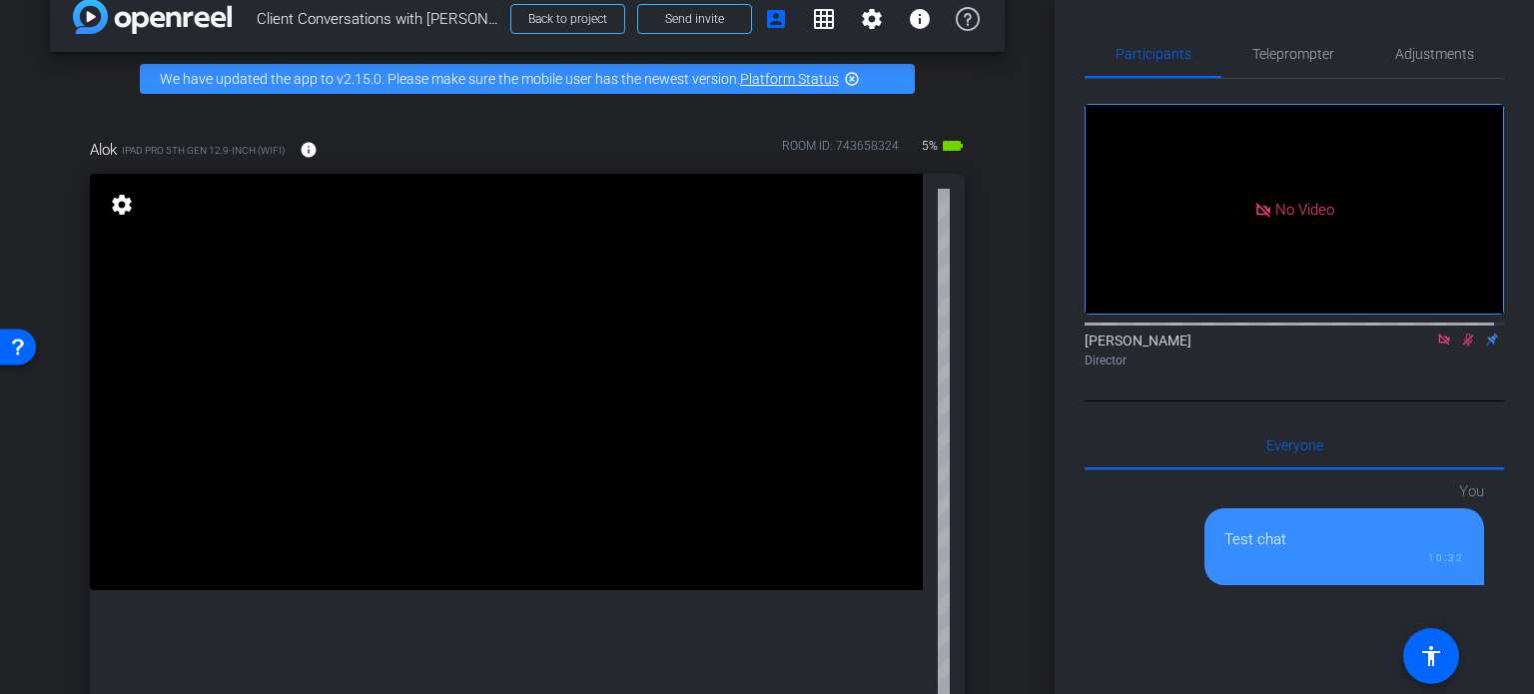
scroll to position [0, 0]
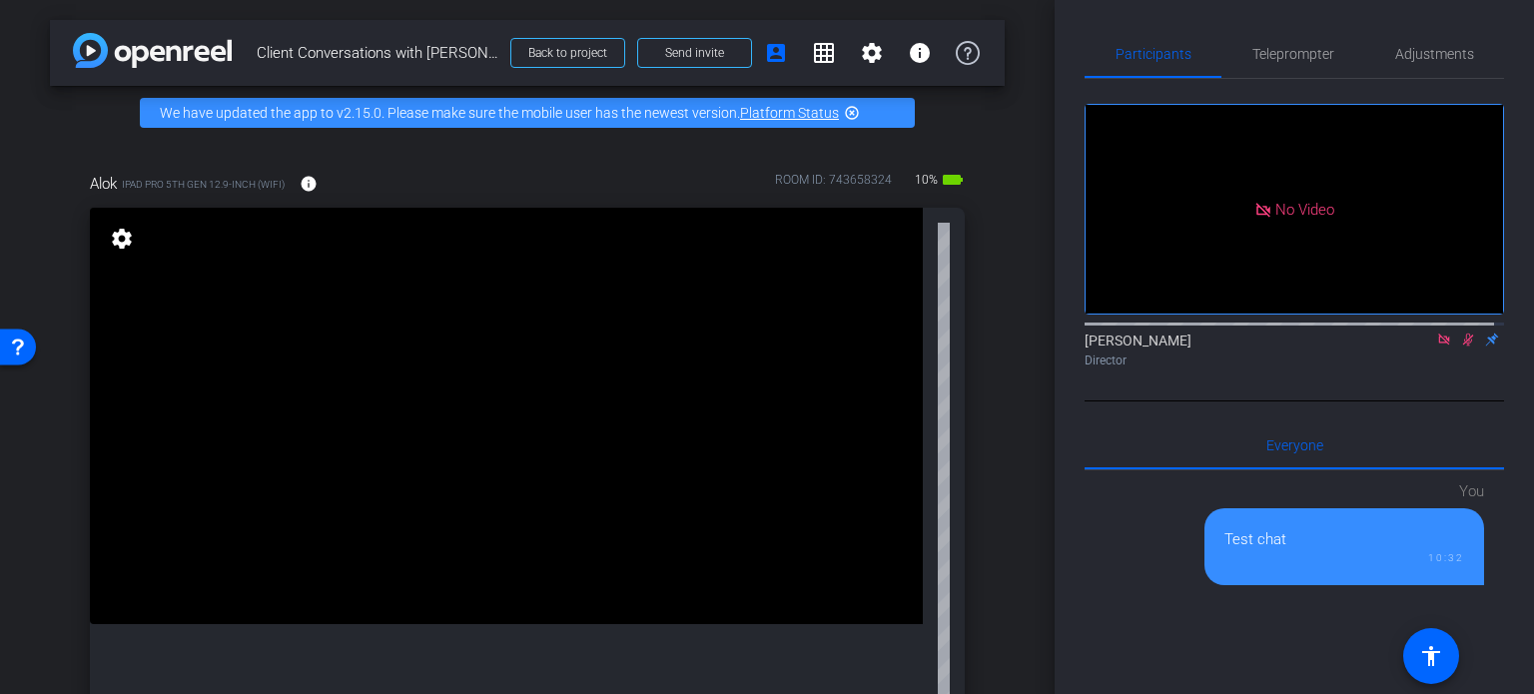
click at [973, 337] on div "Alok iPad Pro 5th Gen 12.9-inch (WiFi) info ROOM ID: 743658324 10% battery_std …" at bounding box center [527, 528] width 955 height 777
